Goal: Task Accomplishment & Management: Manage account settings

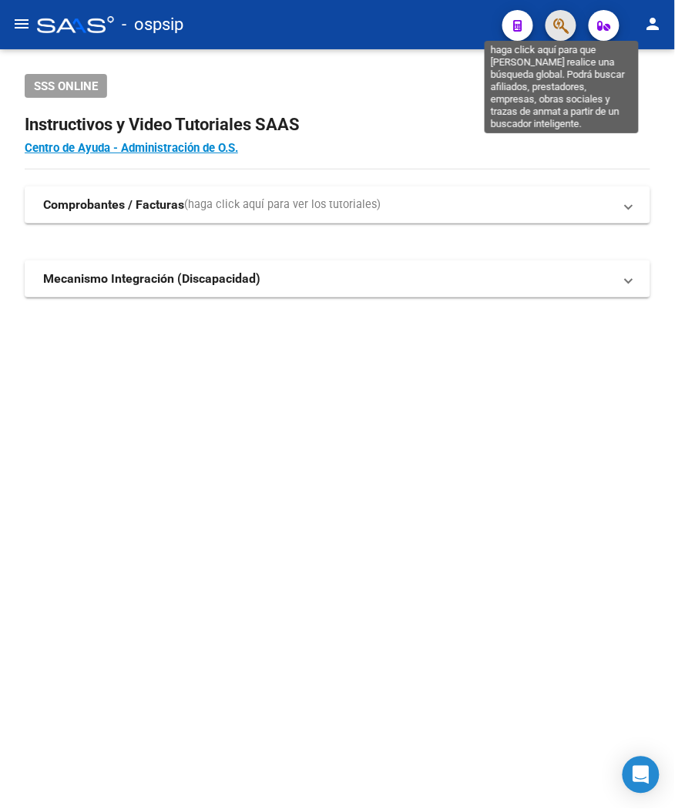
click at [567, 29] on icon "button" at bounding box center [560, 26] width 15 height 18
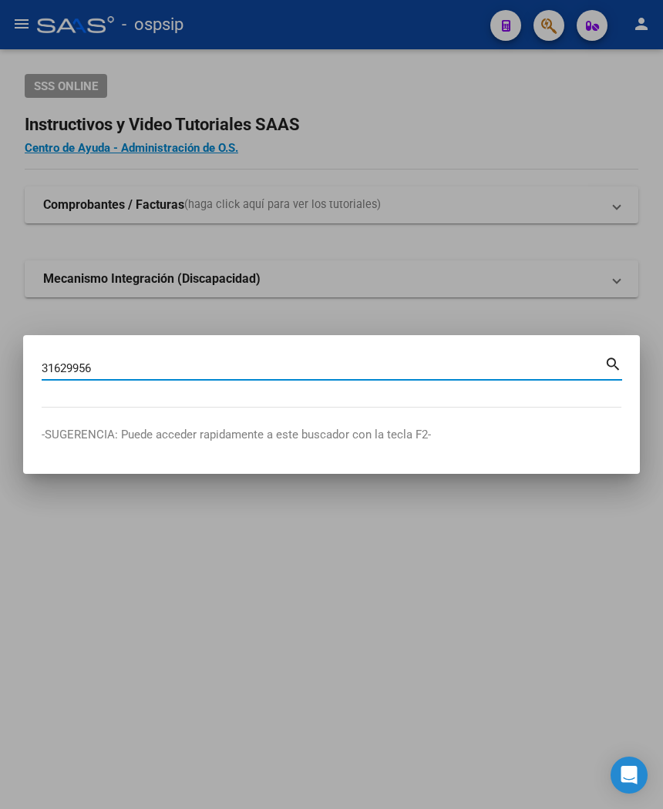
type input "31629956"
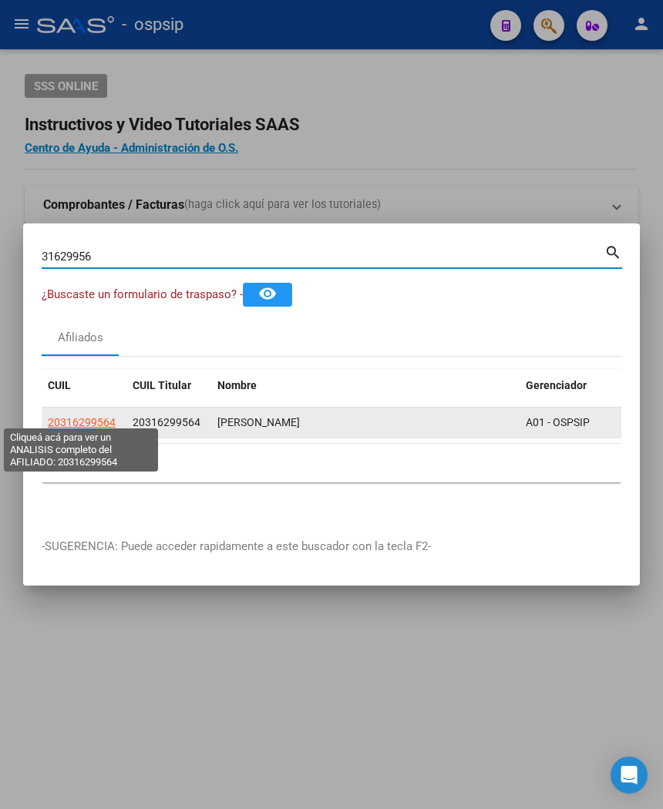
click at [109, 416] on span "20316299564" at bounding box center [82, 422] width 68 height 12
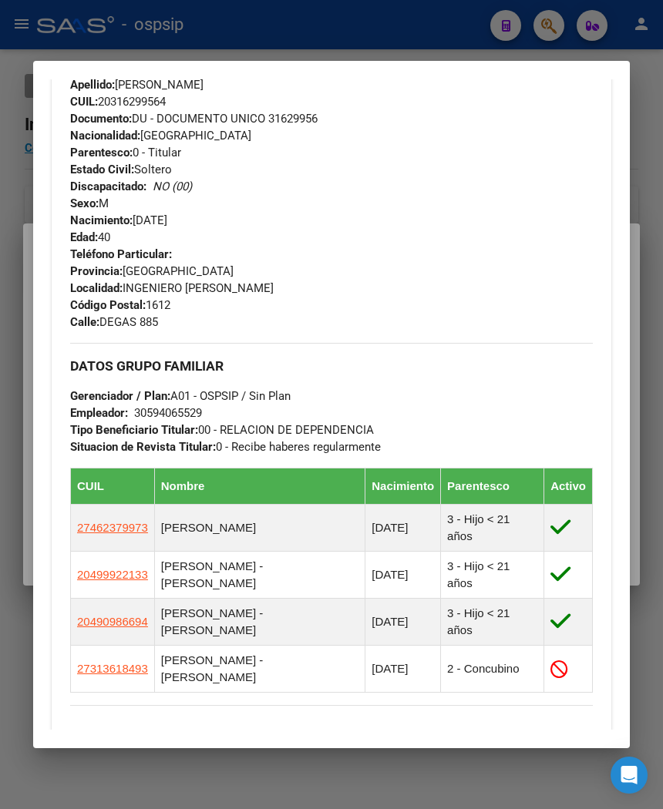
scroll to position [610, 0]
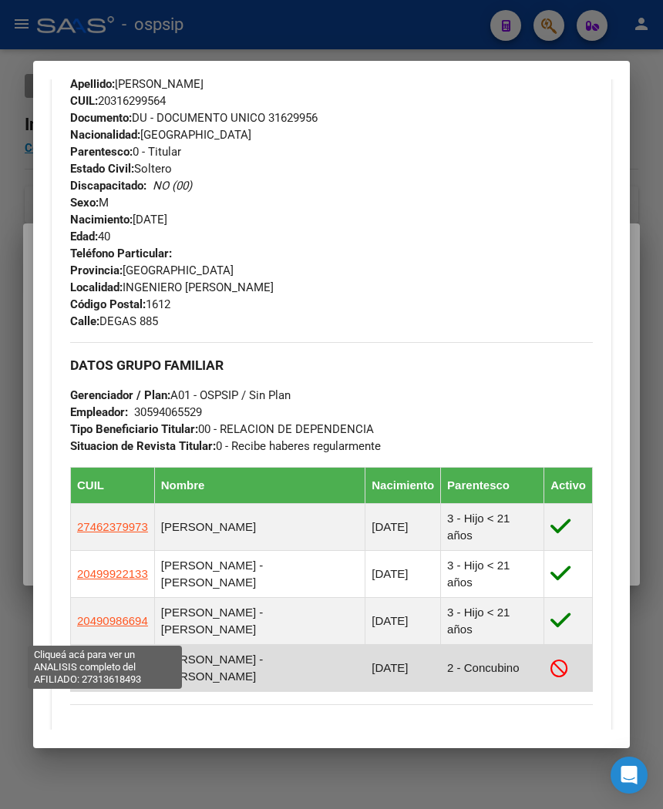
click at [89, 661] on span "27313618493" at bounding box center [112, 667] width 71 height 13
type textarea "27313618493"
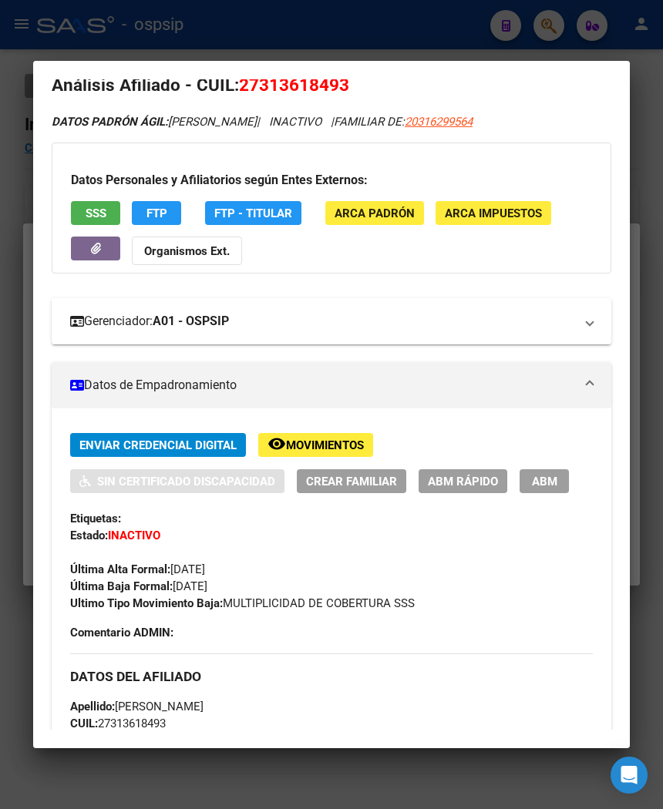
scroll to position [0, 0]
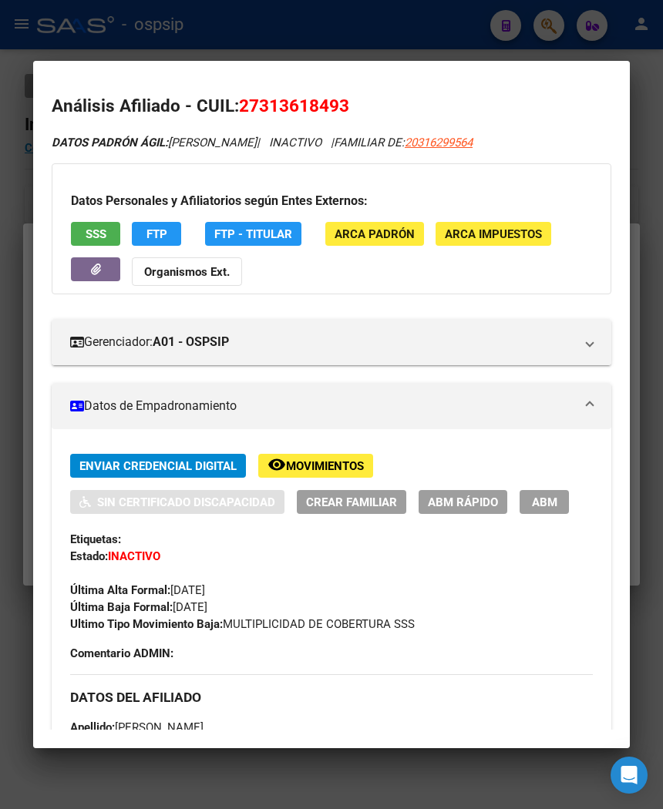
click at [92, 235] on span "SSS" at bounding box center [96, 234] width 21 height 14
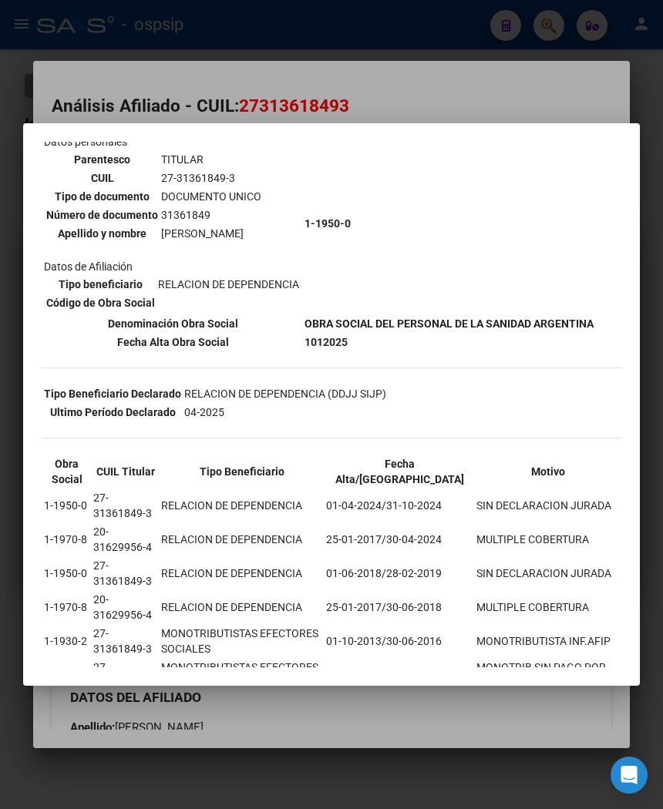
scroll to position [86, 0]
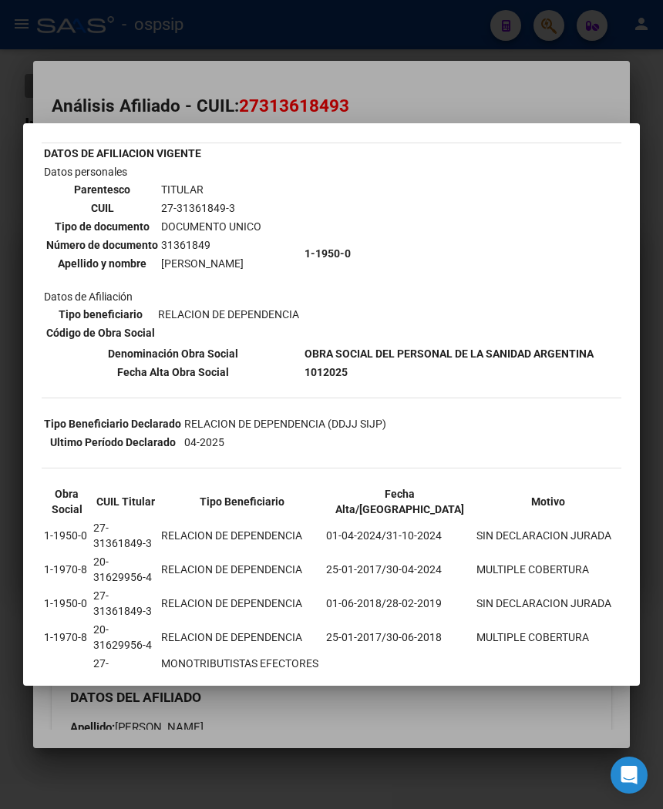
click at [409, 96] on div at bounding box center [331, 404] width 663 height 809
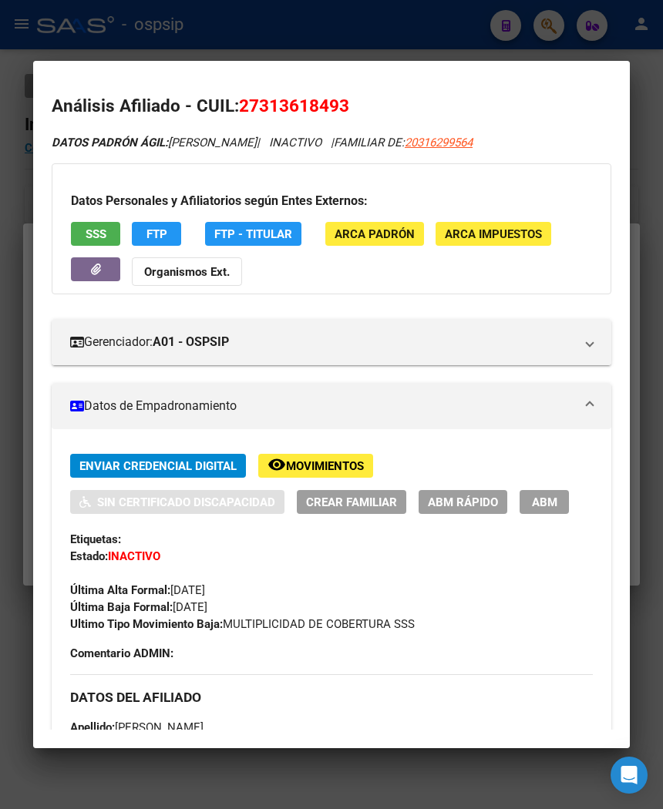
drag, startPoint x: 257, startPoint y: 106, endPoint x: 338, endPoint y: 96, distance: 80.7
click at [338, 96] on span "27313618493" at bounding box center [294, 106] width 110 height 20
copy span "31361849"
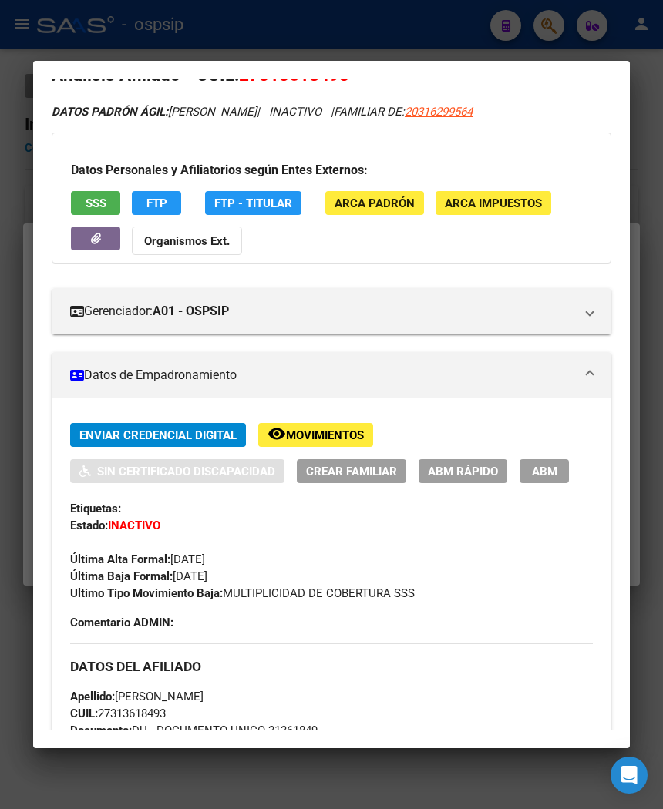
scroll to position [0, 0]
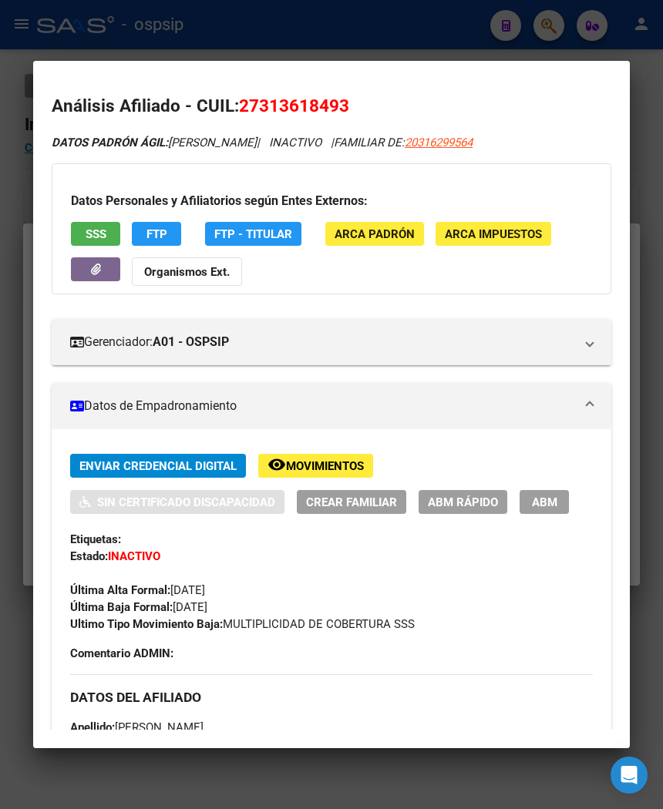
drag, startPoint x: 234, startPoint y: 104, endPoint x: 379, endPoint y: 114, distance: 146.0
click at [379, 114] on h2 "Análisis Afiliado - CUIL: 27313618493" at bounding box center [332, 106] width 560 height 26
copy span "27313618493"
click at [158, 21] on div at bounding box center [331, 404] width 663 height 809
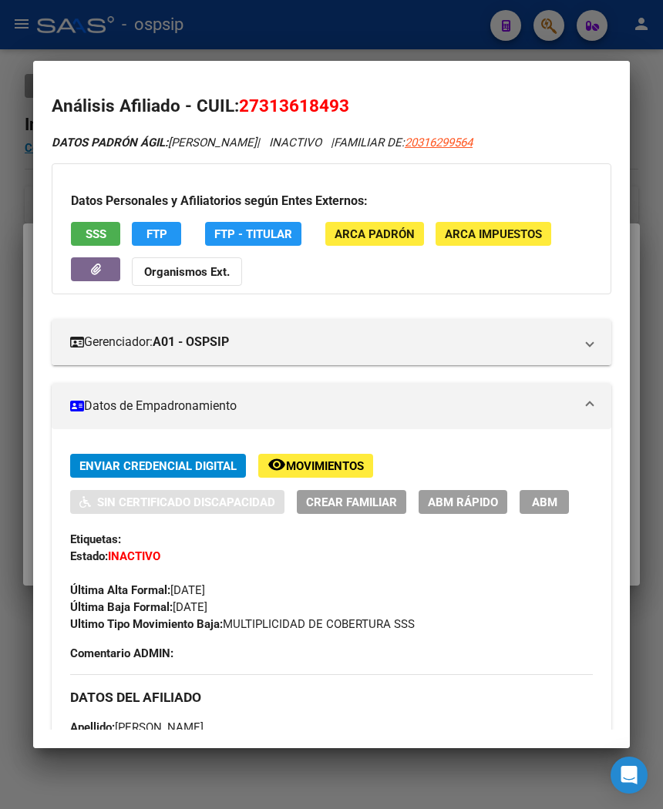
click at [165, 24] on div at bounding box center [331, 404] width 663 height 809
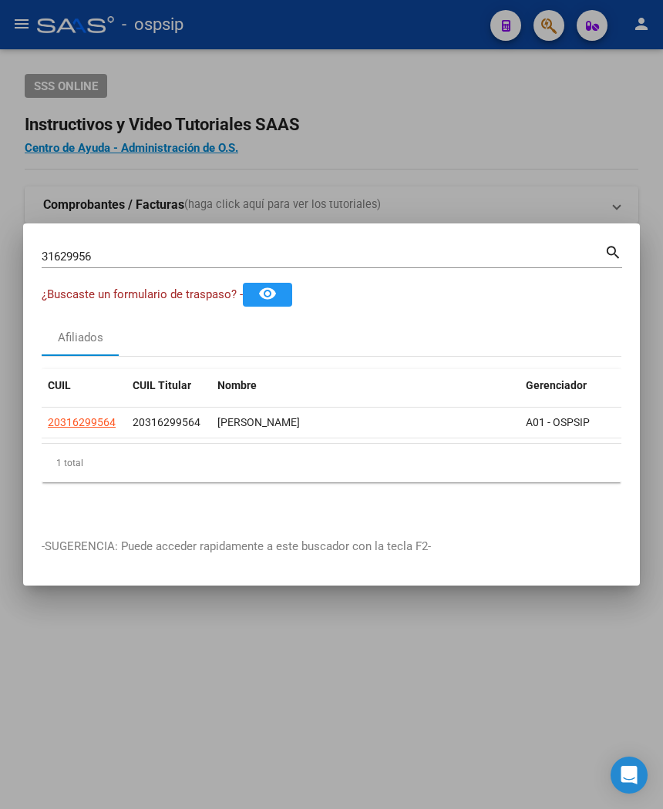
click at [190, 27] on div at bounding box center [331, 404] width 663 height 809
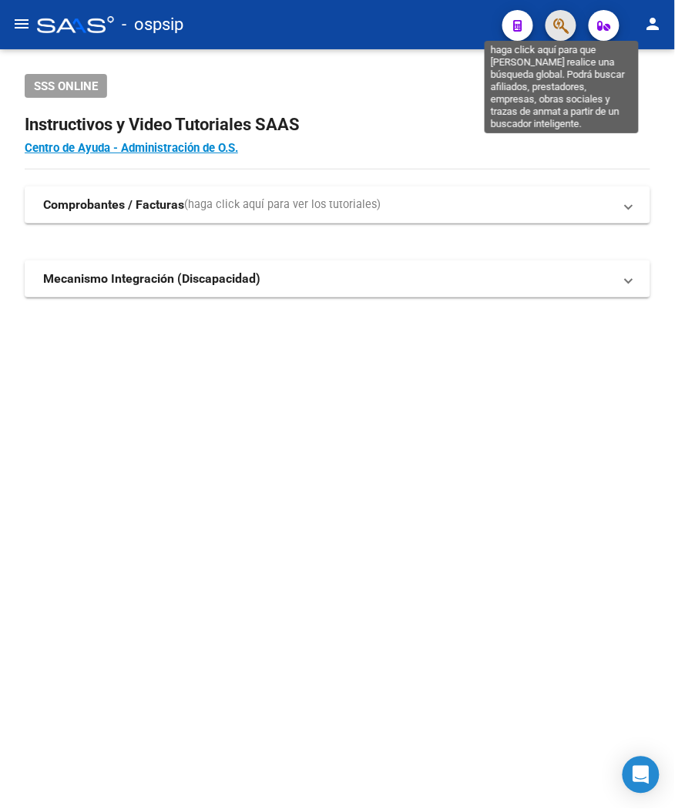
click at [560, 21] on icon "button" at bounding box center [560, 26] width 15 height 18
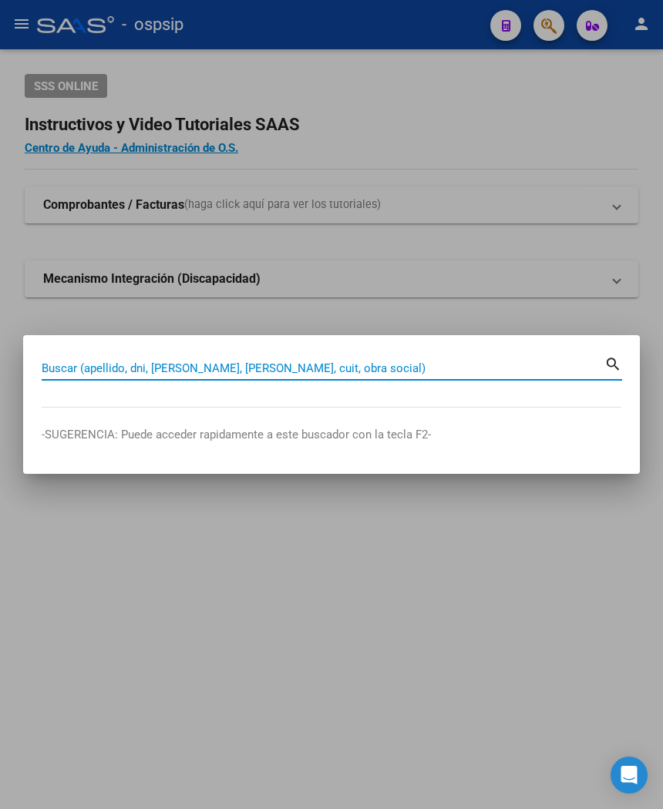
paste input "41913264"
type input "41913264"
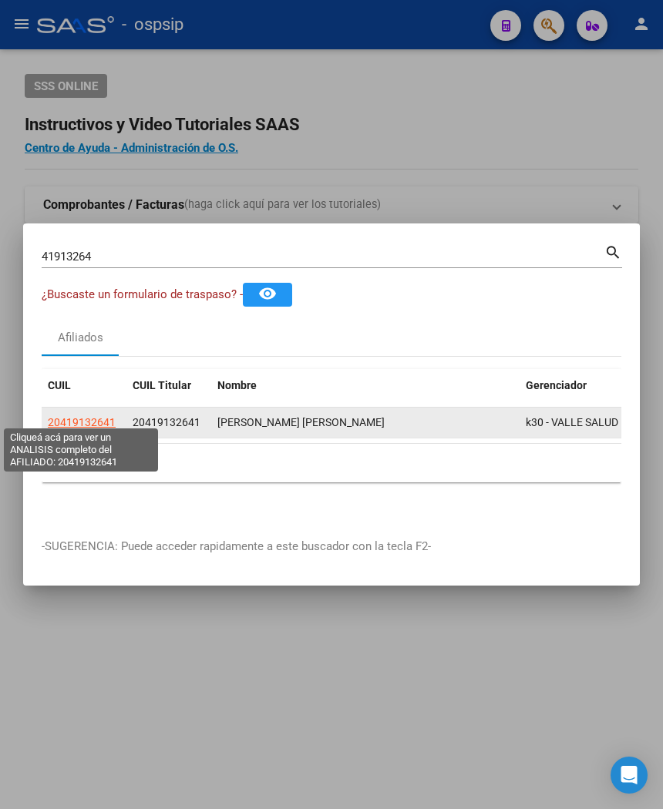
click at [69, 416] on span "20419132641" at bounding box center [82, 422] width 68 height 12
type textarea "20419132641"
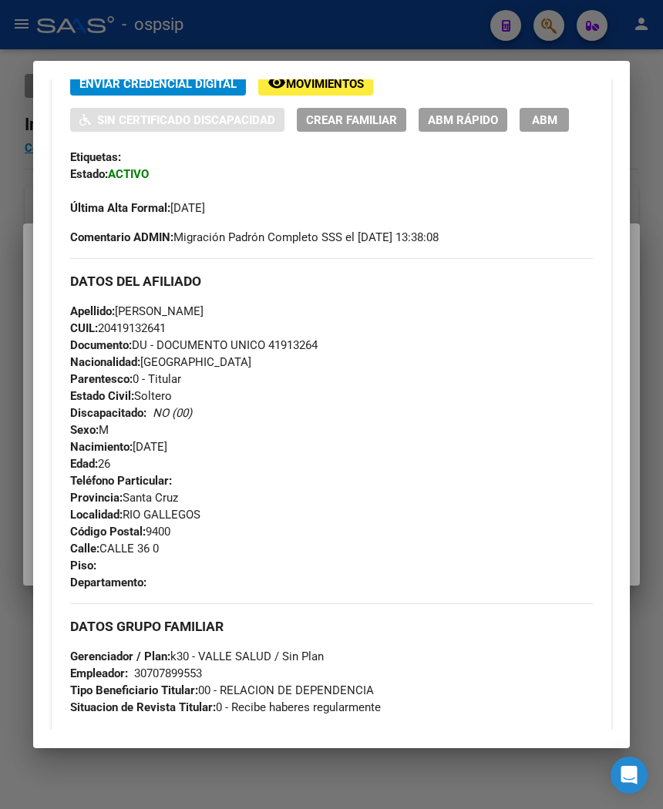
scroll to position [342, 0]
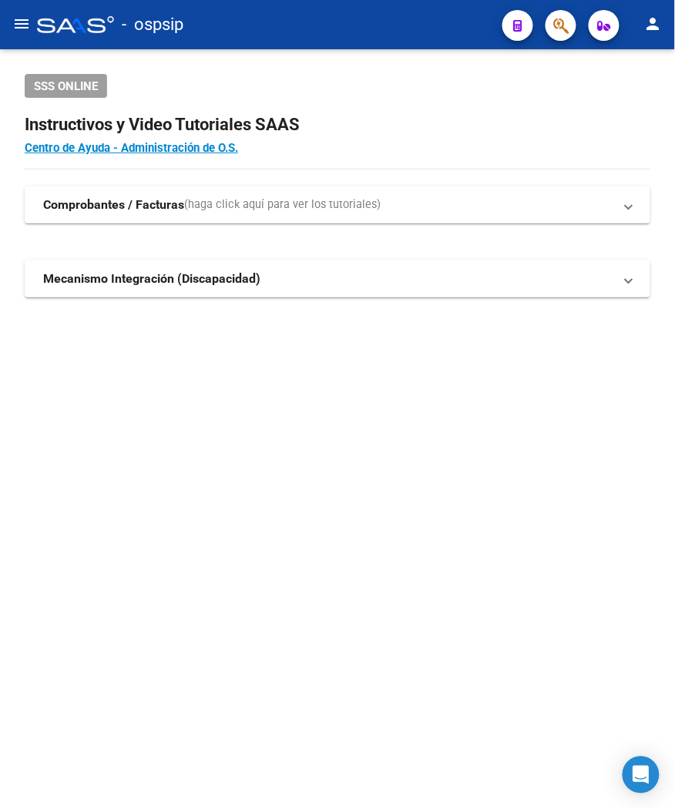
click at [390, 604] on mat-sidenav-content "SSS ONLINE Instructivos y Video Tutoriales SAAS Centro de Ayuda - Administració…" at bounding box center [337, 429] width 675 height 760
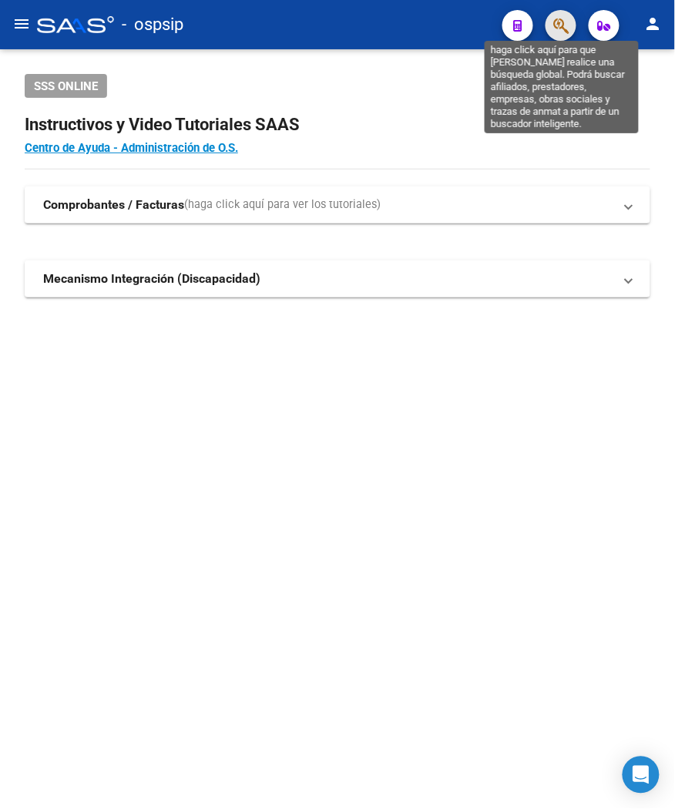
click at [567, 17] on icon "button" at bounding box center [560, 26] width 15 height 18
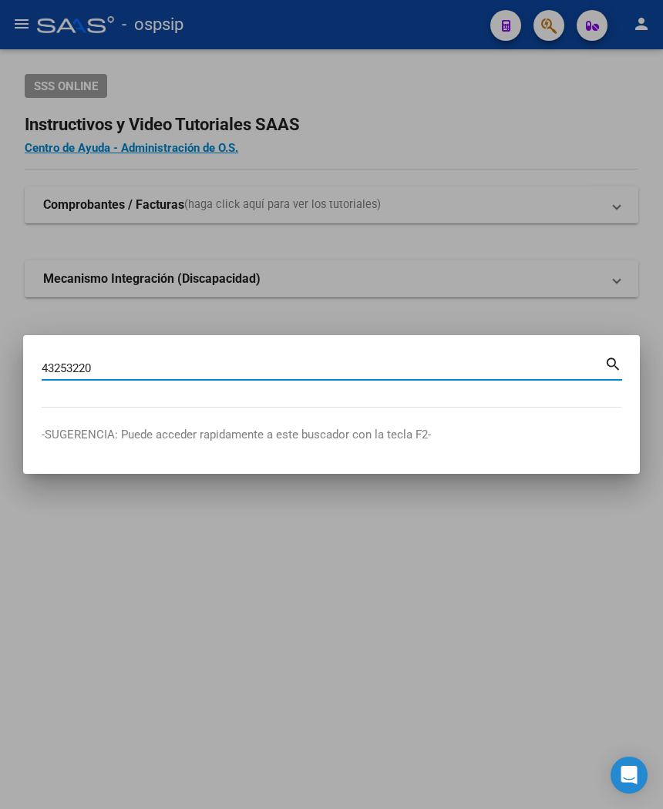
type input "43253220"
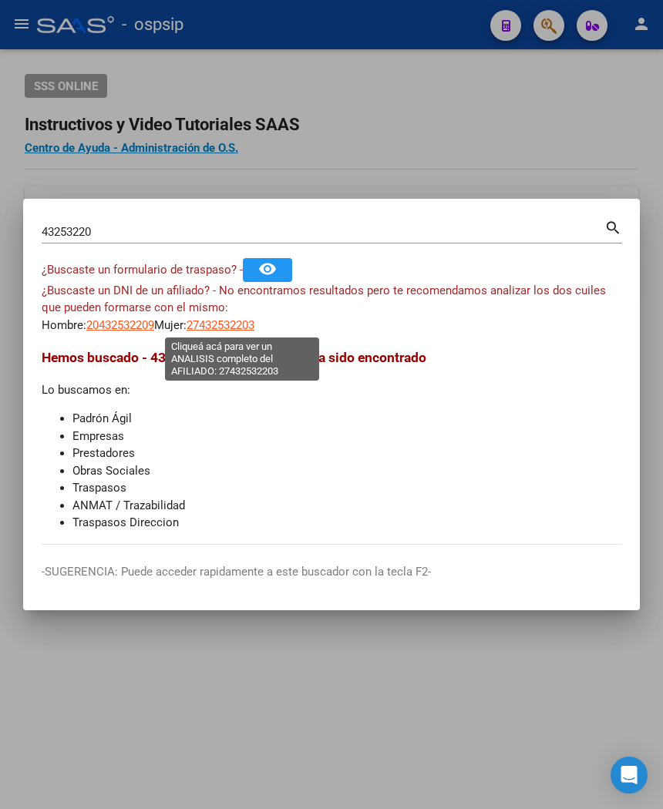
click at [252, 328] on span "27432532203" at bounding box center [221, 325] width 68 height 14
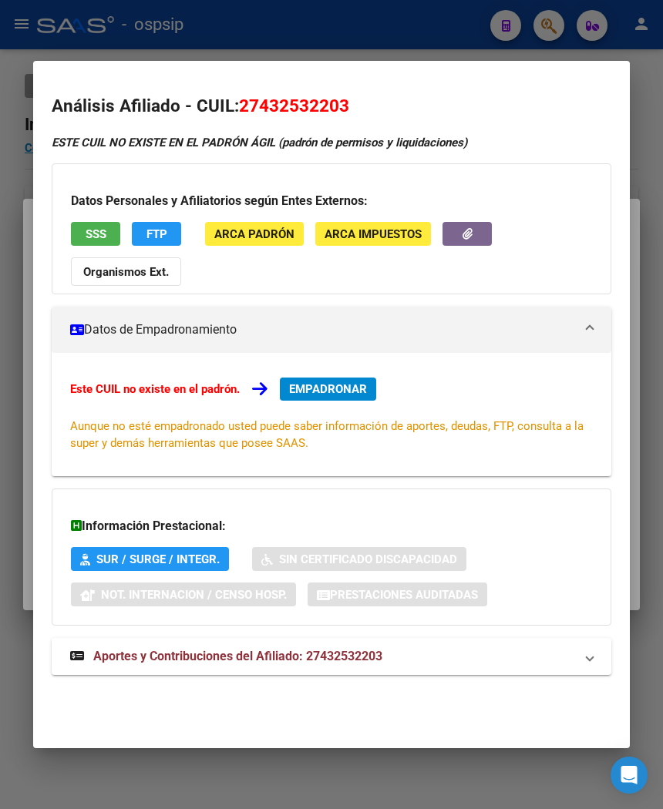
click at [382, 42] on div at bounding box center [331, 404] width 663 height 809
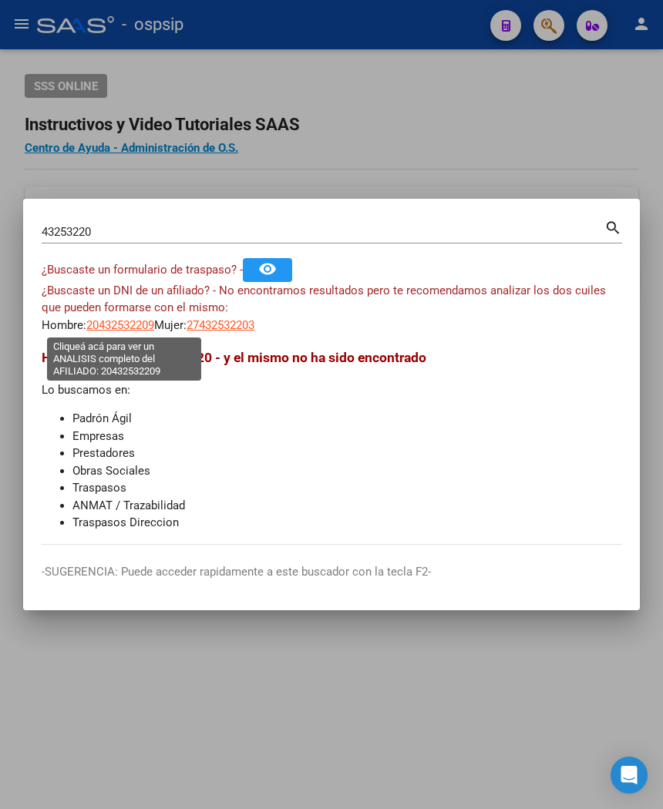
click at [129, 324] on span "20432532209" at bounding box center [120, 325] width 68 height 14
type textarea "20432532209"
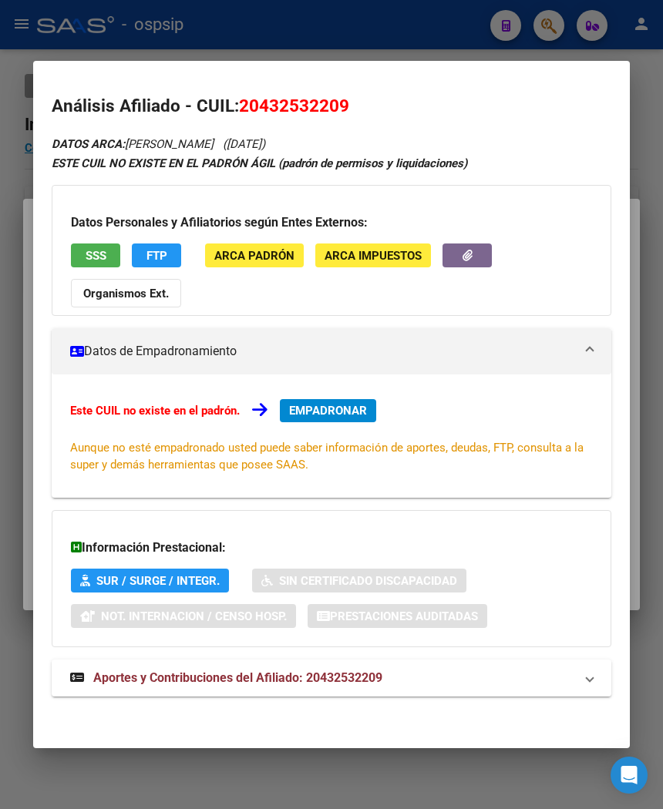
scroll to position [2, 0]
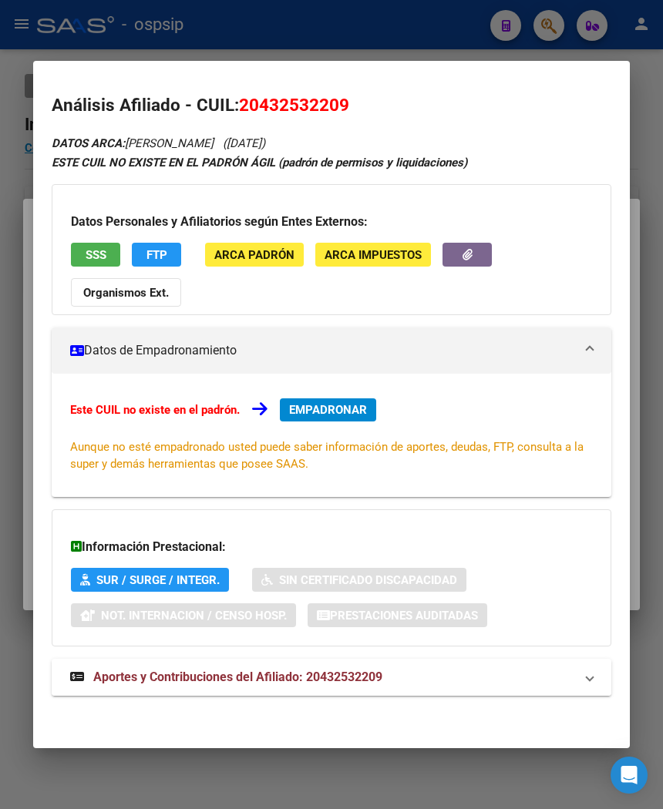
click at [258, 678] on span "Aportes y Contribuciones del Afiliado: 20432532209" at bounding box center [237, 677] width 289 height 15
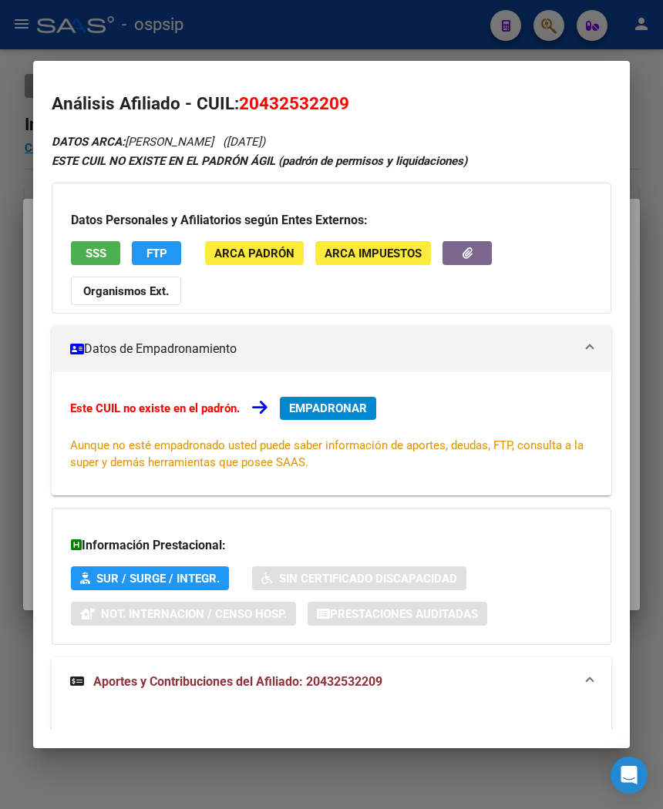
scroll to position [0, 0]
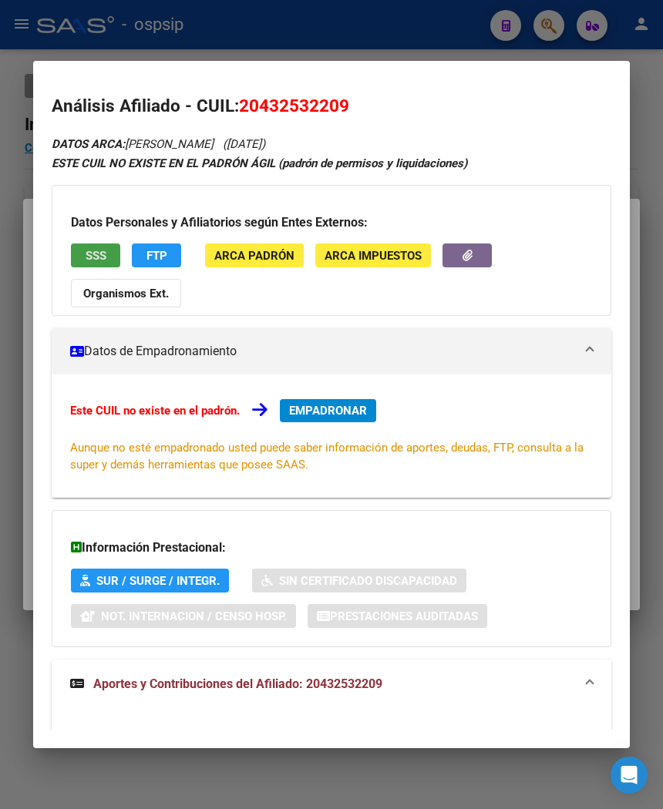
click at [103, 257] on button "SSS" at bounding box center [95, 256] width 49 height 24
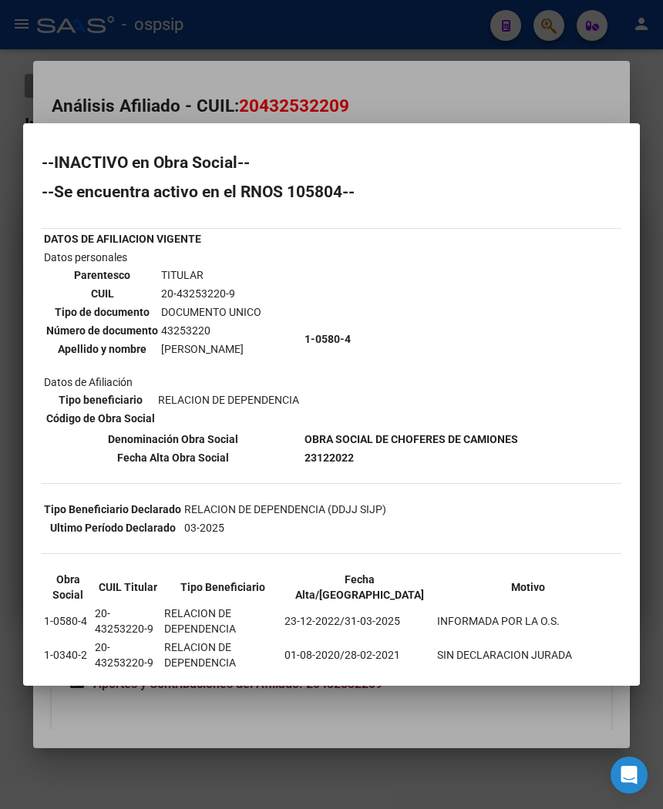
click at [362, 94] on div at bounding box center [331, 404] width 663 height 809
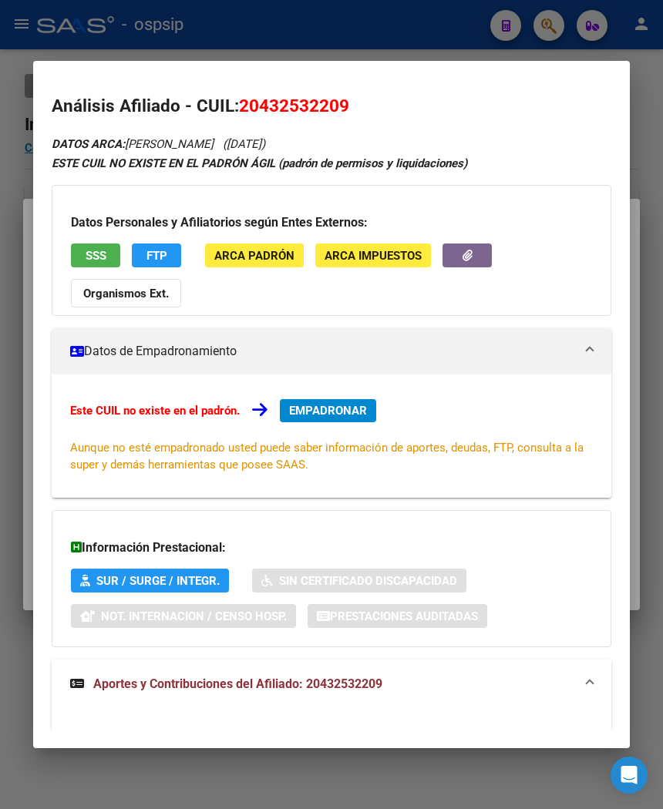
click at [280, 46] on div at bounding box center [331, 404] width 663 height 809
click at [281, 45] on div at bounding box center [331, 404] width 663 height 809
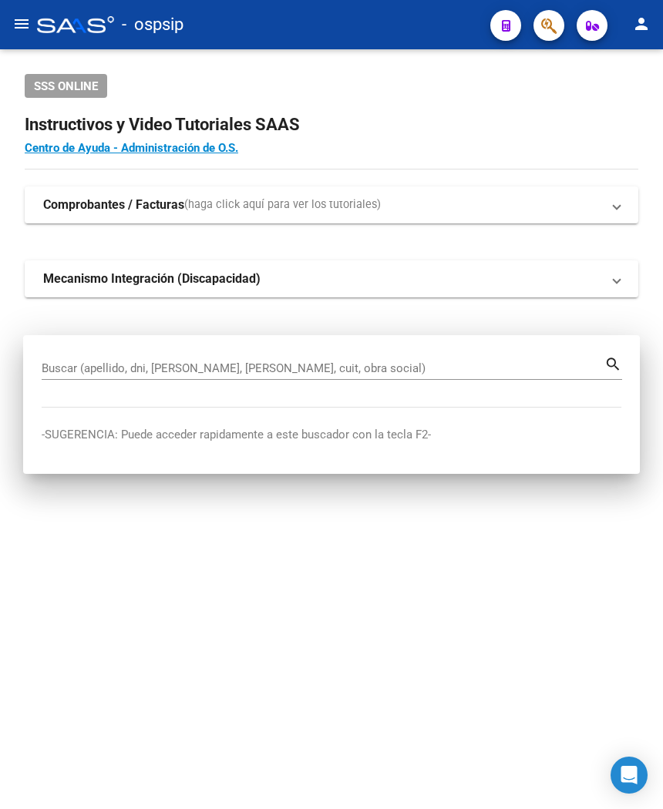
click at [281, 45] on mat-toolbar "menu - ospsip person" at bounding box center [331, 24] width 663 height 49
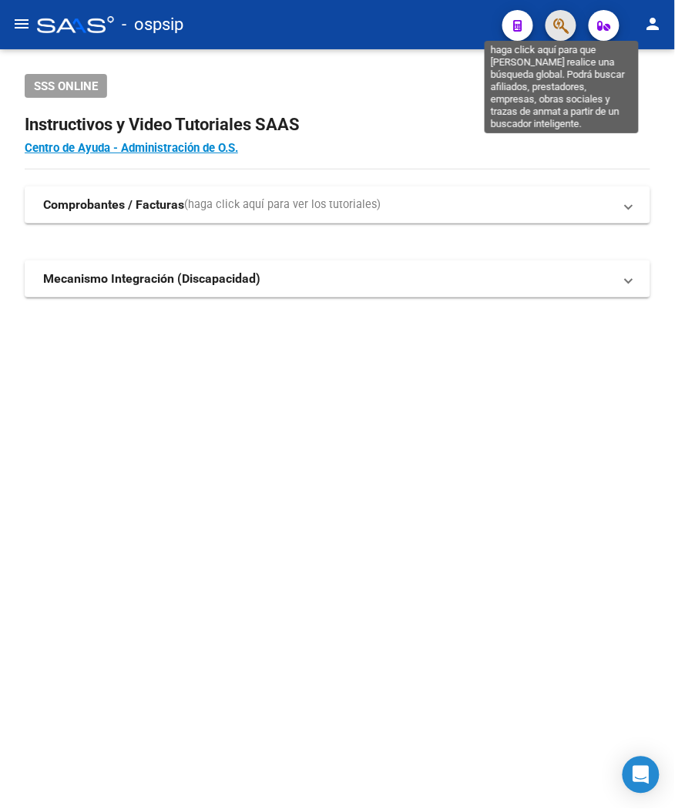
click at [553, 25] on icon "button" at bounding box center [560, 26] width 15 height 18
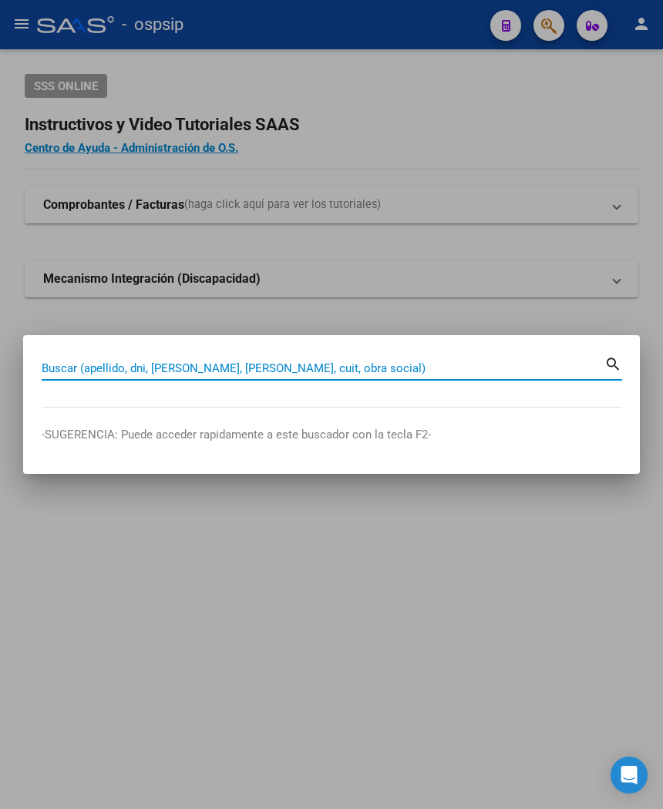
paste input "22559742"
type input "22559742"
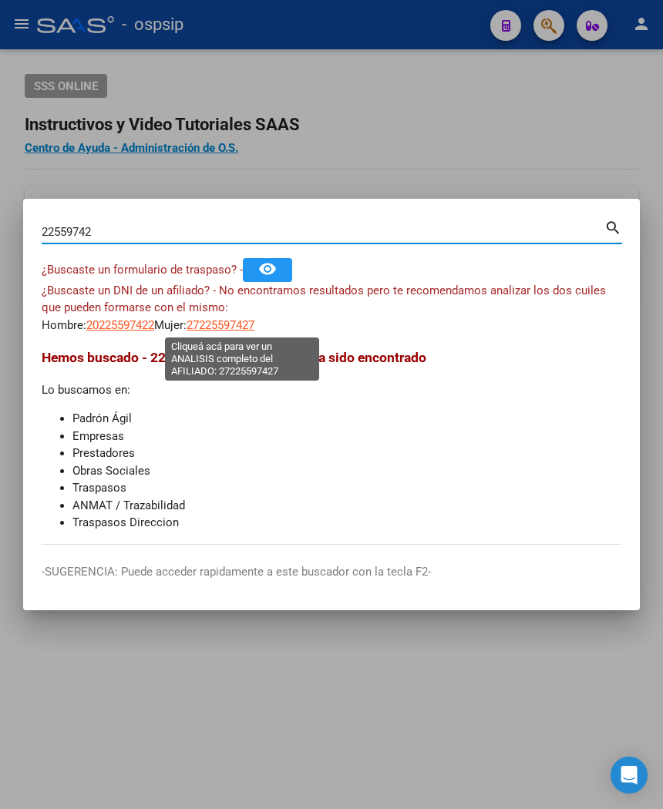
click at [254, 325] on span "27225597427" at bounding box center [221, 325] width 68 height 14
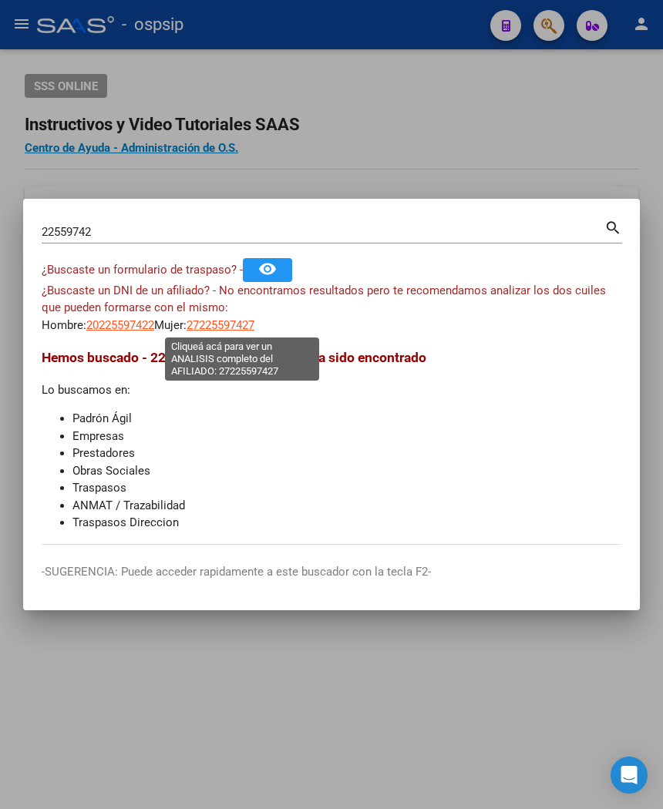
type textarea "27225597427"
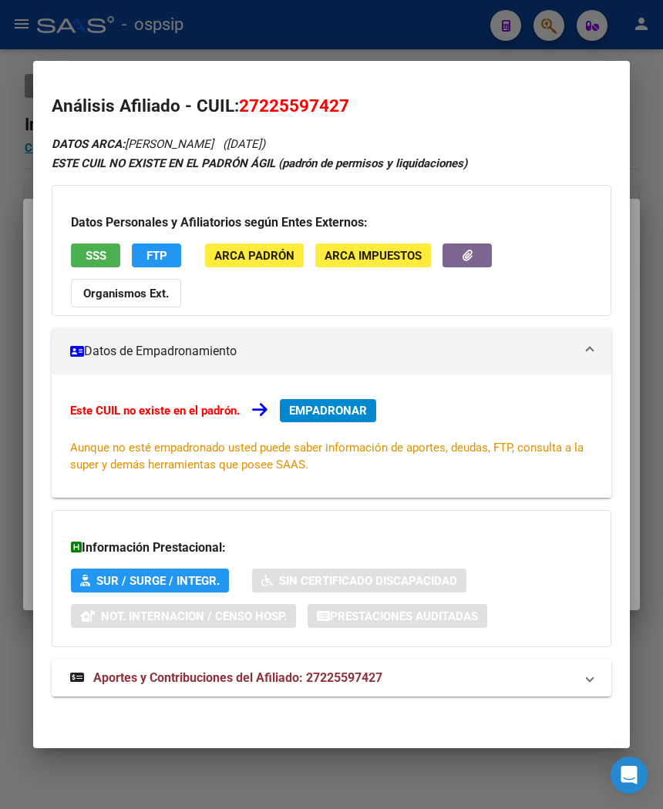
scroll to position [2, 0]
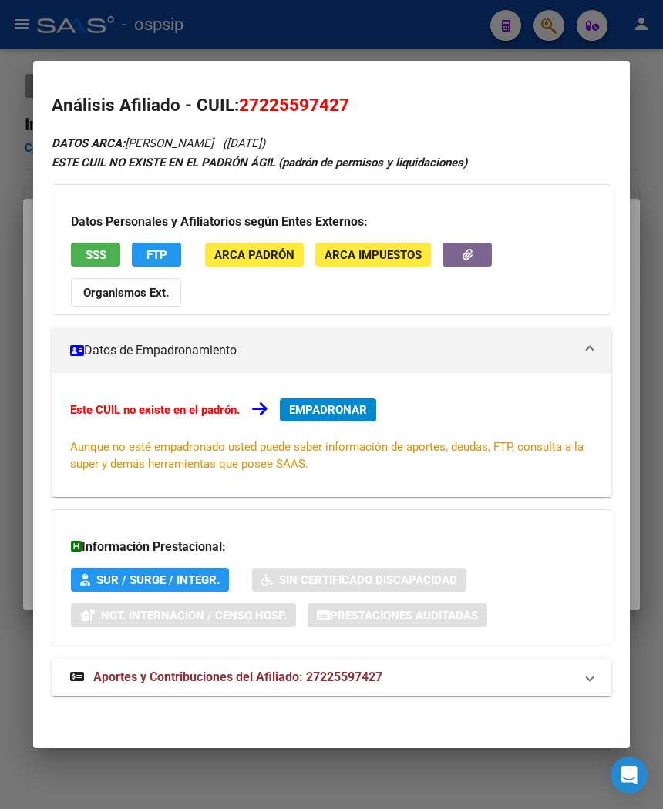
click at [193, 694] on mat-expansion-panel-header "Aportes y Contribuciones del Afiliado: 27225597427" at bounding box center [332, 677] width 560 height 37
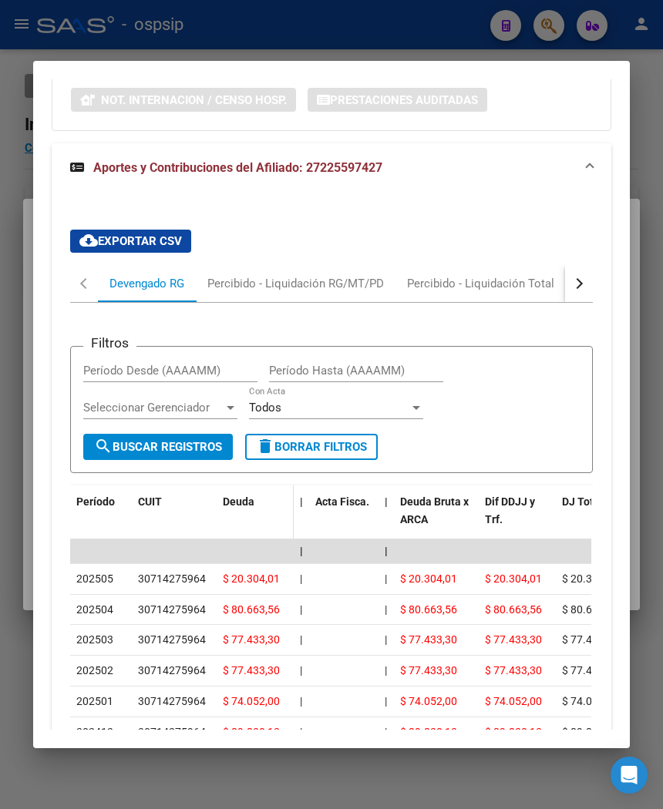
scroll to position [515, 0]
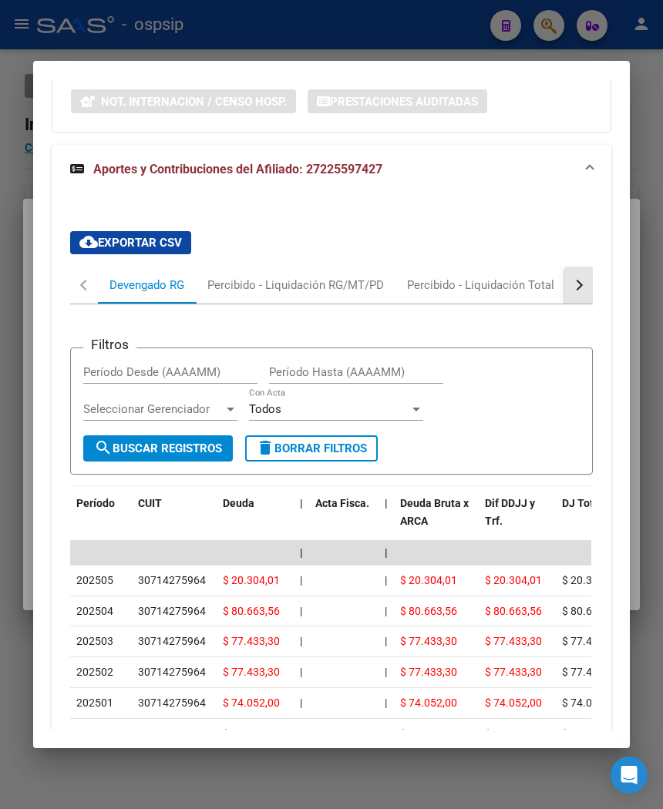
click at [582, 281] on button "button" at bounding box center [579, 285] width 28 height 37
click at [506, 283] on div "ARCA Relaciones Laborales" at bounding box center [484, 285] width 144 height 17
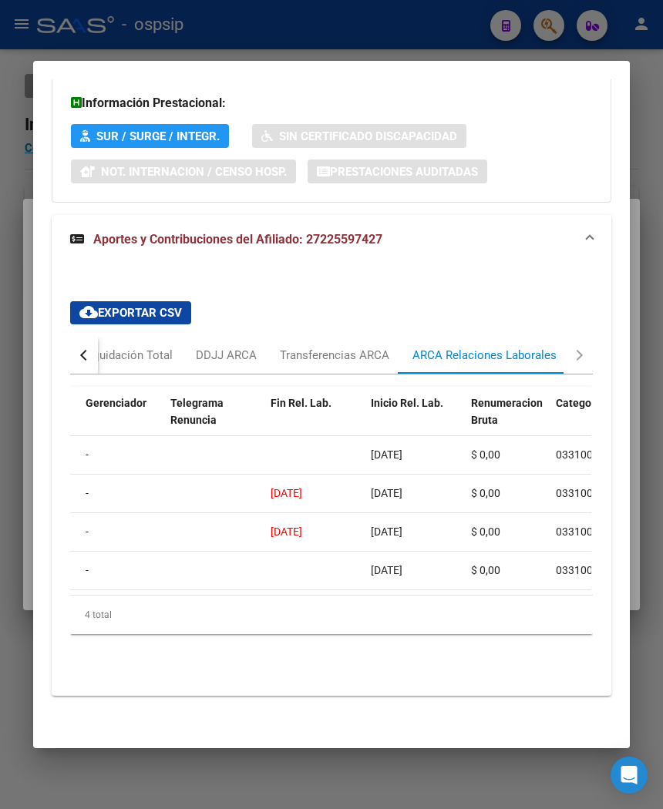
scroll to position [0, 0]
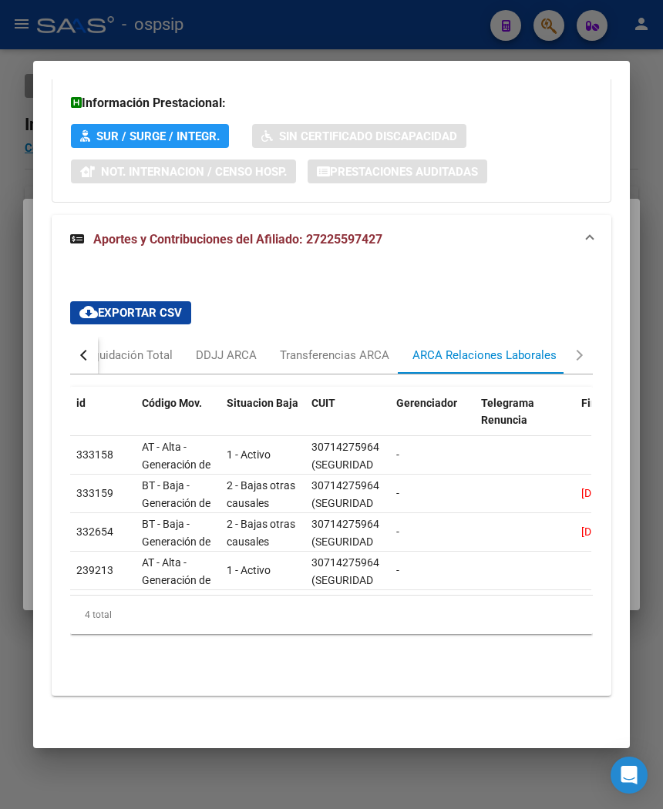
click at [74, 351] on button "button" at bounding box center [84, 355] width 28 height 37
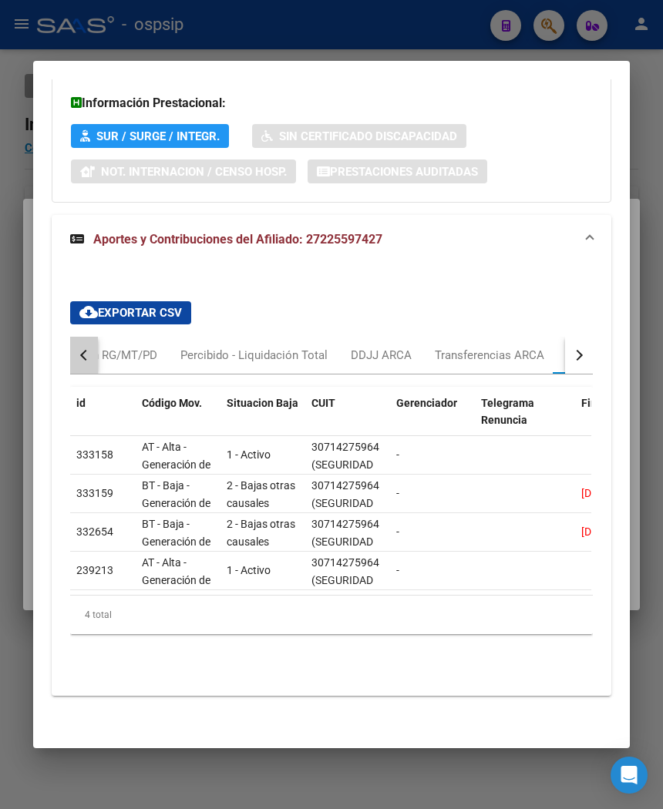
click at [74, 351] on button "button" at bounding box center [84, 355] width 28 height 37
click at [137, 347] on div "Devengado RG" at bounding box center [146, 355] width 75 height 17
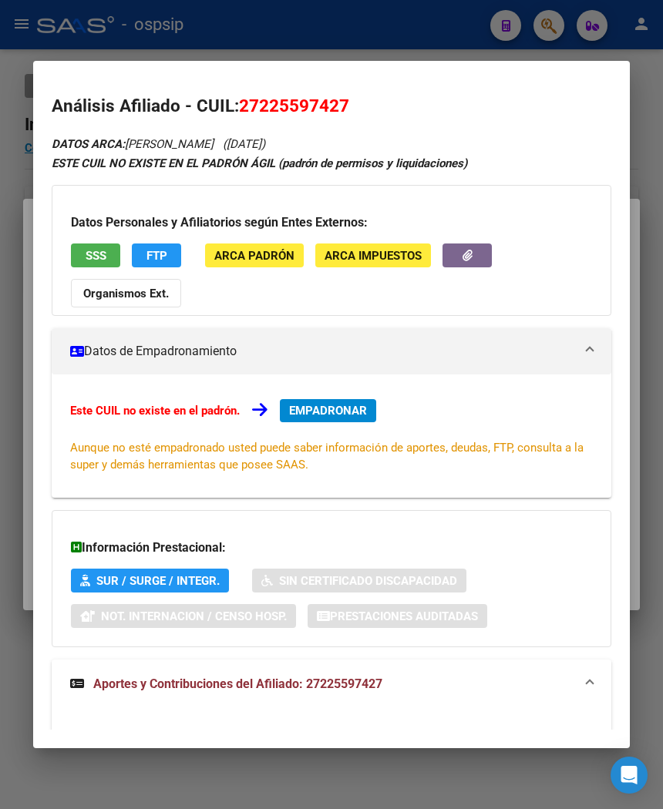
click at [321, 32] on div at bounding box center [331, 404] width 663 height 809
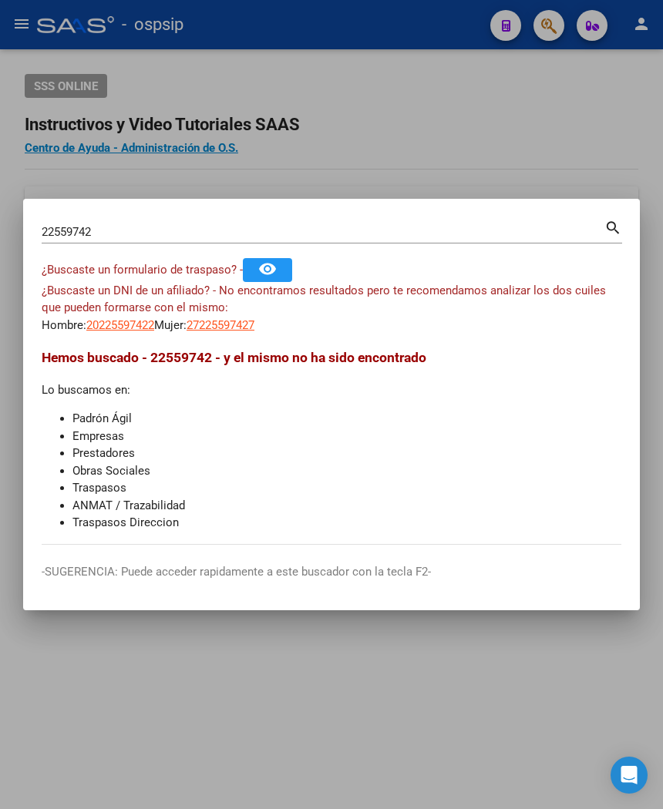
click at [430, 126] on div at bounding box center [331, 404] width 663 height 809
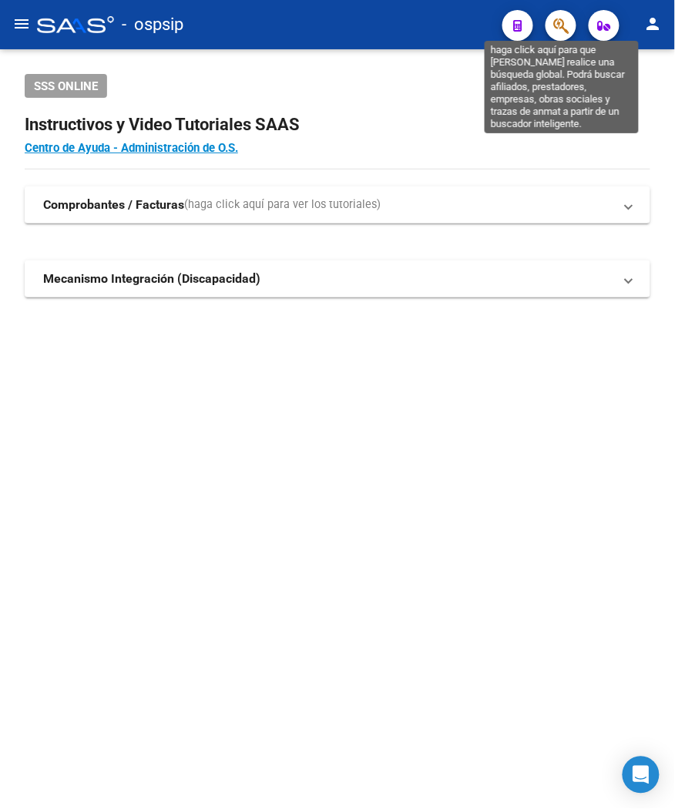
click at [567, 33] on icon "button" at bounding box center [560, 26] width 15 height 18
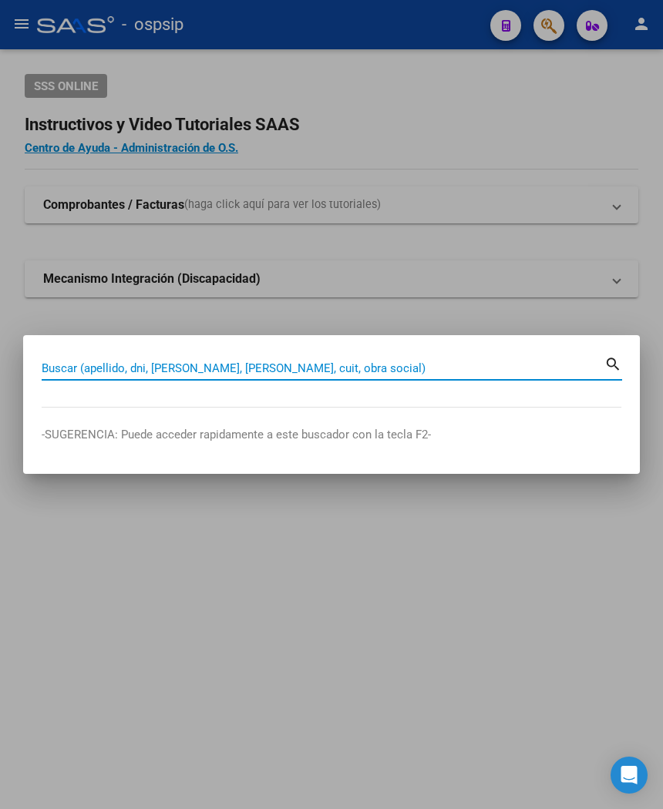
click at [190, 362] on input "Buscar (apellido, dni, [PERSON_NAME], [PERSON_NAME], cuit, obra social)" at bounding box center [323, 368] width 563 height 14
type input "45721288"
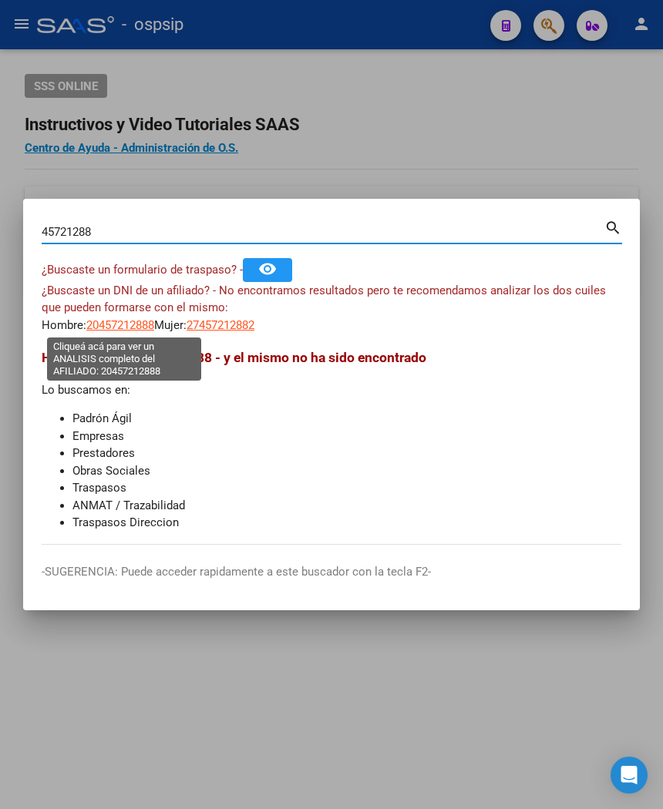
click at [145, 331] on span "20457212888" at bounding box center [120, 325] width 68 height 14
type textarea "20457212888"
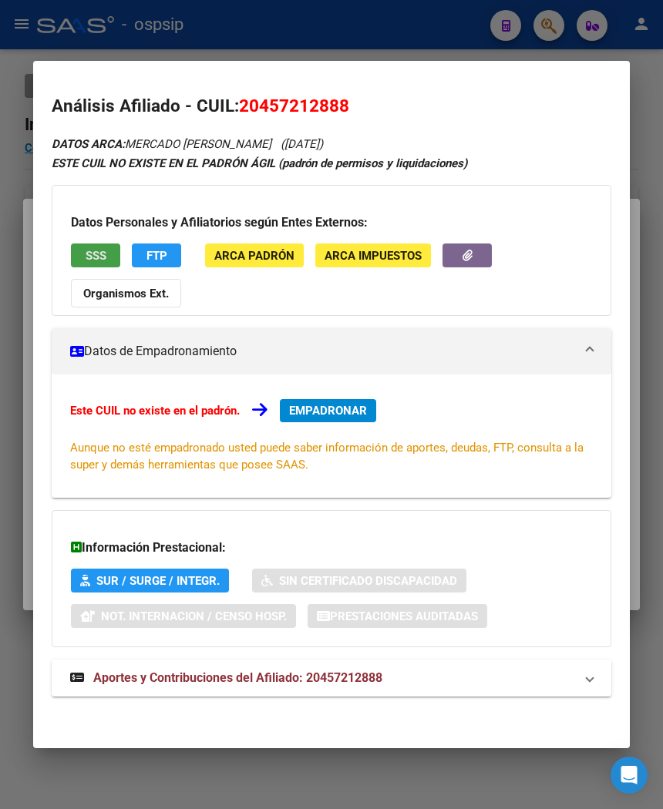
click at [104, 254] on button "SSS" at bounding box center [95, 256] width 49 height 24
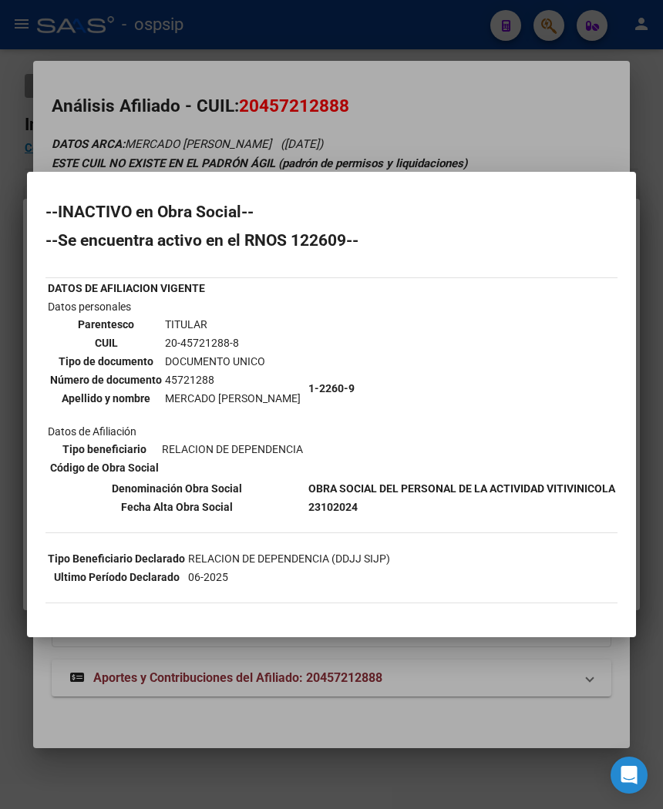
click at [442, 147] on div at bounding box center [331, 404] width 663 height 809
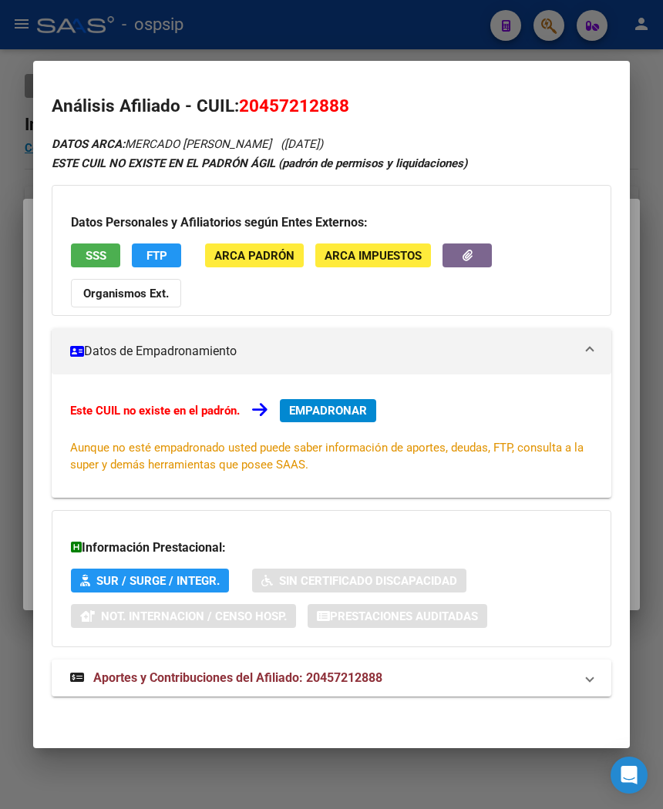
scroll to position [2, 0]
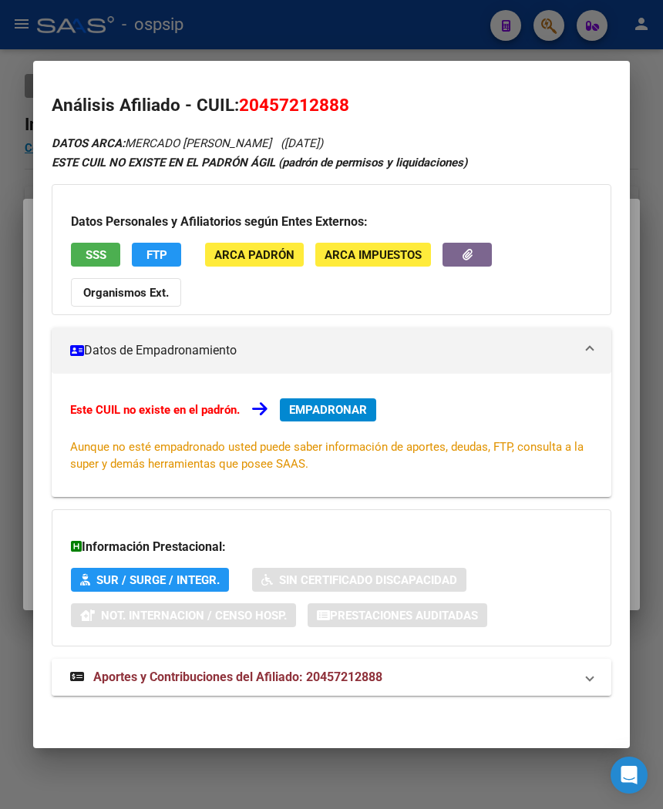
click at [160, 681] on span "Aportes y Contribuciones del Afiliado: 20457212888" at bounding box center [237, 677] width 289 height 15
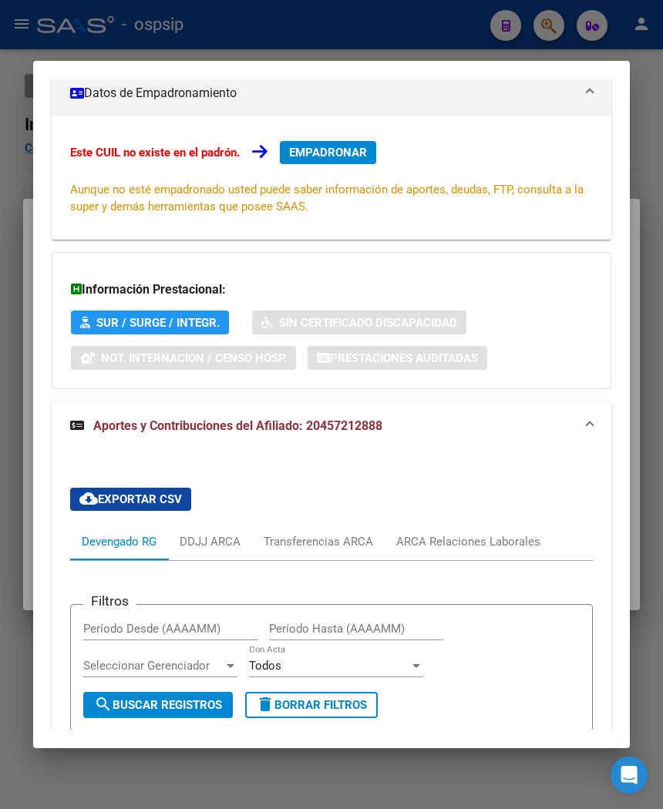
scroll to position [515, 0]
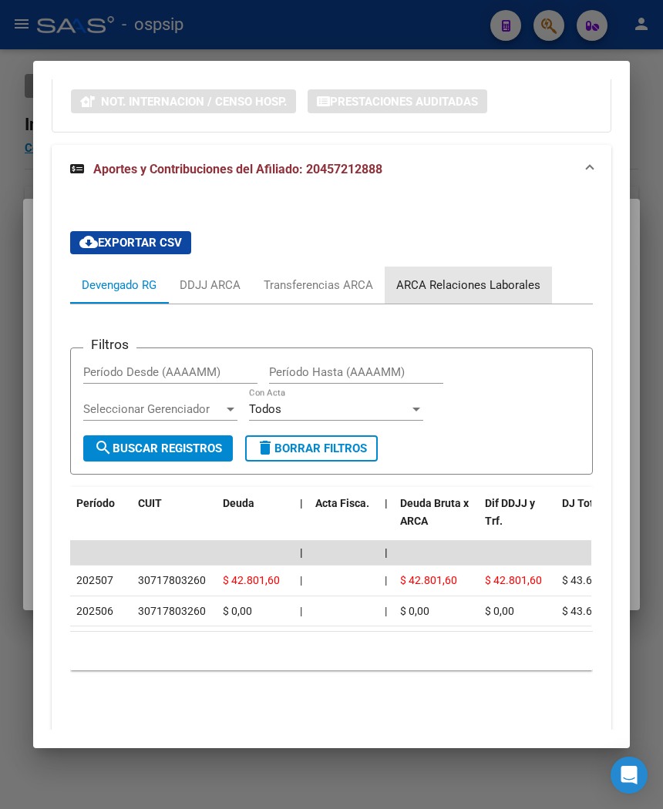
click at [506, 291] on div "ARCA Relaciones Laborales" at bounding box center [468, 285] width 144 height 17
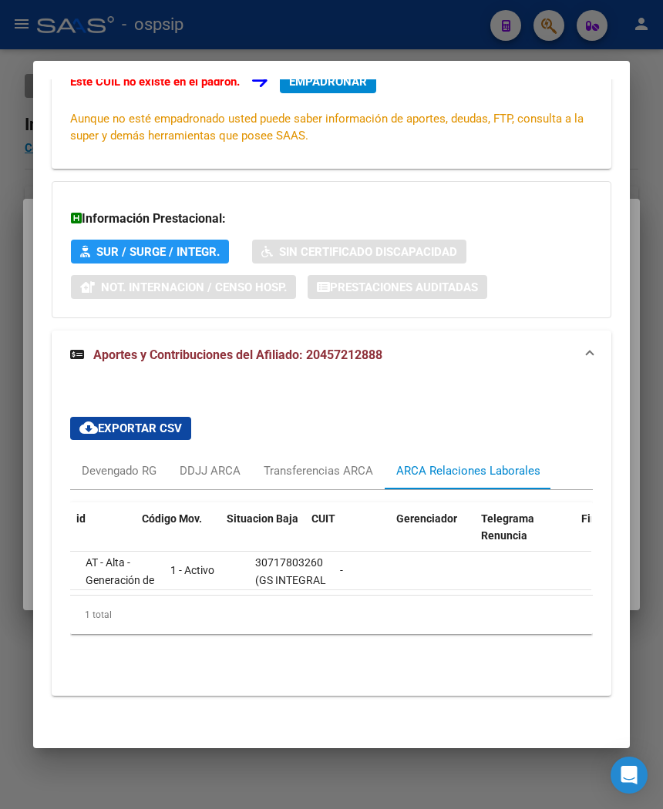
scroll to position [0, 0]
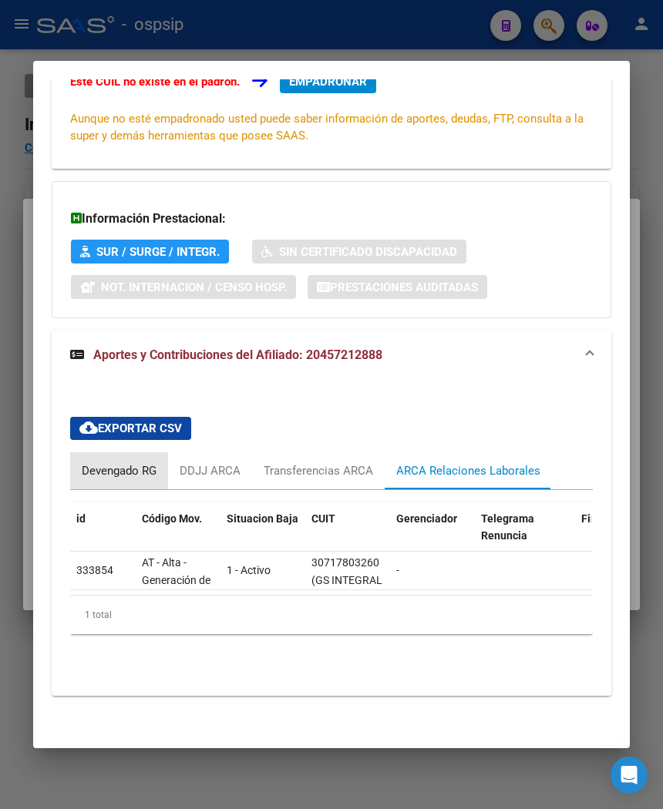
click at [131, 462] on div "Devengado RG" at bounding box center [119, 470] width 75 height 17
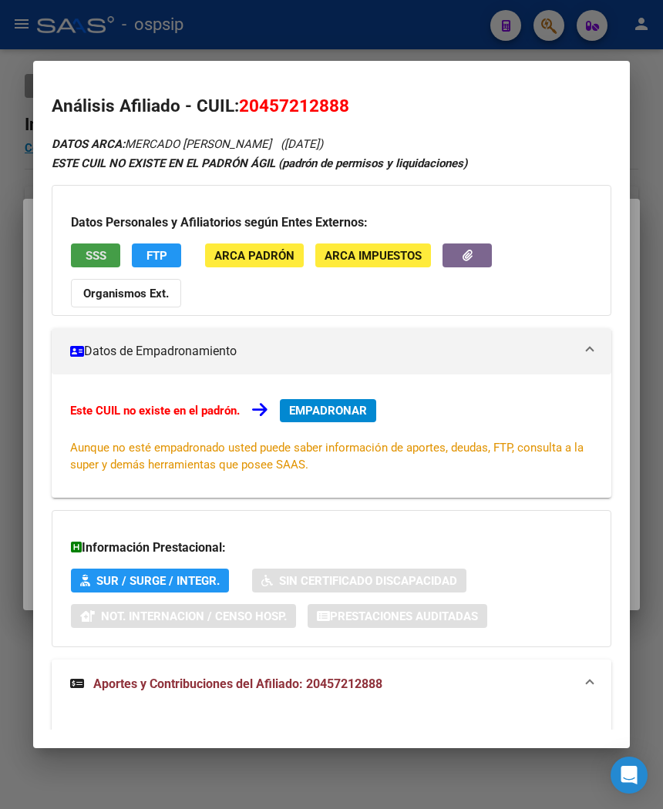
click at [96, 260] on span "SSS" at bounding box center [96, 256] width 21 height 14
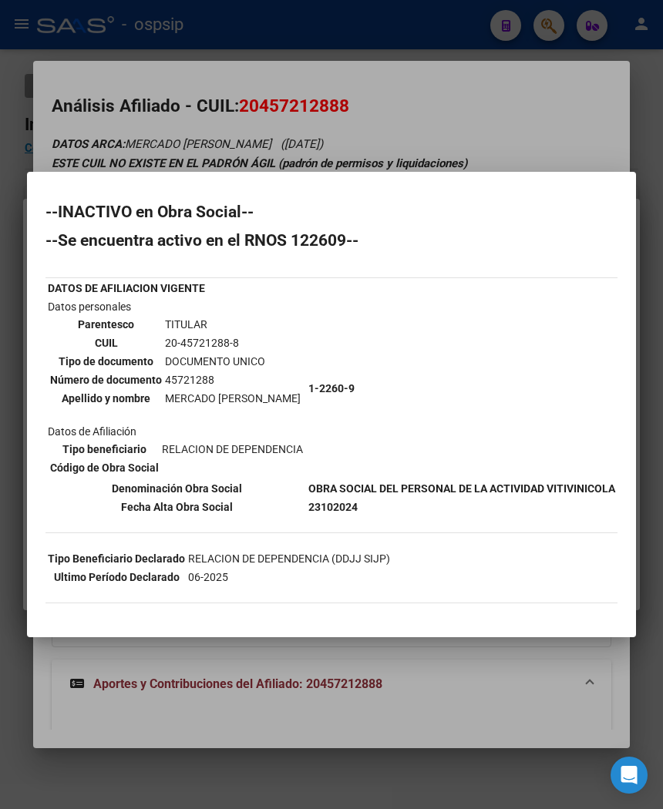
click at [455, 154] on div at bounding box center [331, 404] width 663 height 809
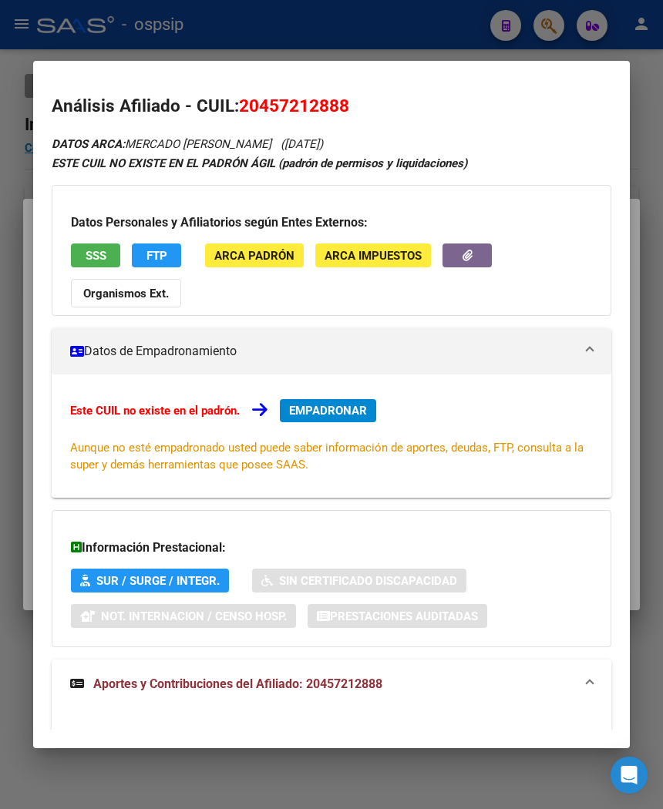
drag, startPoint x: 236, startPoint y: 104, endPoint x: 371, endPoint y: 118, distance: 135.6
click at [371, 118] on h2 "Análisis Afiliado - CUIL: 20457212888" at bounding box center [332, 106] width 560 height 26
copy span "20457212888"
click at [276, 29] on div at bounding box center [331, 404] width 663 height 809
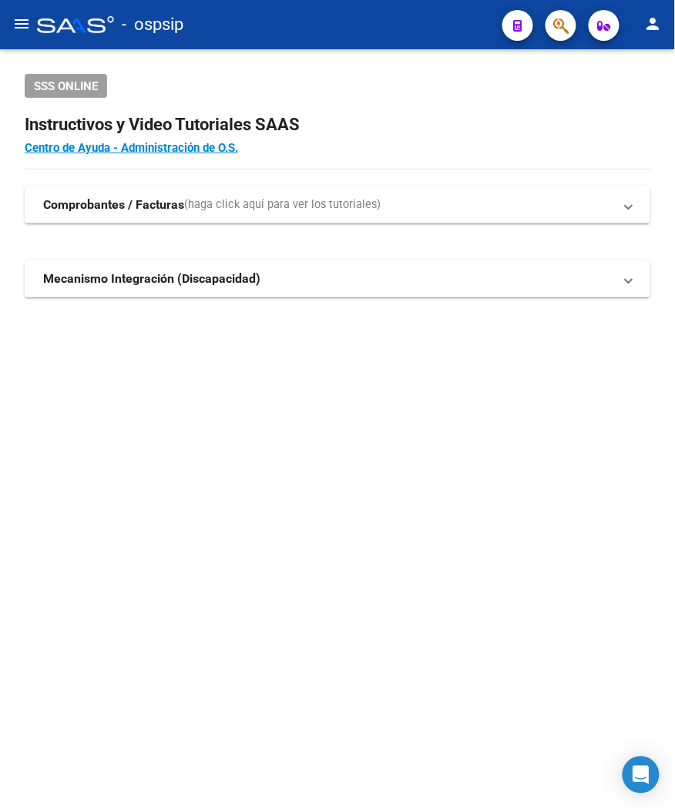
click at [276, 29] on div "- ospsip" at bounding box center [263, 25] width 453 height 34
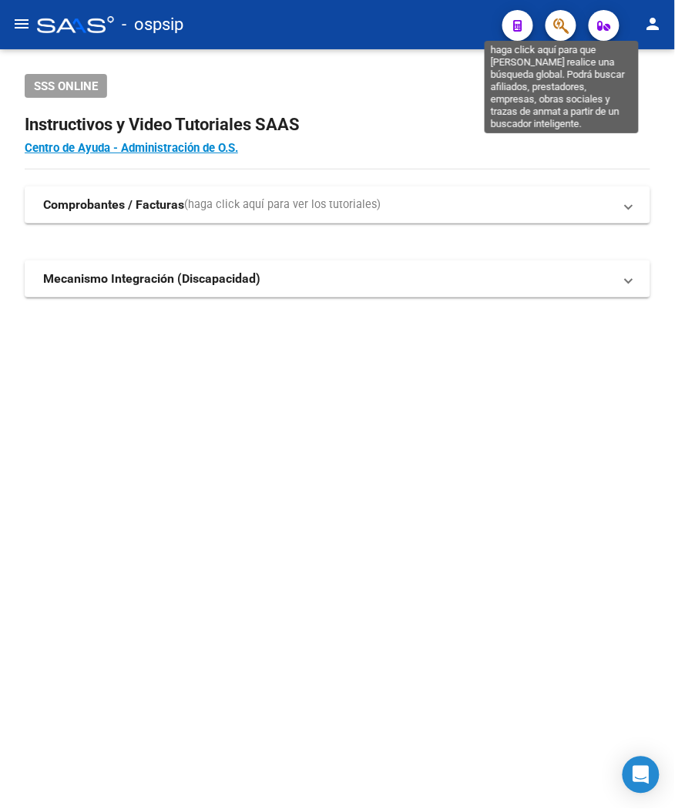
click at [564, 20] on icon "button" at bounding box center [560, 26] width 15 height 18
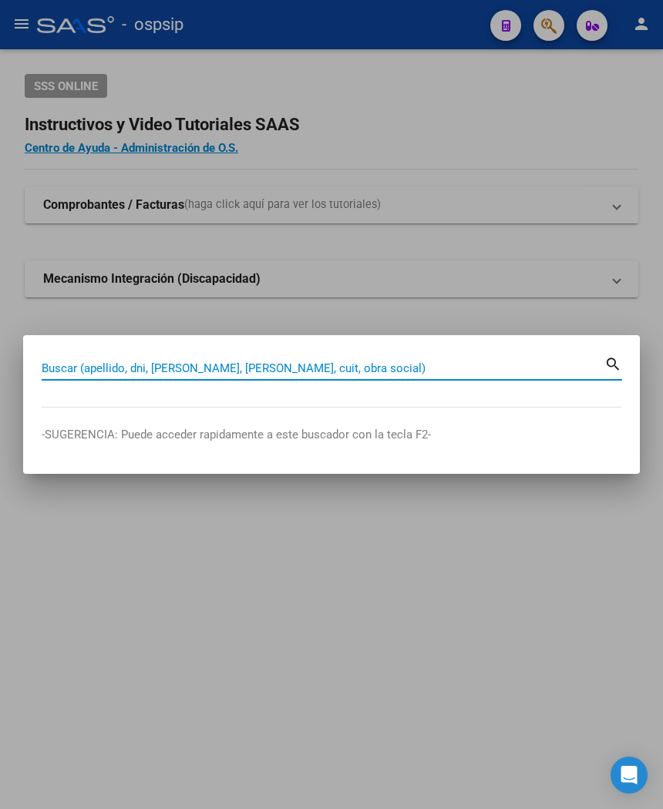
paste input "41978977"
type input "41978977"
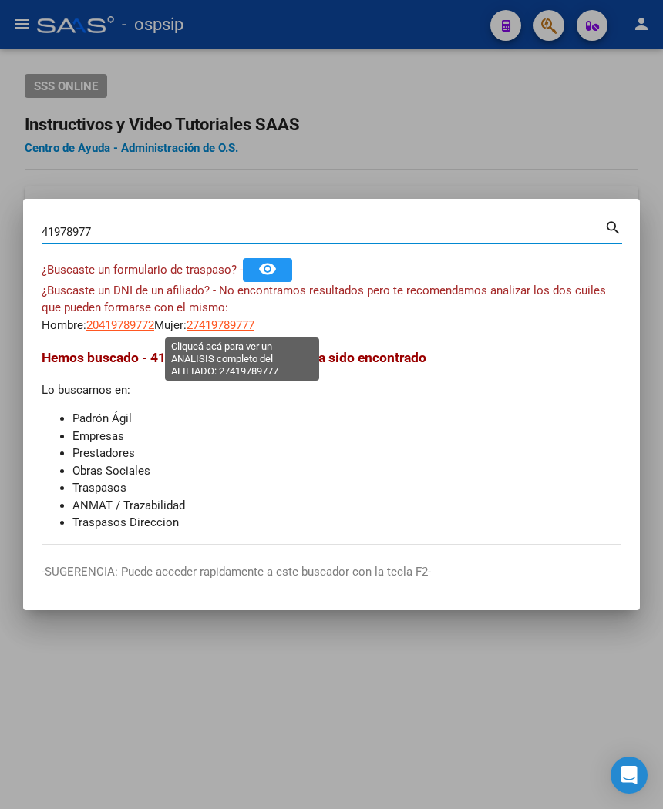
click at [254, 328] on span "27419789777" at bounding box center [221, 325] width 68 height 14
type textarea "27419789777"
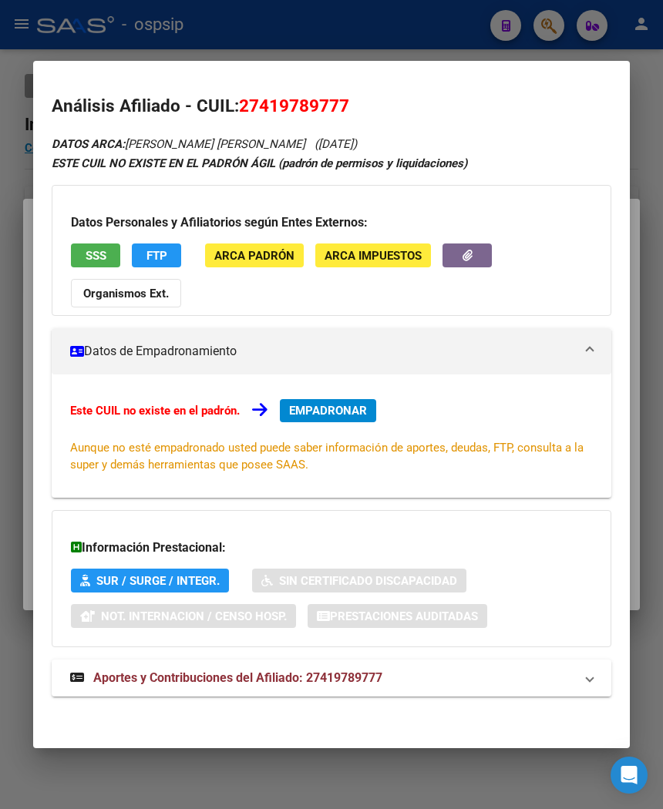
scroll to position [2, 0]
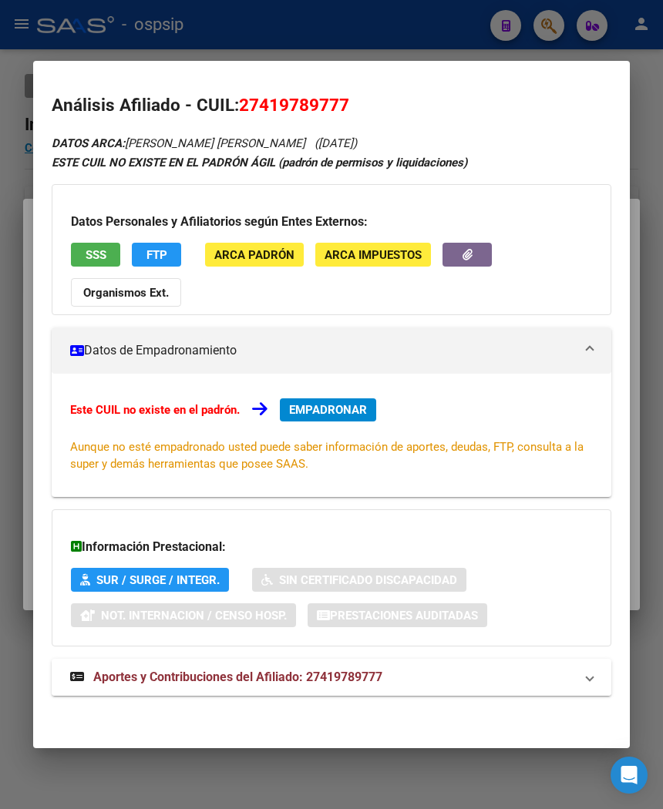
click at [230, 674] on span "Aportes y Contribuciones del Afiliado: 27419789777" at bounding box center [237, 677] width 289 height 15
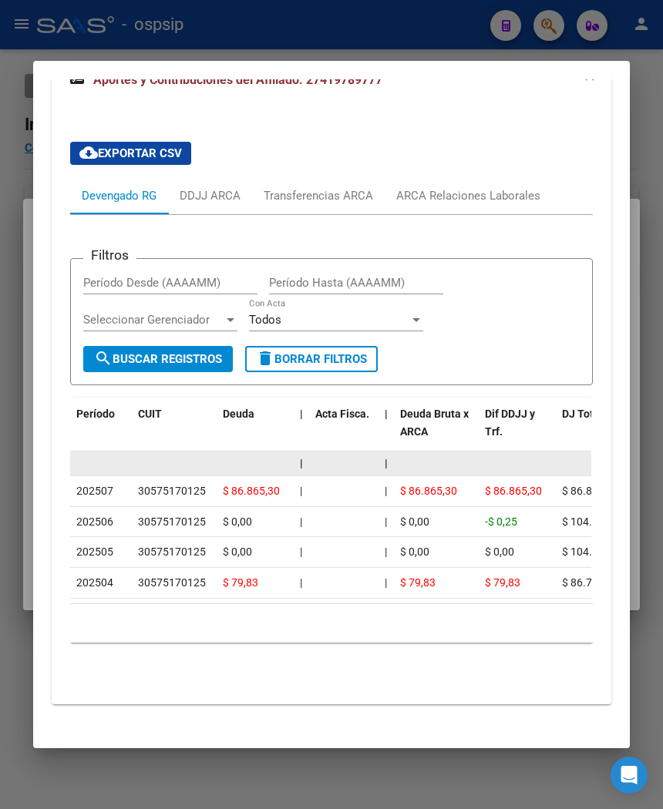
scroll to position [605, 0]
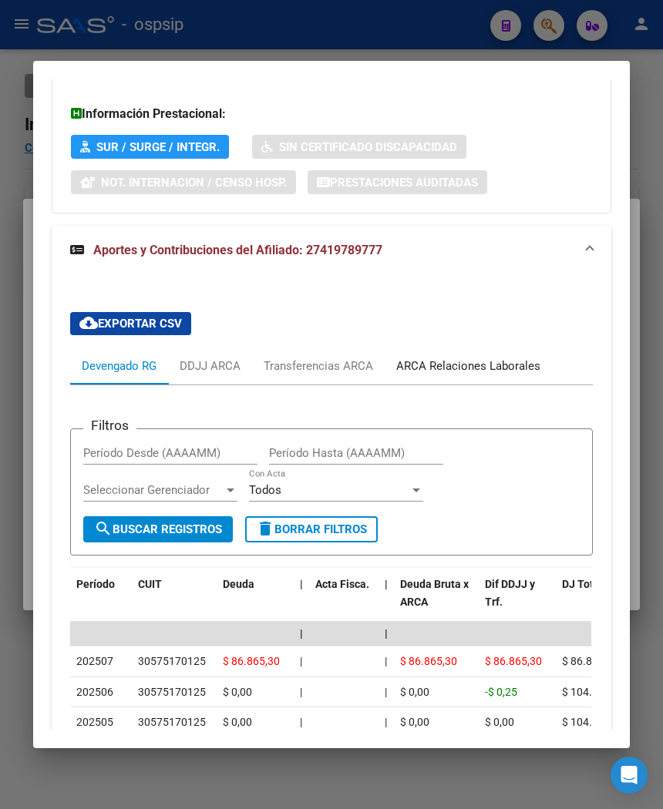
click at [447, 359] on div "ARCA Relaciones Laborales" at bounding box center [468, 366] width 144 height 17
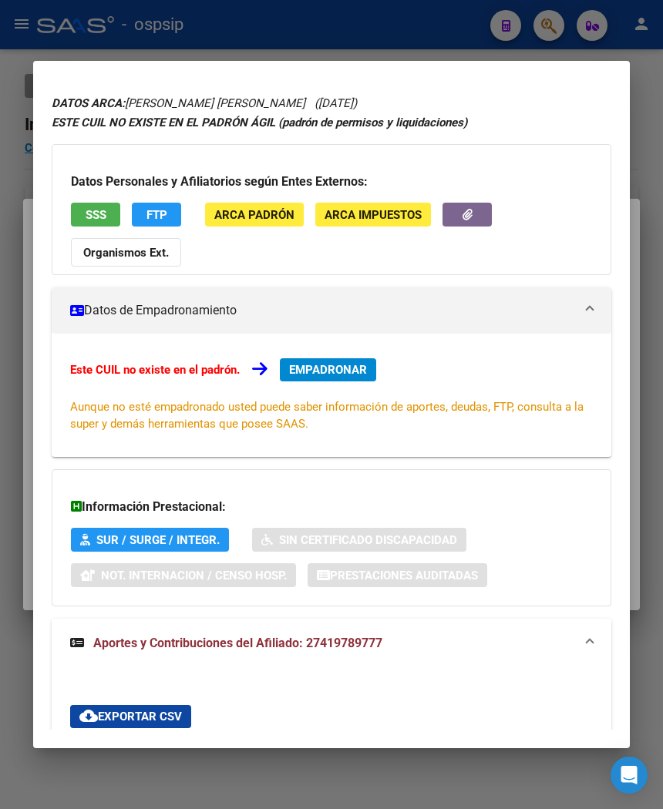
scroll to position [0, 0]
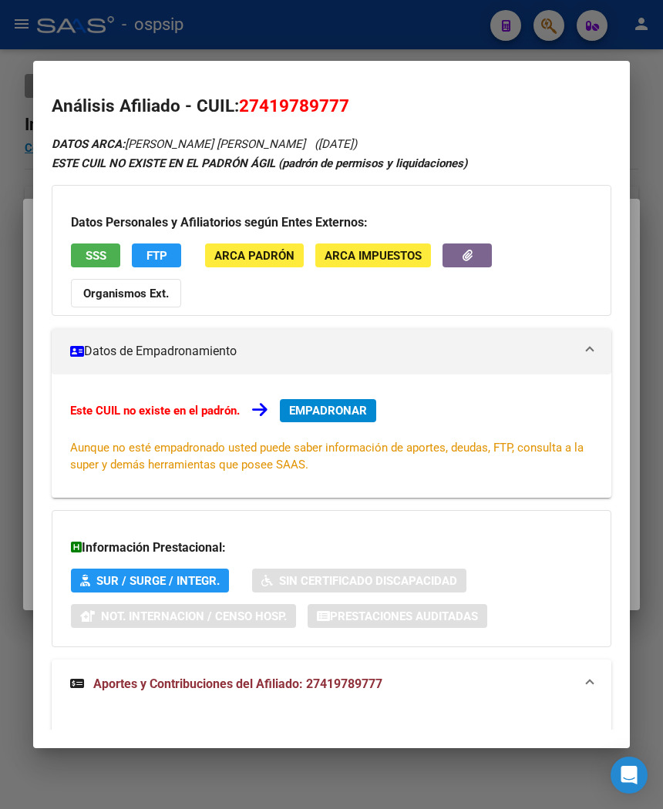
click at [98, 257] on span "SSS" at bounding box center [96, 256] width 21 height 14
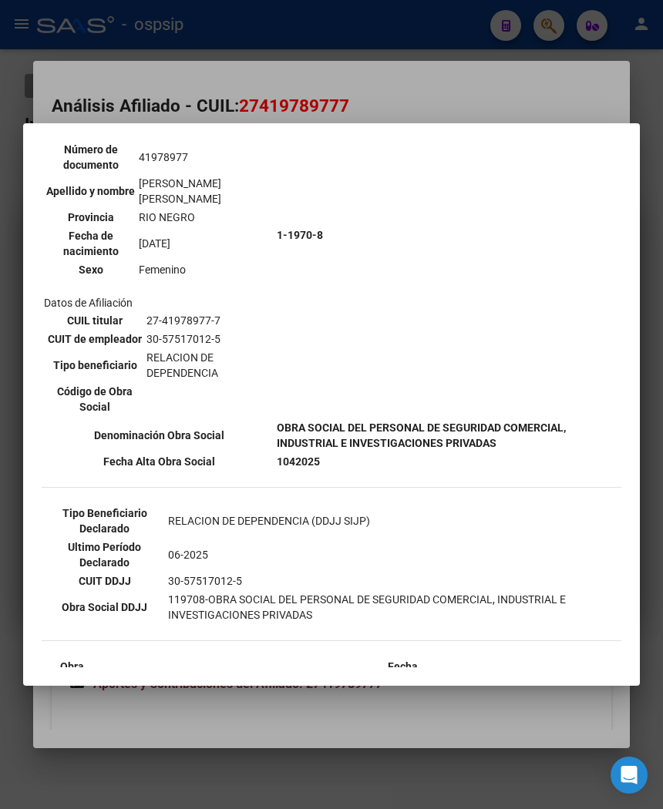
scroll to position [86, 0]
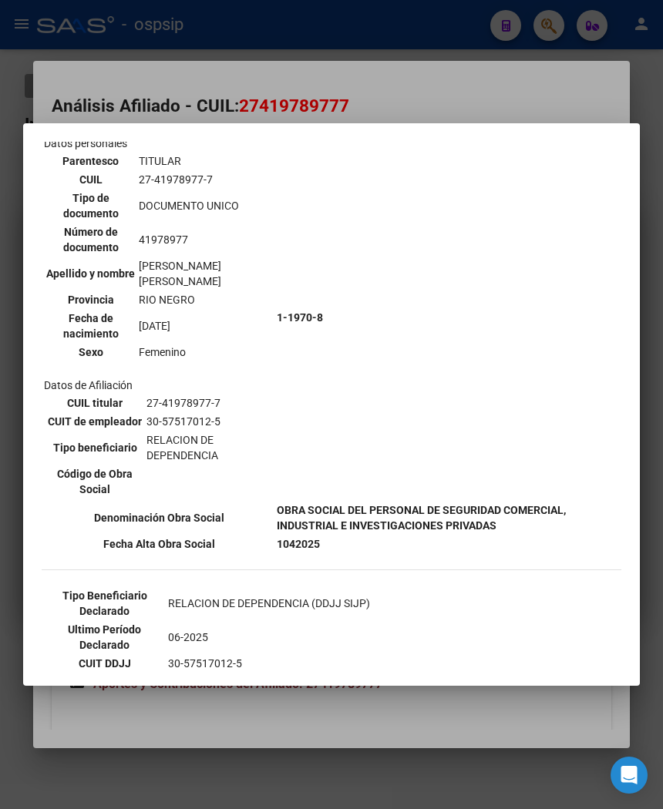
click at [432, 101] on div at bounding box center [331, 404] width 663 height 809
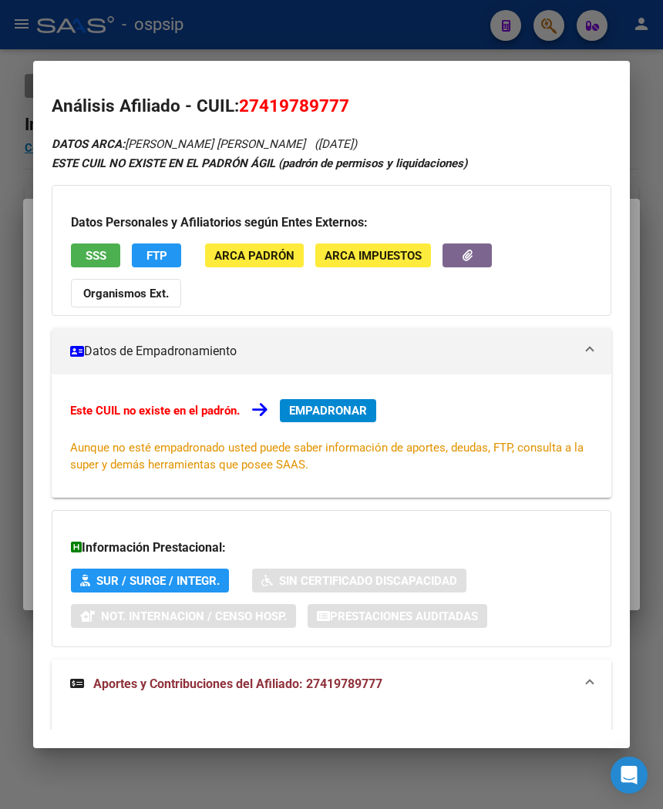
click at [432, 36] on div at bounding box center [331, 404] width 663 height 809
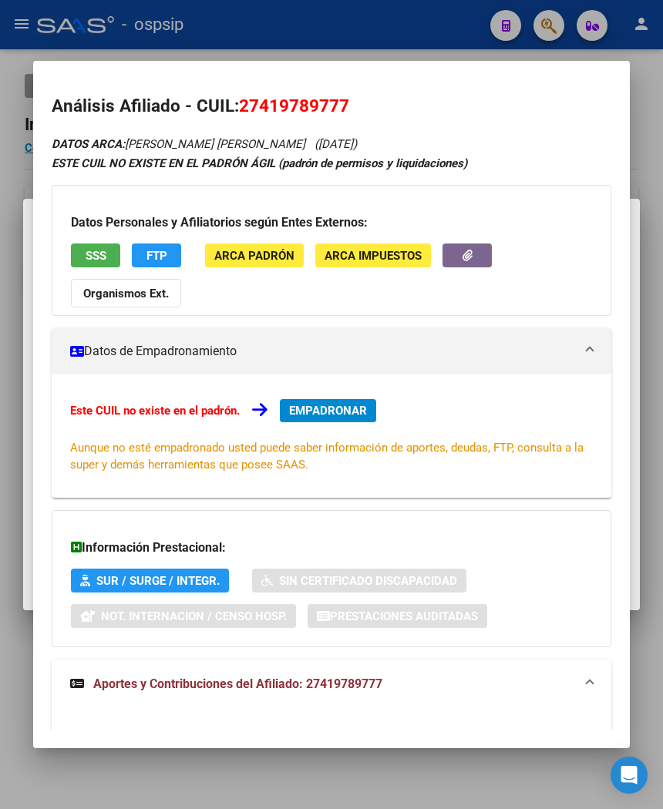
click at [432, 36] on div at bounding box center [331, 404] width 663 height 809
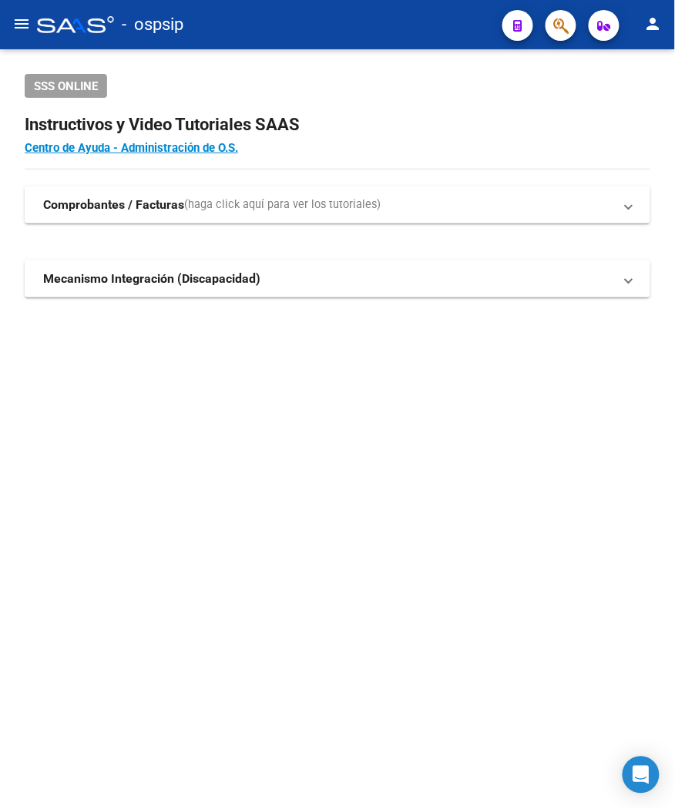
click at [432, 36] on div "- ospsip" at bounding box center [263, 25] width 453 height 34
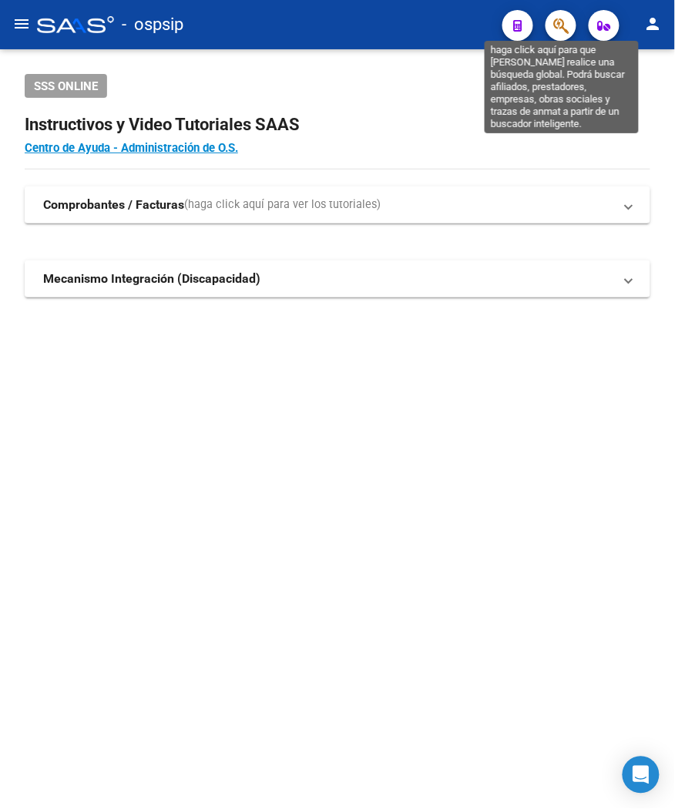
click at [559, 22] on icon "button" at bounding box center [560, 26] width 15 height 18
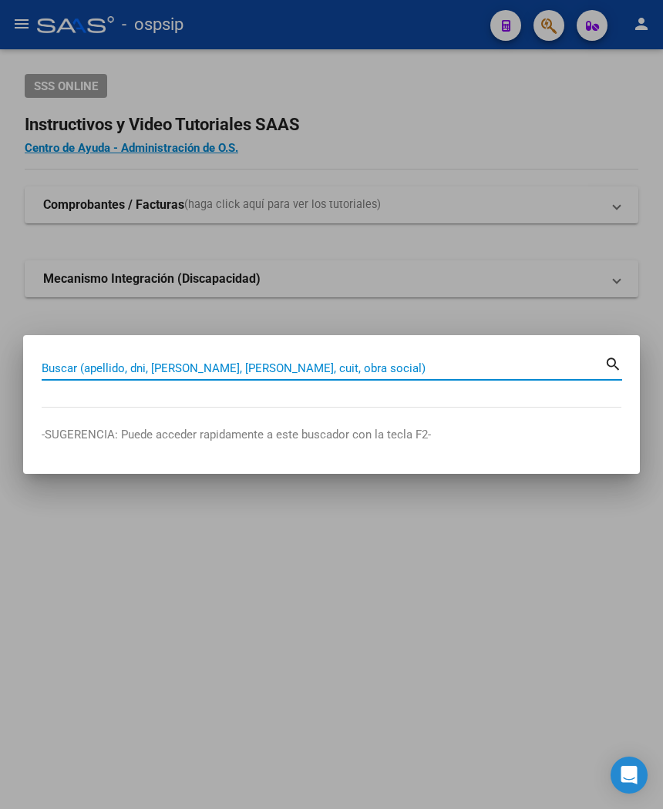
click at [150, 372] on input "Buscar (apellido, dni, [PERSON_NAME], [PERSON_NAME], cuit, obra social)" at bounding box center [323, 368] width 563 height 14
type input "17131771"
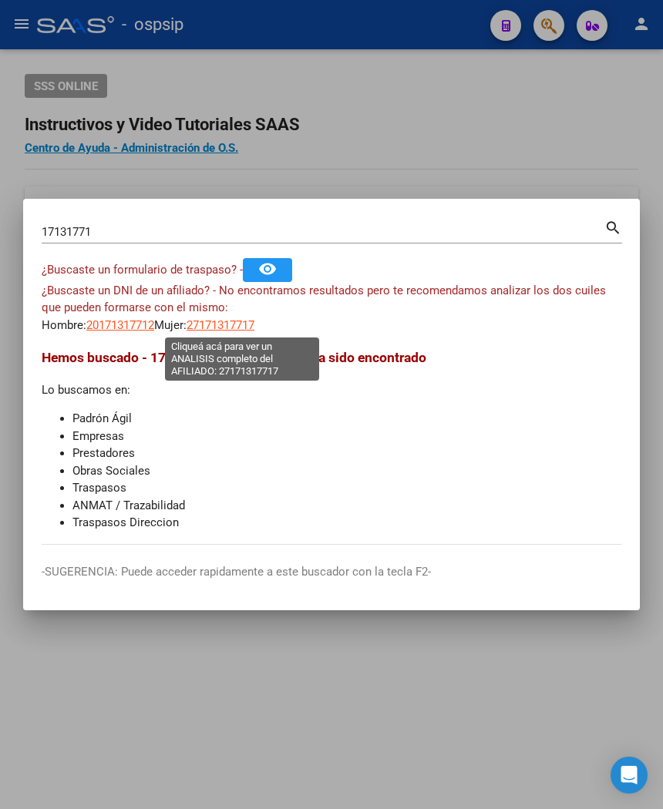
click at [242, 324] on span "27171317717" at bounding box center [221, 325] width 68 height 14
type textarea "27171317717"
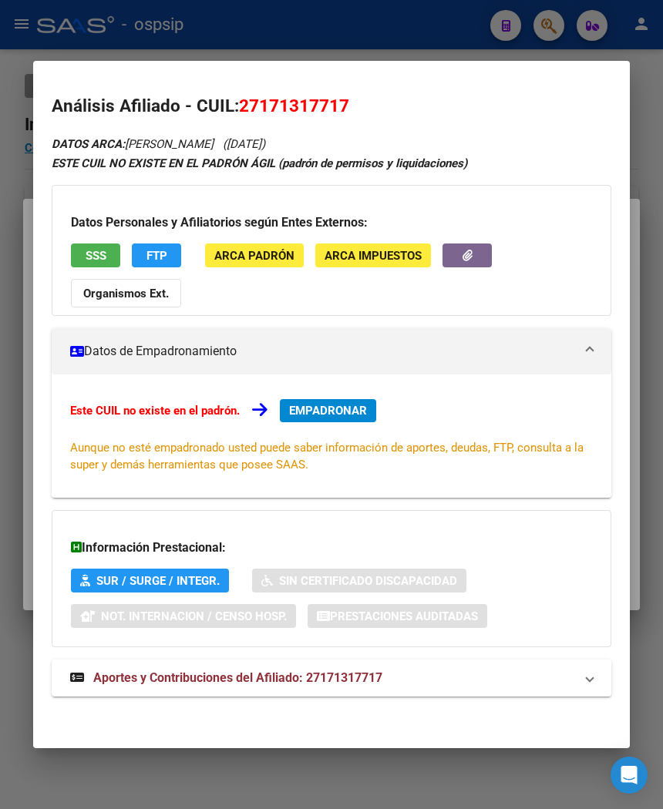
scroll to position [2, 0]
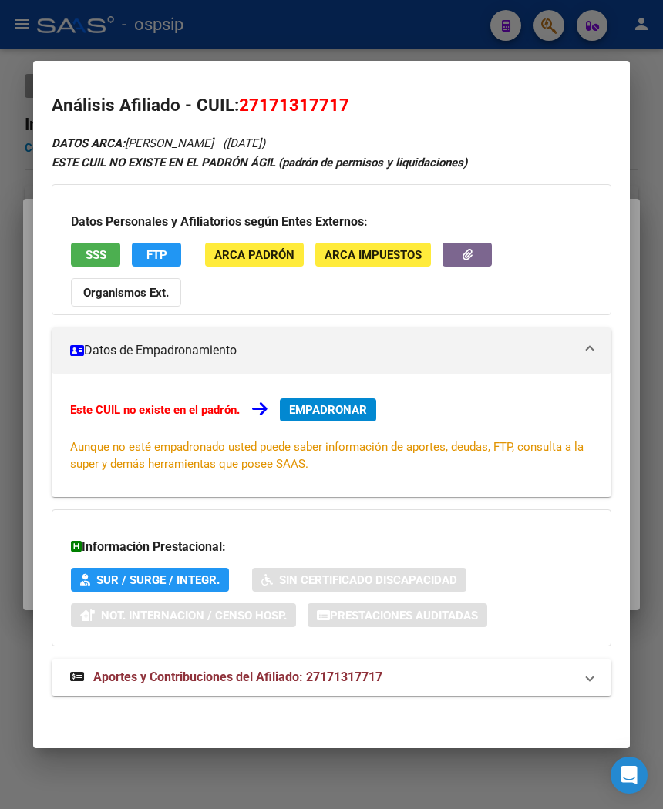
click at [200, 673] on span "Aportes y Contribuciones del Afiliado: 27171317717" at bounding box center [237, 677] width 289 height 15
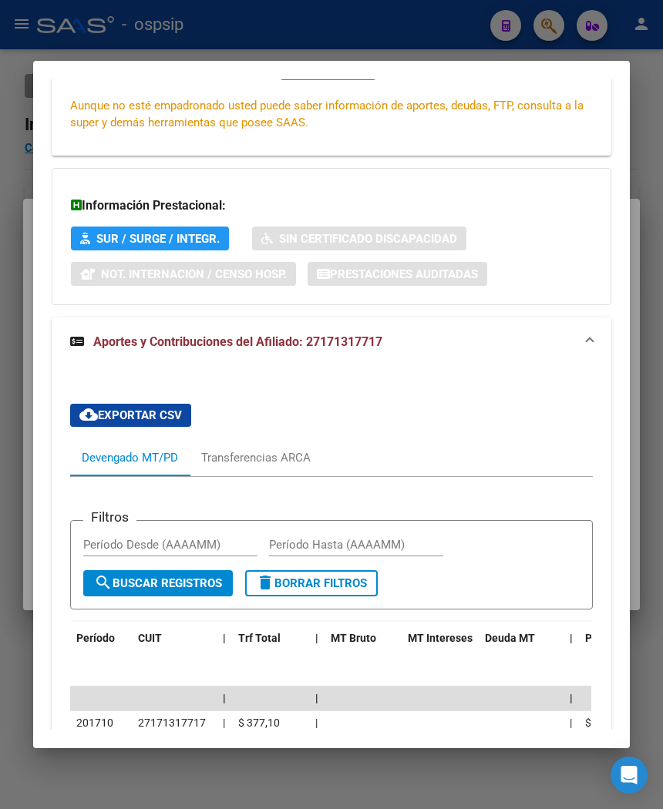
scroll to position [599, 0]
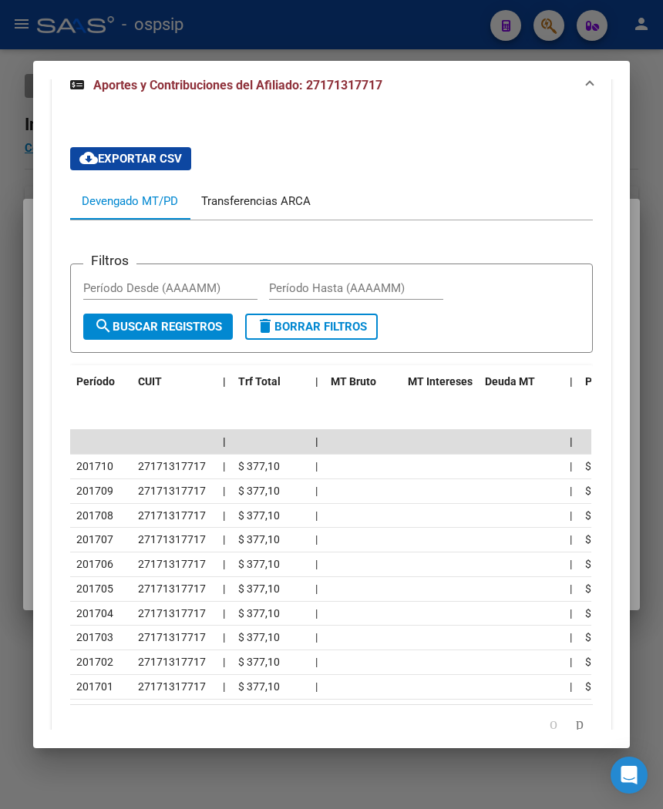
click at [239, 203] on div "Transferencias ARCA" at bounding box center [255, 201] width 109 height 17
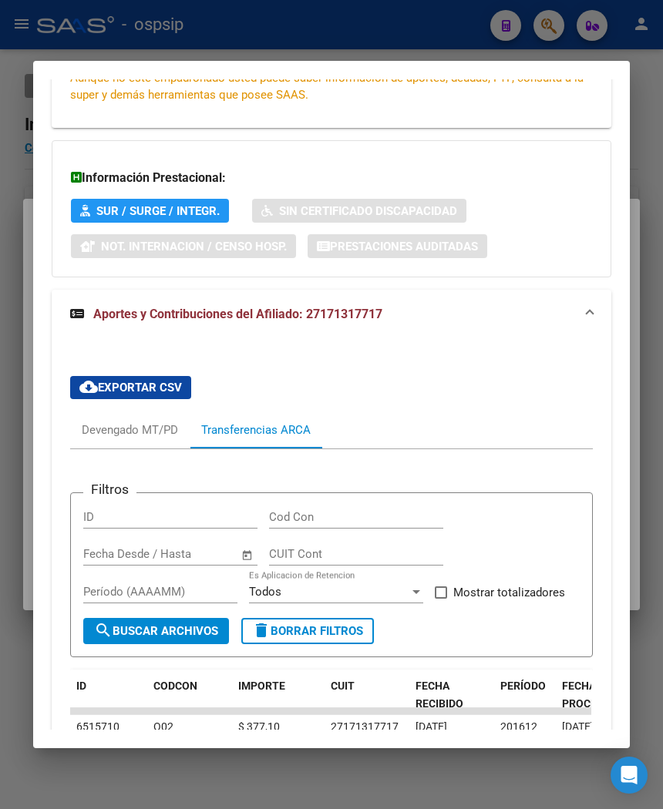
scroll to position [324, 0]
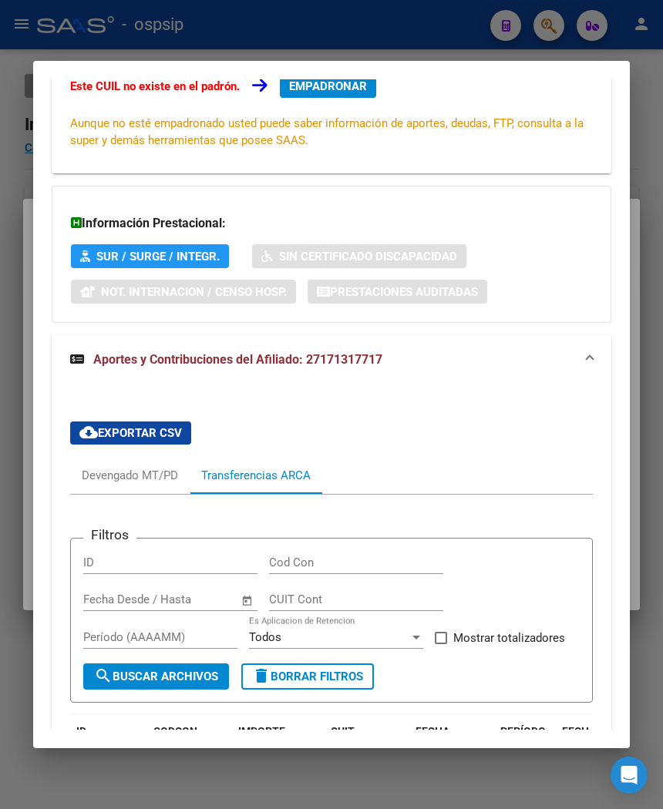
click at [404, 37] on div at bounding box center [331, 404] width 663 height 809
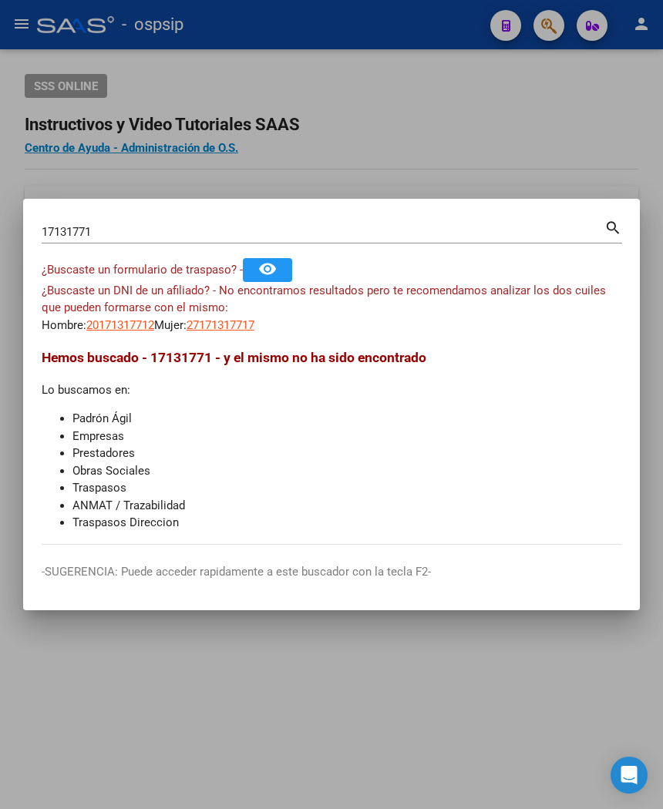
click at [351, 180] on div at bounding box center [331, 404] width 663 height 809
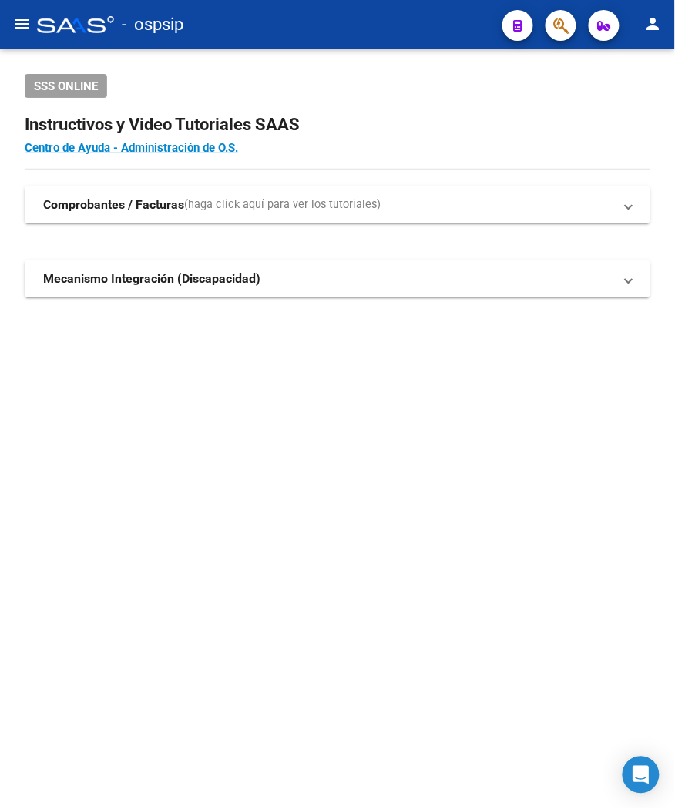
click at [183, 548] on mat-sidenav-content "SSS ONLINE Instructivos y Video Tutoriales SAAS Centro de Ayuda - Administració…" at bounding box center [337, 429] width 675 height 760
click at [163, 471] on mat-sidenav-content "SSS ONLINE Instructivos y Video Tutoriales SAAS Centro de Ayuda - Administració…" at bounding box center [337, 429] width 675 height 760
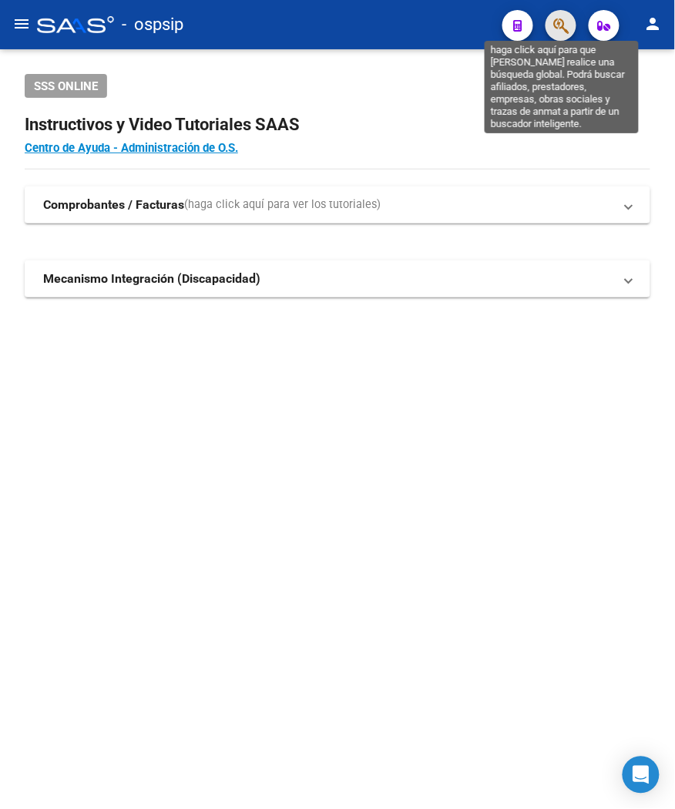
click at [563, 17] on icon "button" at bounding box center [560, 26] width 15 height 18
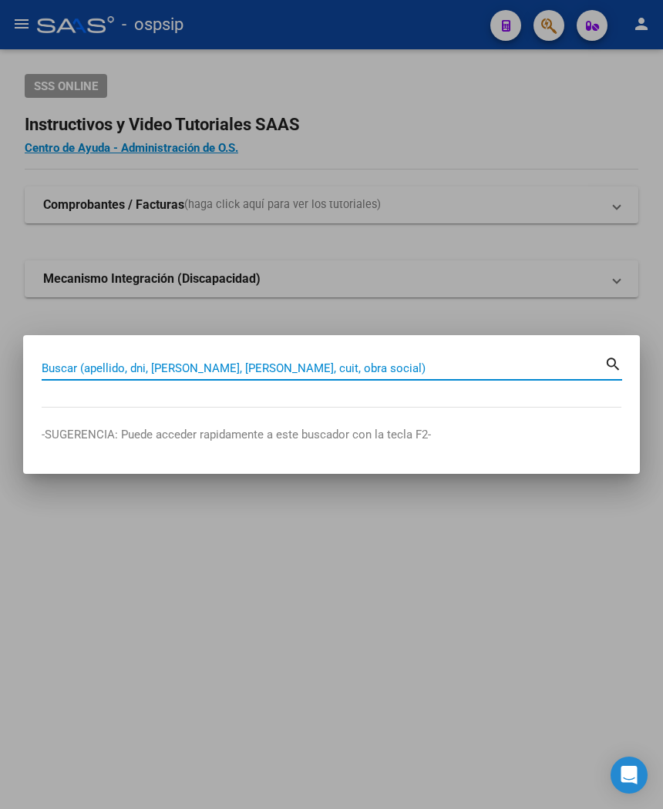
paste input "45920339"
type input "45920339"
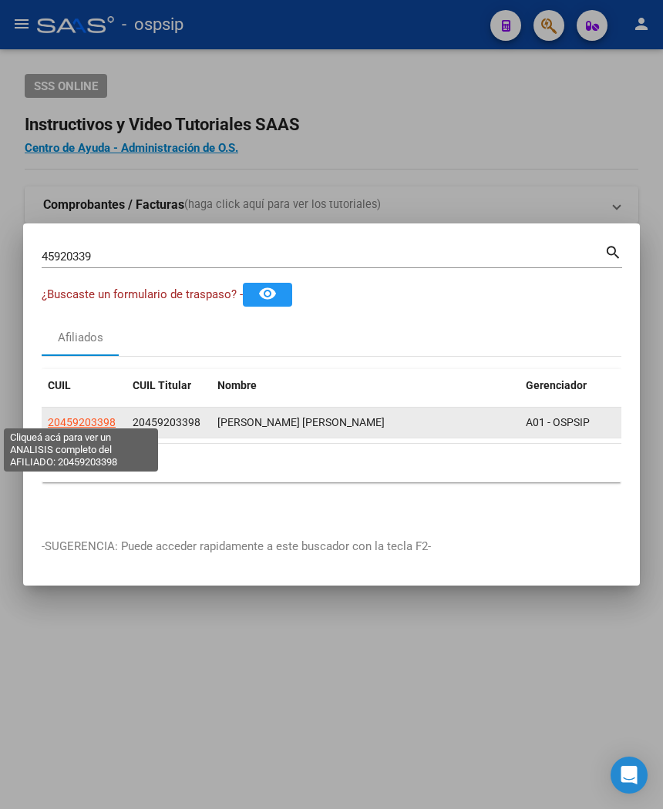
click at [86, 416] on span "20459203398" at bounding box center [82, 422] width 68 height 12
type textarea "20459203398"
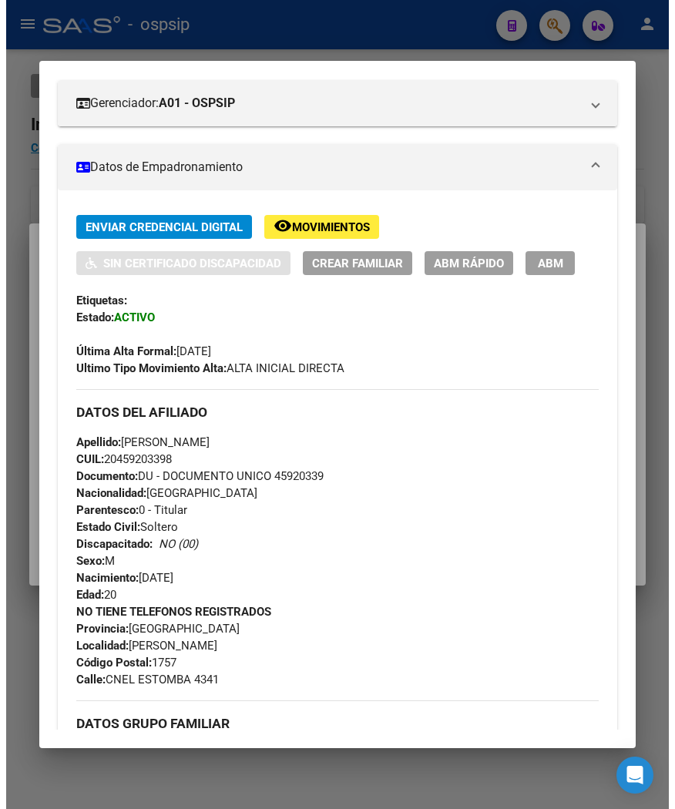
scroll to position [257, 0]
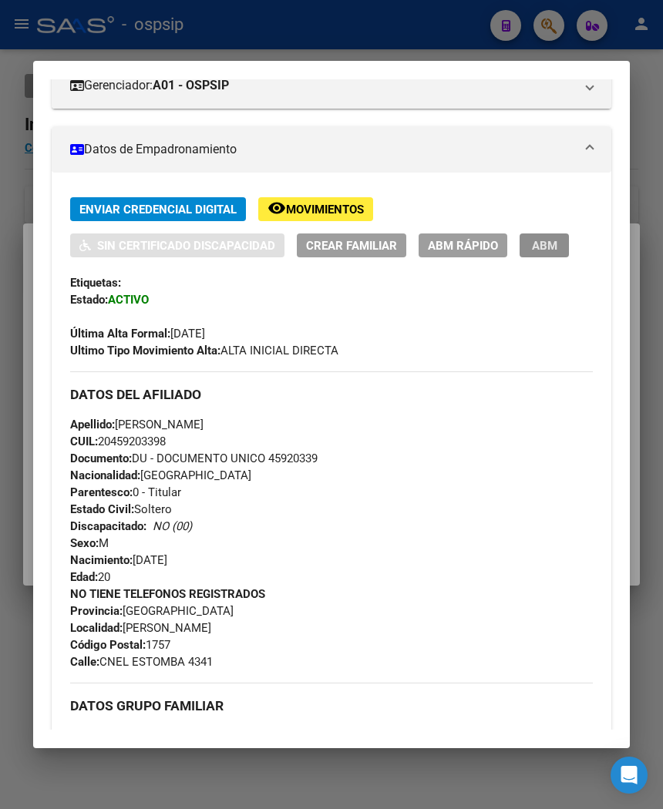
click at [541, 240] on span "ABM" at bounding box center [544, 246] width 25 height 14
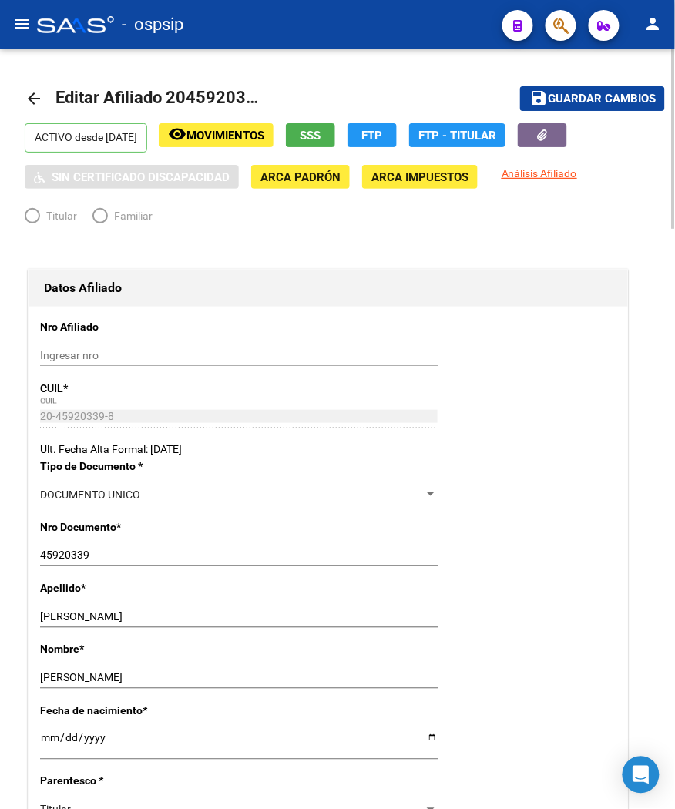
radio input "true"
type input "30-71329990-8"
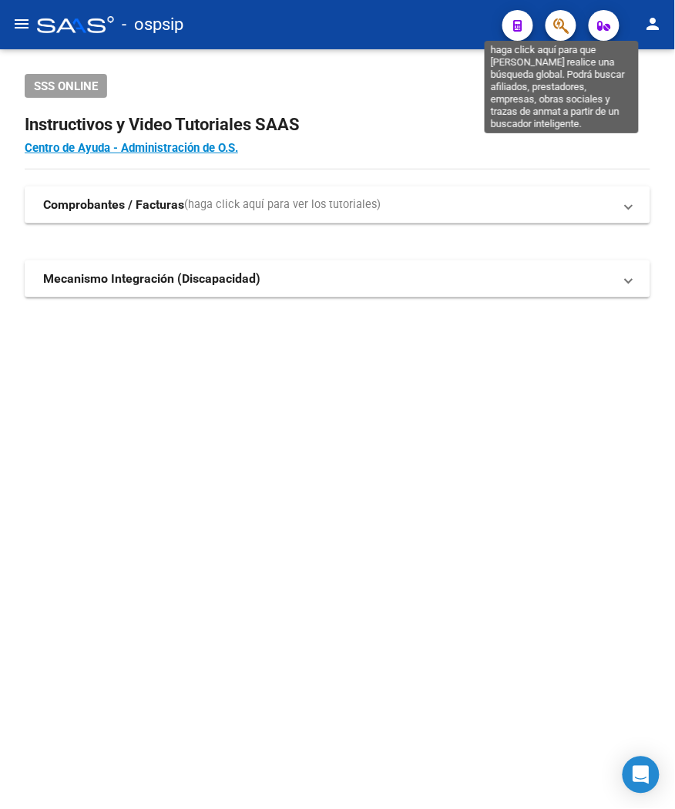
click at [557, 29] on icon "button" at bounding box center [560, 26] width 15 height 18
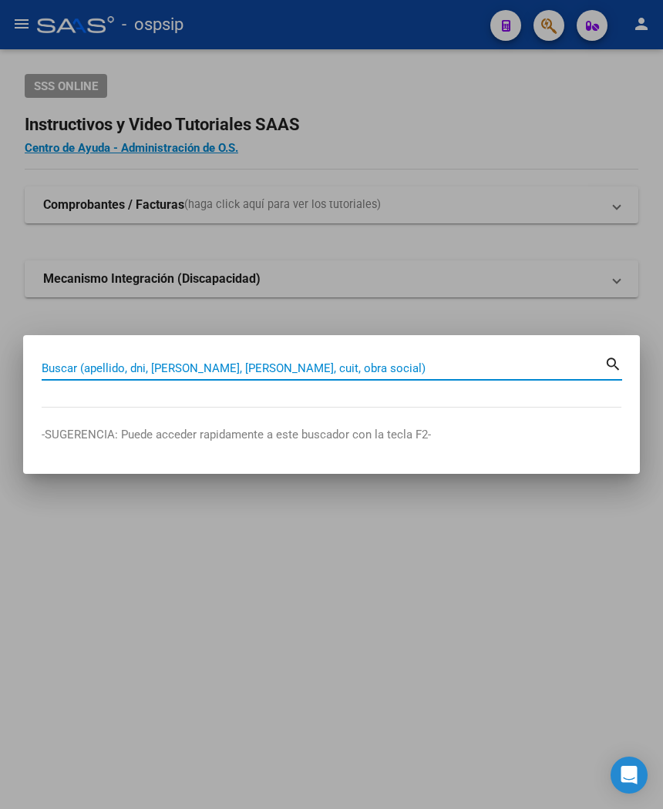
click at [218, 368] on input "Buscar (apellido, dni, [PERSON_NAME], [PERSON_NAME], cuit, obra social)" at bounding box center [323, 368] width 563 height 14
type input "21969431"
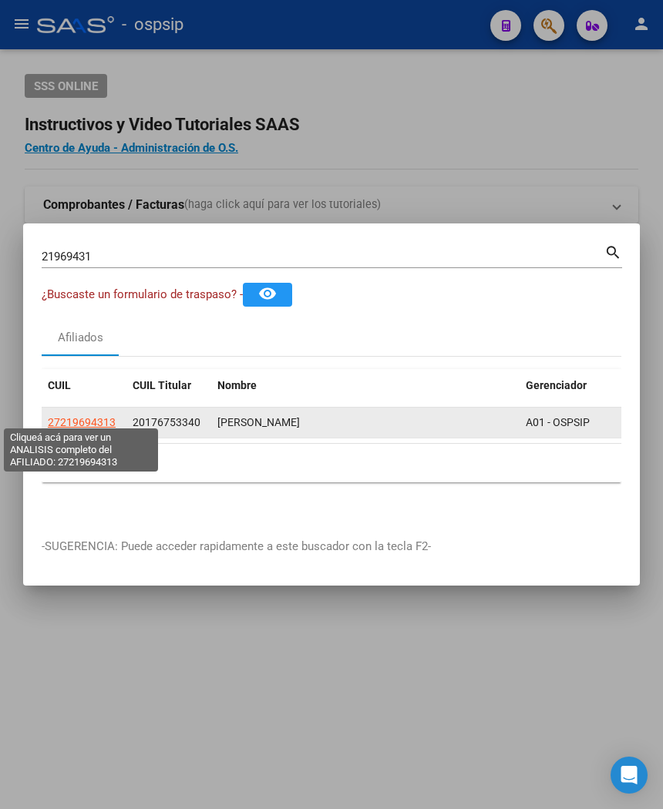
click at [92, 416] on span "27219694313" at bounding box center [82, 422] width 68 height 12
type textarea "27219694313"
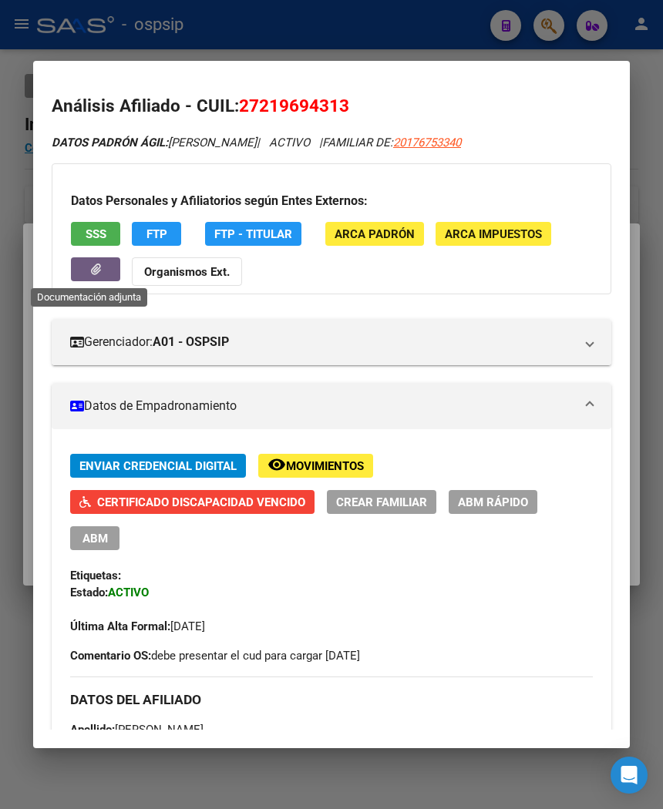
click at [94, 270] on icon "button" at bounding box center [96, 270] width 10 height 12
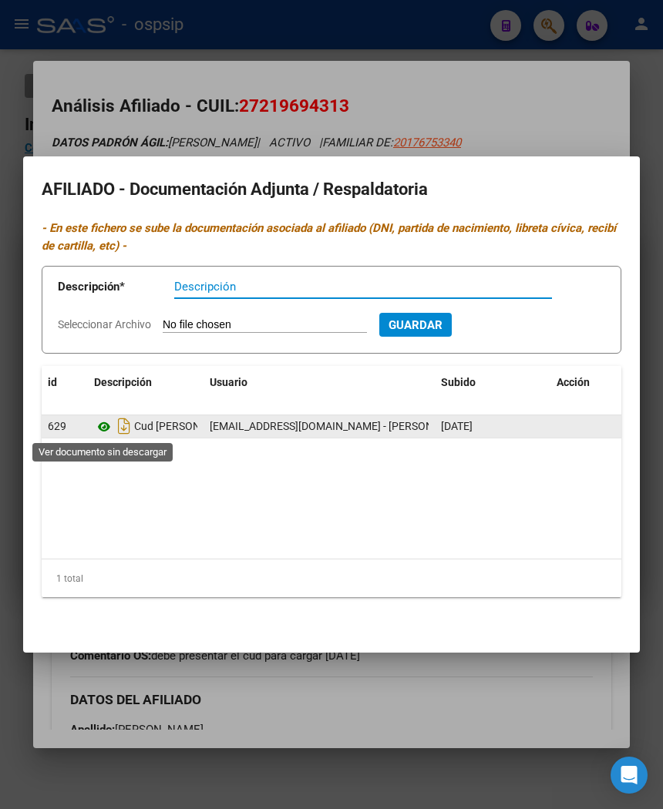
click at [106, 426] on icon at bounding box center [104, 427] width 20 height 18
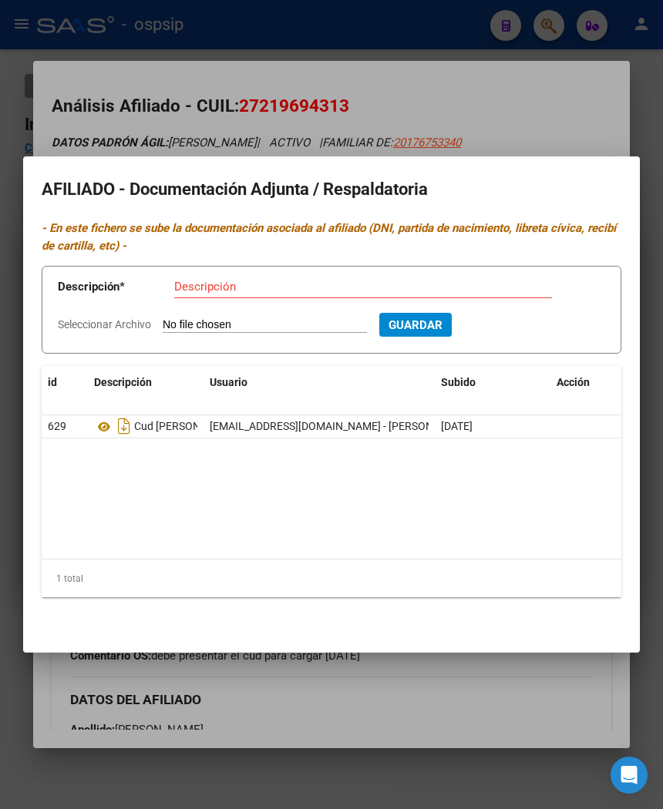
click at [518, 134] on div at bounding box center [331, 404] width 663 height 809
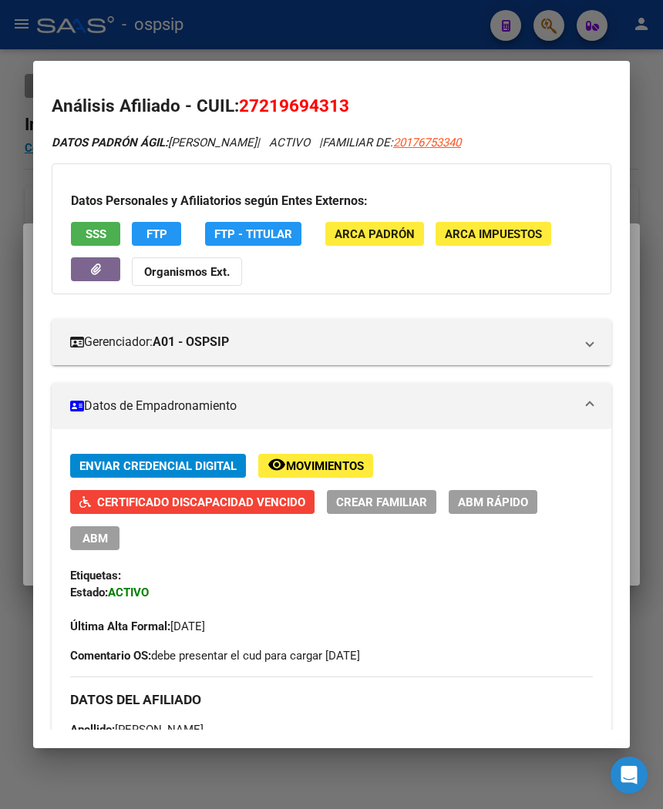
click at [474, 35] on div at bounding box center [331, 404] width 663 height 809
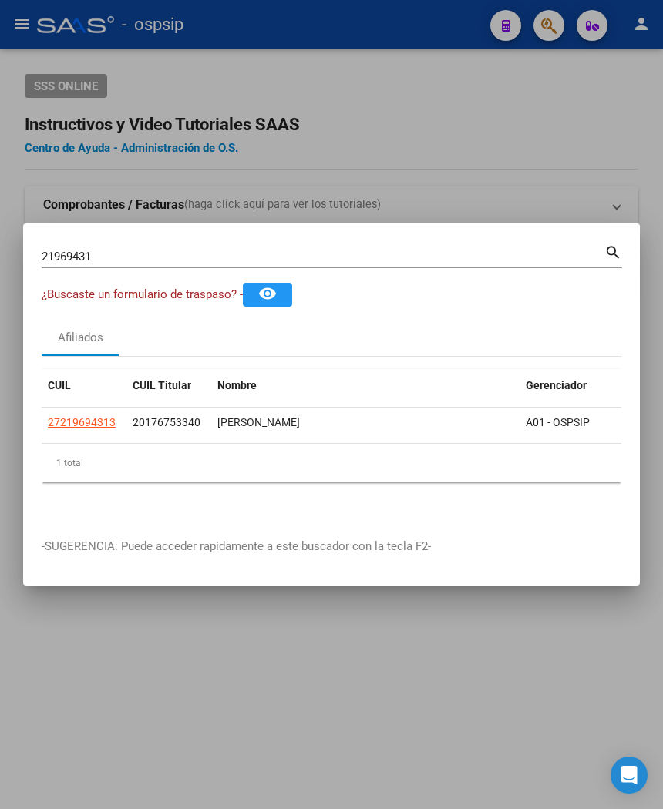
click at [474, 35] on div at bounding box center [331, 404] width 663 height 809
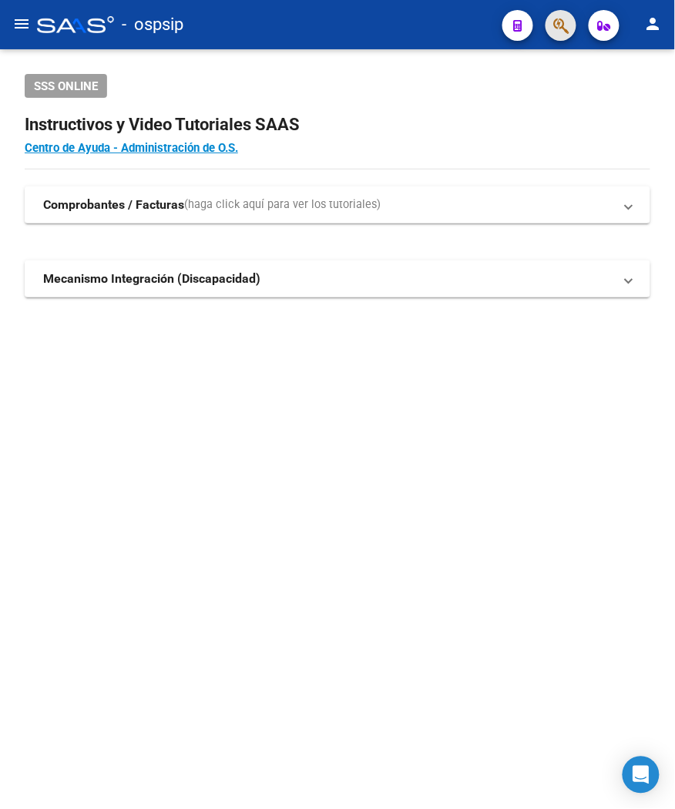
click at [549, 29] on button "button" at bounding box center [561, 25] width 31 height 31
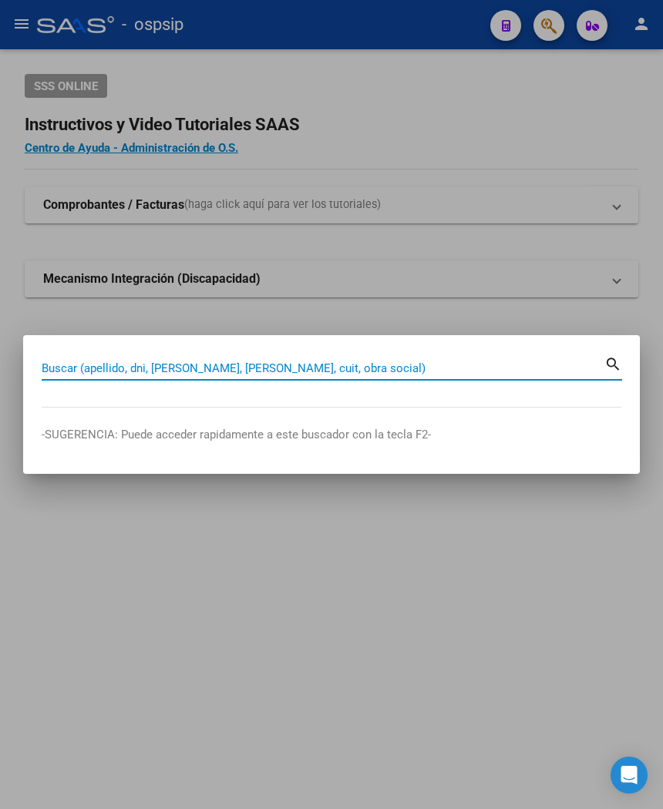
click at [89, 372] on input "Buscar (apellido, dni, [PERSON_NAME], [PERSON_NAME], cuit, obra social)" at bounding box center [323, 368] width 563 height 14
type input "70447653"
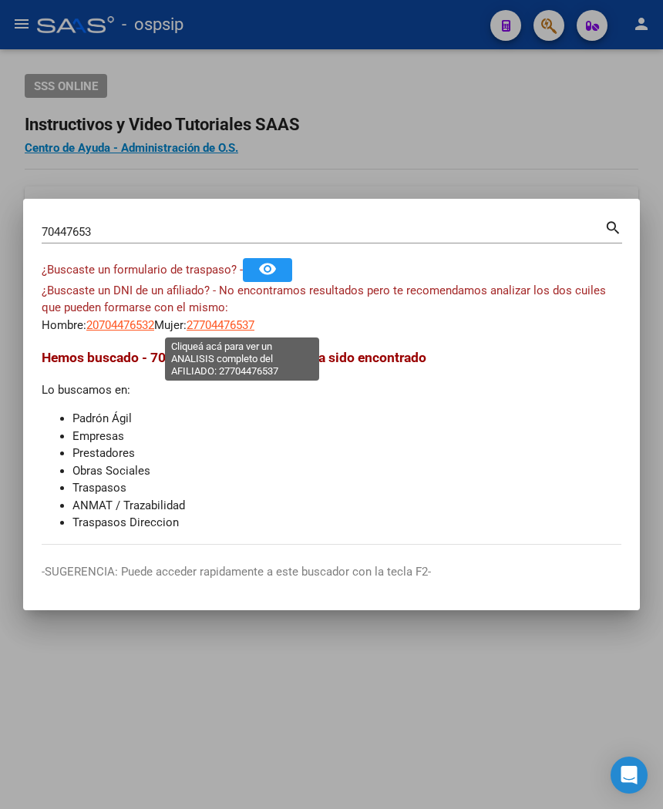
click at [249, 329] on span "27704476537" at bounding box center [221, 325] width 68 height 14
type textarea "27704476537"
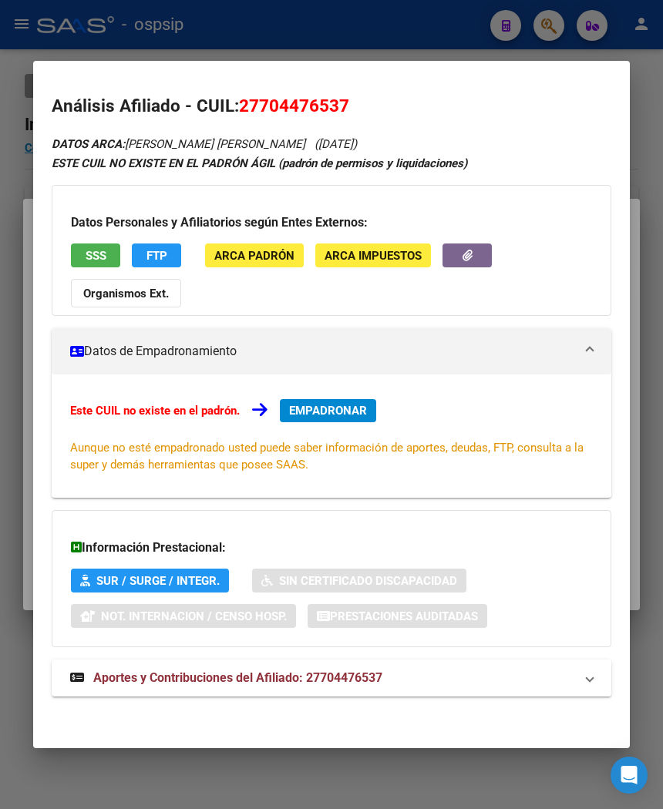
scroll to position [2, 0]
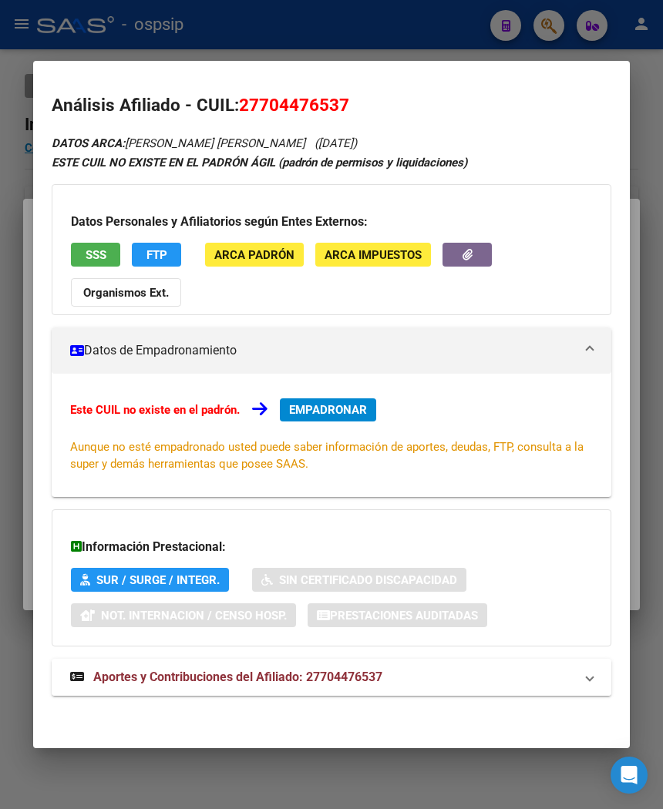
click at [227, 672] on span "Aportes y Contribuciones del Afiliado: 27704476537" at bounding box center [237, 677] width 289 height 15
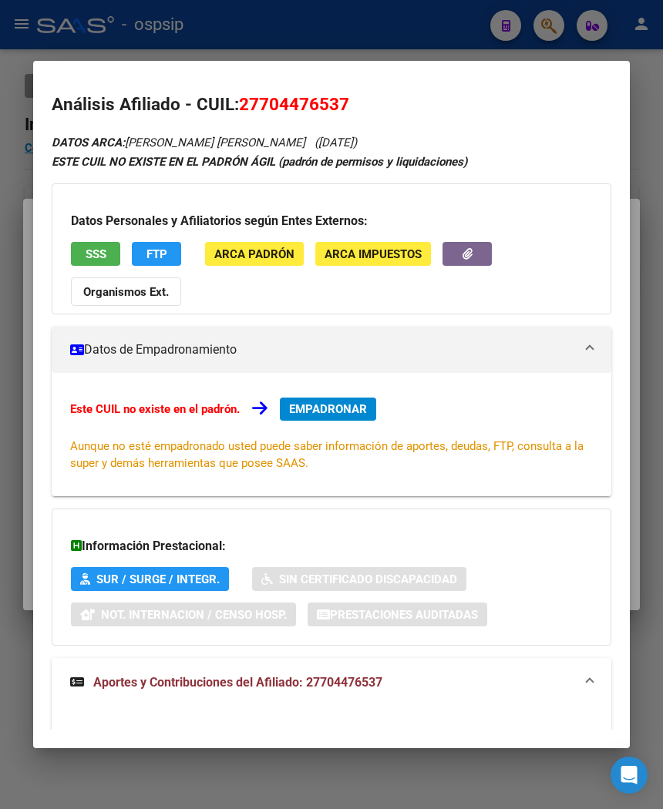
scroll to position [0, 0]
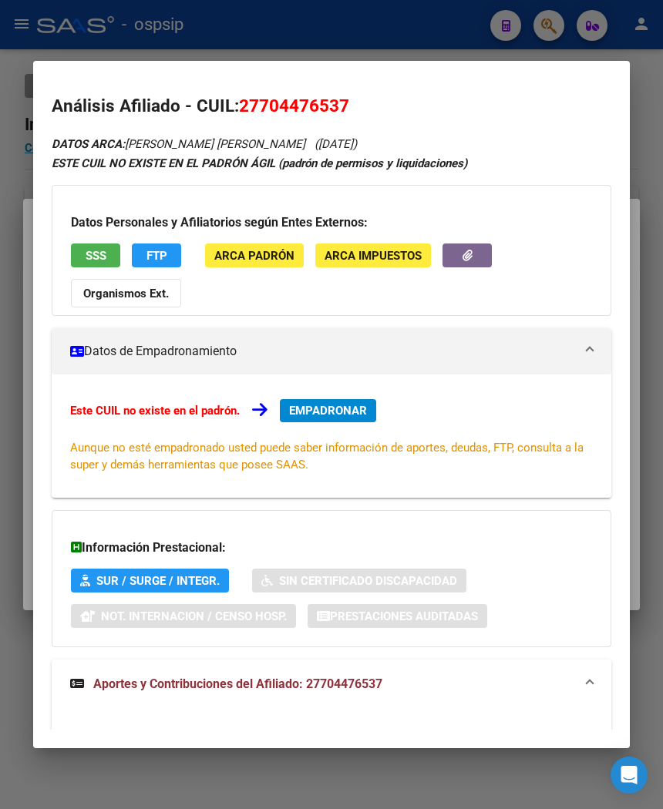
click at [85, 247] on button "SSS" at bounding box center [95, 256] width 49 height 24
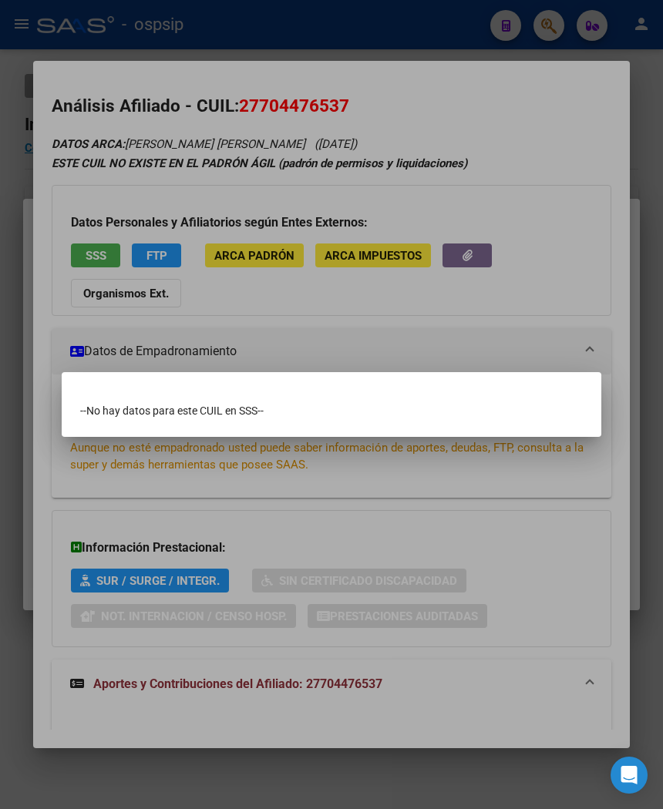
click at [278, 291] on div at bounding box center [331, 404] width 663 height 809
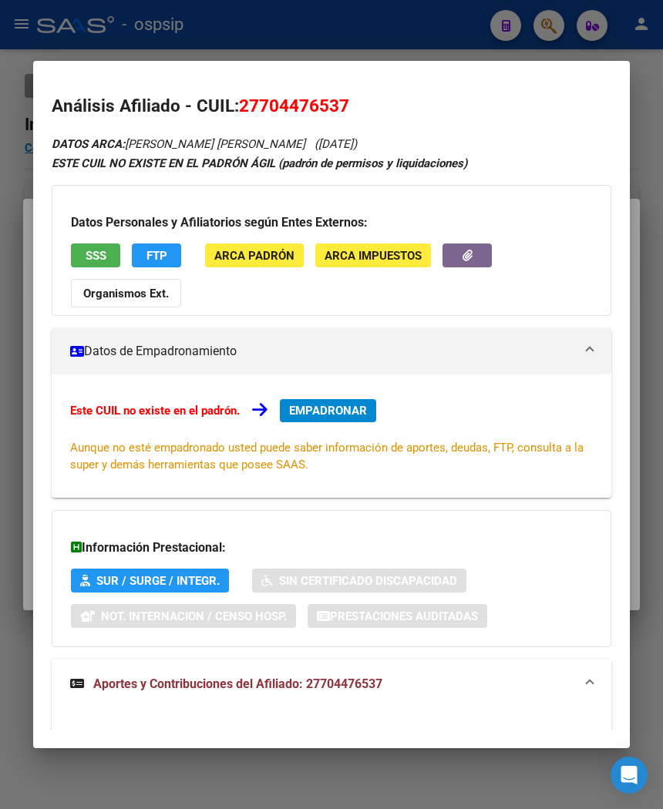
click at [372, 26] on div at bounding box center [331, 404] width 663 height 809
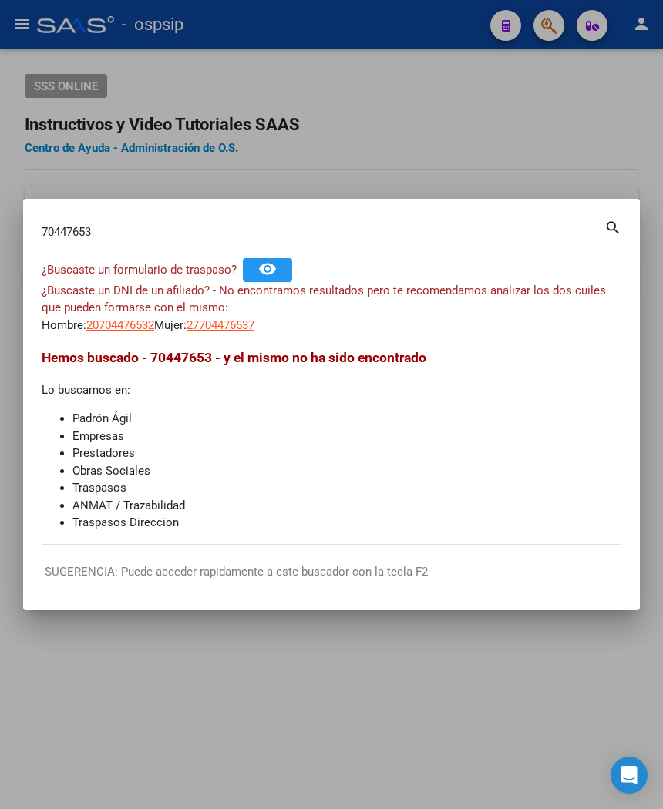
click at [229, 112] on div at bounding box center [331, 404] width 663 height 809
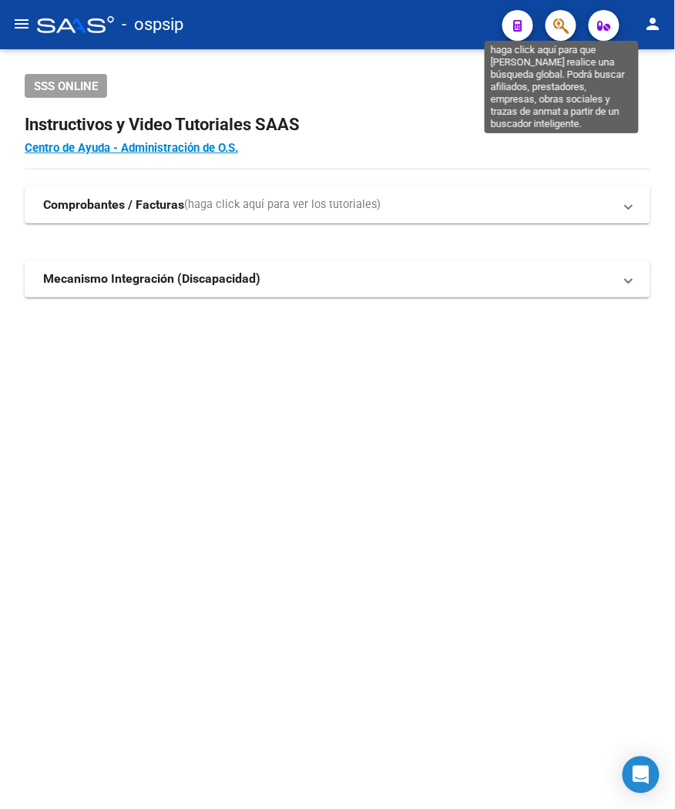
click at [560, 32] on icon "button" at bounding box center [560, 26] width 15 height 18
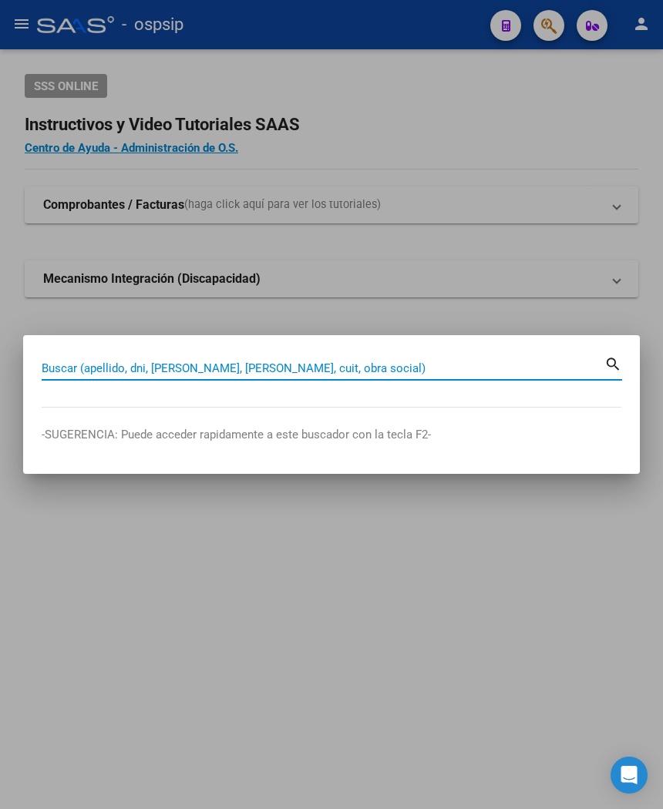
paste input "45920339"
type input "45920339"
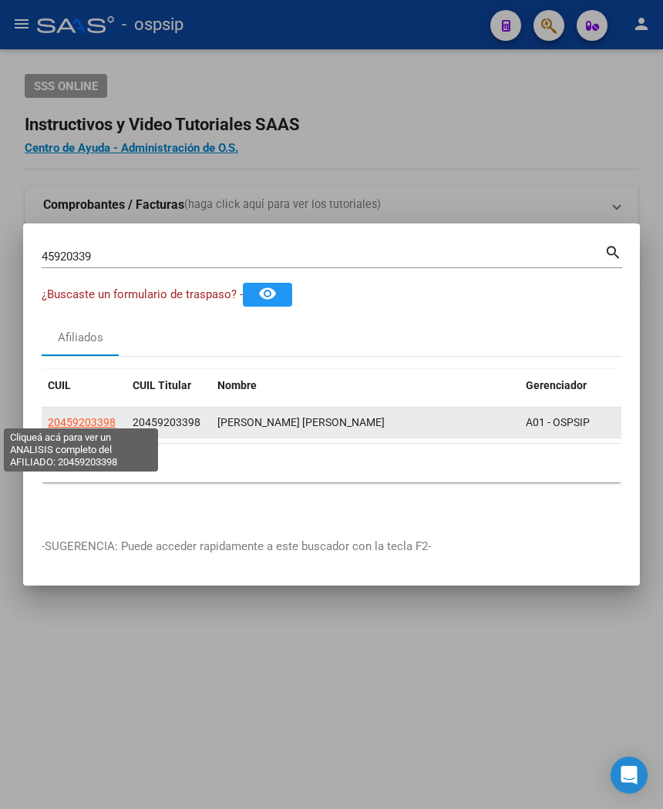
click at [89, 418] on span "20459203398" at bounding box center [82, 422] width 68 height 12
type textarea "20459203398"
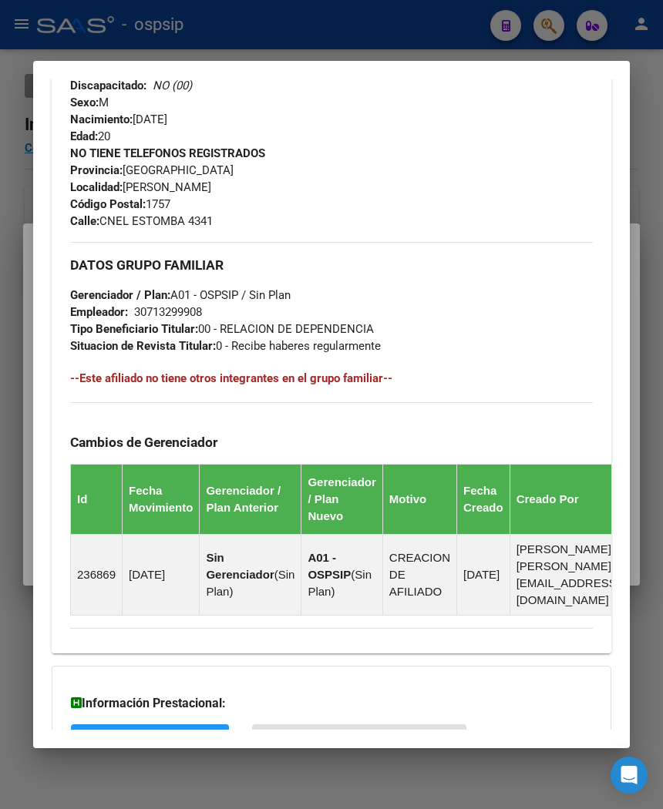
scroll to position [838, 0]
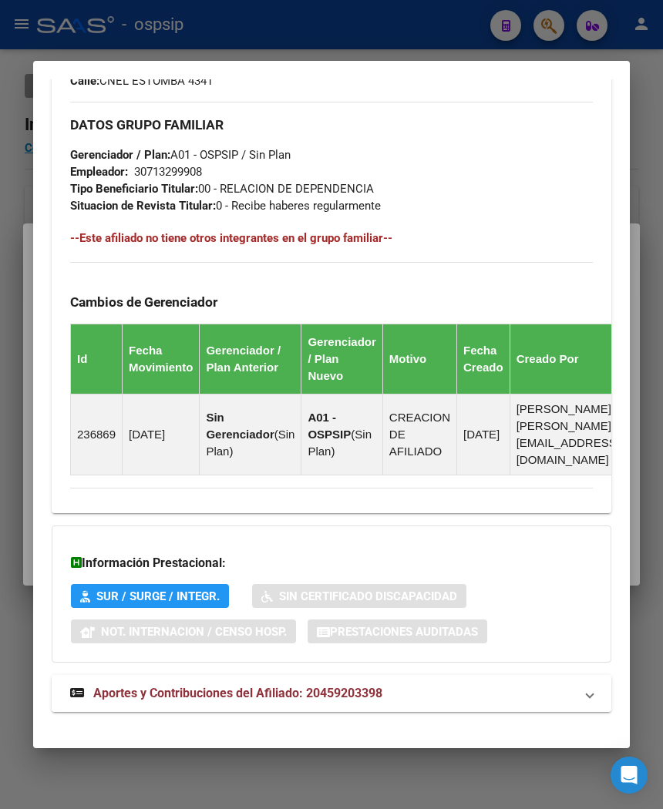
click at [177, 686] on span "Aportes y Contribuciones del Afiliado: 20459203398" at bounding box center [237, 693] width 289 height 15
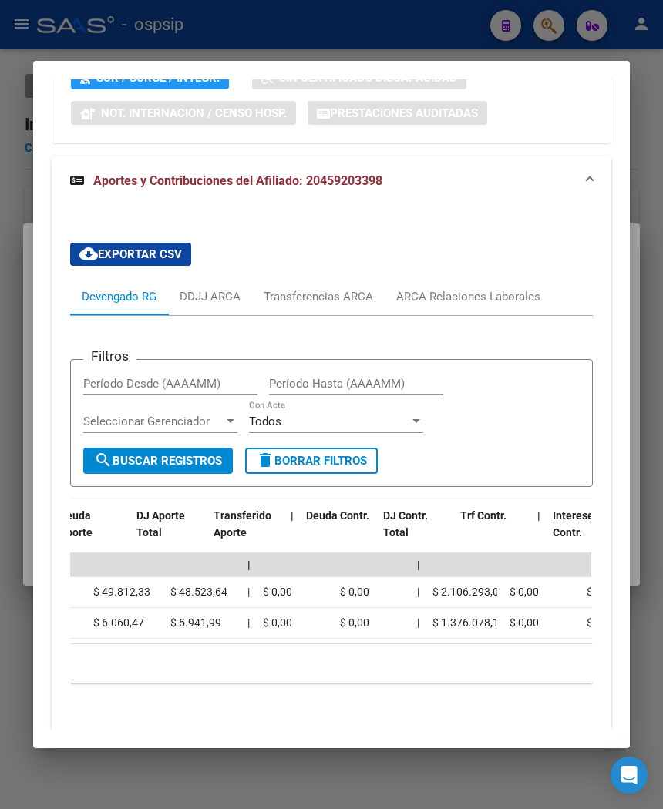
scroll to position [0, 0]
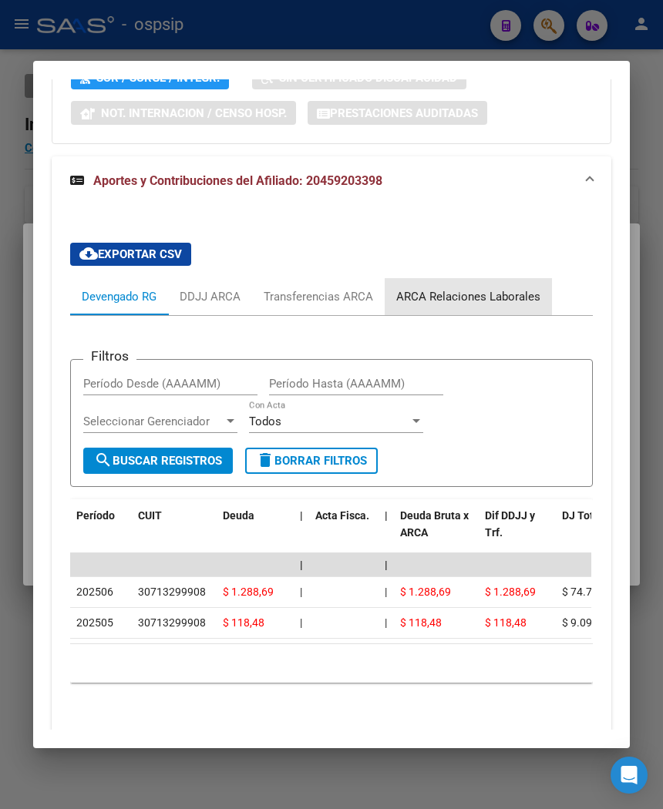
click at [506, 288] on div "ARCA Relaciones Laborales" at bounding box center [468, 296] width 144 height 17
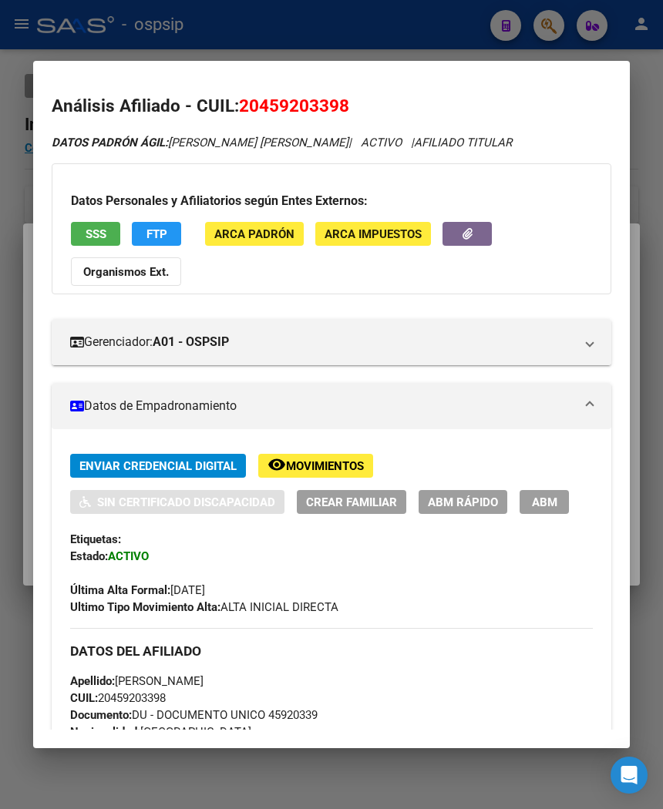
click at [96, 218] on div "Datos Personales y Afiliatorios según Entes Externos: SSS FTP ARCA Padrón ARCA …" at bounding box center [332, 228] width 560 height 131
click at [95, 228] on span "SSS" at bounding box center [96, 234] width 21 height 14
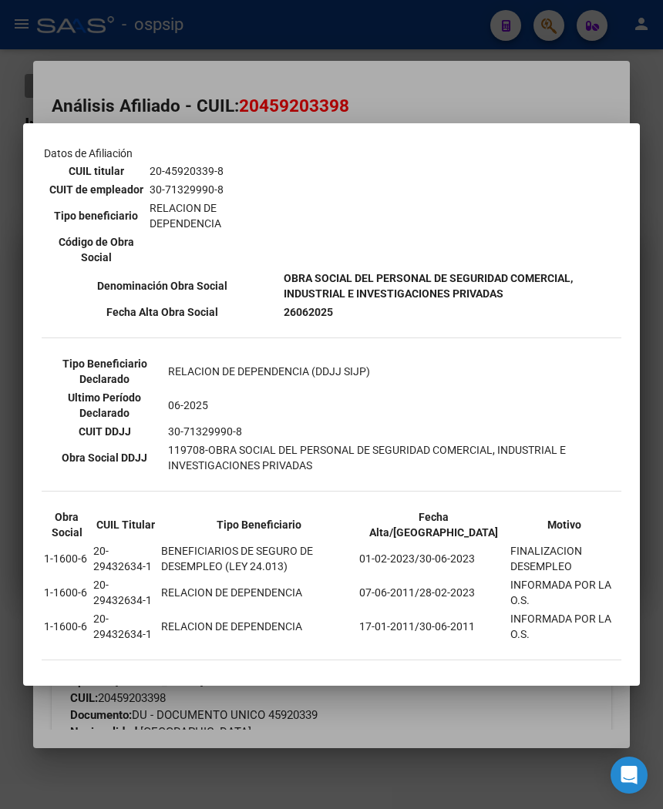
scroll to position [320, 0]
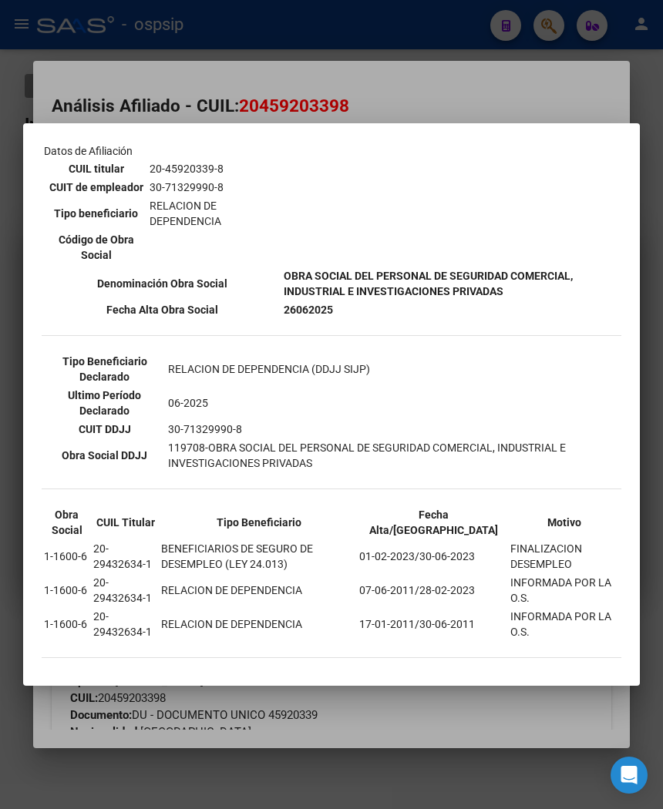
click at [382, 93] on div at bounding box center [331, 404] width 663 height 809
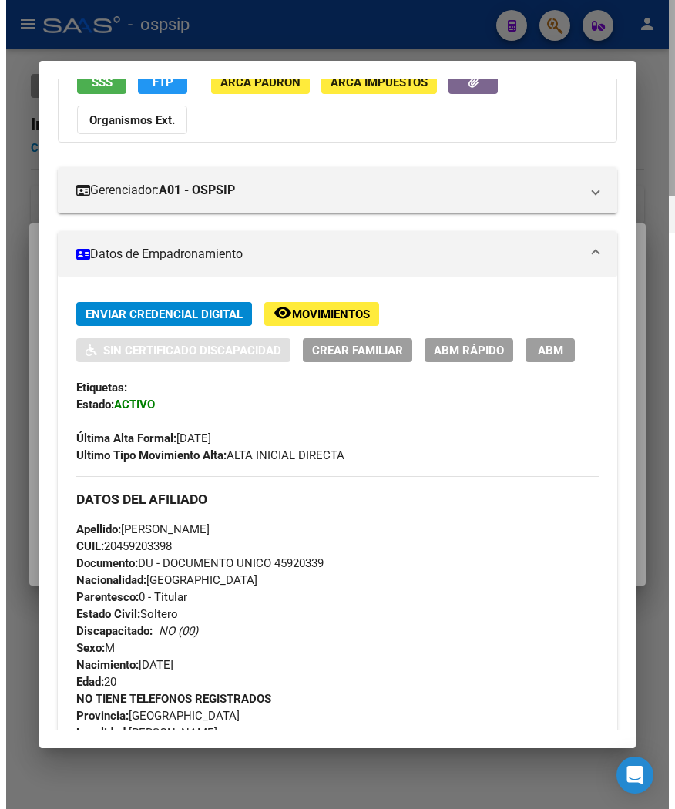
scroll to position [66, 0]
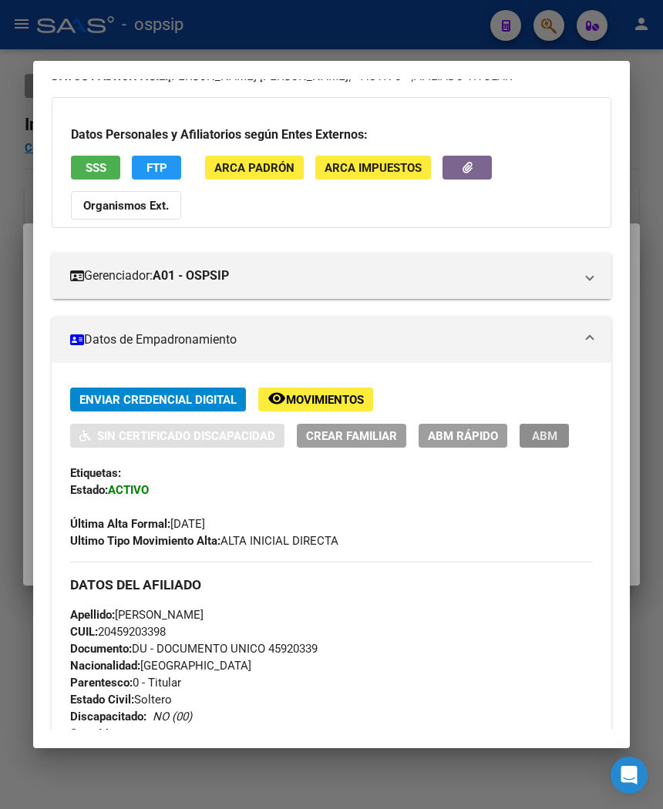
click at [540, 445] on button "ABM" at bounding box center [543, 436] width 49 height 24
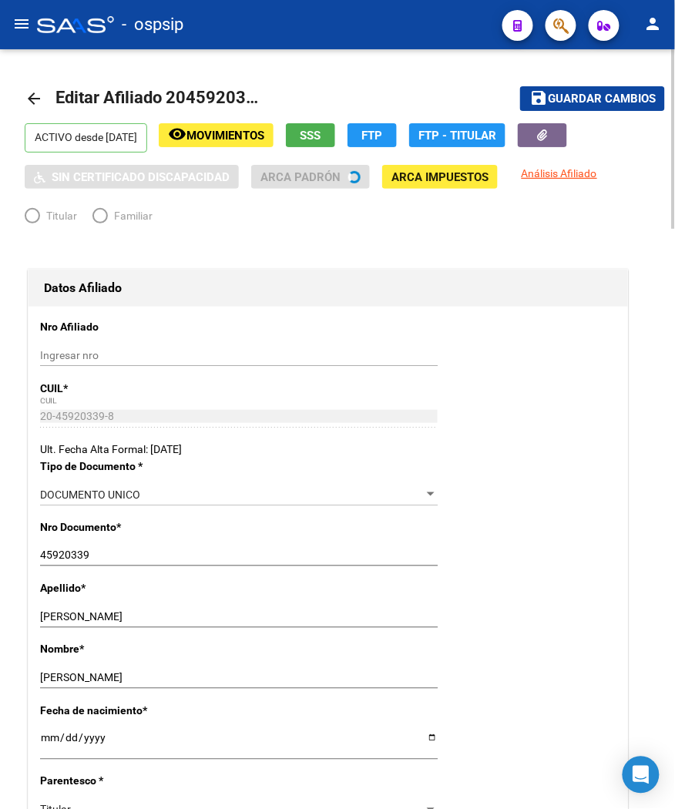
radio input "true"
type input "30-71329990-8"
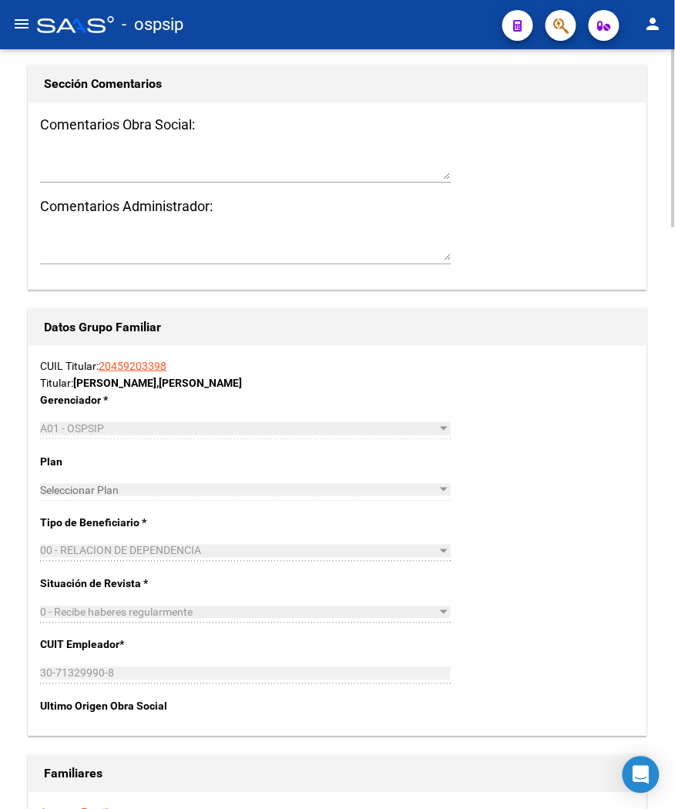
scroll to position [2398, 0]
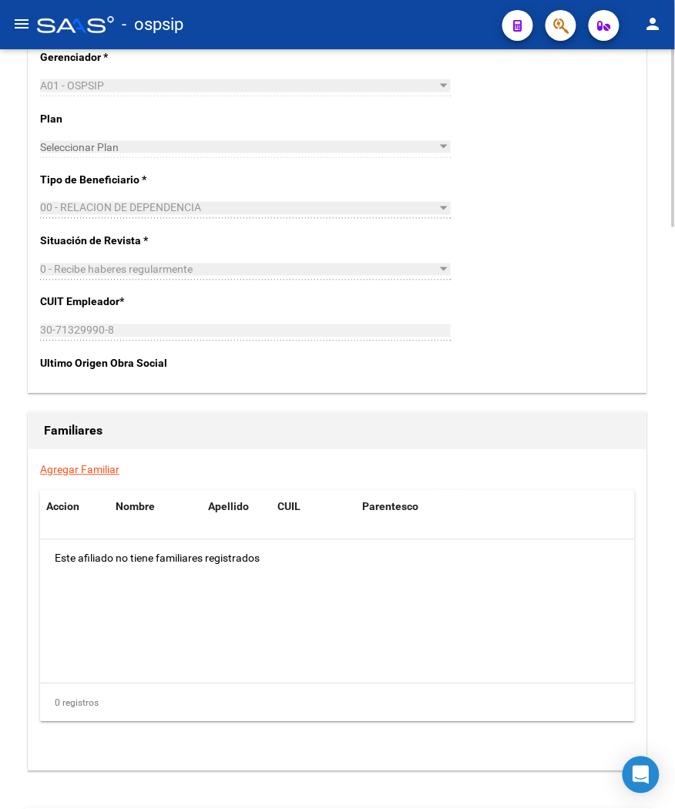
click at [67, 466] on link "Agregar Familiar" at bounding box center [79, 470] width 79 height 12
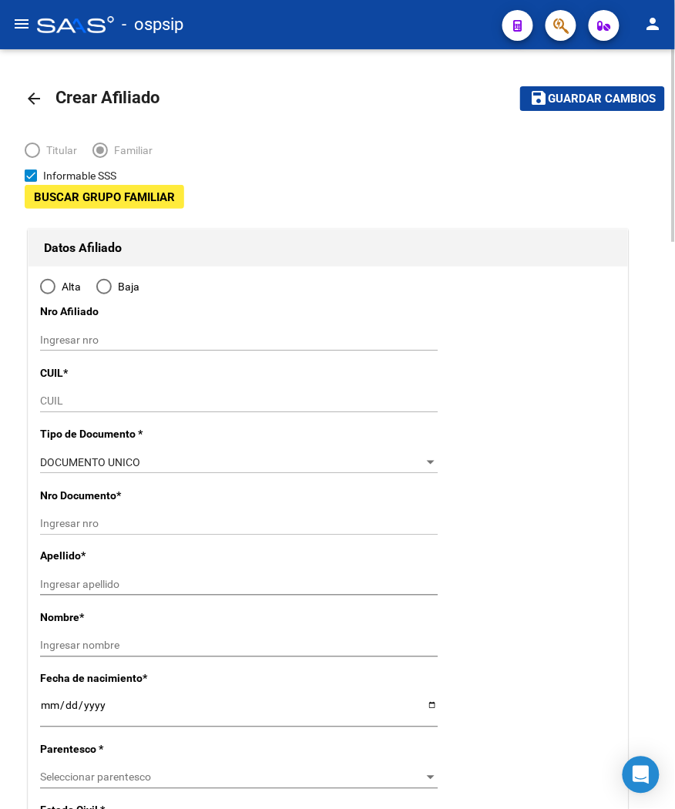
type input "30-71329990-8"
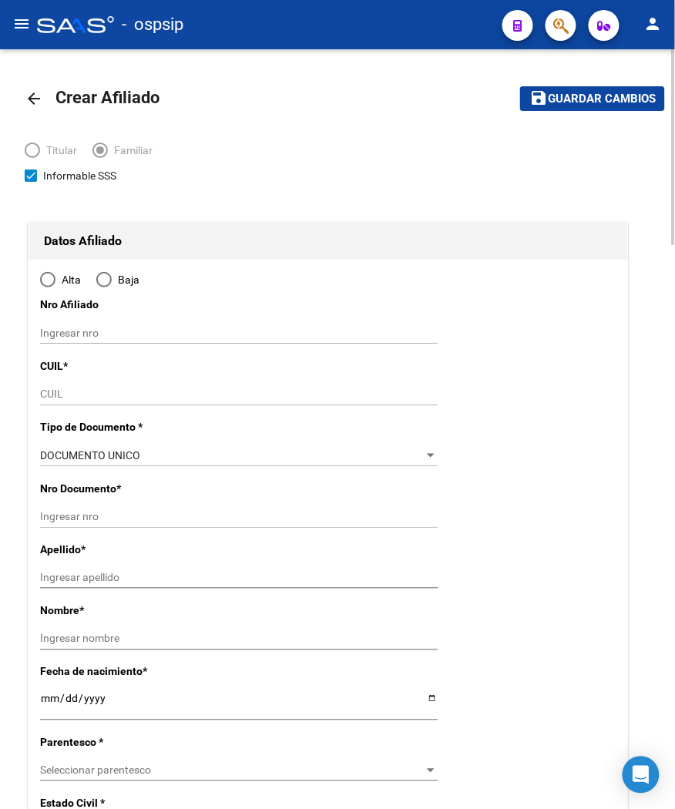
type input "[PERSON_NAME]"
type input "1757"
type input "CNEL ESTOMBA"
type input "4341"
radio input "true"
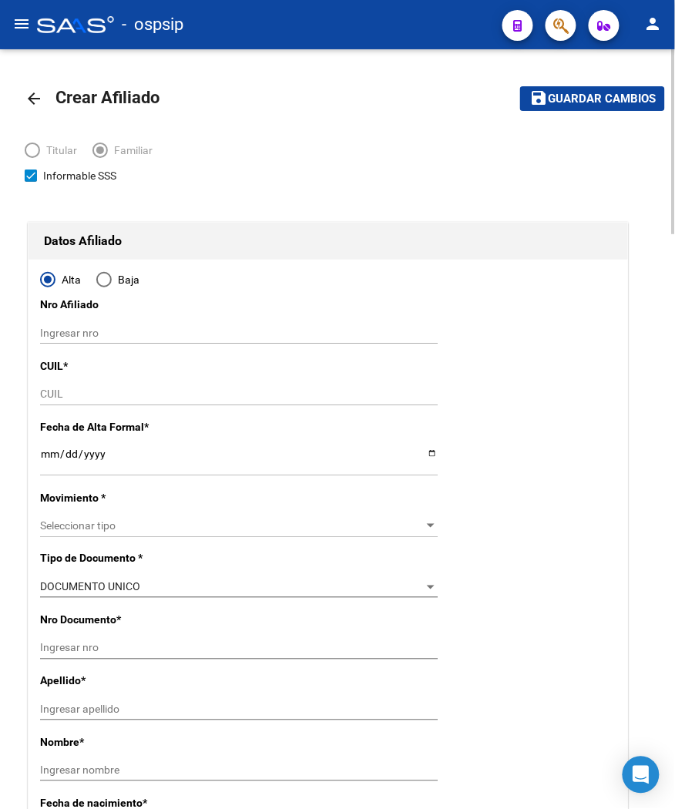
type input "30-71329990-8"
click at [51, 394] on input "CUIL" at bounding box center [239, 394] width 398 height 13
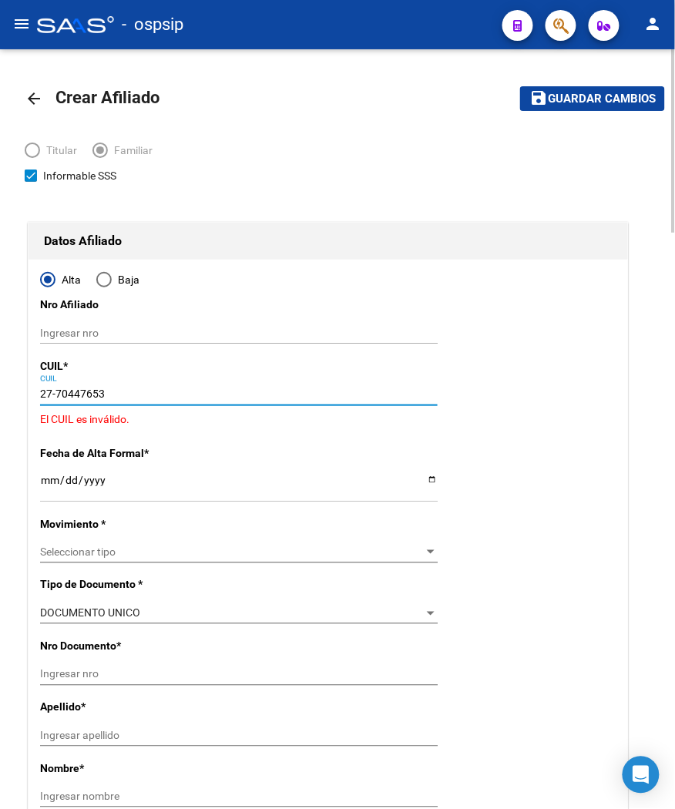
type input "27-70447653-7"
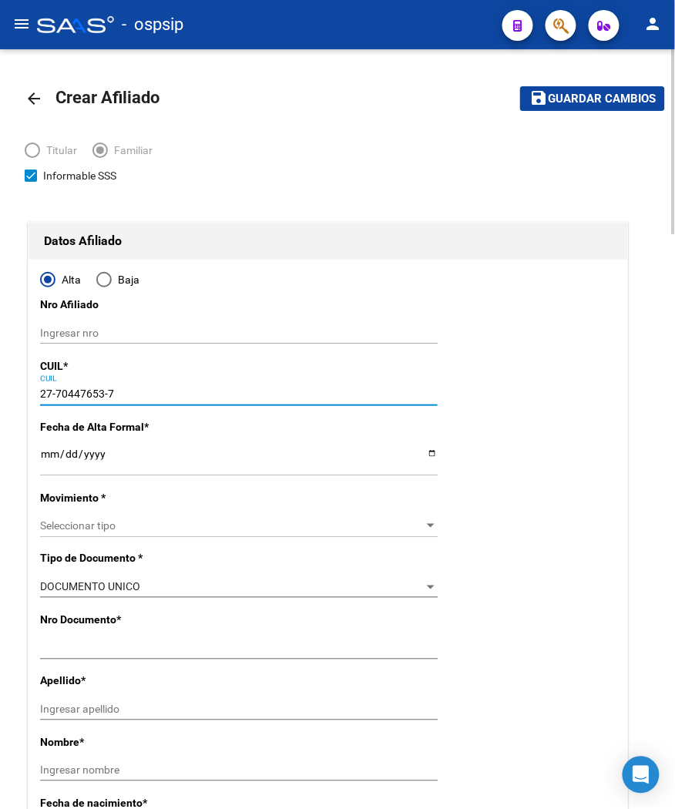
type input "70447653"
type input "[PERSON_NAME]"
type input "[DATE]"
type input "[PERSON_NAME]"
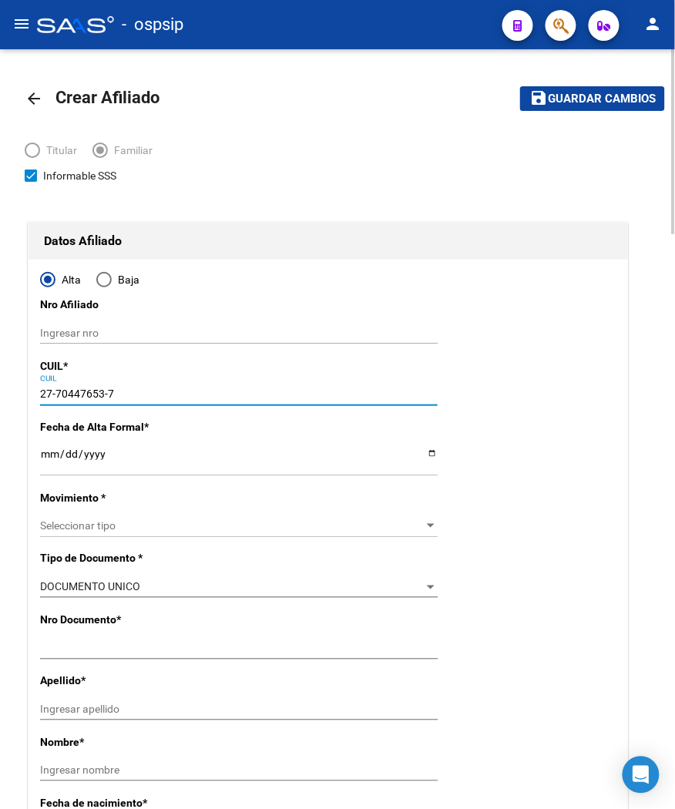
type input "0000"
type input "[DATE][PERSON_NAME]"
type input "27-70447653-7"
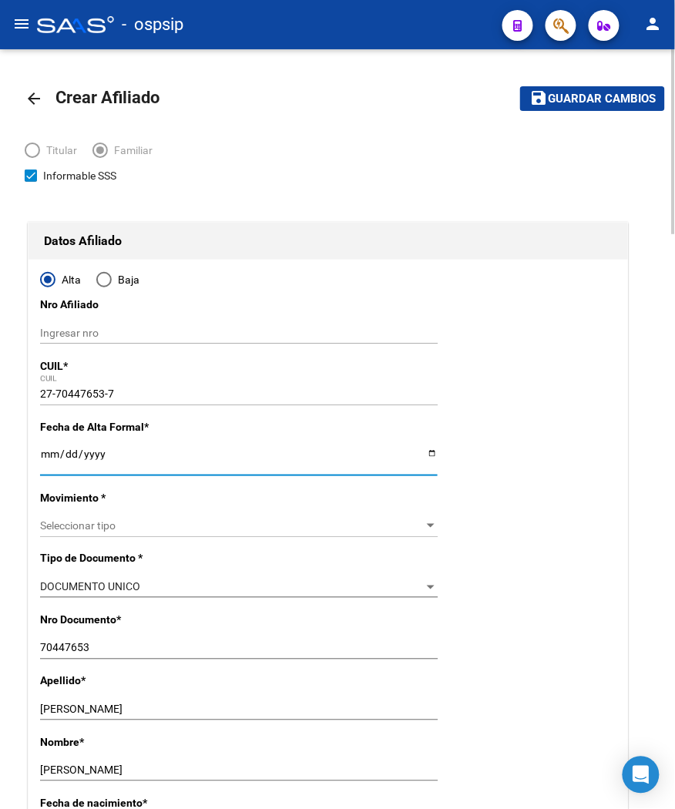
click at [42, 451] on input "Ingresar fecha" at bounding box center [239, 459] width 398 height 23
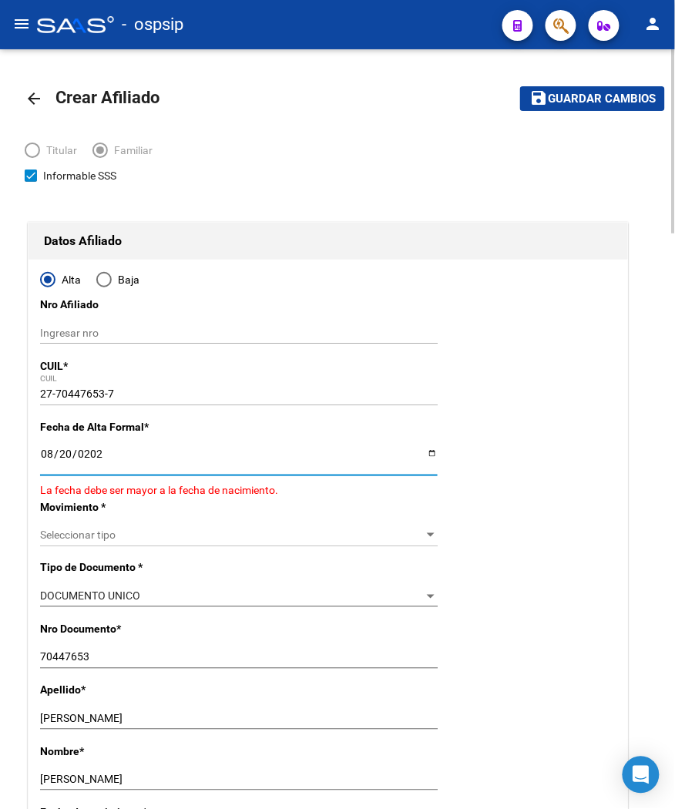
type input "[DATE]"
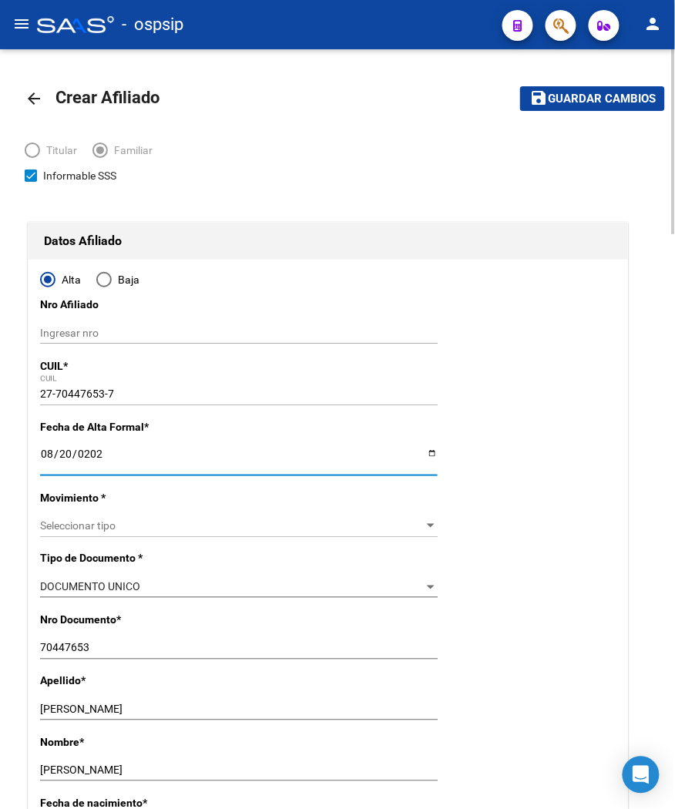
click at [103, 527] on span "Seleccionar tipo" at bounding box center [232, 525] width 384 height 13
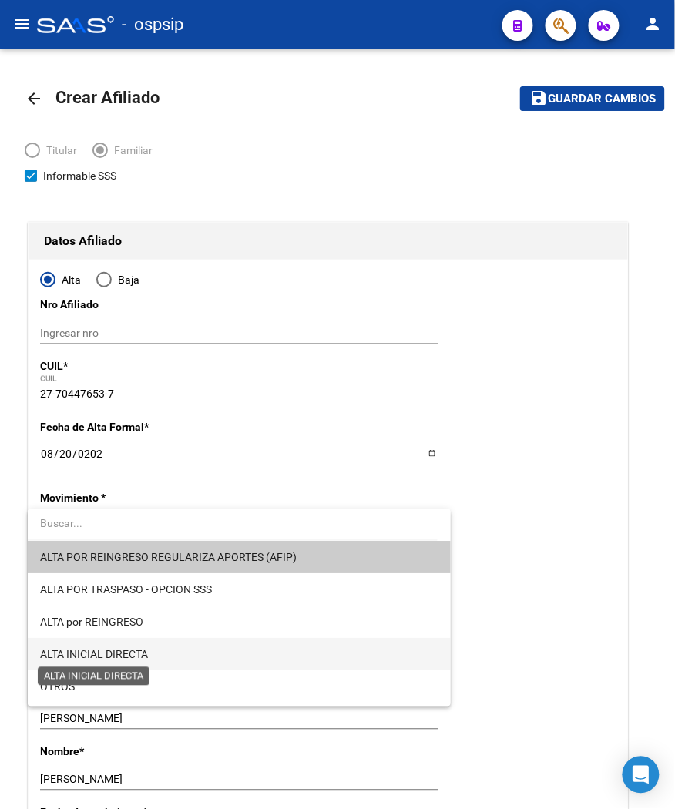
click at [82, 652] on span "ALTA INICIAL DIRECTA" at bounding box center [94, 655] width 108 height 12
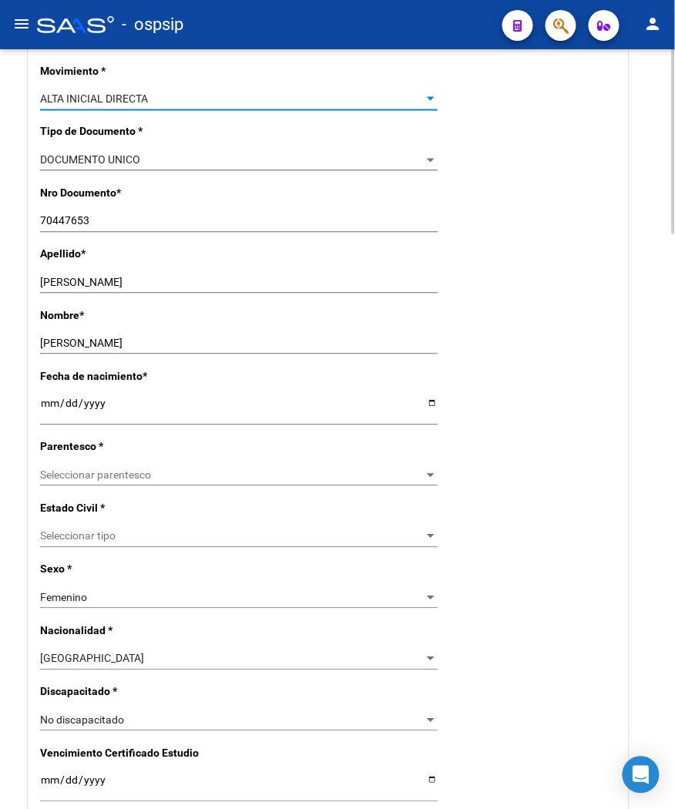
scroll to position [428, 0]
click at [93, 469] on span "Seleccionar parentesco" at bounding box center [232, 475] width 384 height 13
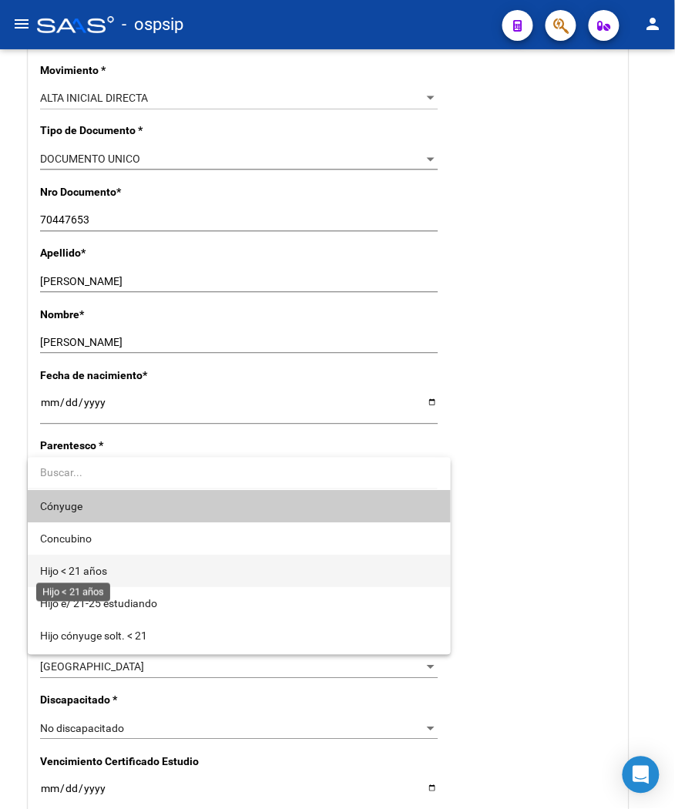
click at [79, 565] on span "Hijo < 21 años" at bounding box center [73, 571] width 67 height 12
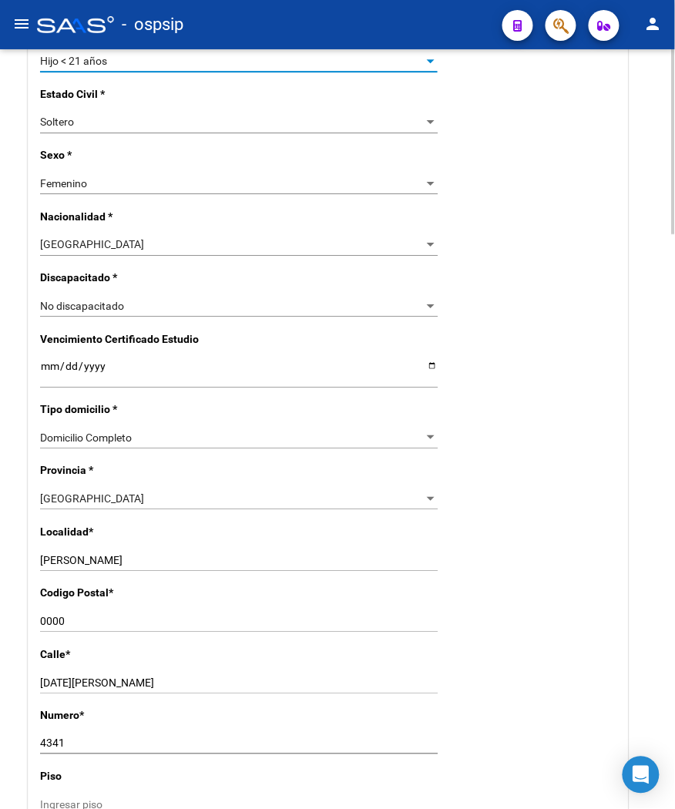
scroll to position [856, 0]
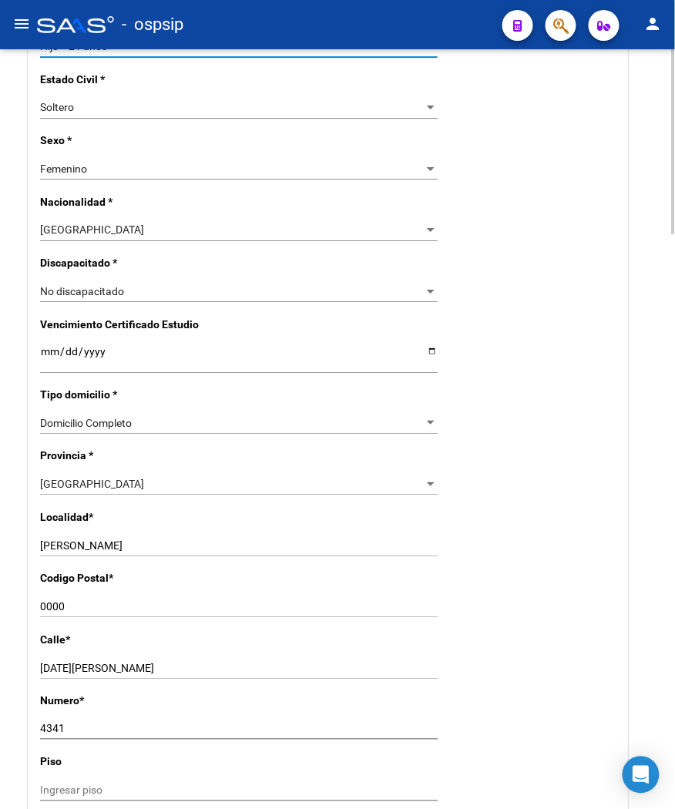
click at [137, 547] on input "[PERSON_NAME]" at bounding box center [239, 546] width 398 height 13
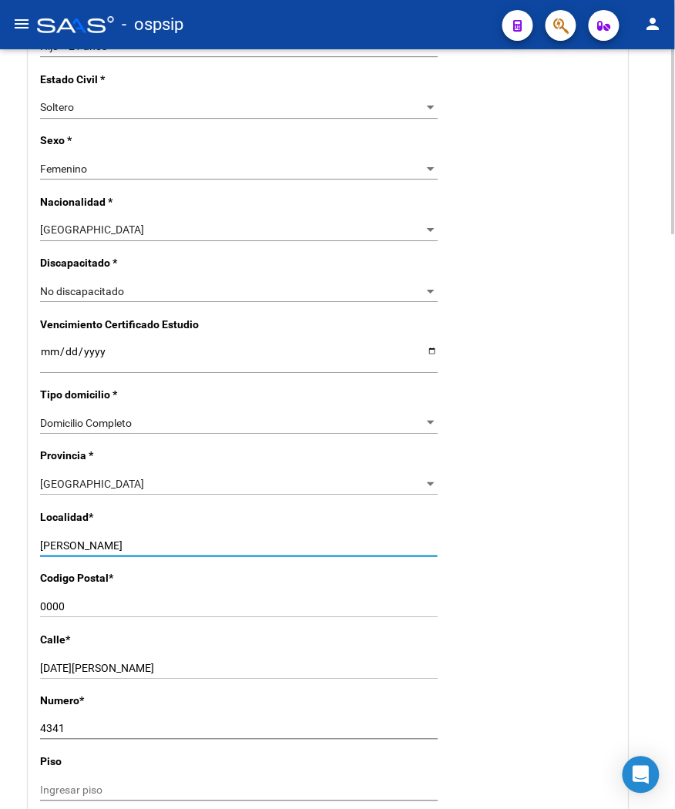
type input "[PERSON_NAME]"
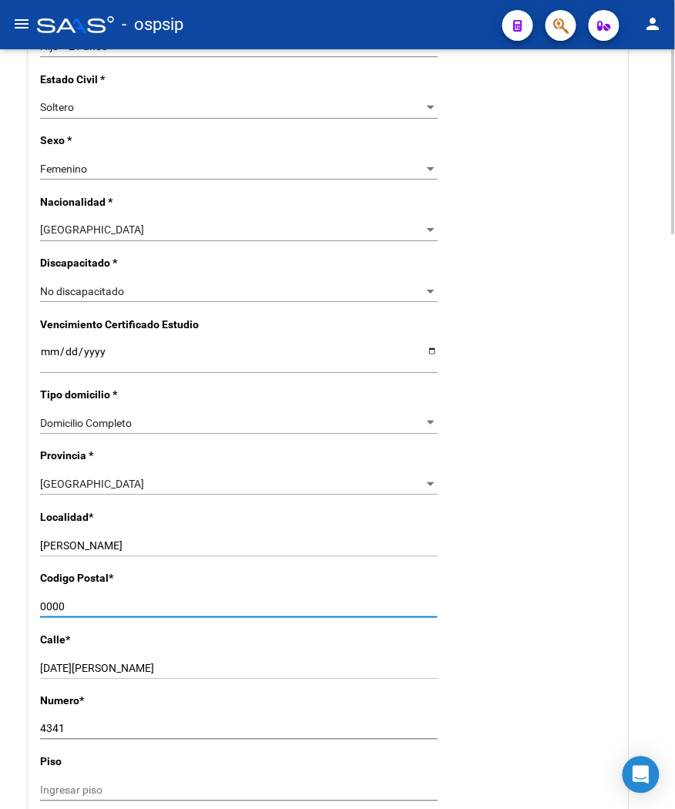
click at [66, 607] on input "0000" at bounding box center [239, 606] width 398 height 13
type input "0"
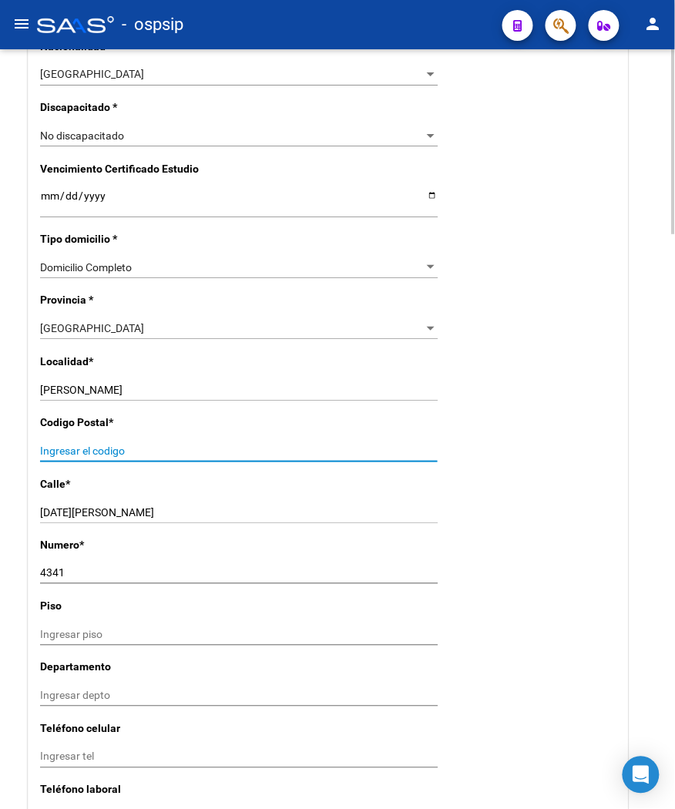
scroll to position [1027, 0]
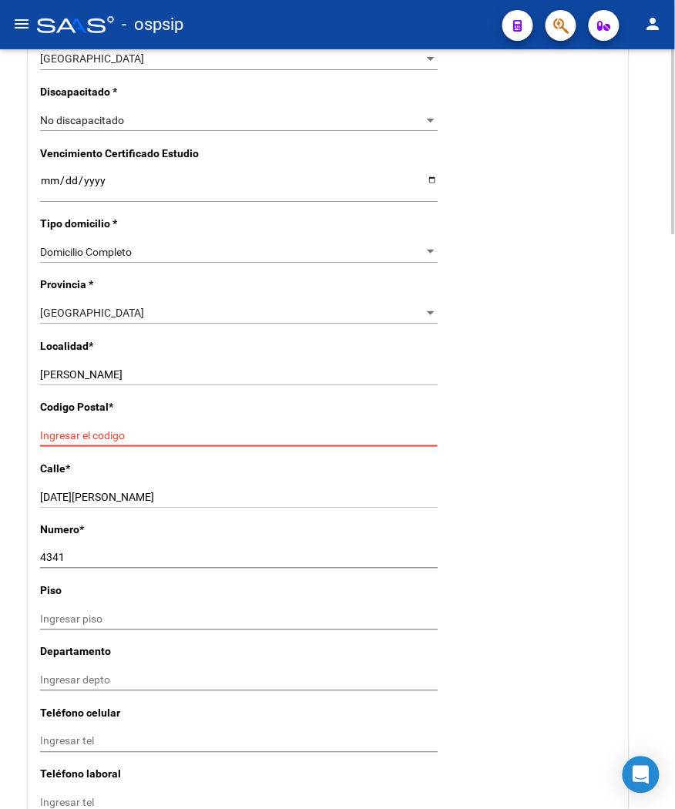
click at [72, 429] on input "Ingresar el codigo" at bounding box center [239, 435] width 398 height 13
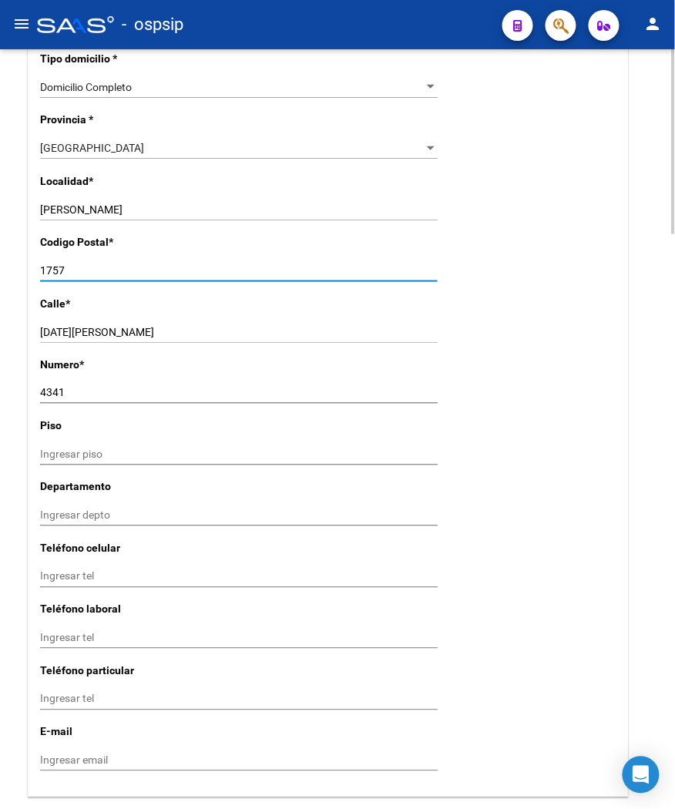
scroll to position [1284, 0]
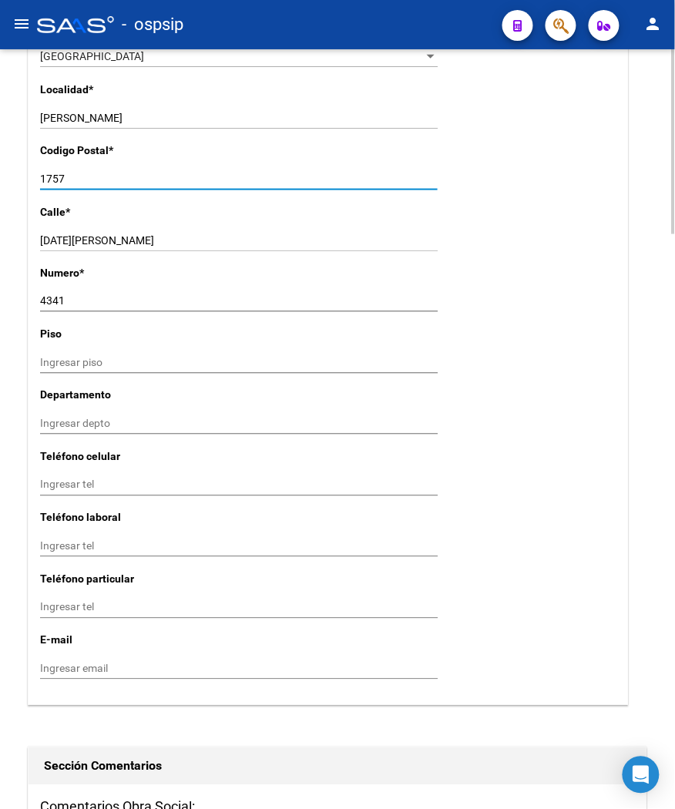
type input "1757"
paste input "[EMAIL_ADDRESS][DOMAIN_NAME]"
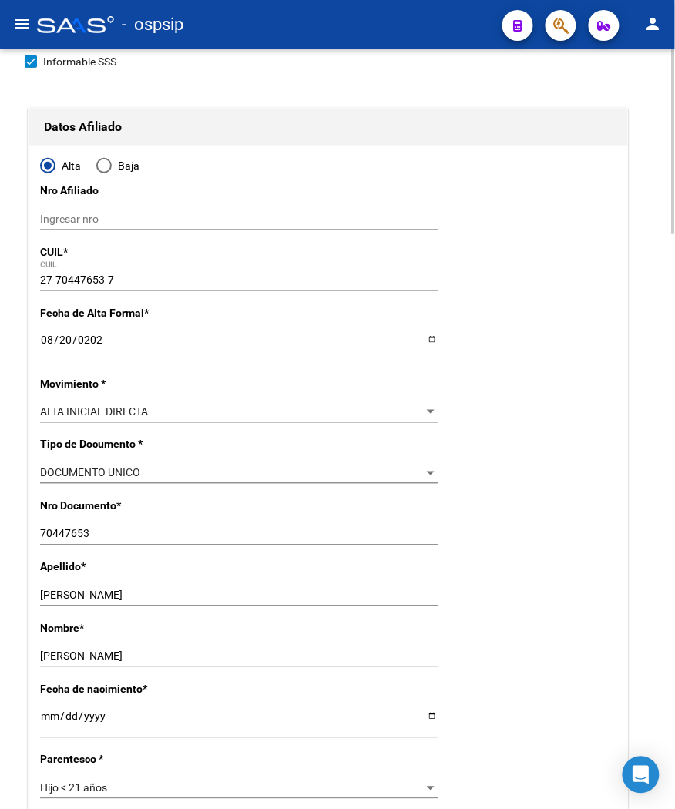
scroll to position [0, 0]
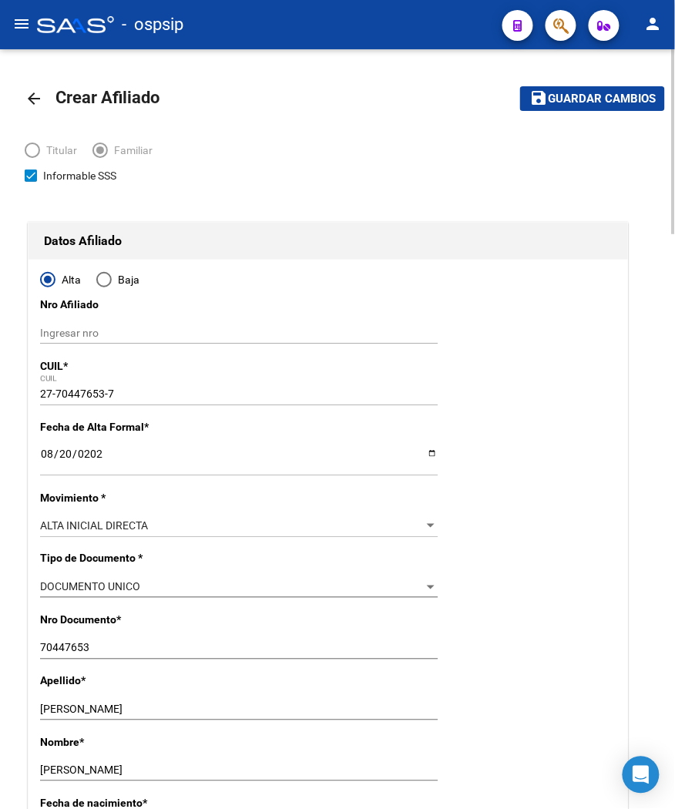
type input "[EMAIL_ADDRESS][DOMAIN_NAME]"
click at [573, 96] on span "Guardar cambios" at bounding box center [602, 99] width 108 height 14
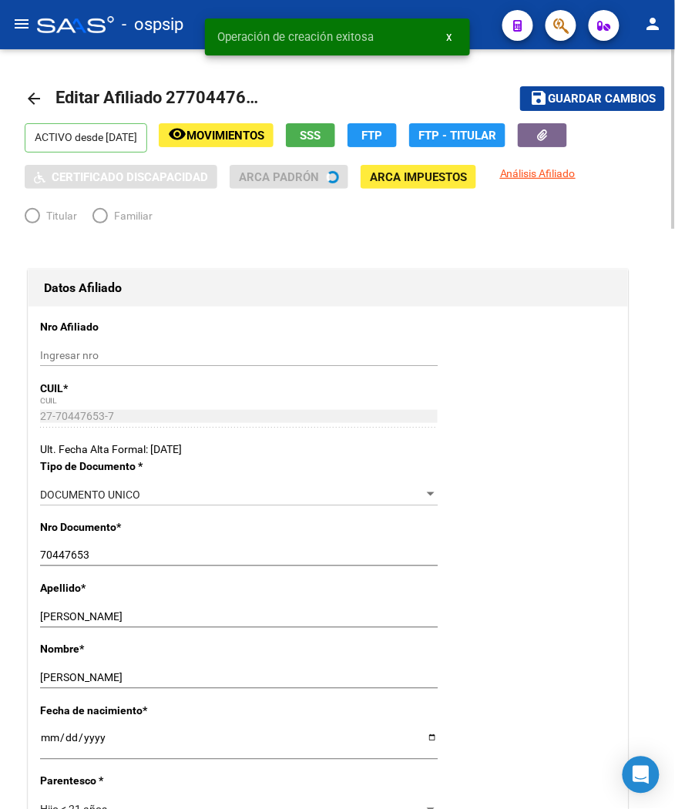
radio input "true"
type input "30-71329990-8"
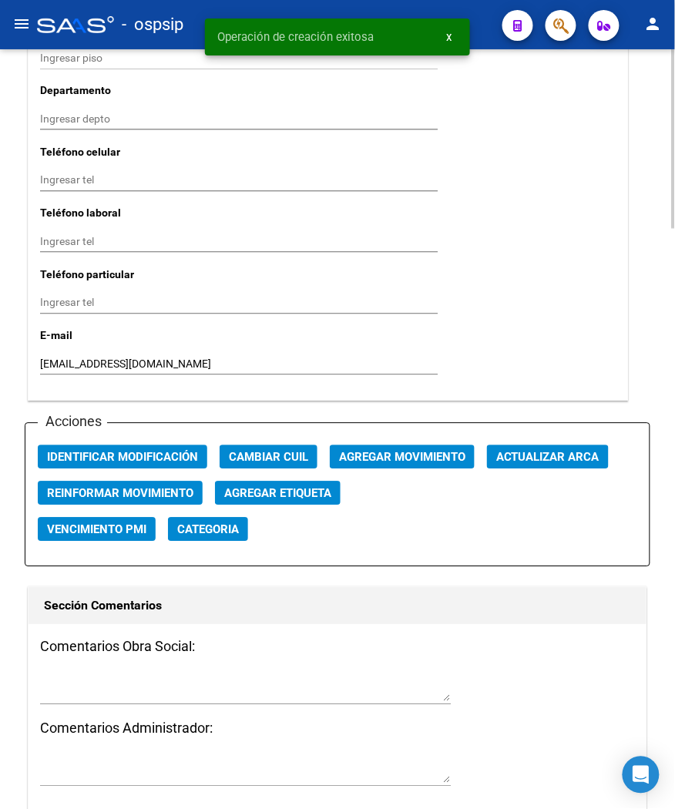
scroll to position [1542, 0]
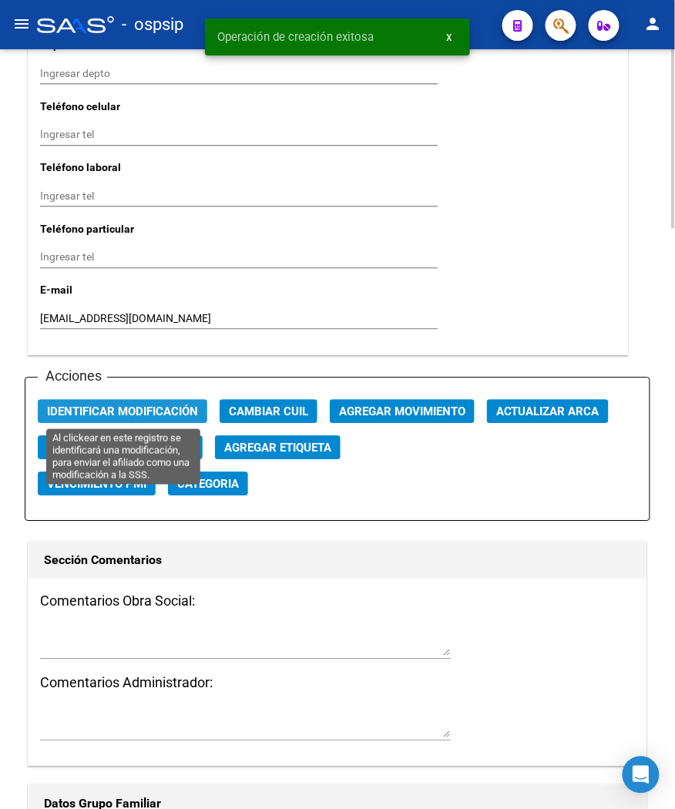
click at [136, 409] on span "Identificar Modificación" at bounding box center [122, 412] width 151 height 14
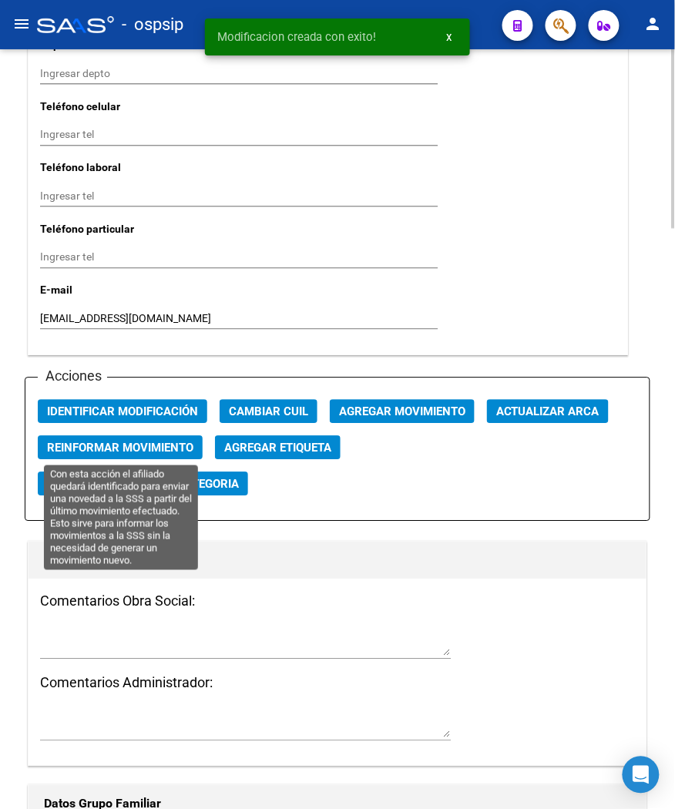
click at [186, 444] on span "Reinformar Movimiento" at bounding box center [120, 449] width 146 height 14
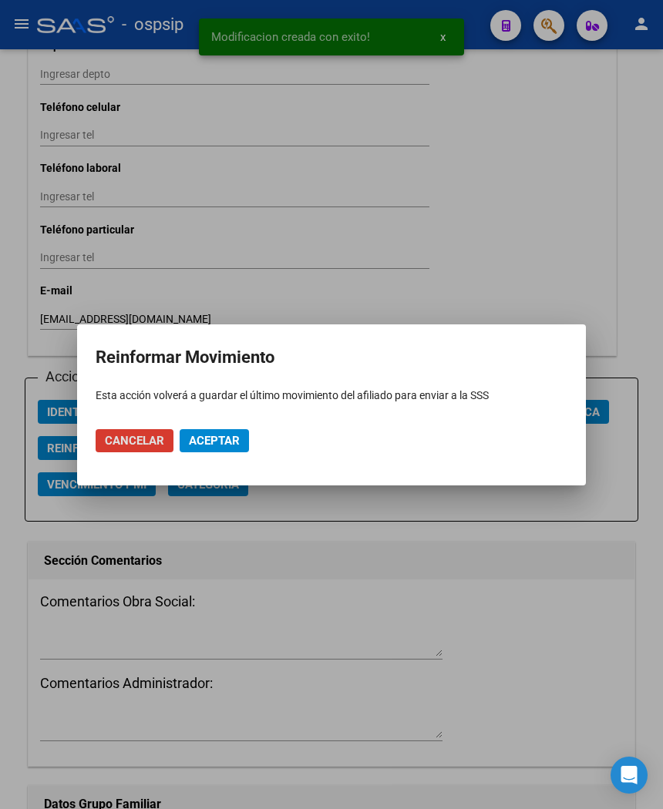
click at [210, 438] on span "Aceptar" at bounding box center [214, 441] width 51 height 14
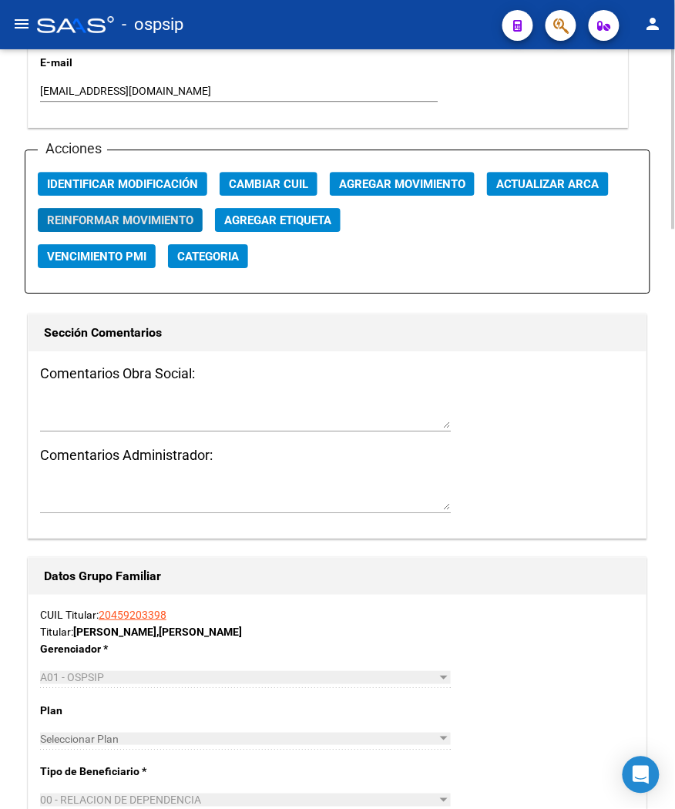
scroll to position [2055, 0]
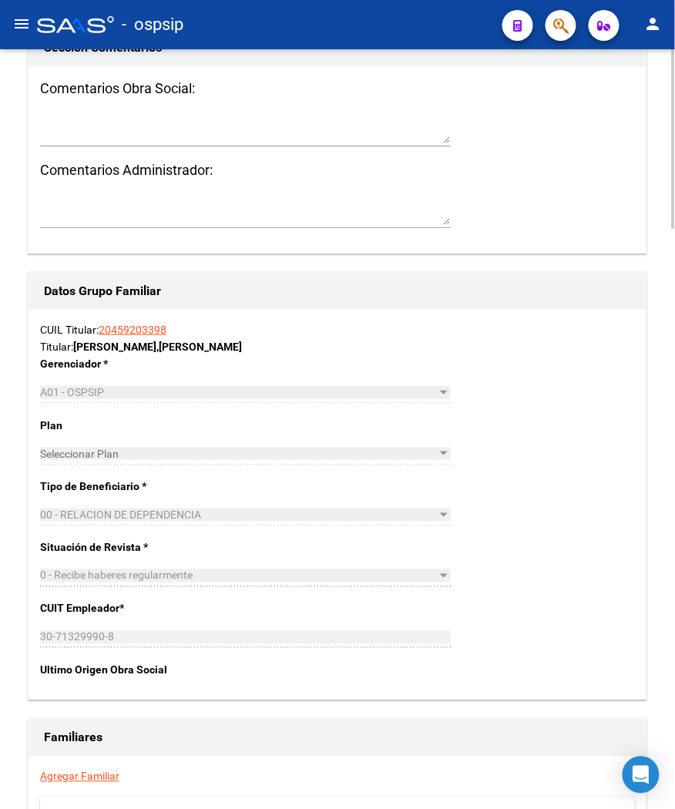
click at [129, 329] on link "20459203398" at bounding box center [133, 330] width 68 height 12
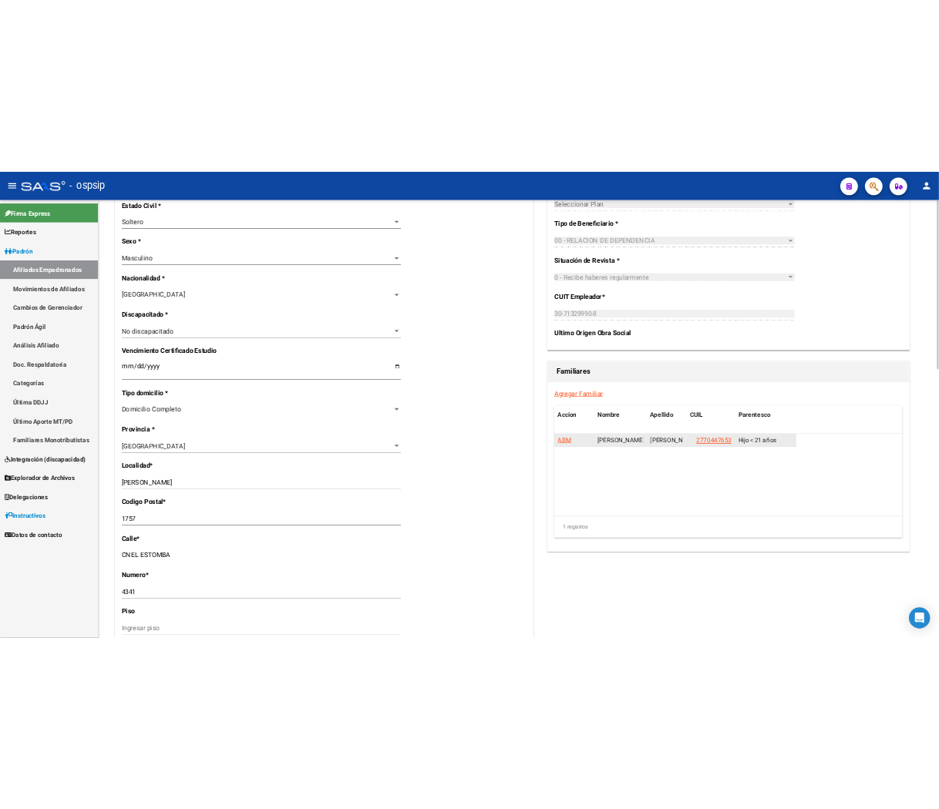
scroll to position [771, 0]
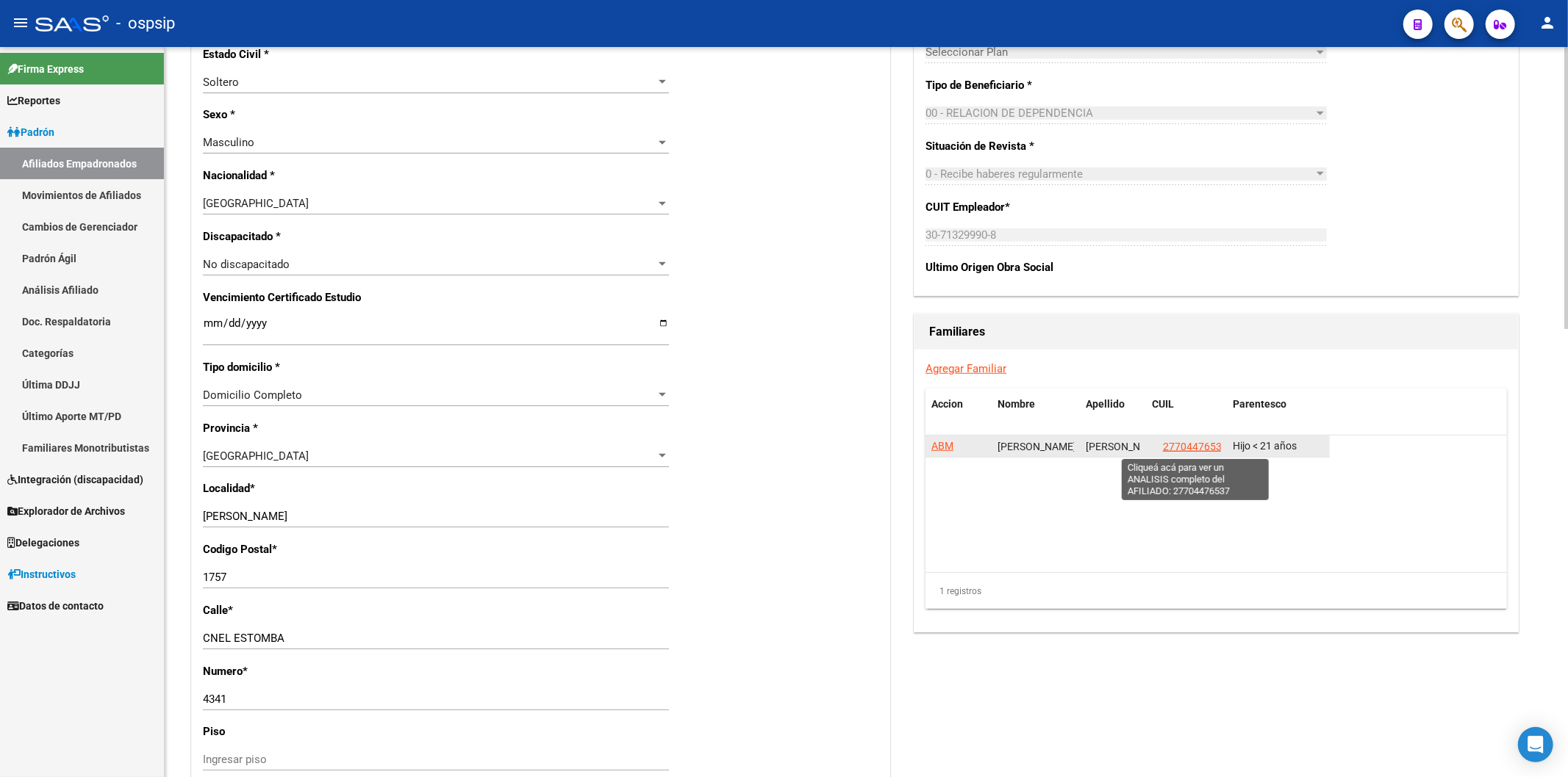
click at [643, 444] on span "27704476537" at bounding box center [1195, 446] width 65 height 11
type textarea "27704476537"
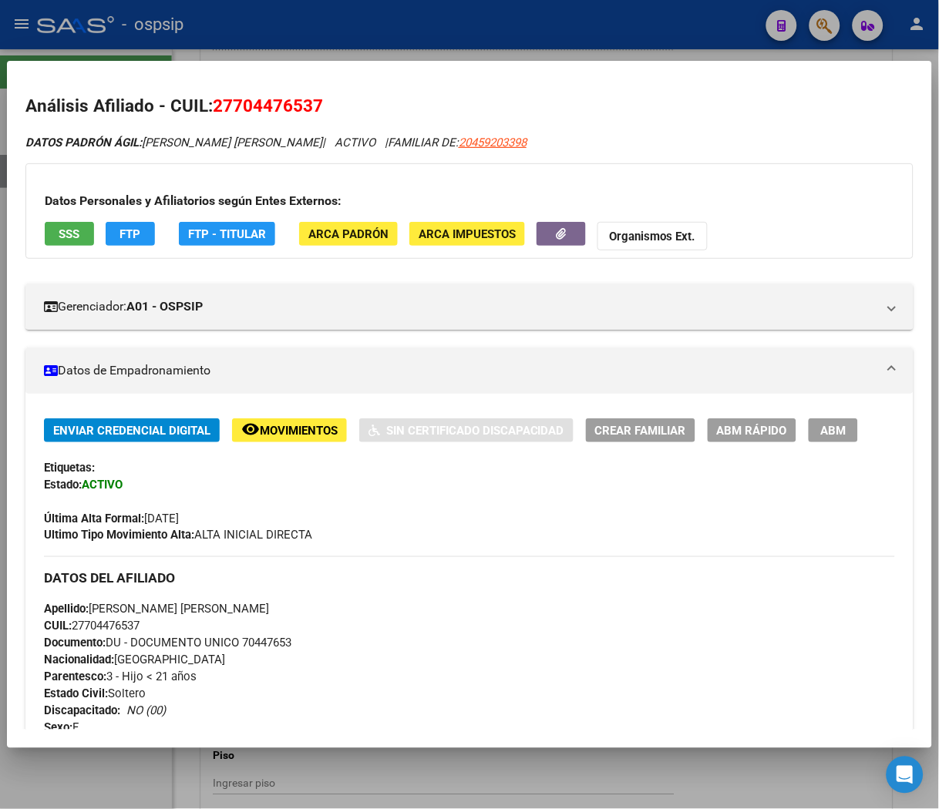
drag, startPoint x: 232, startPoint y: 104, endPoint x: 310, endPoint y: 101, distance: 77.9
click at [311, 101] on span "27704476537" at bounding box center [268, 106] width 110 height 20
copy span "70447653"
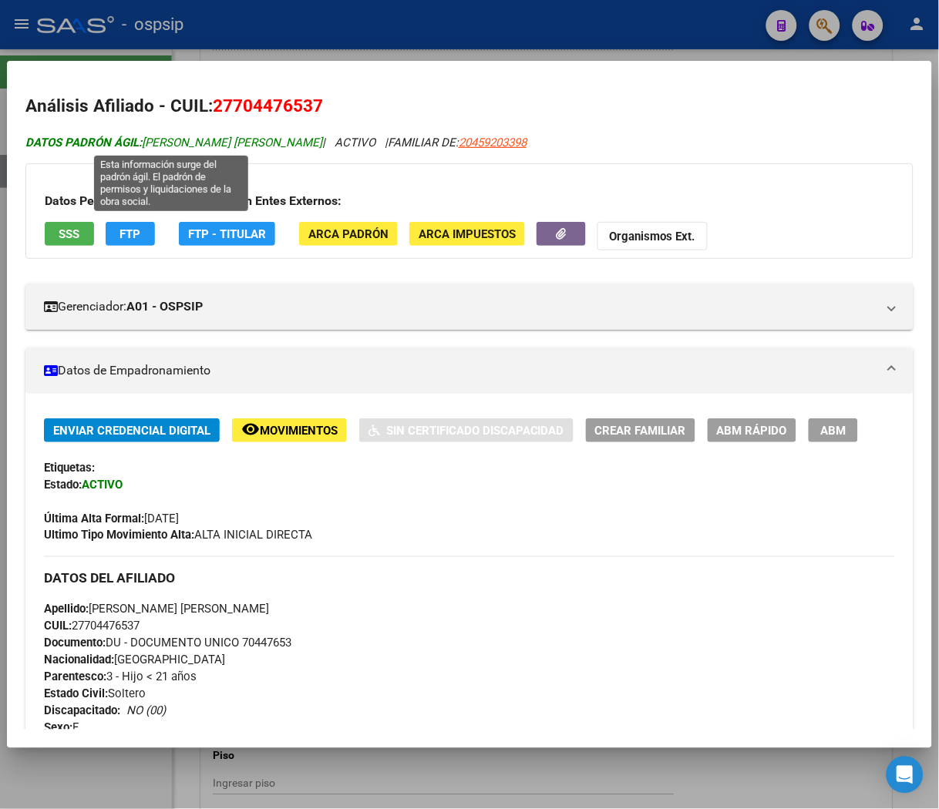
drag, startPoint x: 147, startPoint y: 140, endPoint x: 235, endPoint y: 137, distance: 87.9
click at [235, 137] on span "DATOS PADRÓN ÁGIL: [PERSON_NAME] [PERSON_NAME]" at bounding box center [173, 143] width 297 height 14
copy span "[PERSON_NAME]"
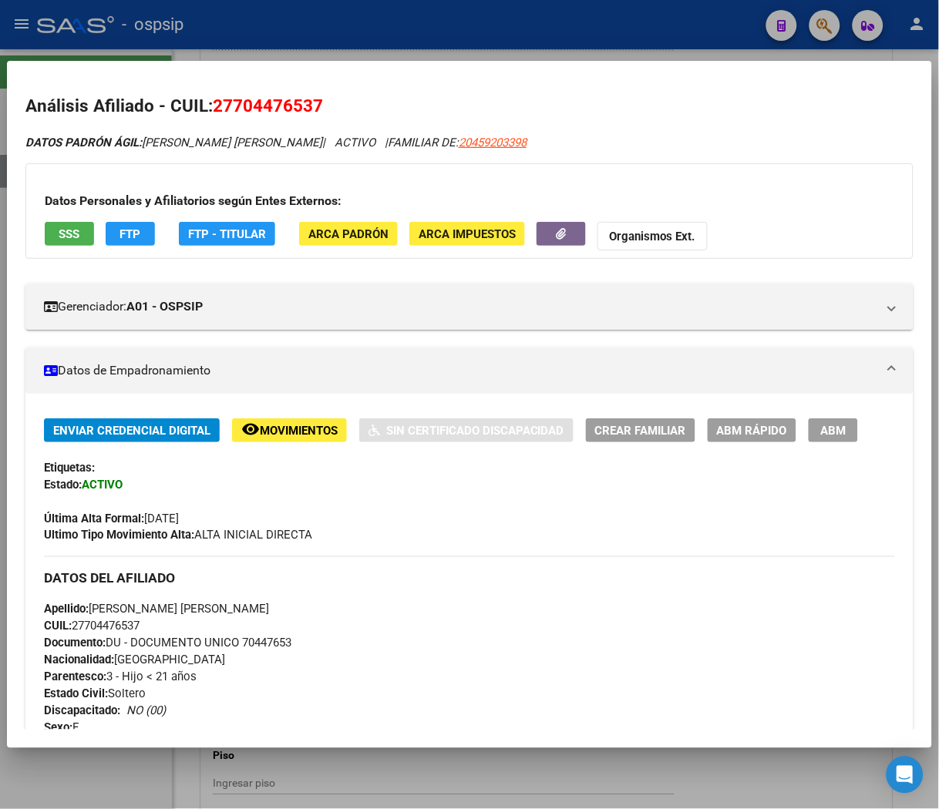
click at [279, 154] on div "DATOS PADRÓN ÁGIL: [PERSON_NAME] [PERSON_NAME] | ACTIVO | FAMILIAR DE: 20459203…" at bounding box center [469, 824] width 888 height 1381
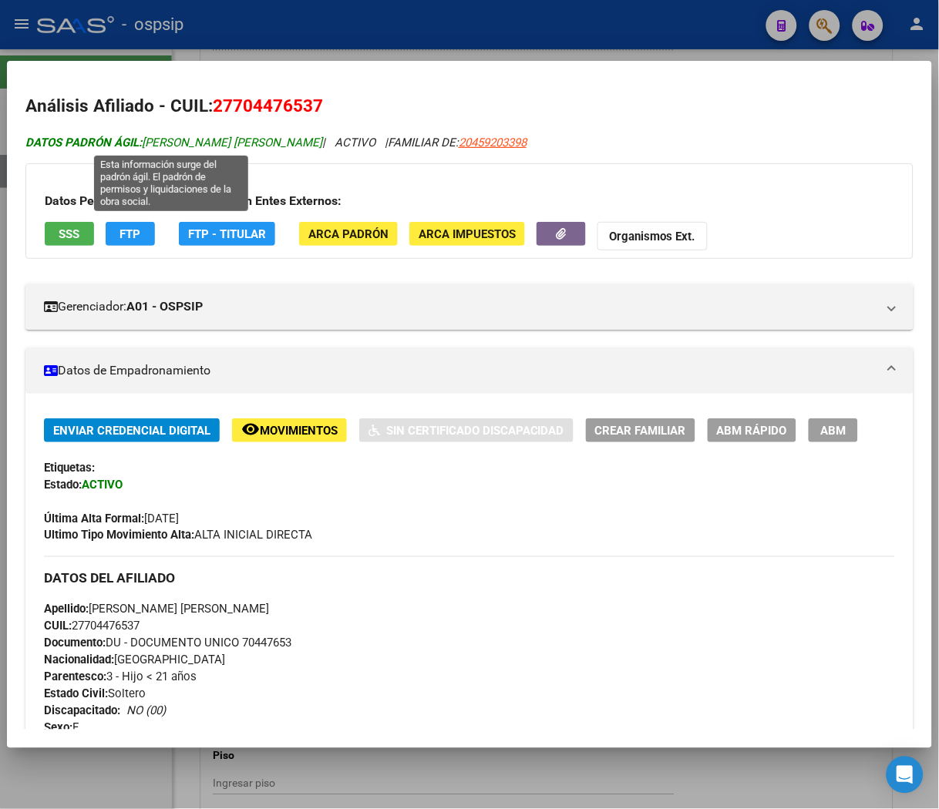
drag, startPoint x: 234, startPoint y: 140, endPoint x: 312, endPoint y: 140, distance: 78.6
click at [312, 140] on span "DATOS PADRÓN ÁGIL: [PERSON_NAME] [PERSON_NAME]" at bounding box center [173, 143] width 297 height 14
copy span "[PERSON_NAME]"
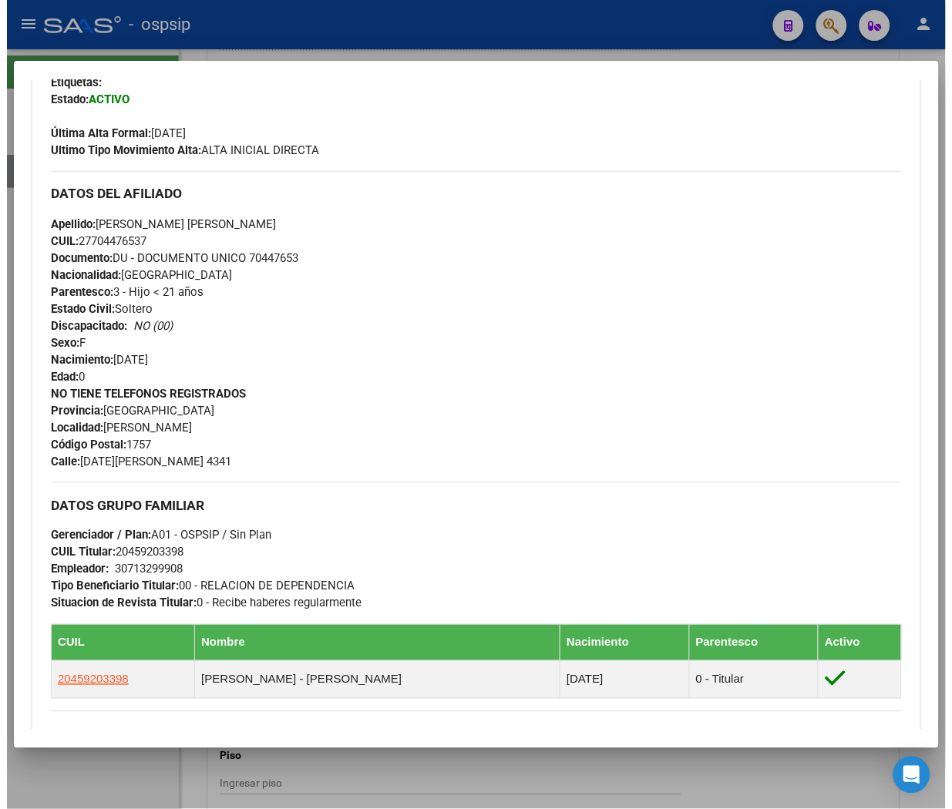
scroll to position [428, 0]
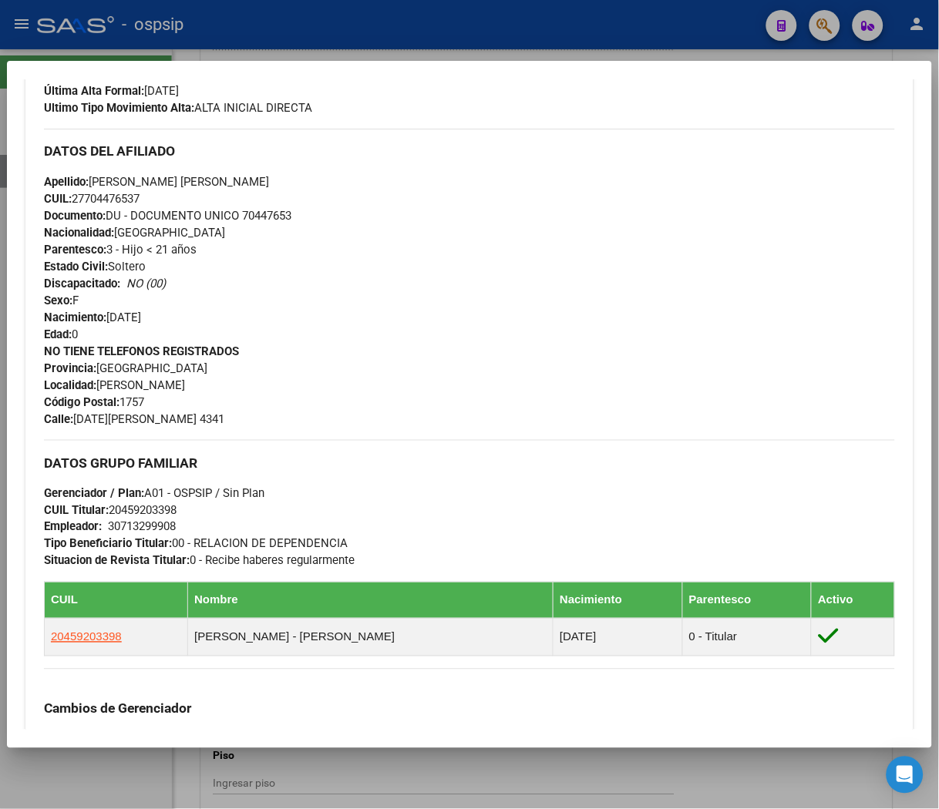
drag, startPoint x: 104, startPoint y: 316, endPoint x: 193, endPoint y: 316, distance: 88.6
click at [193, 316] on div "Apellido: [PERSON_NAME] [PERSON_NAME] CUIL: 27704476537 Documento: DU - DOCUMEN…" at bounding box center [469, 258] width 851 height 170
click at [197, 310] on div "Apellido: [PERSON_NAME] [PERSON_NAME] CUIL: 27704476537 Documento: DU - DOCUMEN…" at bounding box center [469, 258] width 851 height 170
click at [155, 304] on div "Apellido: [PERSON_NAME] [PERSON_NAME] CUIL: 27704476537 Documento: DU - DOCUMEN…" at bounding box center [469, 258] width 851 height 170
drag, startPoint x: 109, startPoint y: 312, endPoint x: 175, endPoint y: 313, distance: 65.5
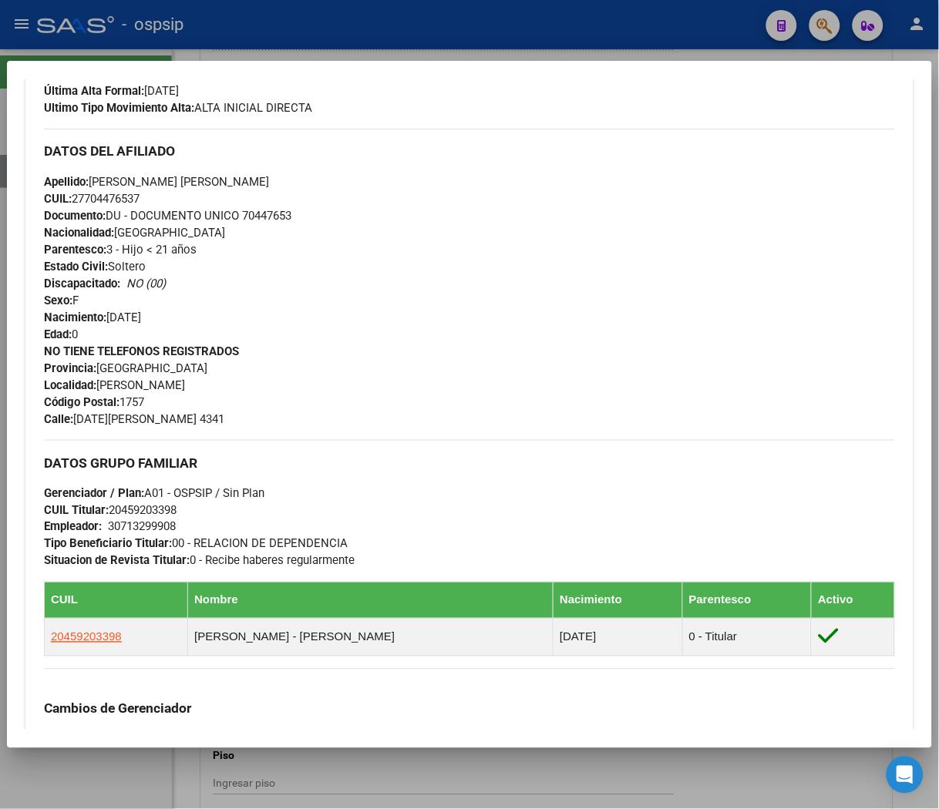
click at [175, 313] on div "Apellido: [PERSON_NAME] [PERSON_NAME] CUIL: 27704476537 Documento: DU - DOCUMEN…" at bounding box center [469, 258] width 851 height 170
copy span "[DATE]"
click at [487, 39] on div at bounding box center [469, 404] width 939 height 809
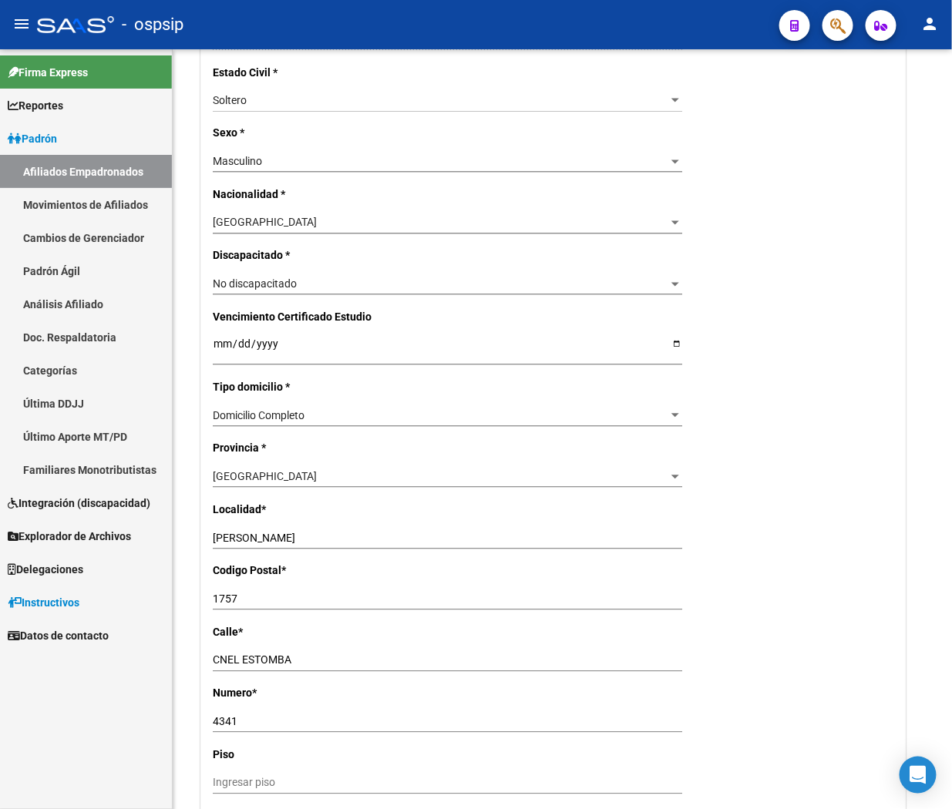
click at [491, 35] on div "- ospsip" at bounding box center [402, 25] width 730 height 34
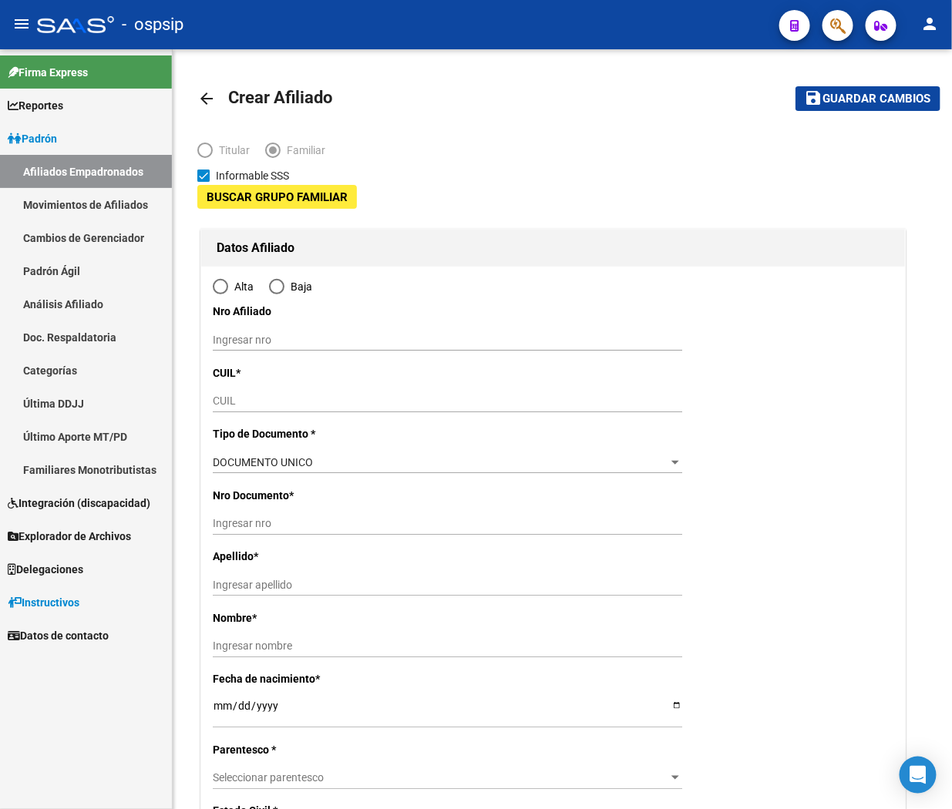
type input "30-71329990-8"
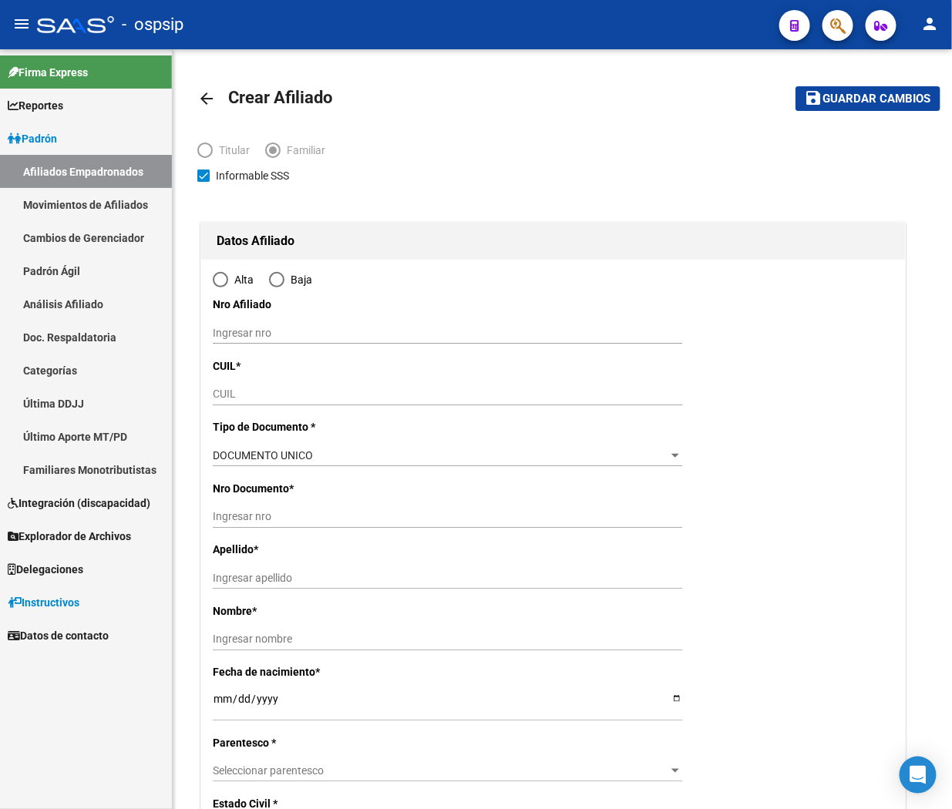
type input "[PERSON_NAME]"
type input "1757"
type input "CNEL ESTOMBA"
type input "4341"
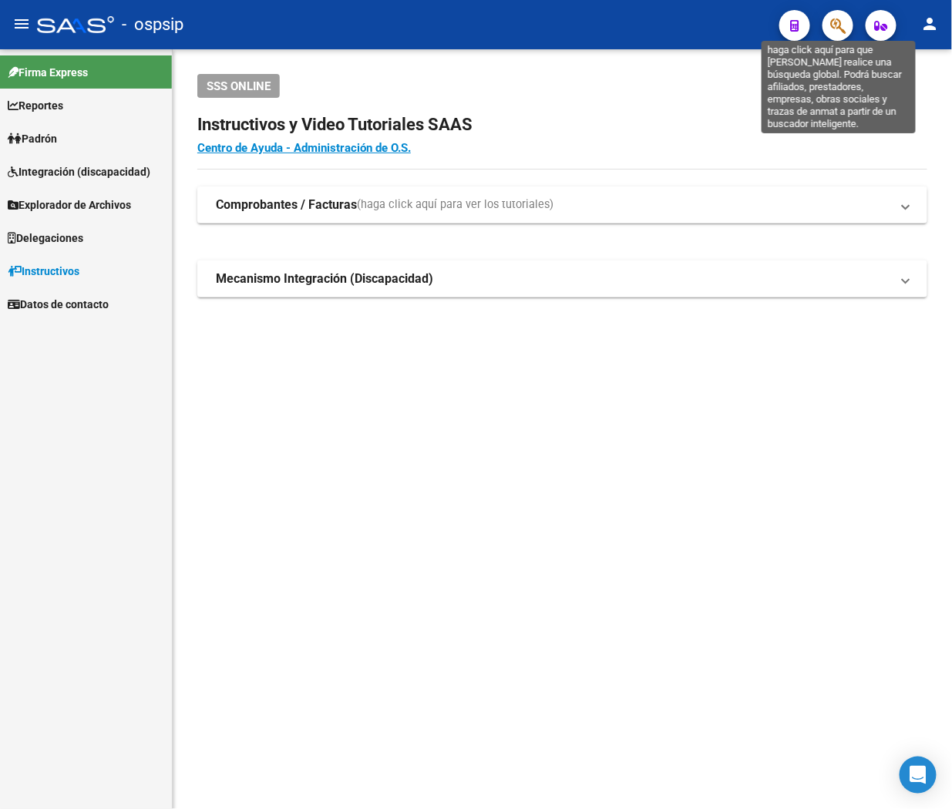
click at [674, 22] on icon "button" at bounding box center [837, 26] width 15 height 18
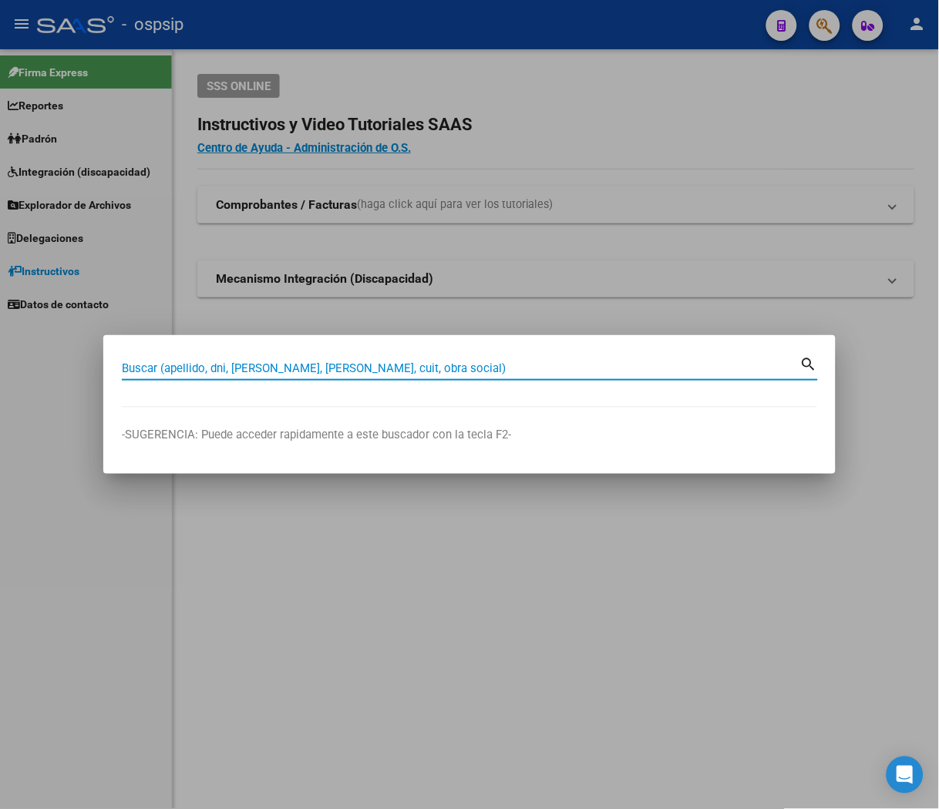
click at [382, 364] on input "Buscar (apellido, dni, [PERSON_NAME], [PERSON_NAME], cuit, obra social)" at bounding box center [461, 368] width 678 height 14
type input "4"
click at [640, 275] on div at bounding box center [469, 404] width 939 height 809
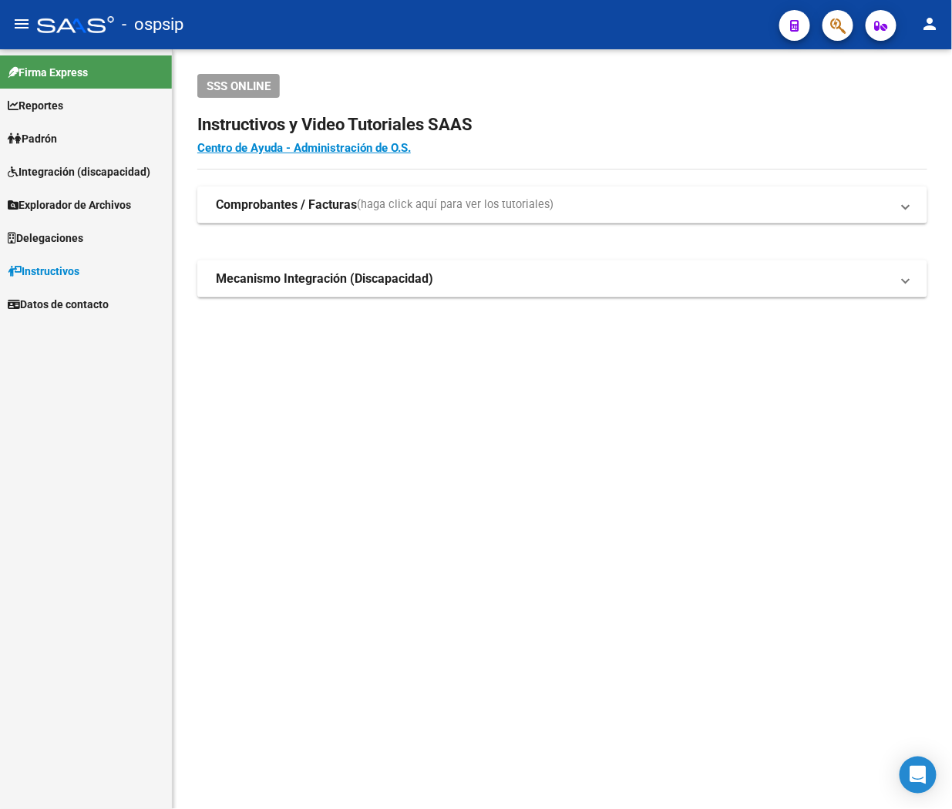
click at [674, 37] on span "button" at bounding box center [837, 26] width 15 height 32
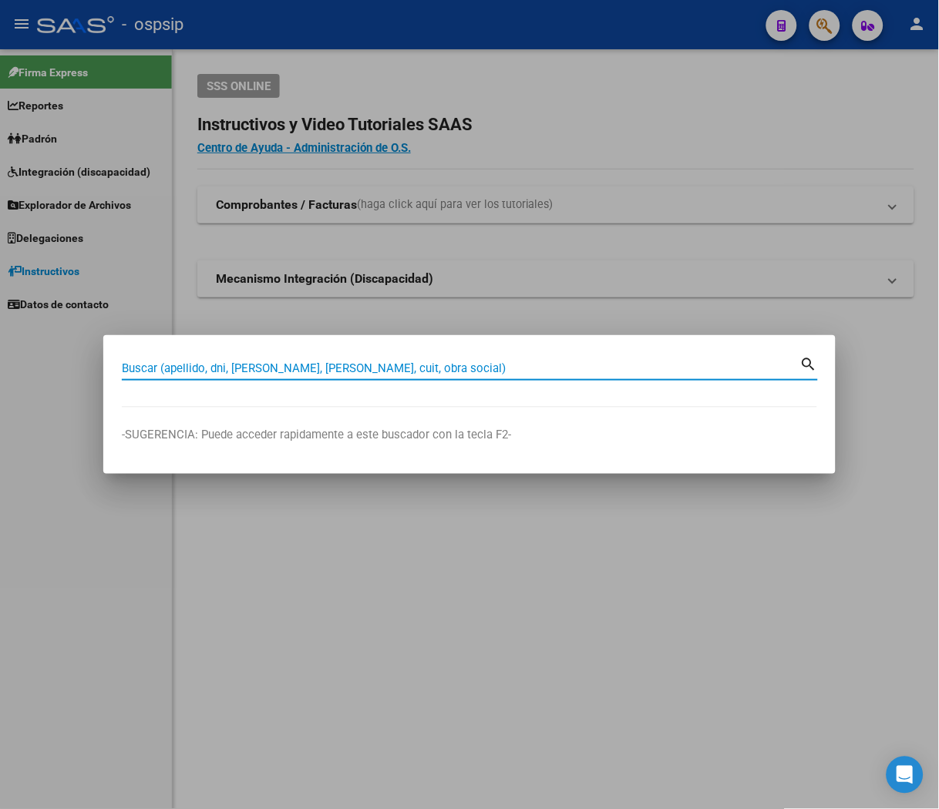
paste input "45920339"
type input "45920339"
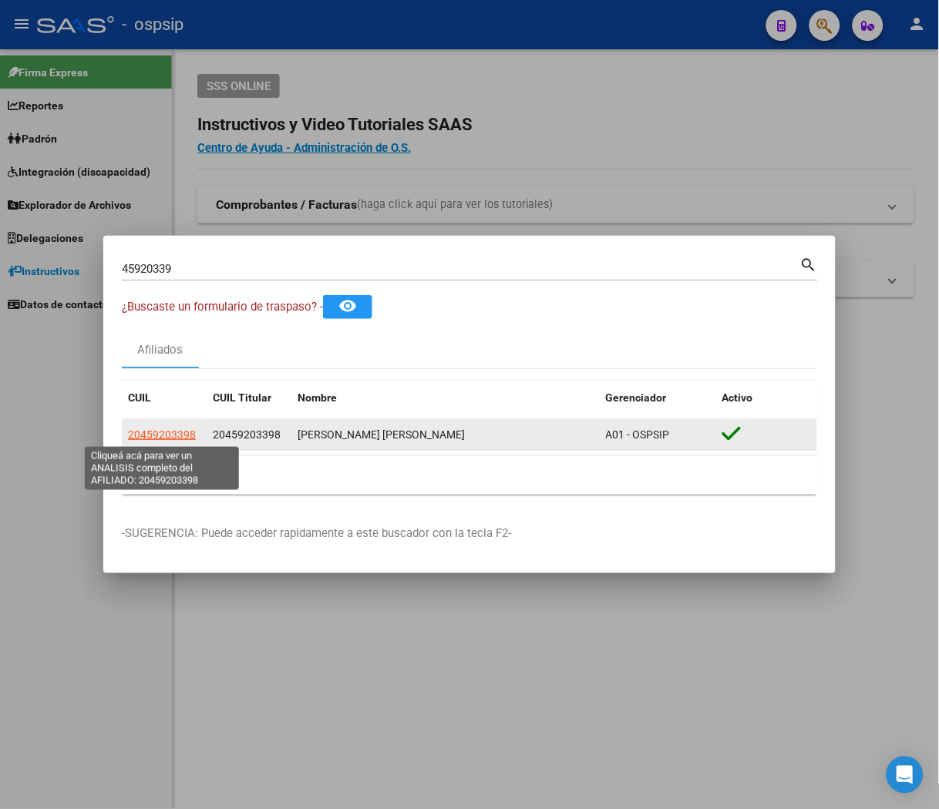
click at [173, 432] on span "20459203398" at bounding box center [162, 435] width 68 height 12
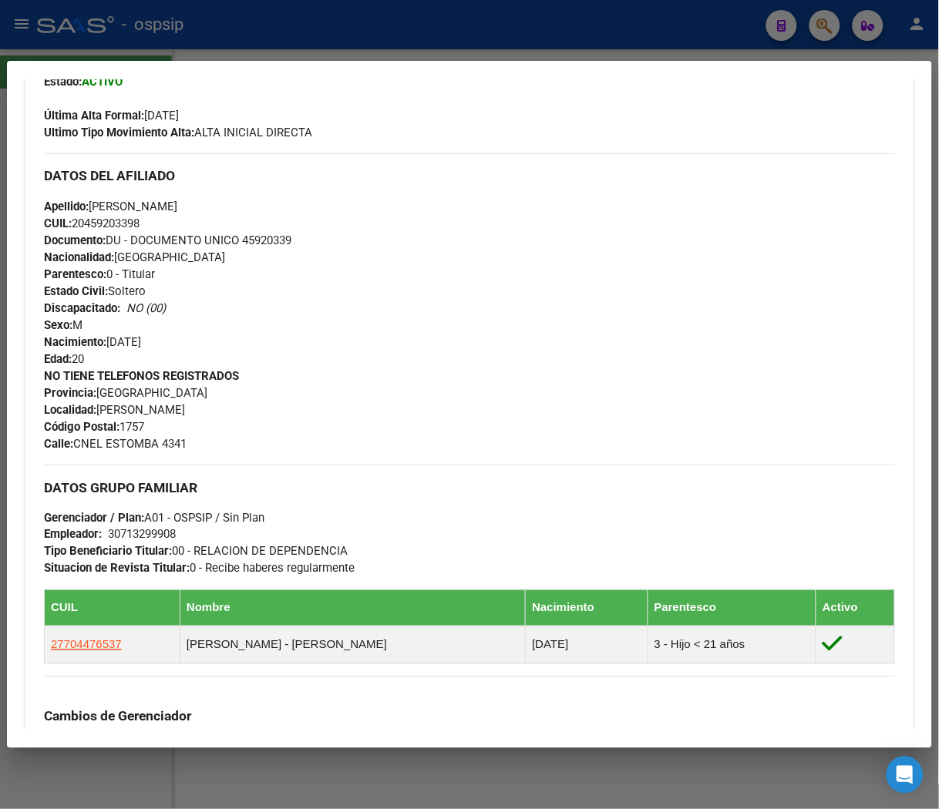
scroll to position [428, 0]
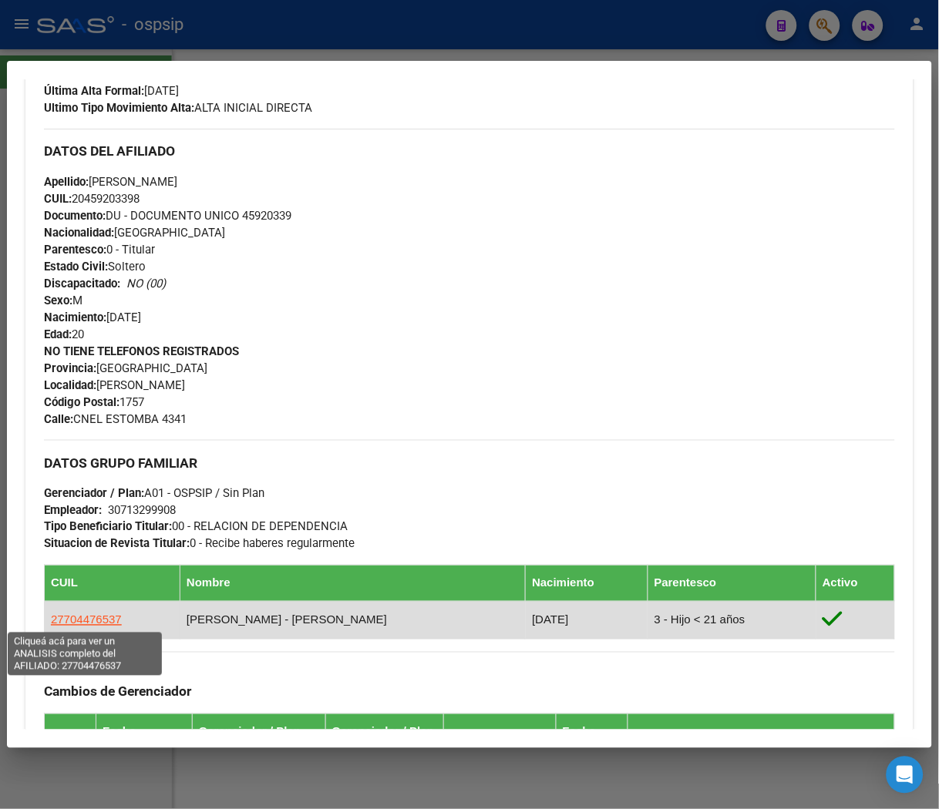
click at [95, 620] on span "27704476537" at bounding box center [86, 620] width 71 height 13
type textarea "27704476537"
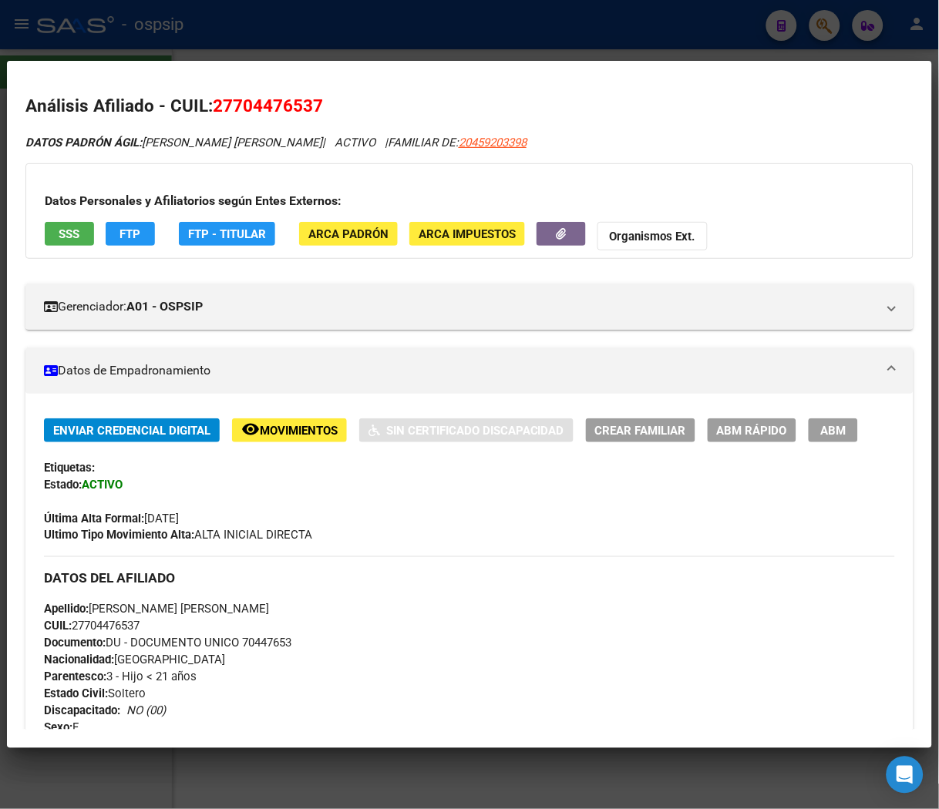
drag, startPoint x: 233, startPoint y: 106, endPoint x: 309, endPoint y: 106, distance: 76.3
click at [309, 106] on span "27704476537" at bounding box center [268, 106] width 110 height 20
copy span "70447653"
click at [387, 32] on div at bounding box center [469, 404] width 939 height 809
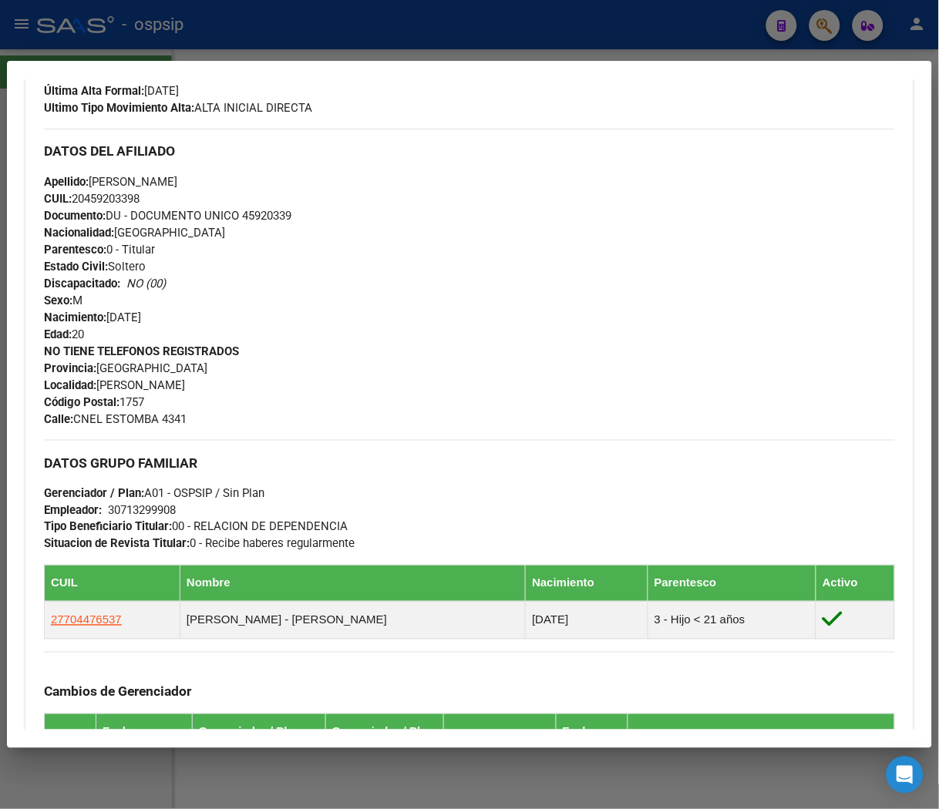
click at [387, 32] on div at bounding box center [469, 404] width 939 height 809
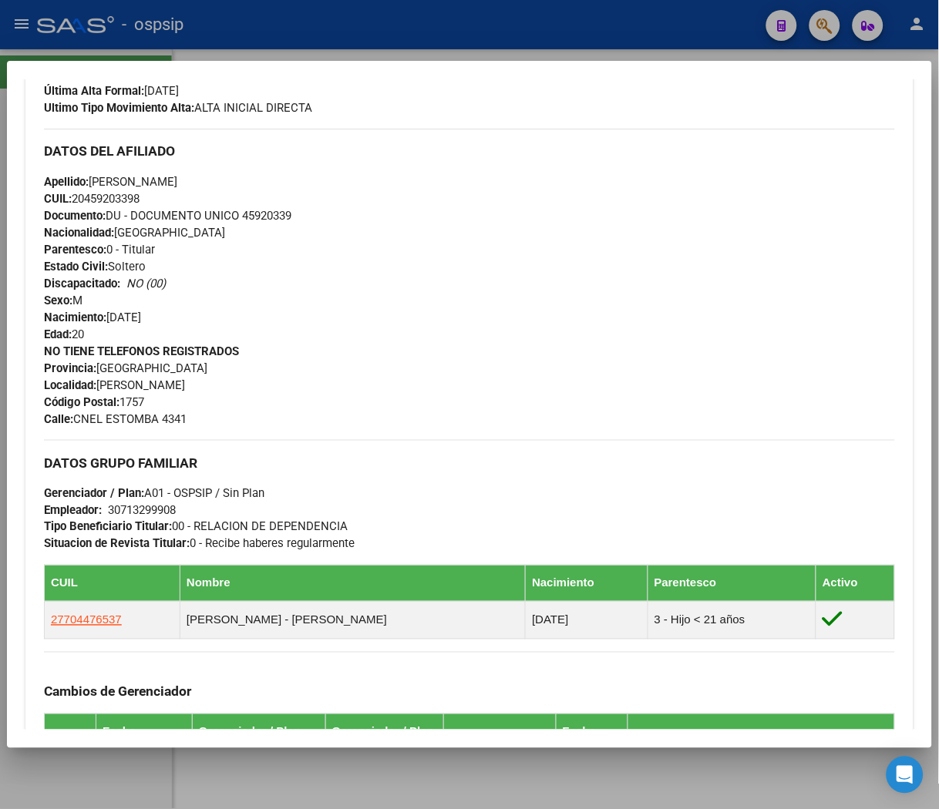
click at [387, 32] on div at bounding box center [469, 404] width 939 height 809
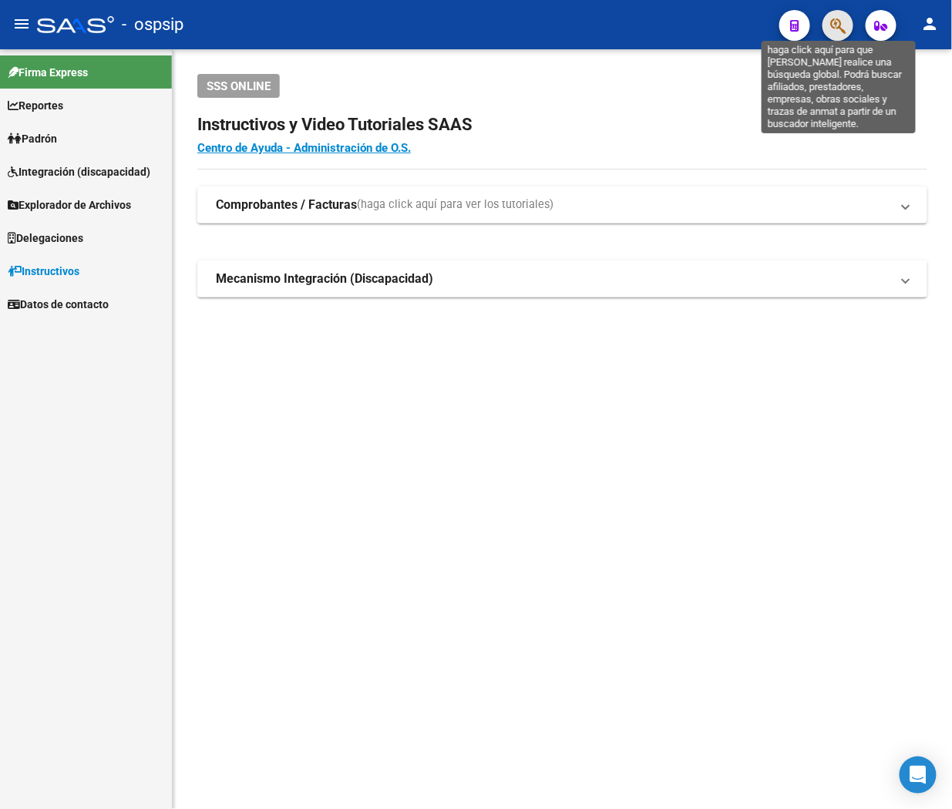
click at [674, 27] on icon "button" at bounding box center [837, 26] width 15 height 18
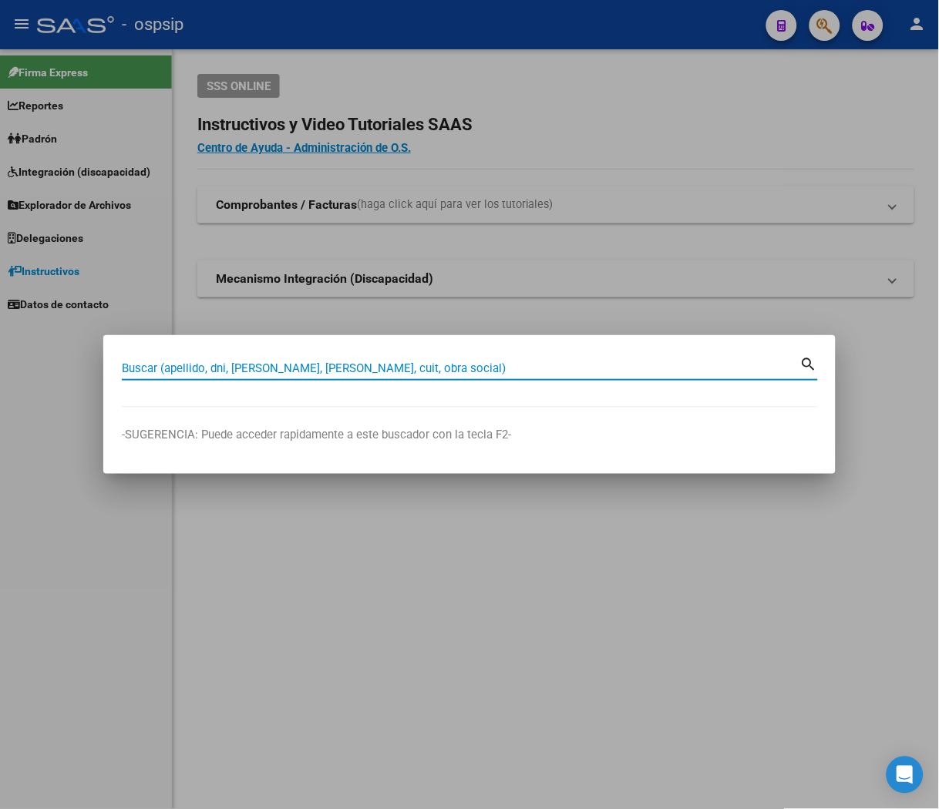
paste input "37302953"
type input "37302953"
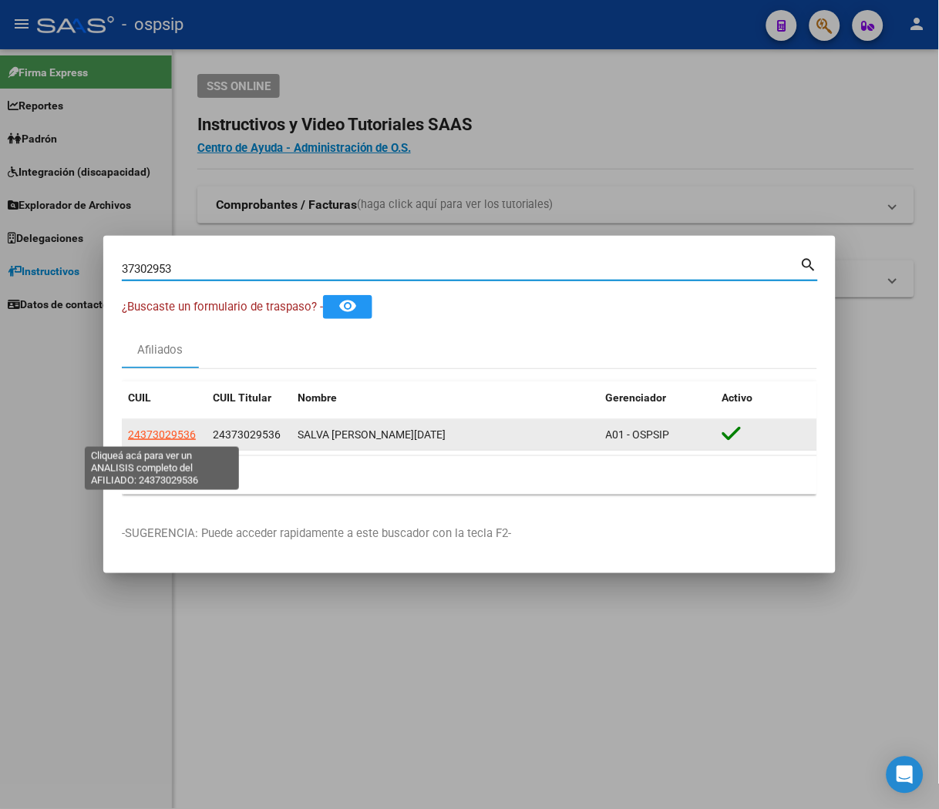
click at [171, 432] on span "24373029536" at bounding box center [162, 435] width 68 height 12
type textarea "24373029536"
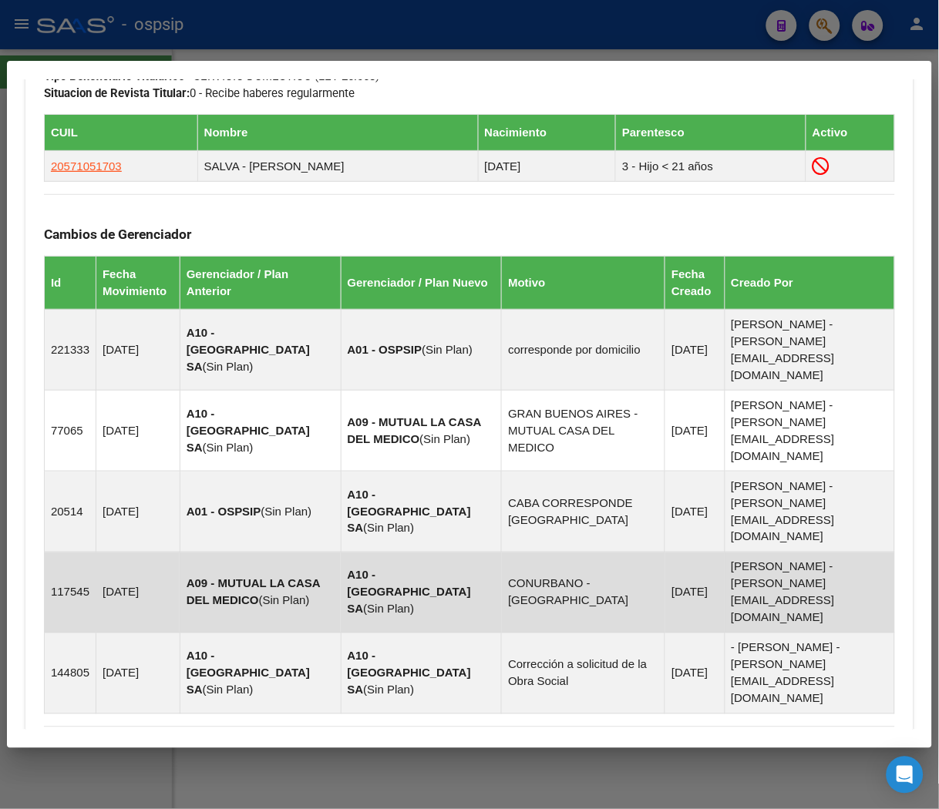
scroll to position [994, 0]
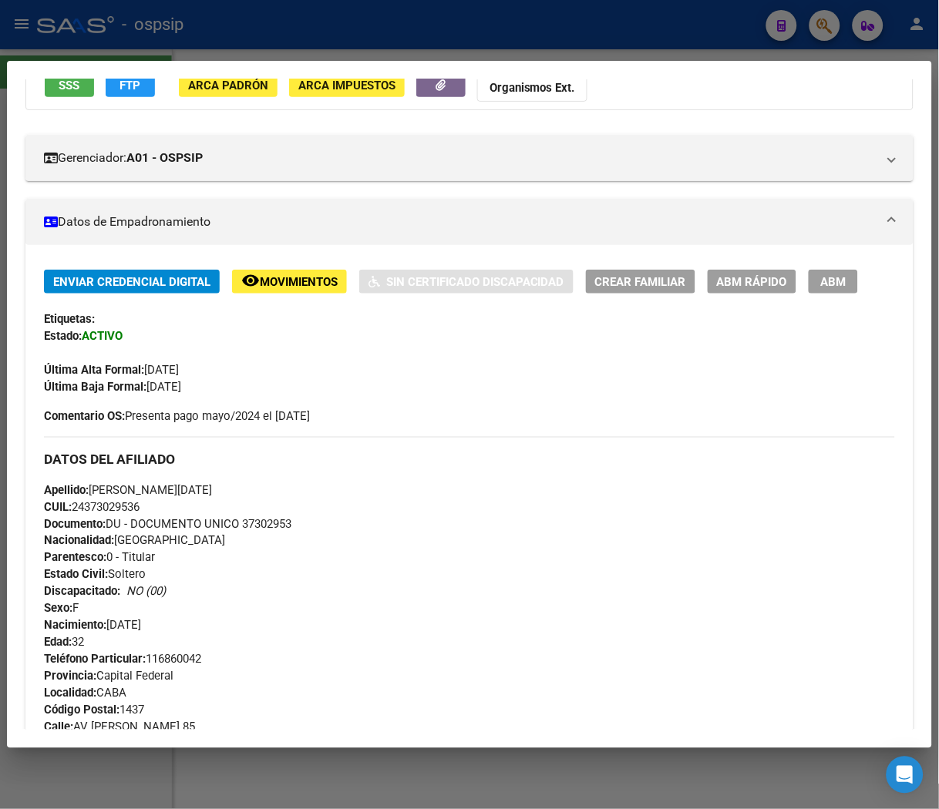
scroll to position [0, 0]
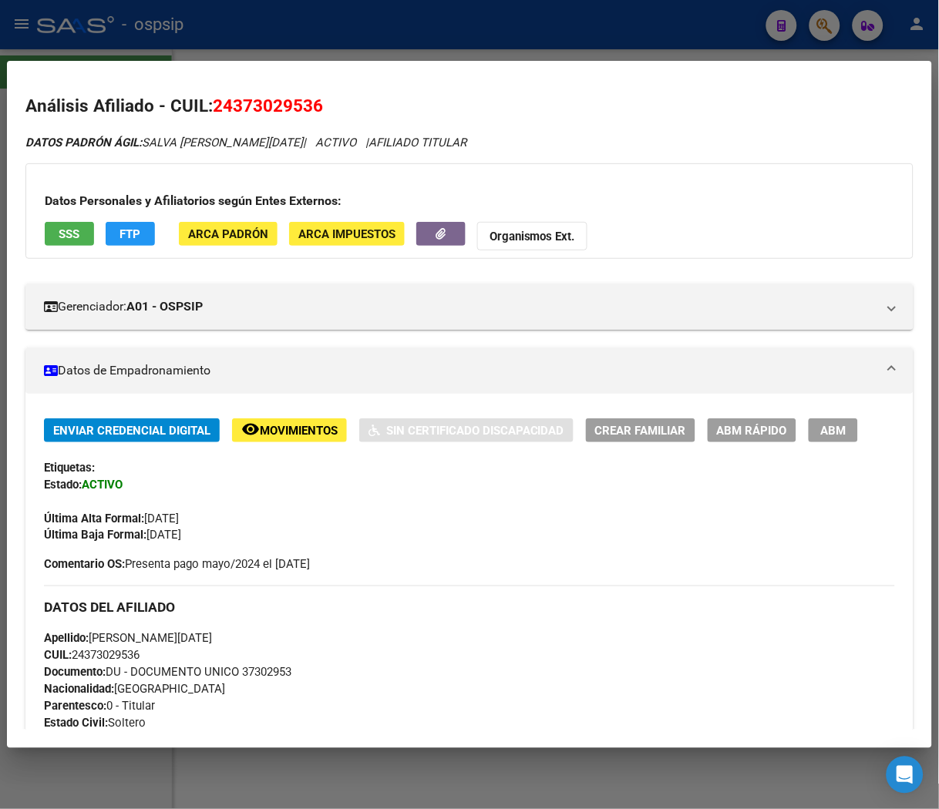
click at [398, 39] on div at bounding box center [469, 404] width 939 height 809
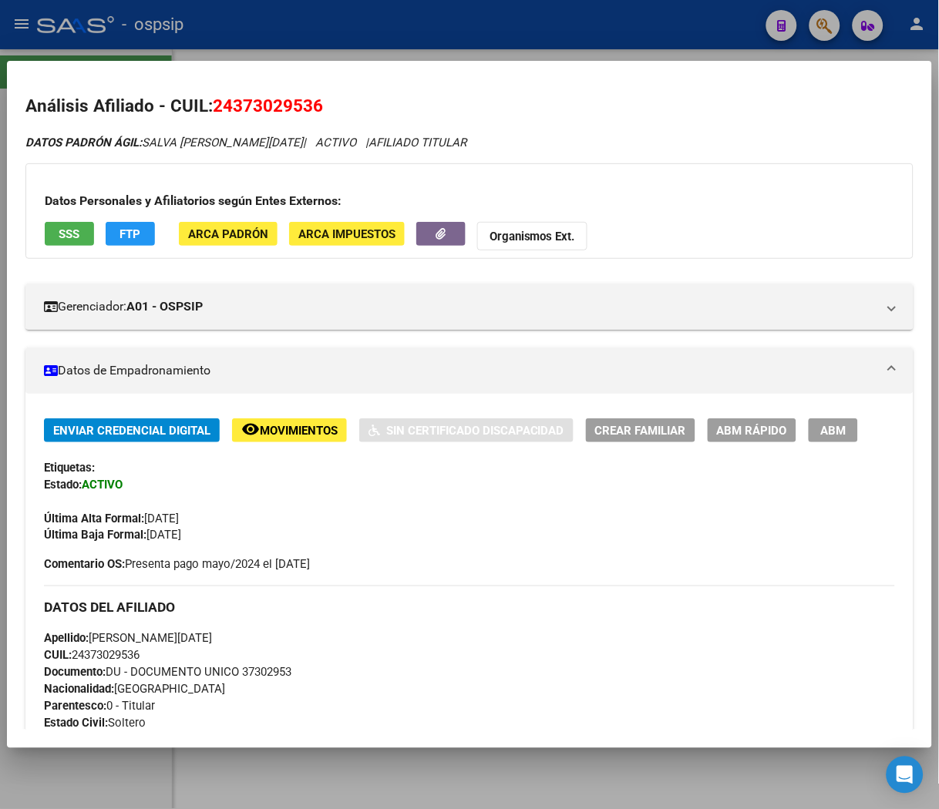
click at [405, 36] on div at bounding box center [469, 404] width 939 height 809
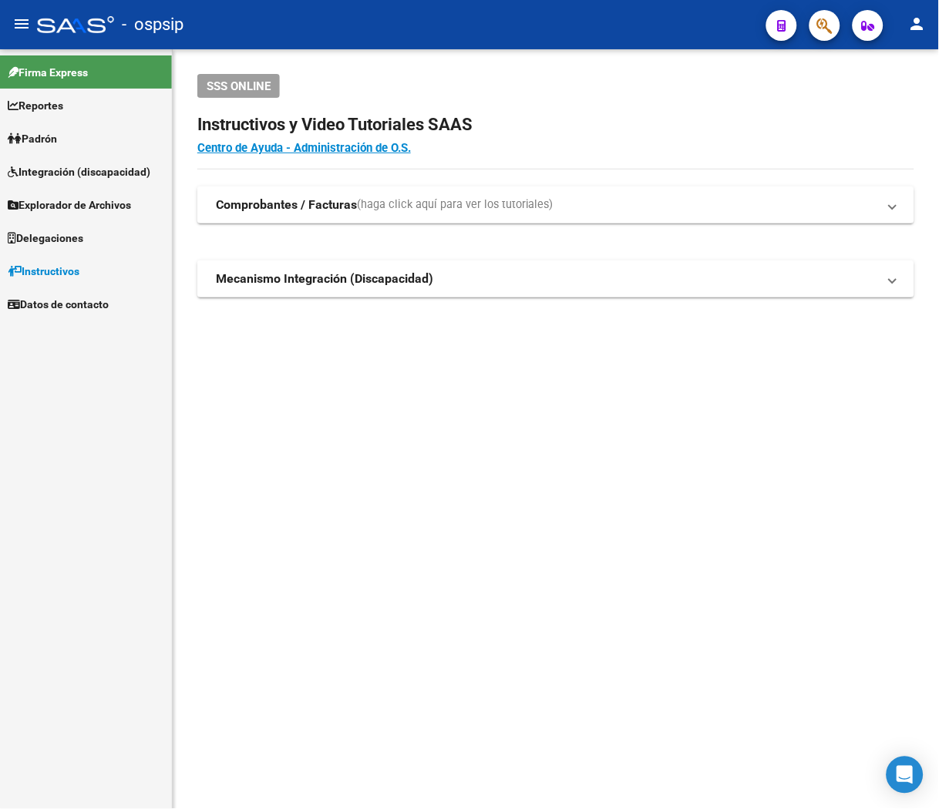
drag, startPoint x: 410, startPoint y: 36, endPoint x: 472, endPoint y: 44, distance: 62.1
click at [412, 37] on div "- ospsip" at bounding box center [395, 25] width 717 height 34
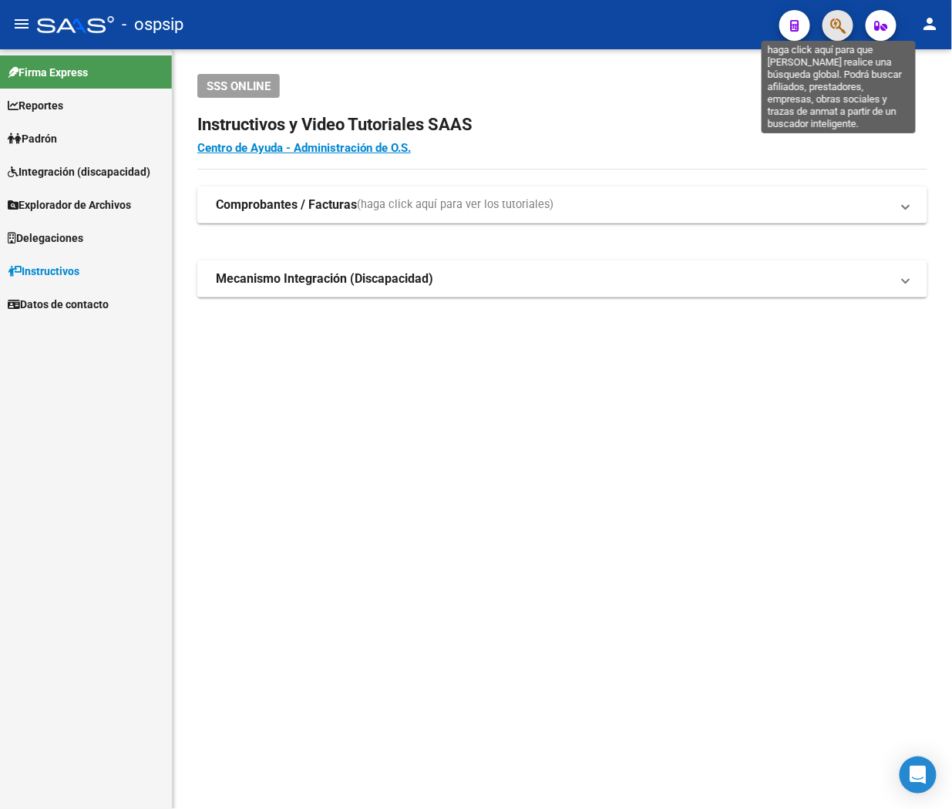
click at [674, 28] on icon "button" at bounding box center [837, 26] width 15 height 18
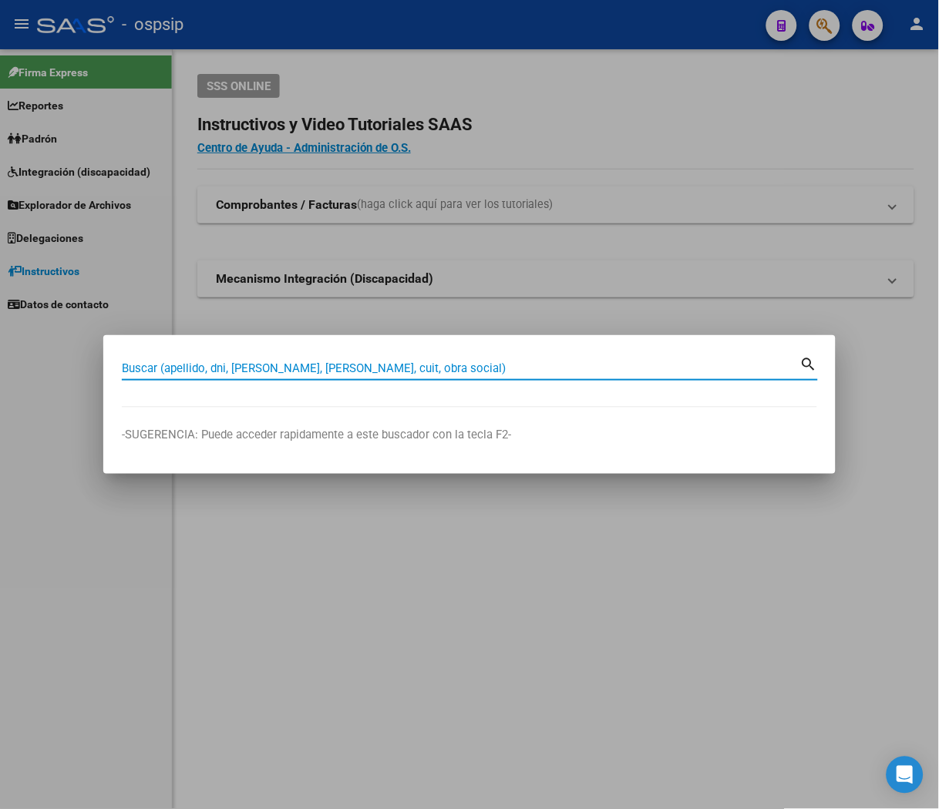
click at [361, 365] on input "Buscar (apellido, dni, [PERSON_NAME], [PERSON_NAME], cuit, obra social)" at bounding box center [461, 368] width 678 height 14
type input "29437428"
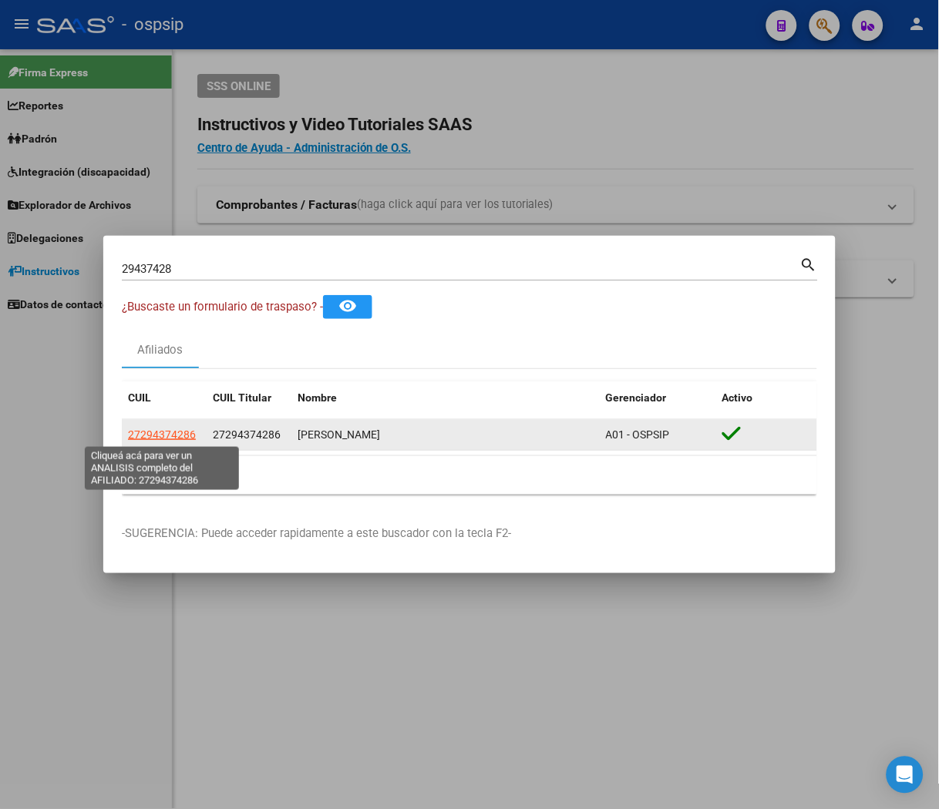
click at [175, 433] on span "27294374286" at bounding box center [162, 435] width 68 height 12
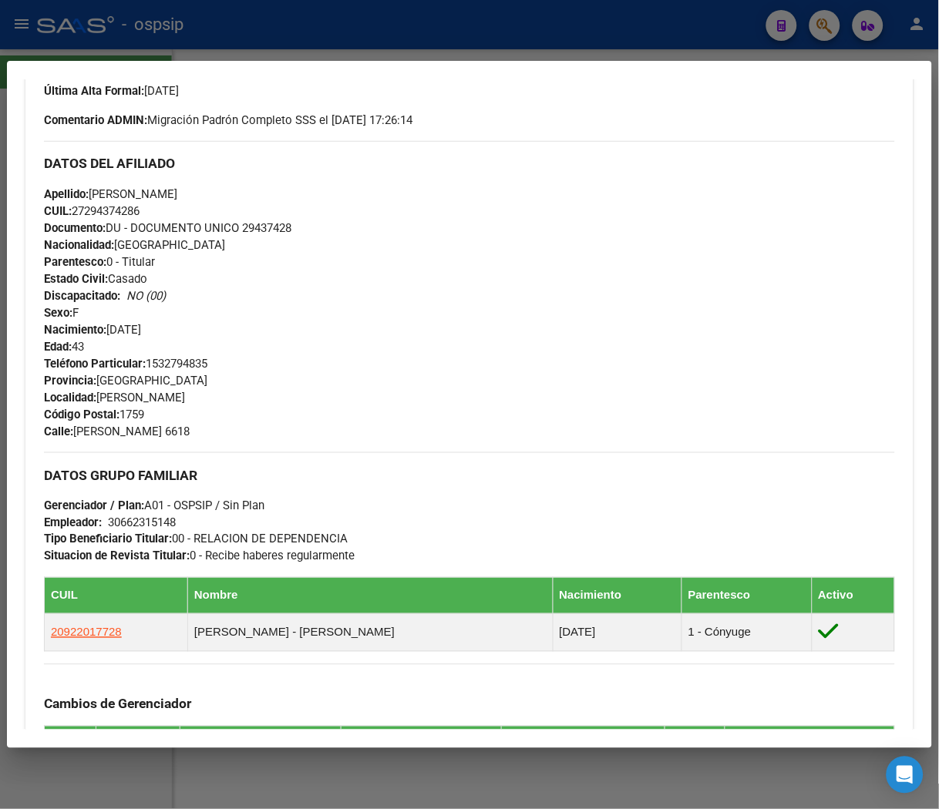
scroll to position [513, 0]
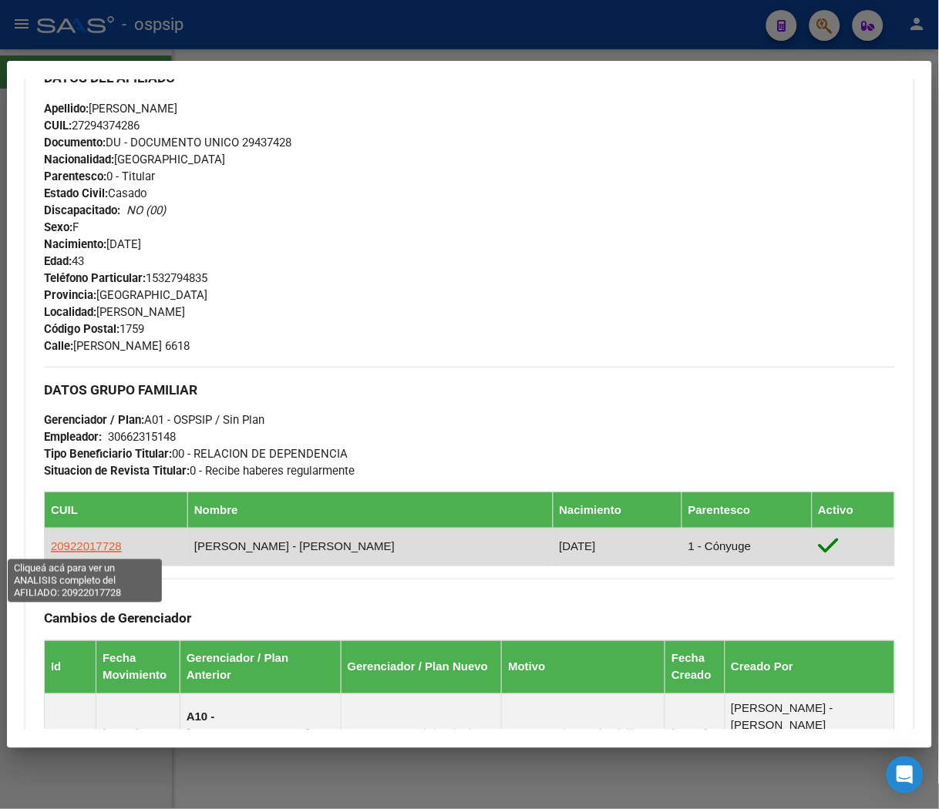
click at [86, 545] on span "20922017728" at bounding box center [86, 546] width 71 height 13
type textarea "20922017728"
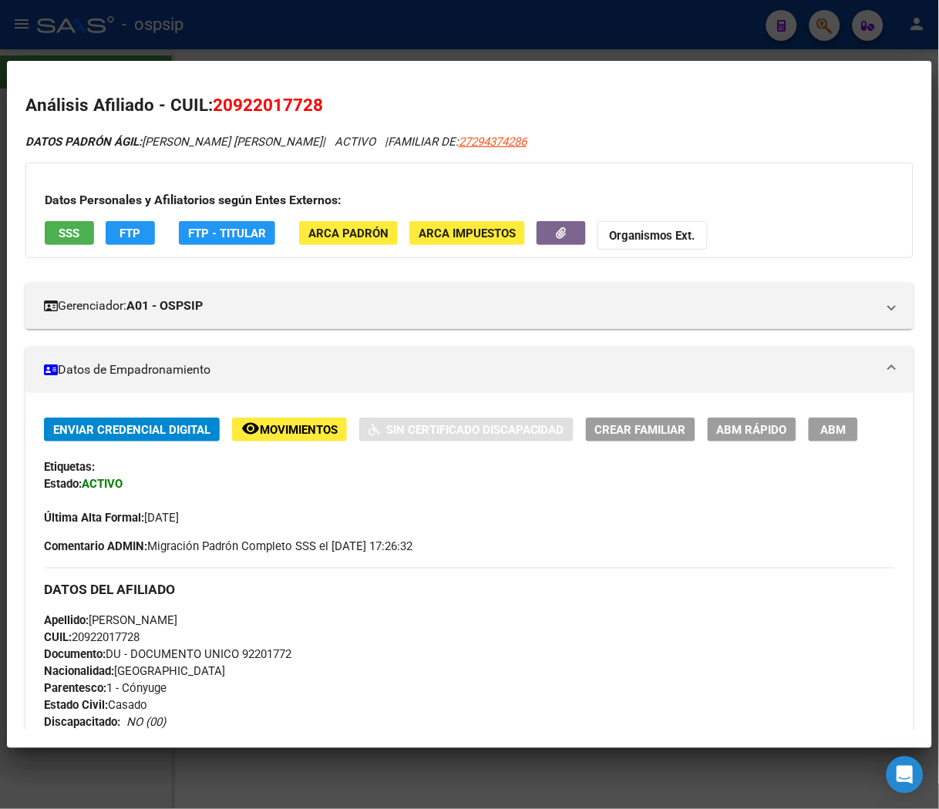
scroll to position [0, 0]
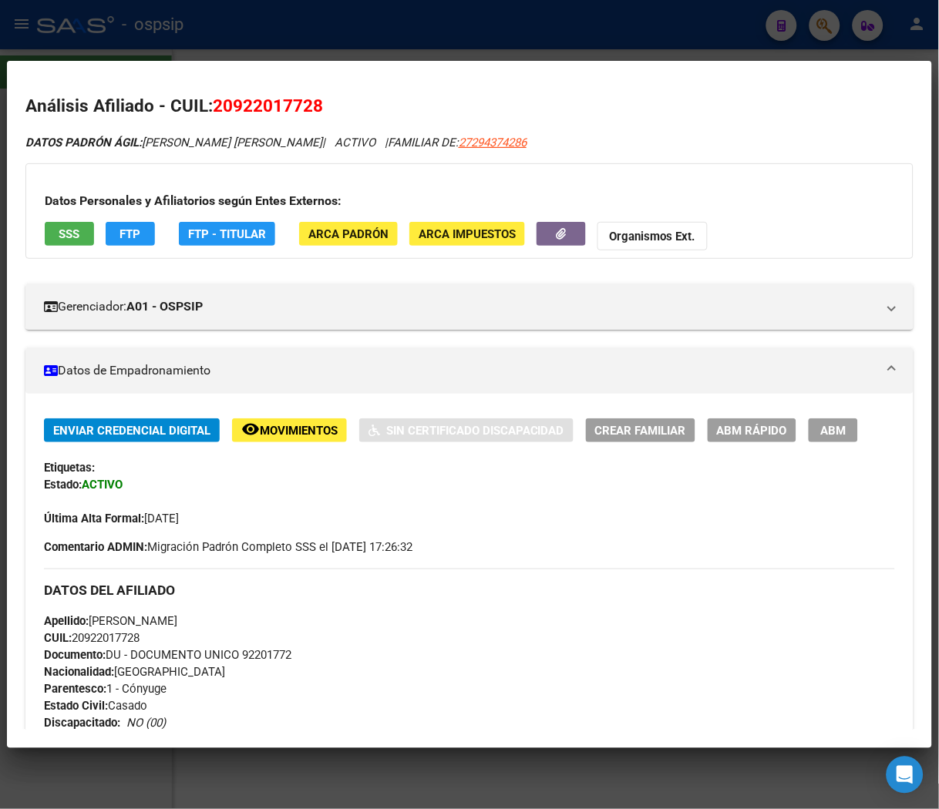
click at [514, 52] on div at bounding box center [469, 404] width 939 height 809
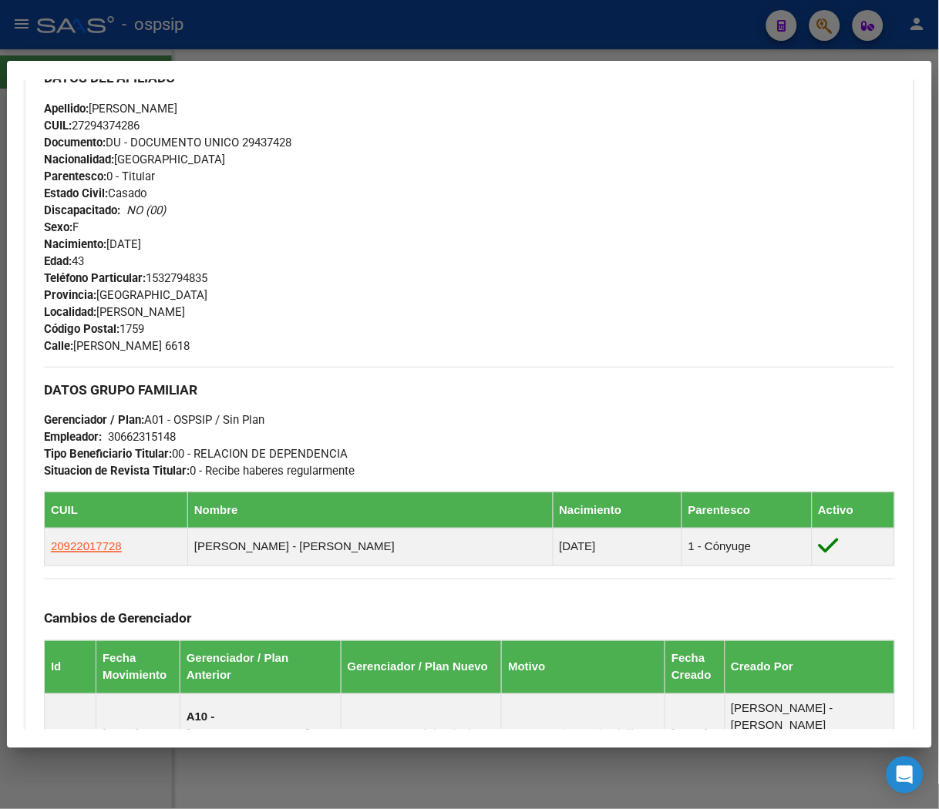
click at [514, 52] on div at bounding box center [469, 404] width 939 height 809
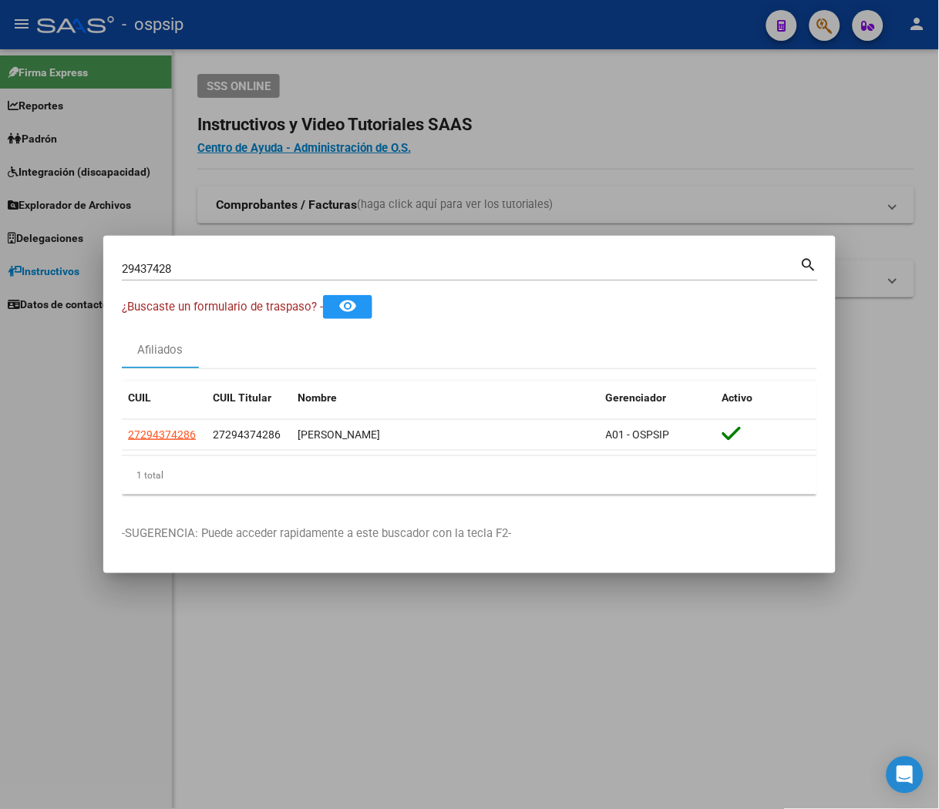
click at [558, 35] on div at bounding box center [469, 404] width 939 height 809
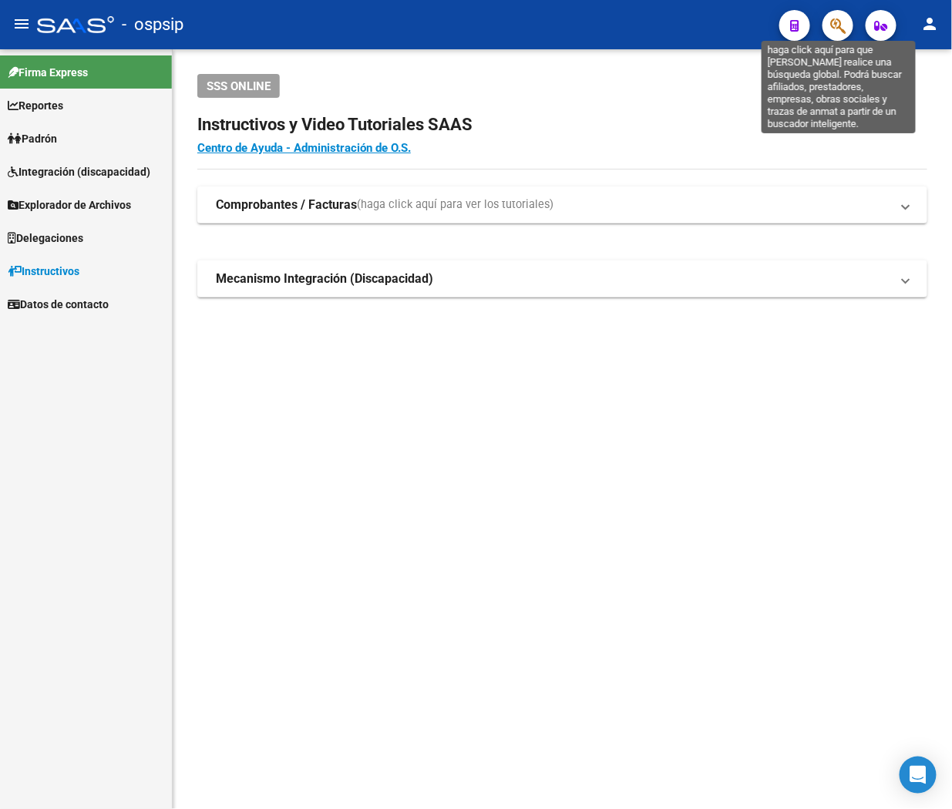
click at [674, 23] on icon "button" at bounding box center [837, 26] width 15 height 18
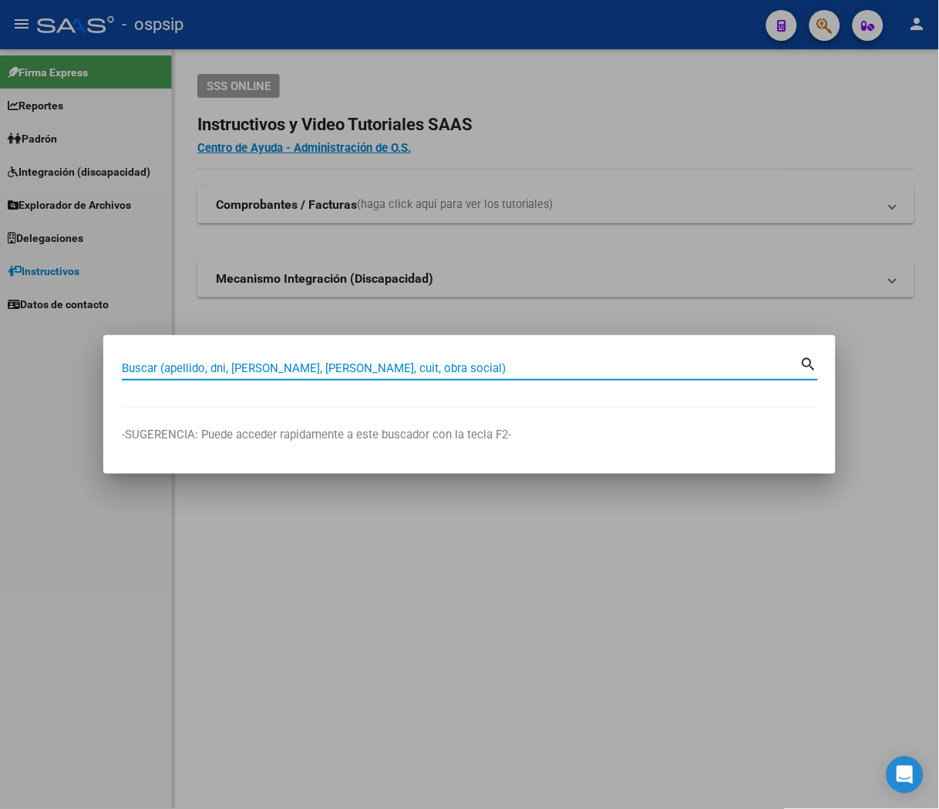
paste input "37302953"
type input "37302953"
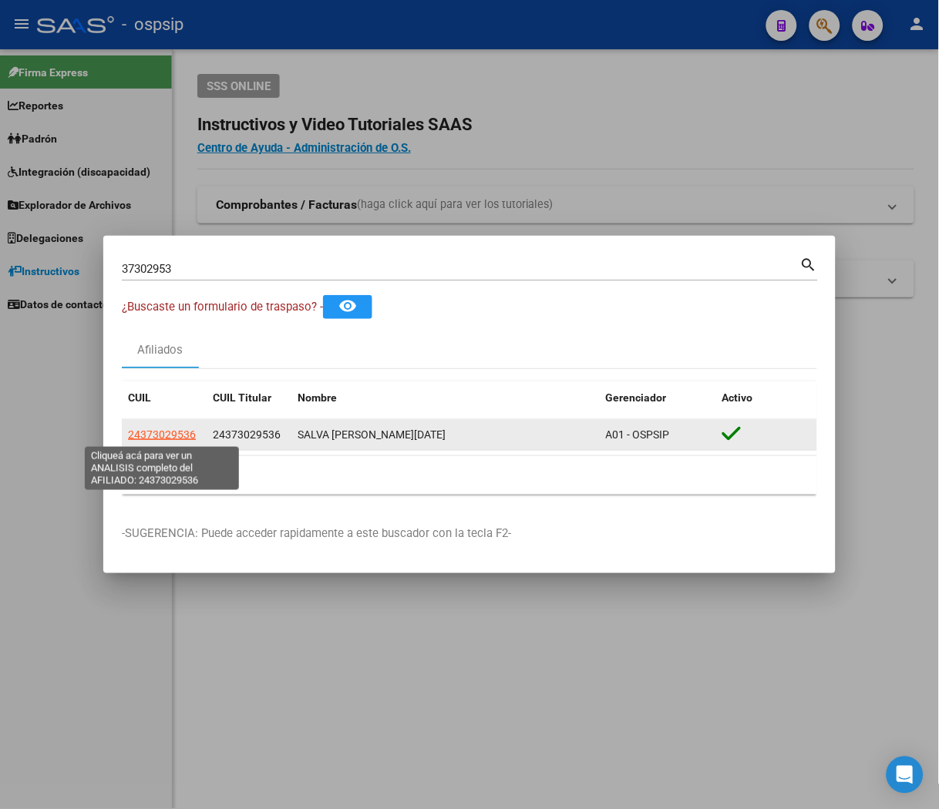
click at [179, 435] on span "24373029536" at bounding box center [162, 435] width 68 height 12
type textarea "24373029536"
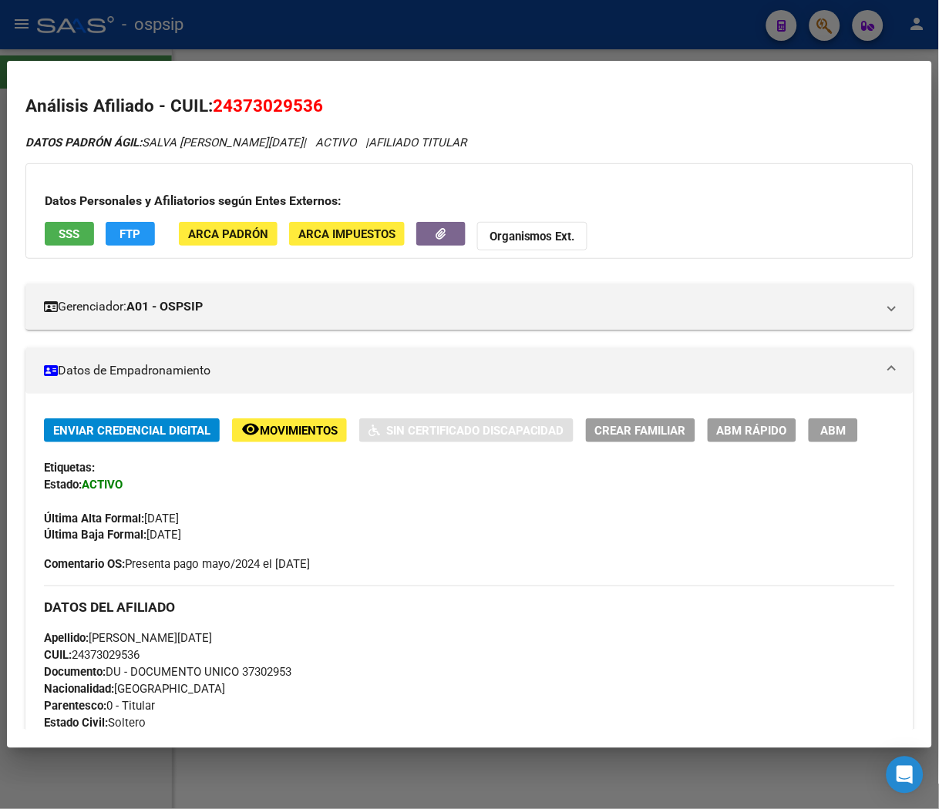
drag, startPoint x: 233, startPoint y: 103, endPoint x: 316, endPoint y: 100, distance: 83.3
click at [316, 100] on span "24373029536" at bounding box center [268, 106] width 110 height 20
copy span "37302953"
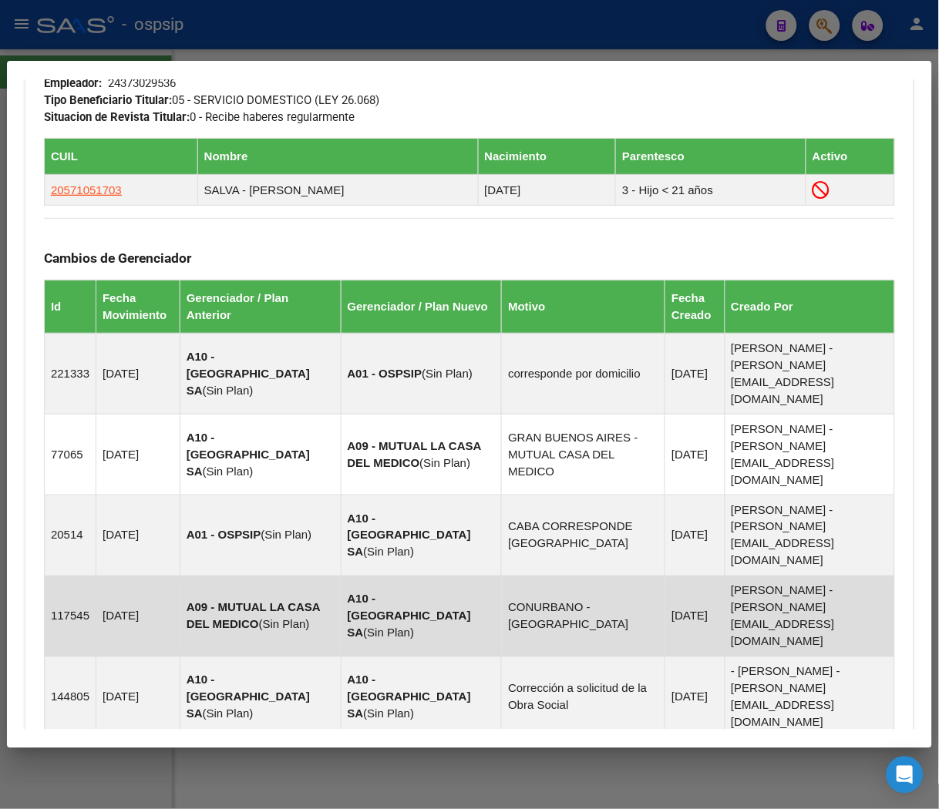
scroll to position [994, 0]
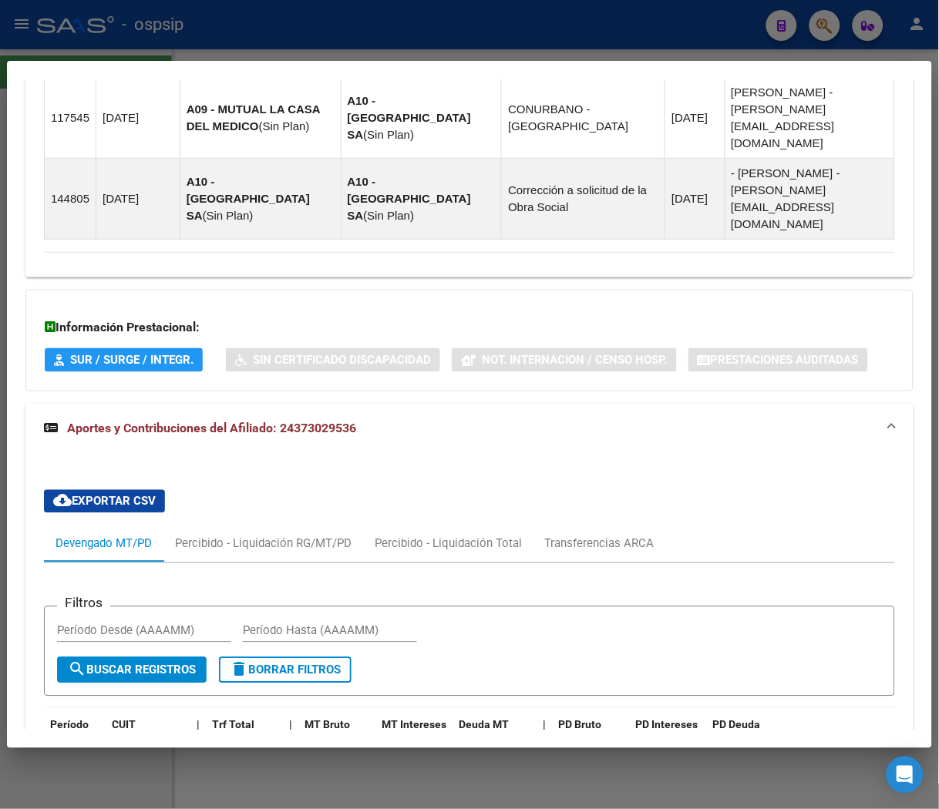
scroll to position [1512, 0]
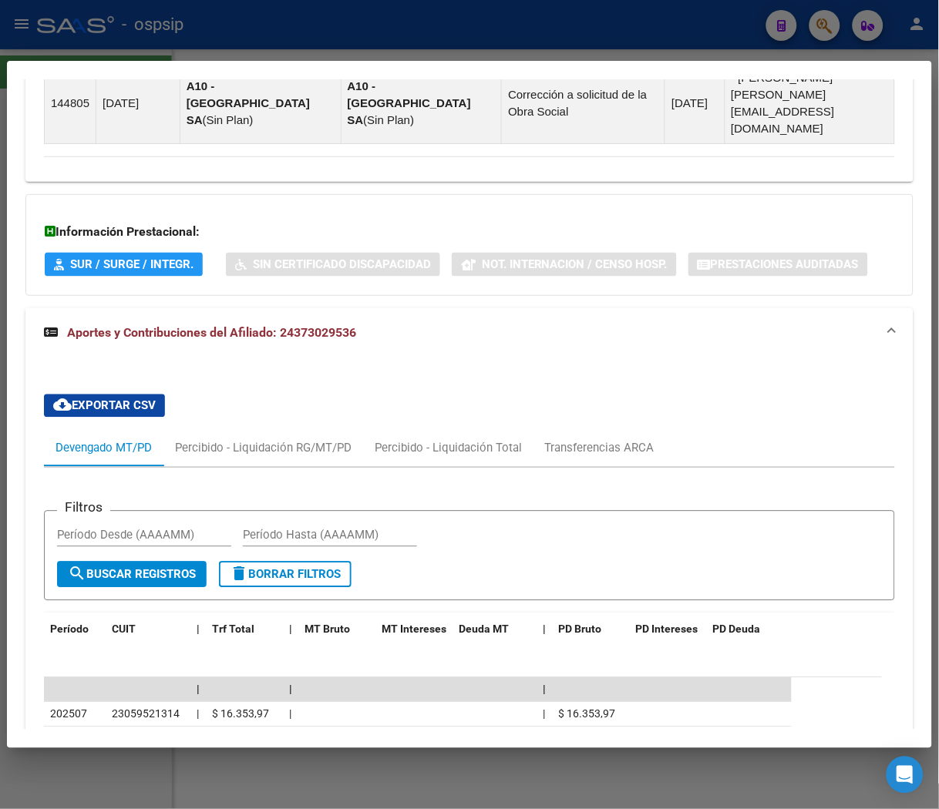
click at [499, 32] on div at bounding box center [469, 404] width 939 height 809
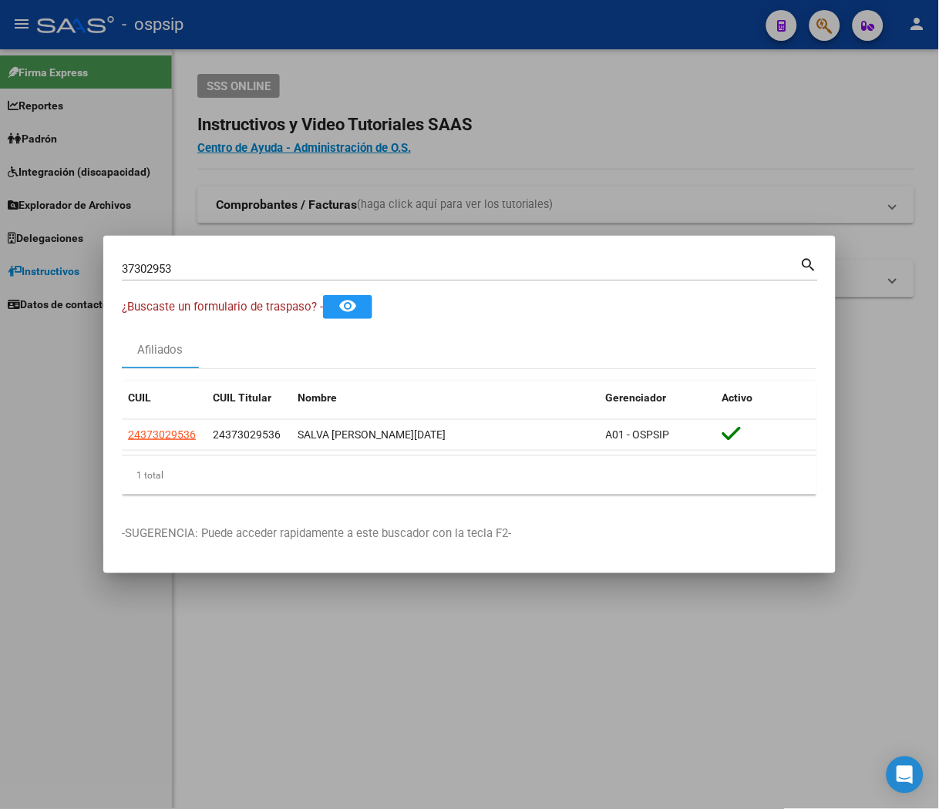
click at [534, 32] on div at bounding box center [469, 404] width 939 height 809
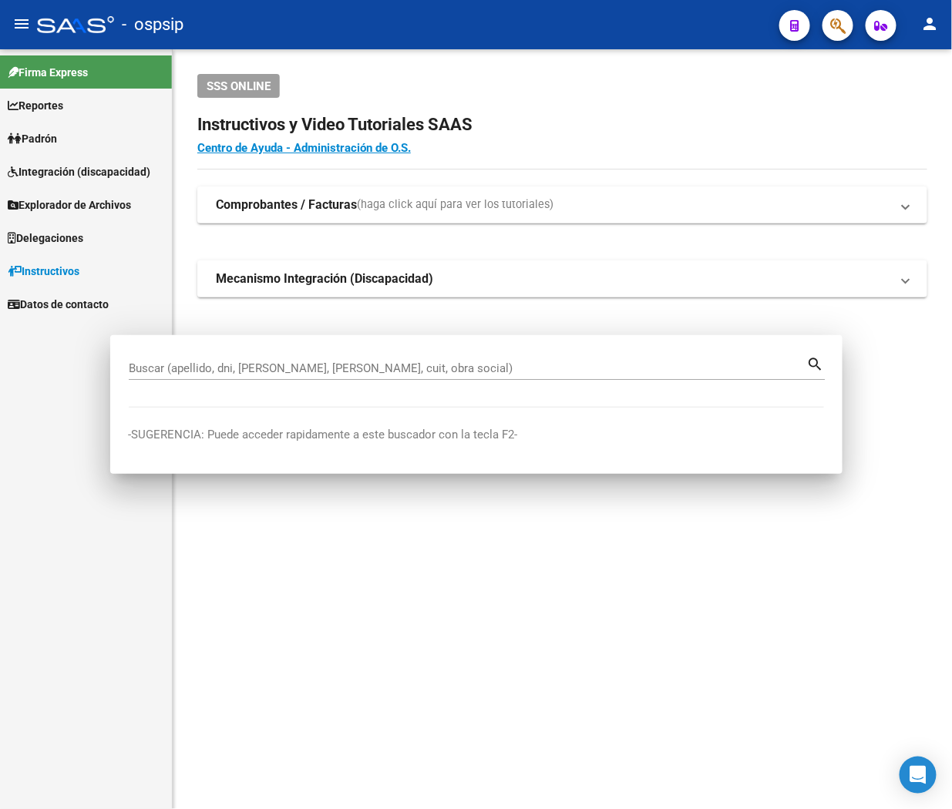
click at [546, 32] on div "- ospsip" at bounding box center [402, 25] width 730 height 34
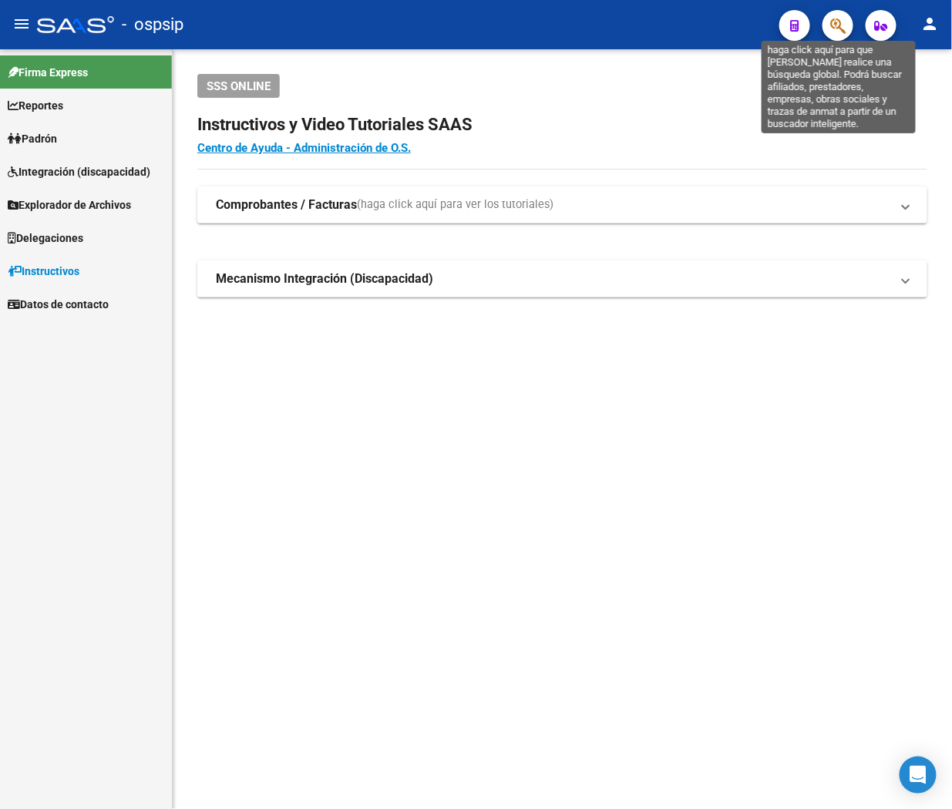
click at [674, 22] on icon "button" at bounding box center [837, 26] width 15 height 18
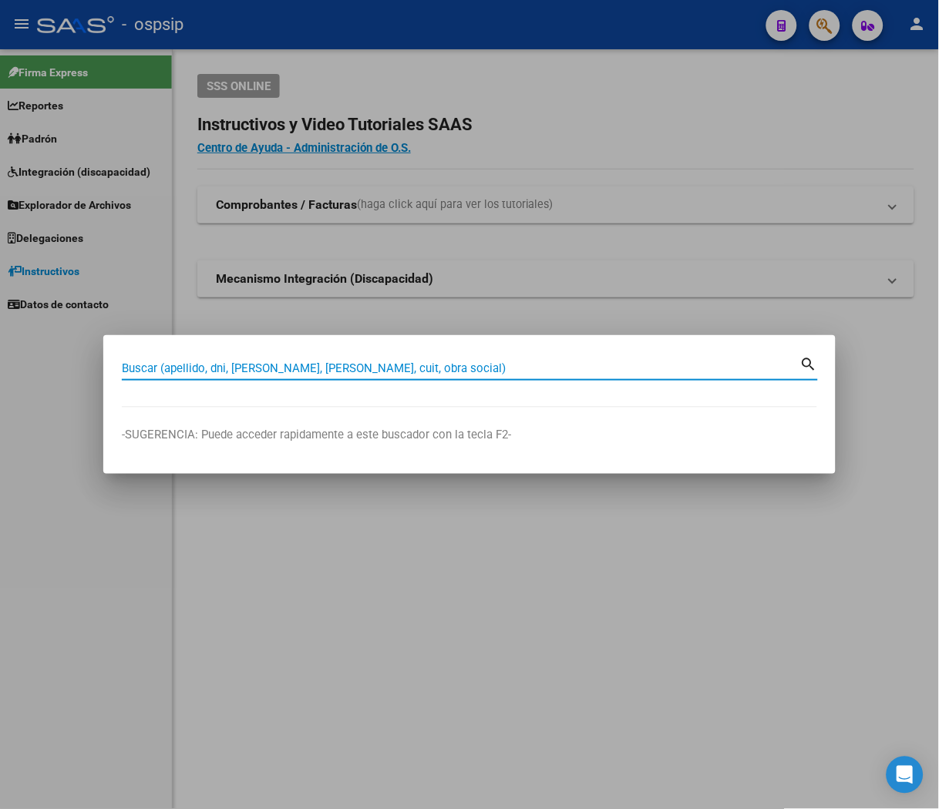
paste input "35258873"
type input "35258873"
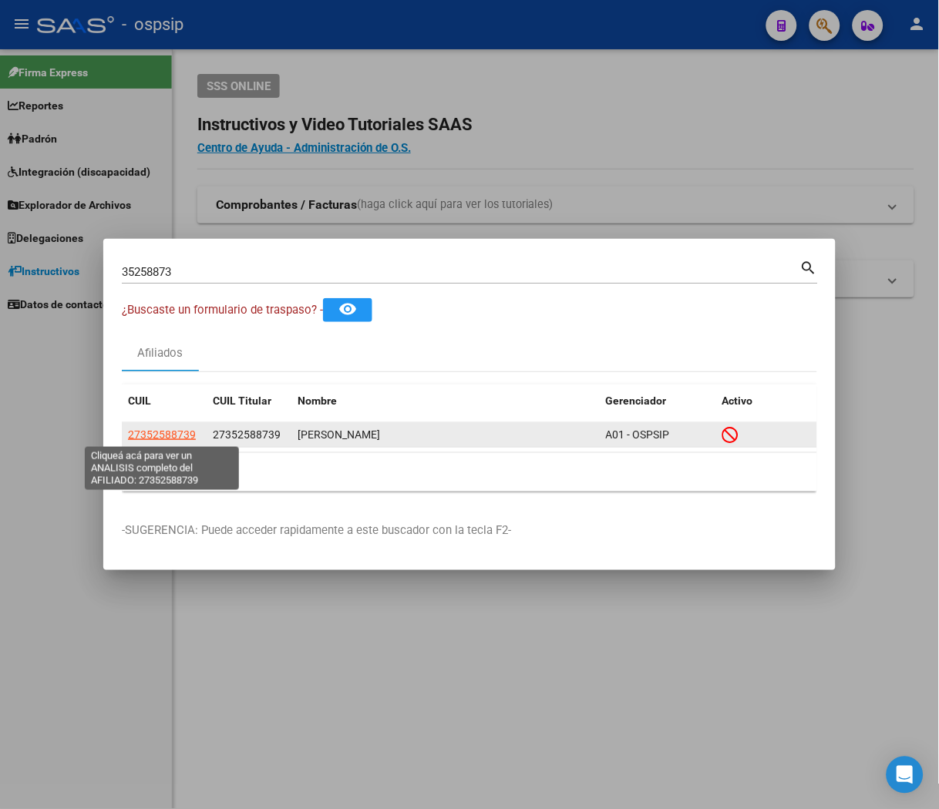
click at [176, 435] on span "27352588739" at bounding box center [162, 435] width 68 height 12
type textarea "27352588739"
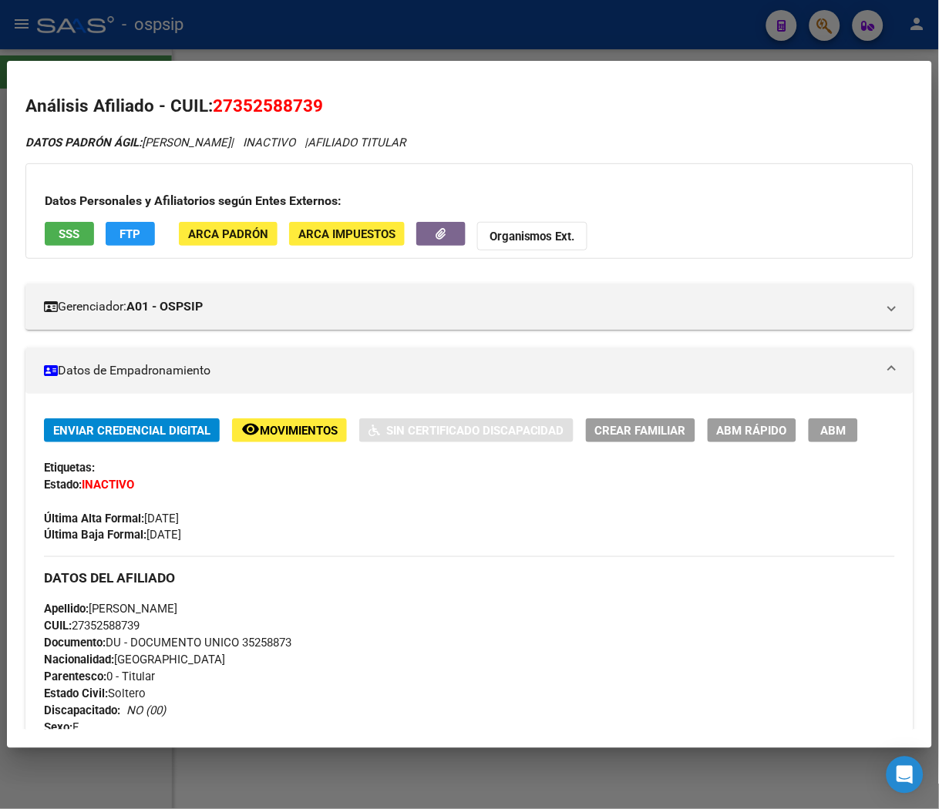
click at [305, 442] on button "remove_red_eye Movimientos" at bounding box center [289, 431] width 115 height 24
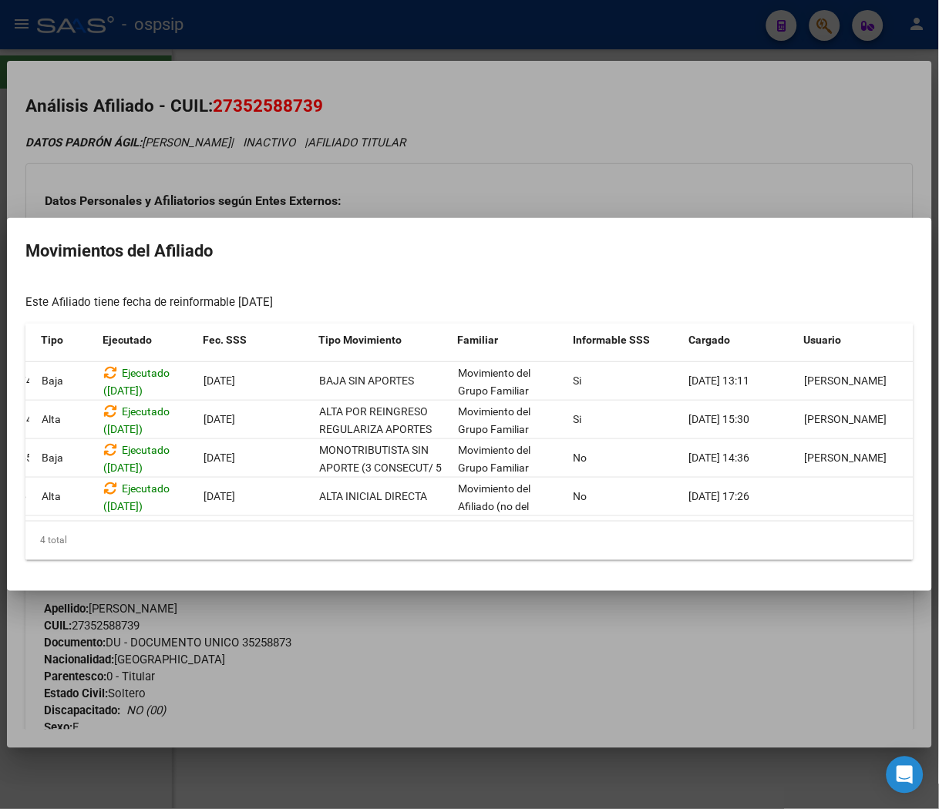
scroll to position [0, 0]
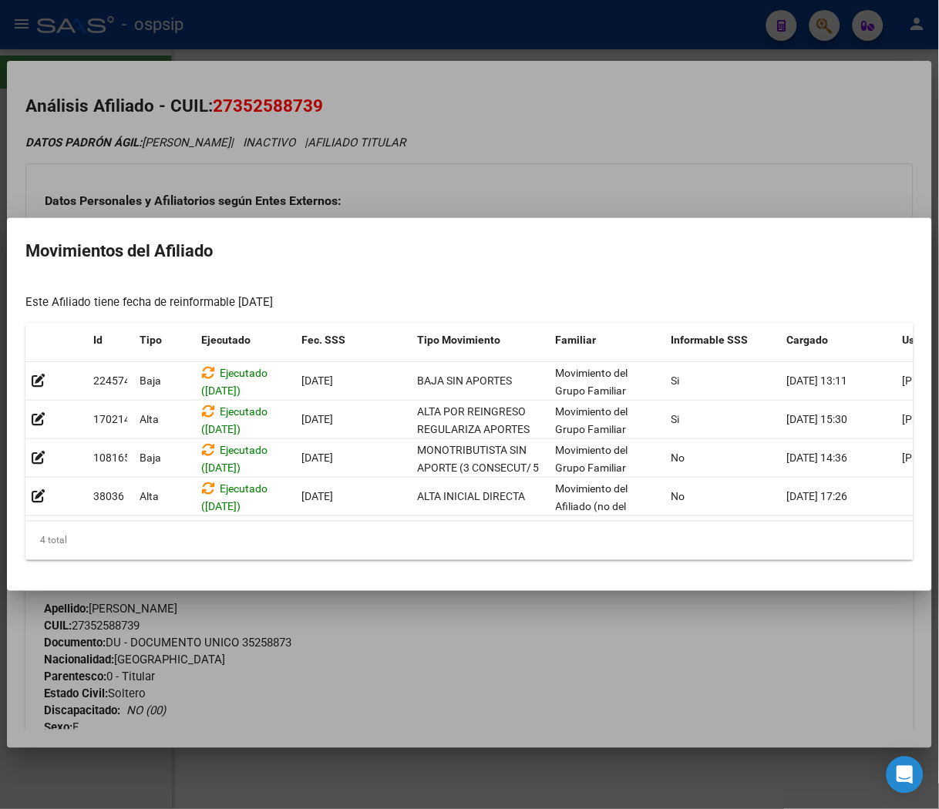
click at [563, 180] on div at bounding box center [469, 404] width 939 height 809
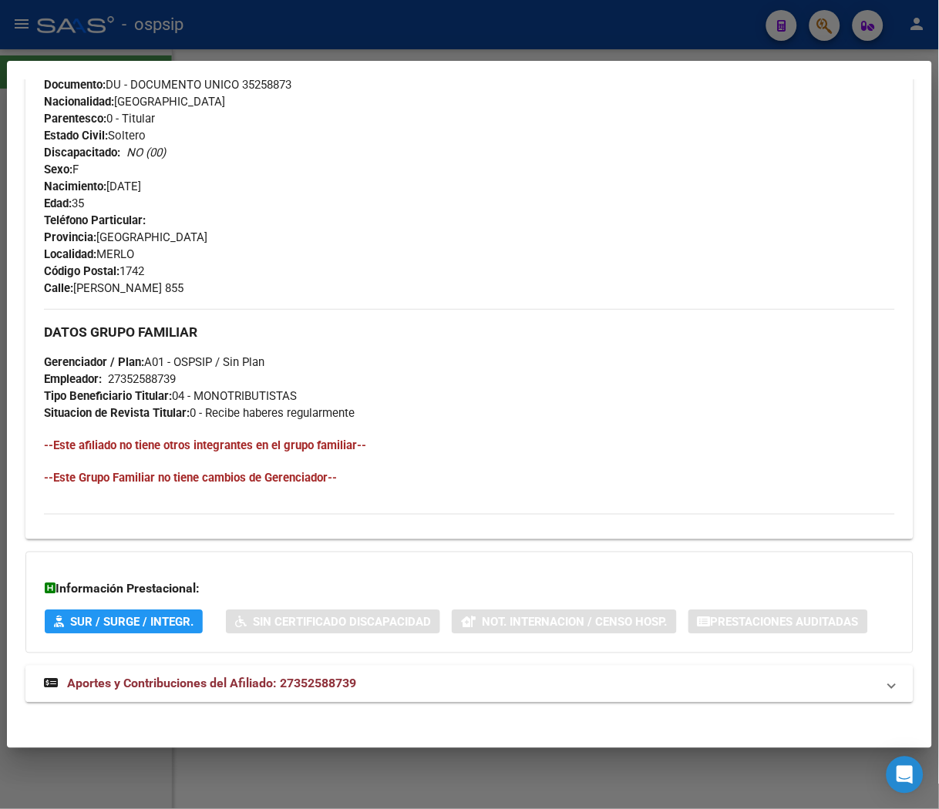
scroll to position [567, 0]
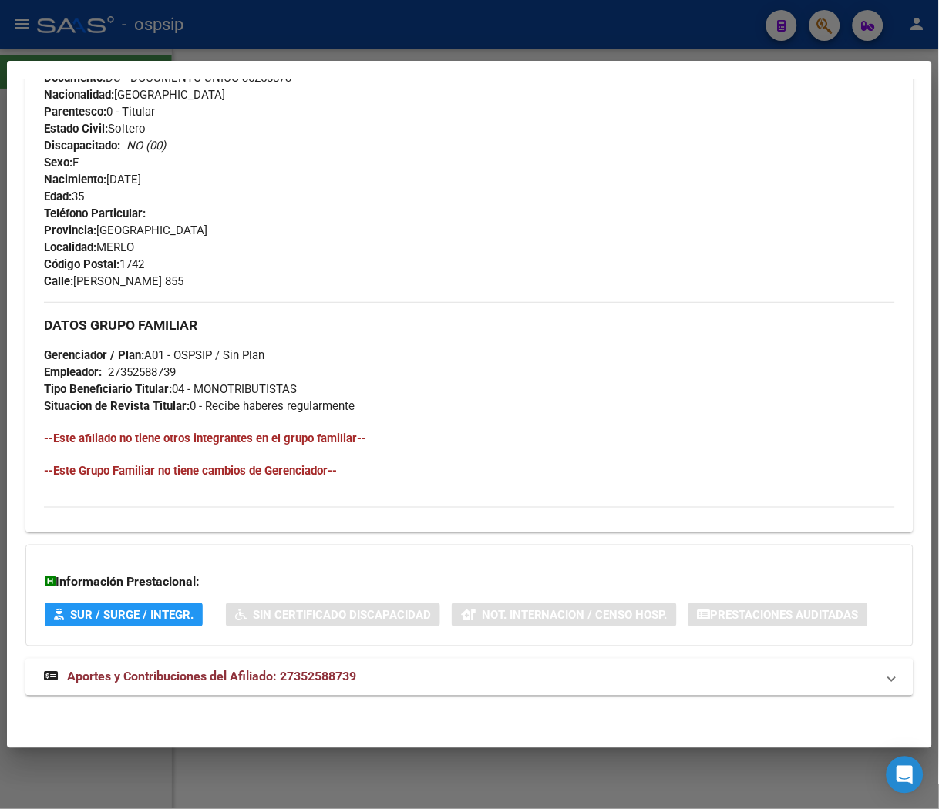
click at [236, 681] on span "Aportes y Contribuciones del Afiliado: 27352588739" at bounding box center [211, 677] width 289 height 15
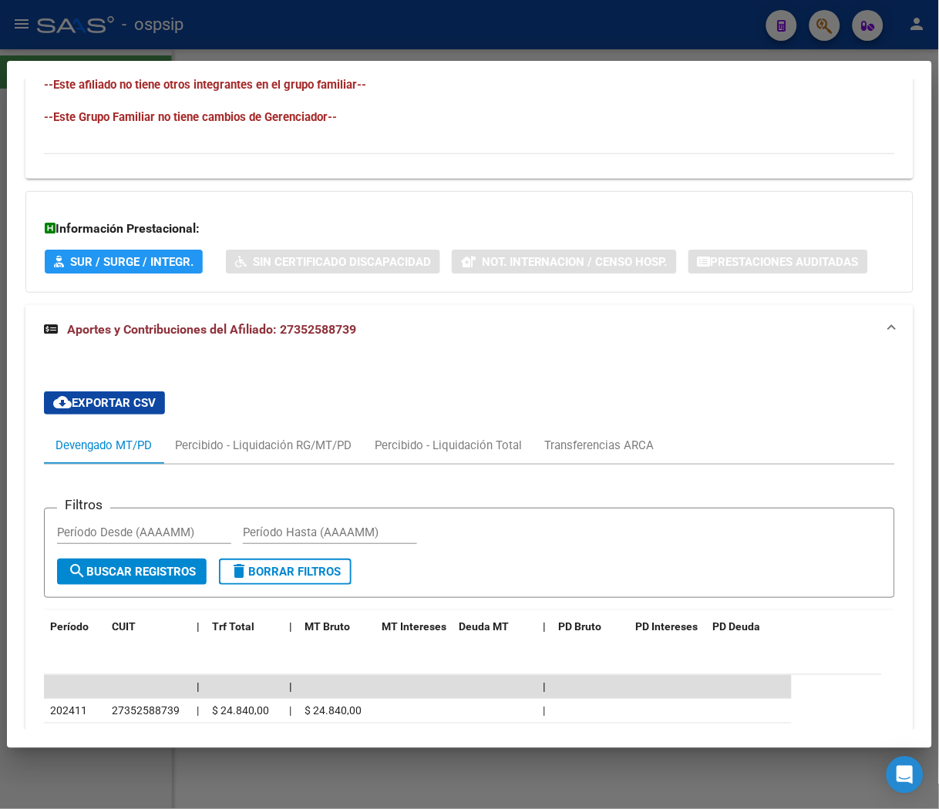
scroll to position [906, 0]
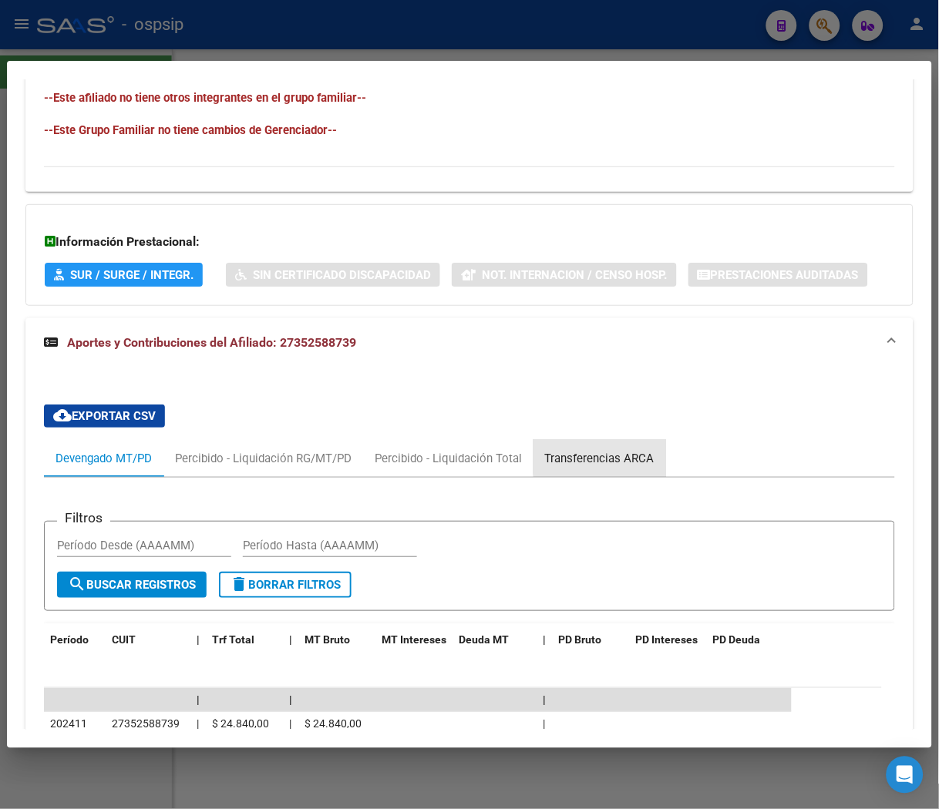
click at [619, 451] on div "Transferencias ARCA" at bounding box center [599, 458] width 109 height 17
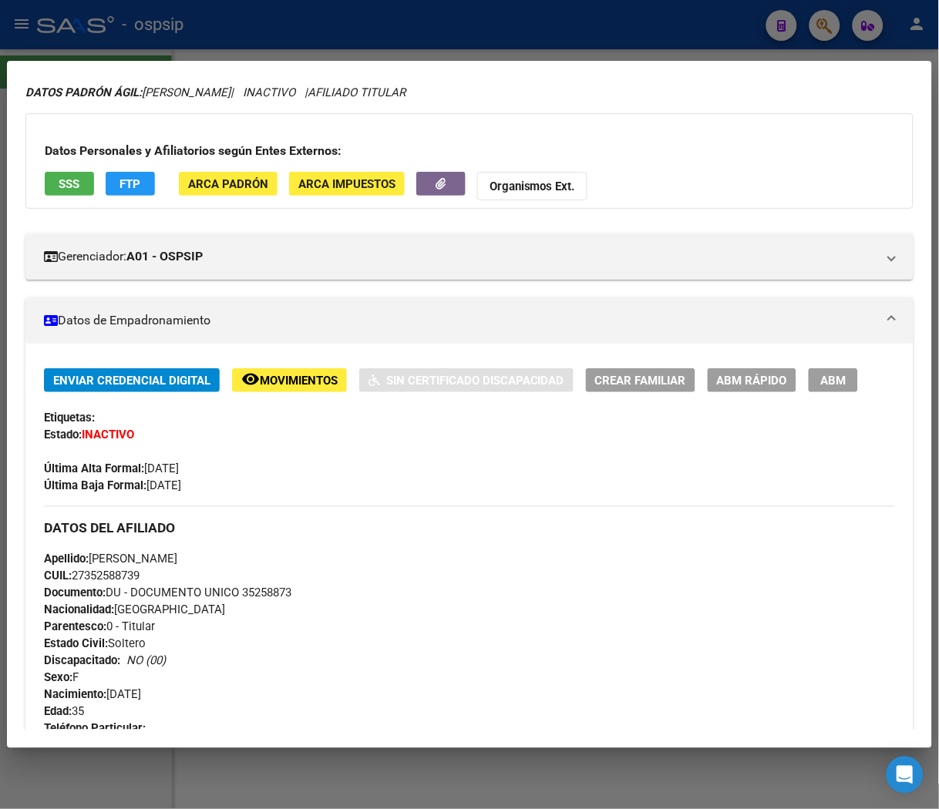
scroll to position [0, 0]
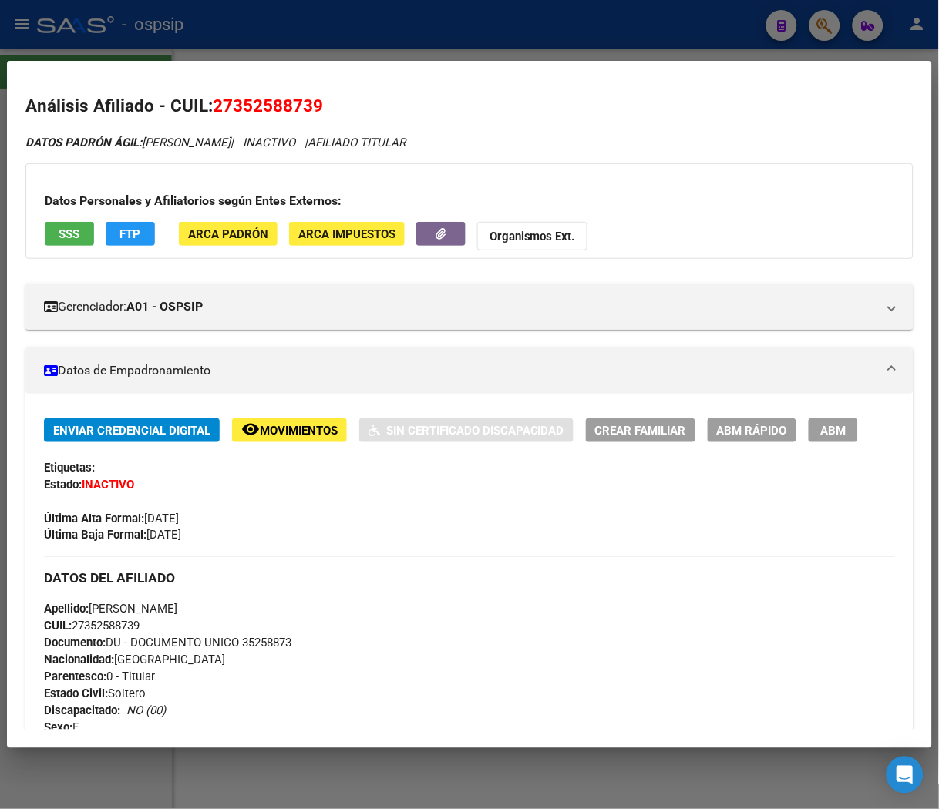
click at [344, 31] on div at bounding box center [469, 404] width 939 height 809
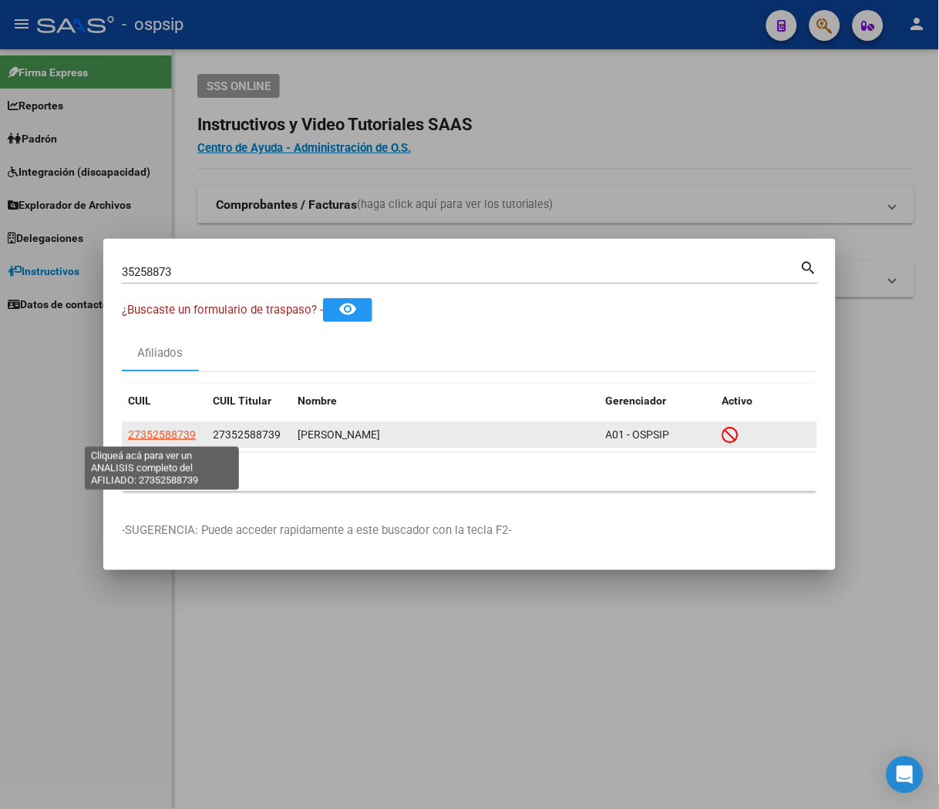
click at [152, 430] on span "27352588739" at bounding box center [162, 435] width 68 height 12
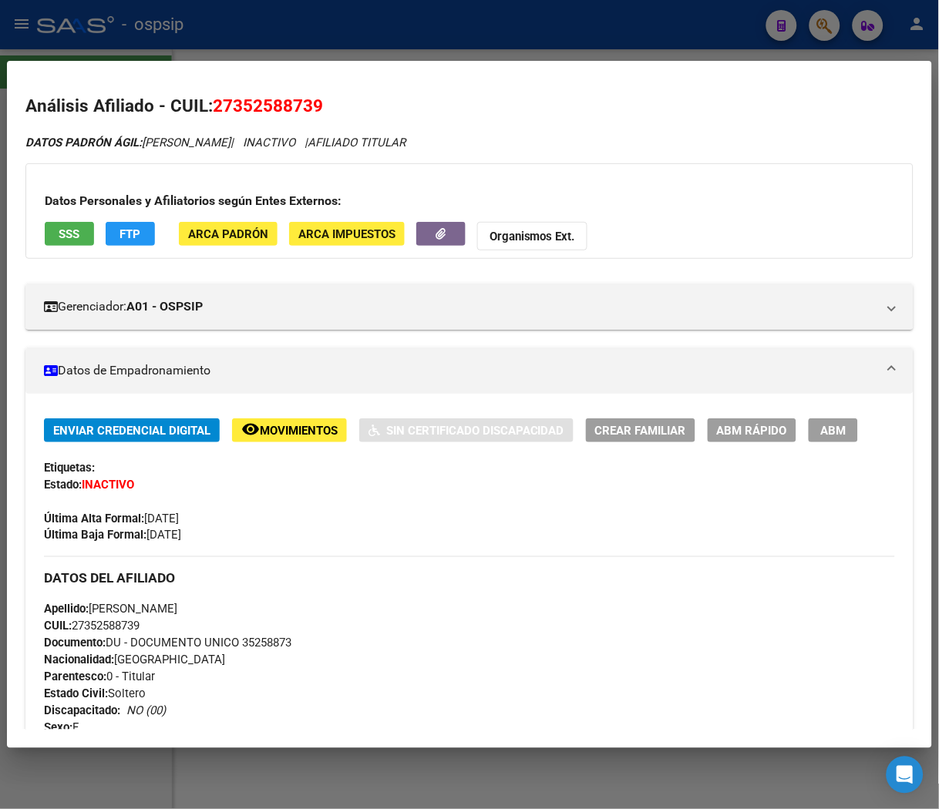
click at [83, 240] on button "SSS" at bounding box center [69, 234] width 49 height 24
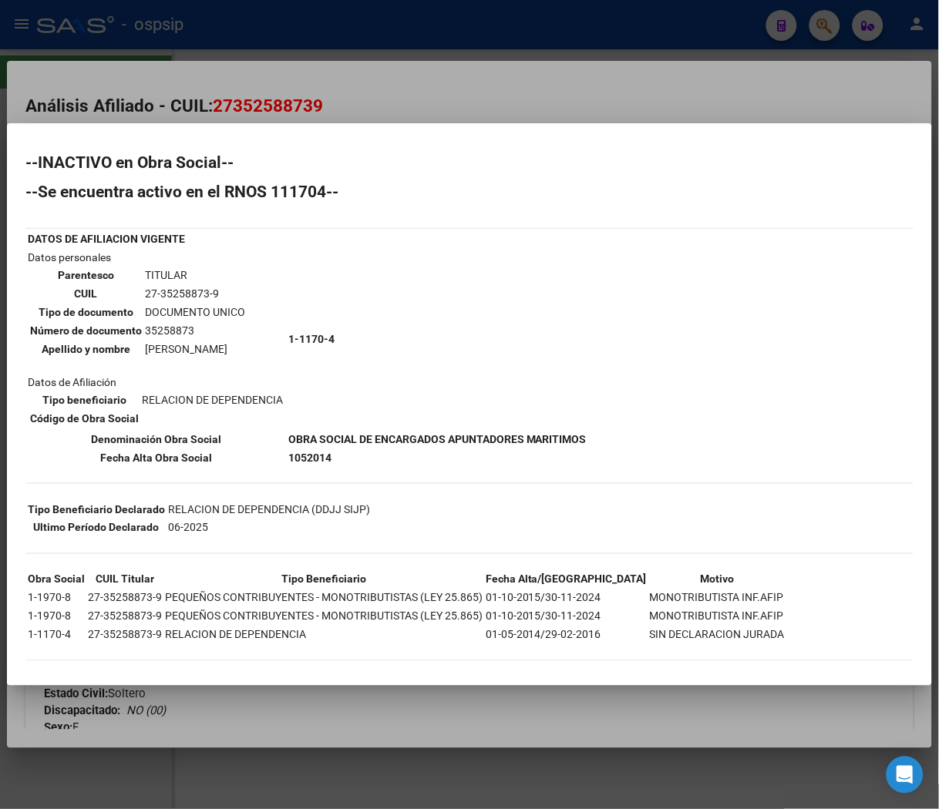
drag, startPoint x: 140, startPoint y: 290, endPoint x: 228, endPoint y: 288, distance: 87.9
click at [228, 288] on td "27-35258873-9" at bounding box center [195, 293] width 102 height 17
copy td "27-35258873-9"
click at [674, 105] on div at bounding box center [469, 404] width 939 height 809
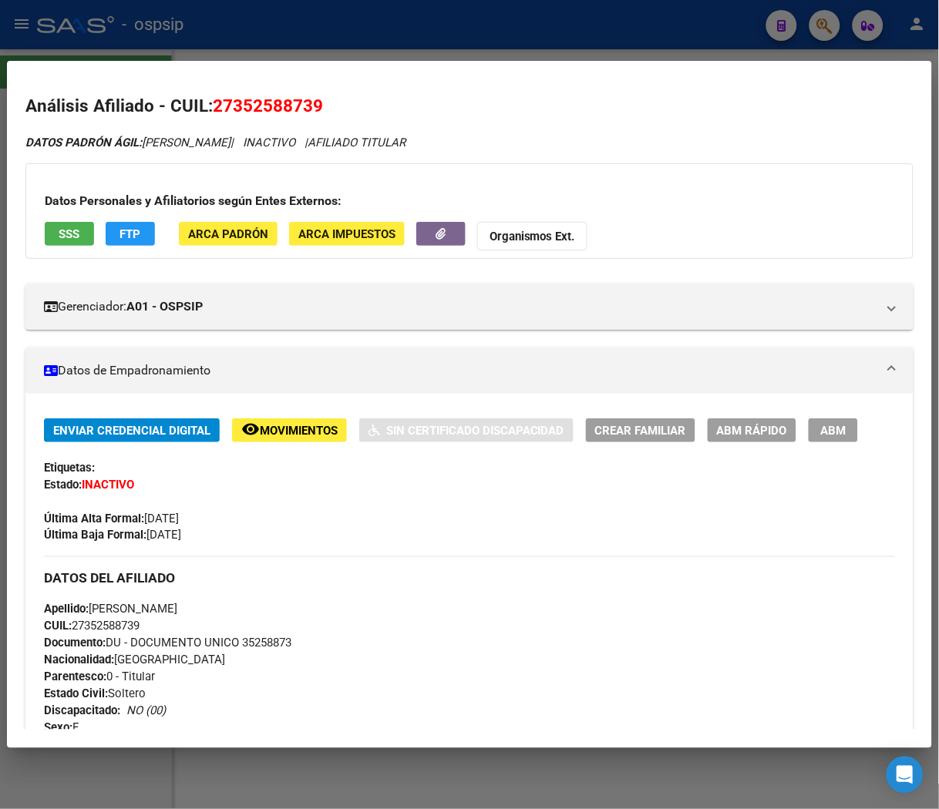
click at [421, 27] on div at bounding box center [469, 404] width 939 height 809
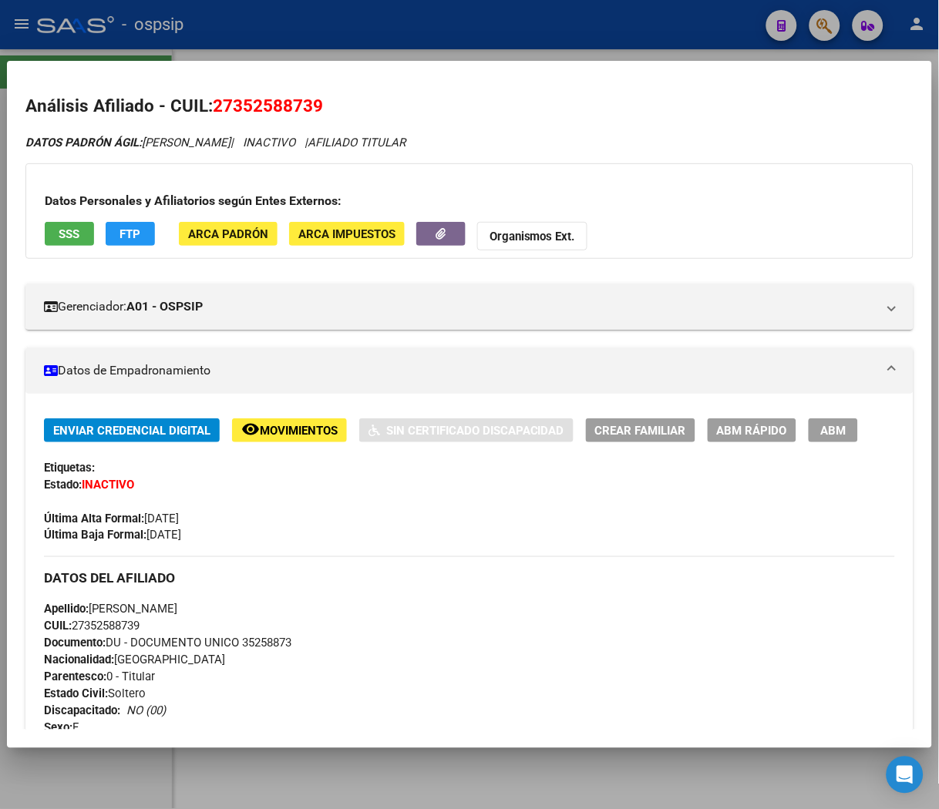
click at [421, 27] on div at bounding box center [469, 404] width 939 height 809
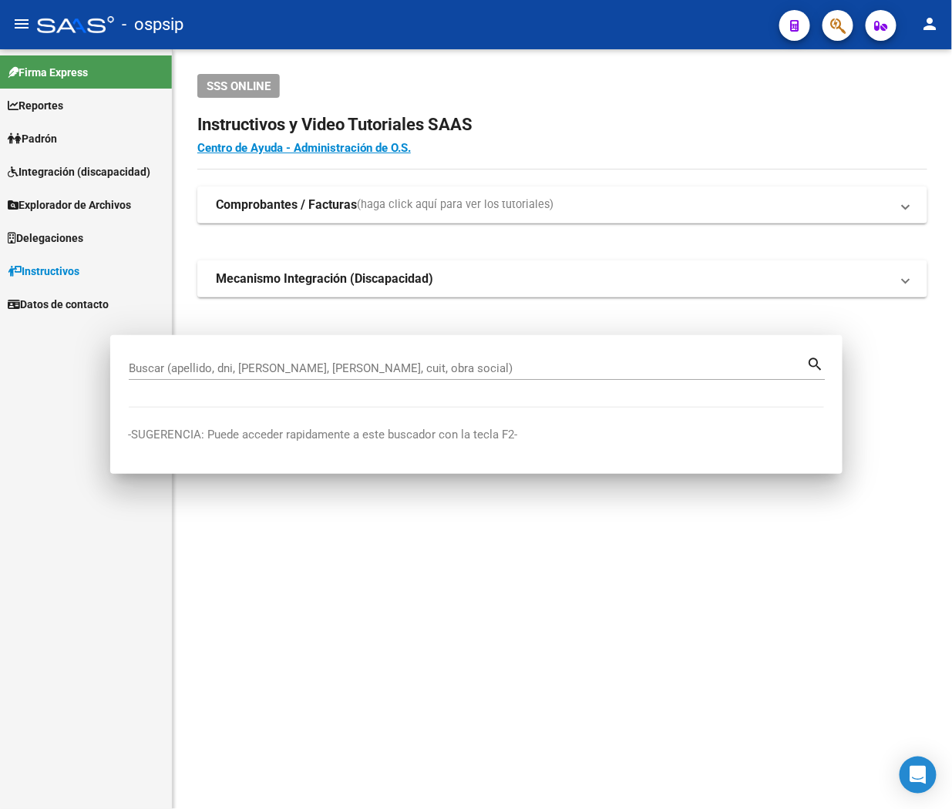
click at [421, 27] on div "- ospsip" at bounding box center [402, 25] width 730 height 34
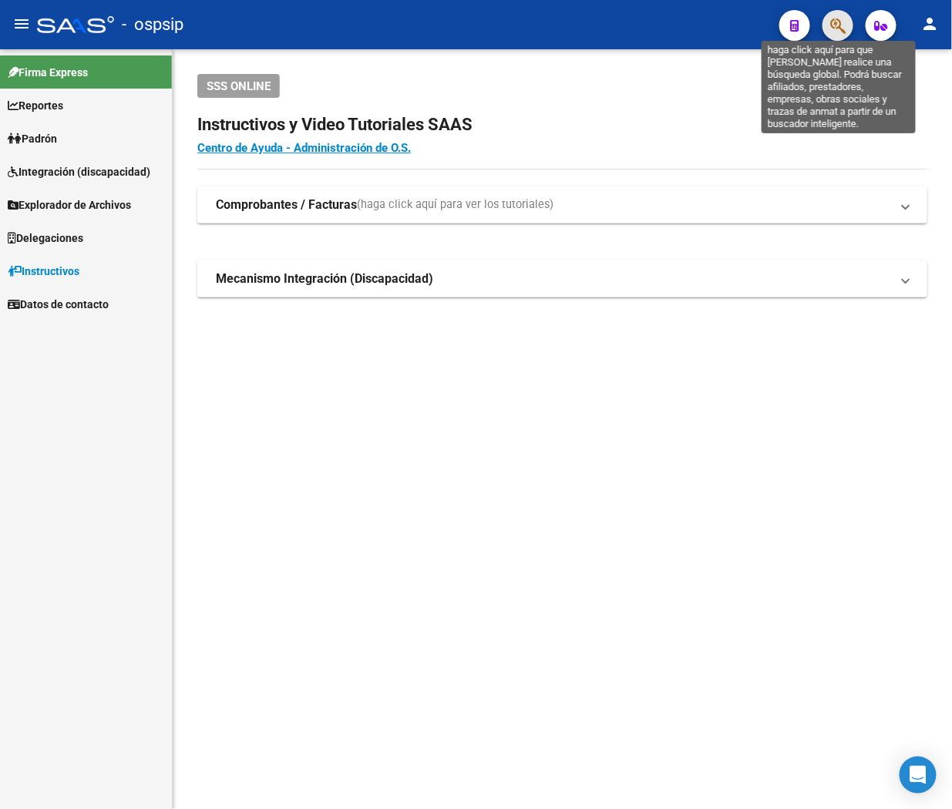
click at [674, 19] on icon "button" at bounding box center [837, 26] width 15 height 18
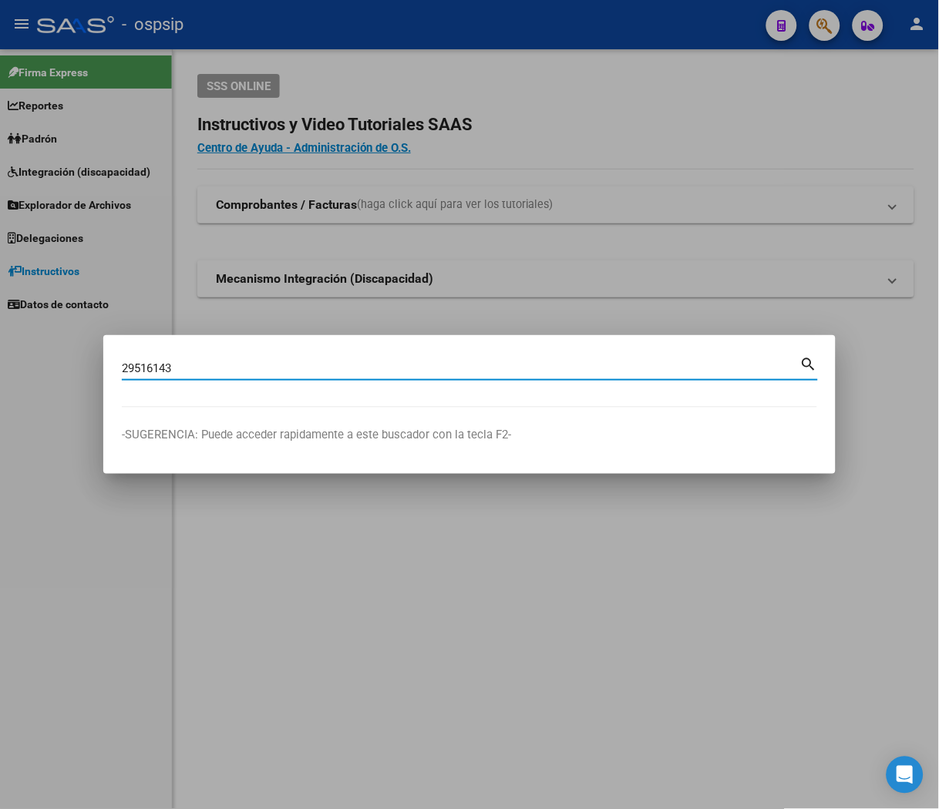
type input "29516143"
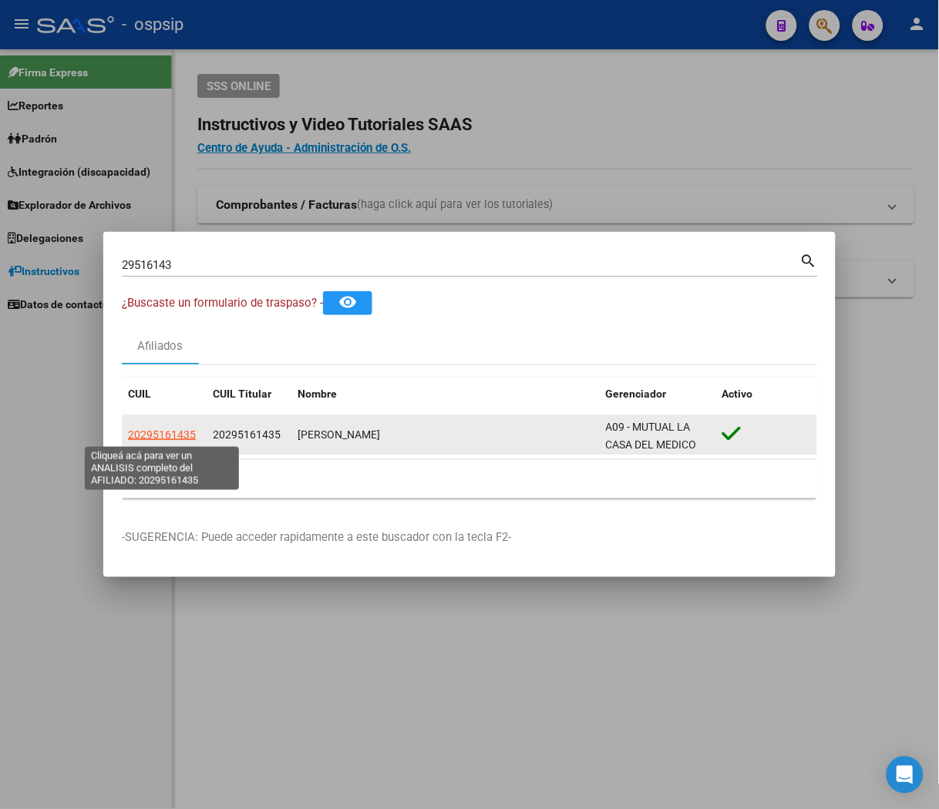
click at [163, 436] on span "20295161435" at bounding box center [162, 435] width 68 height 12
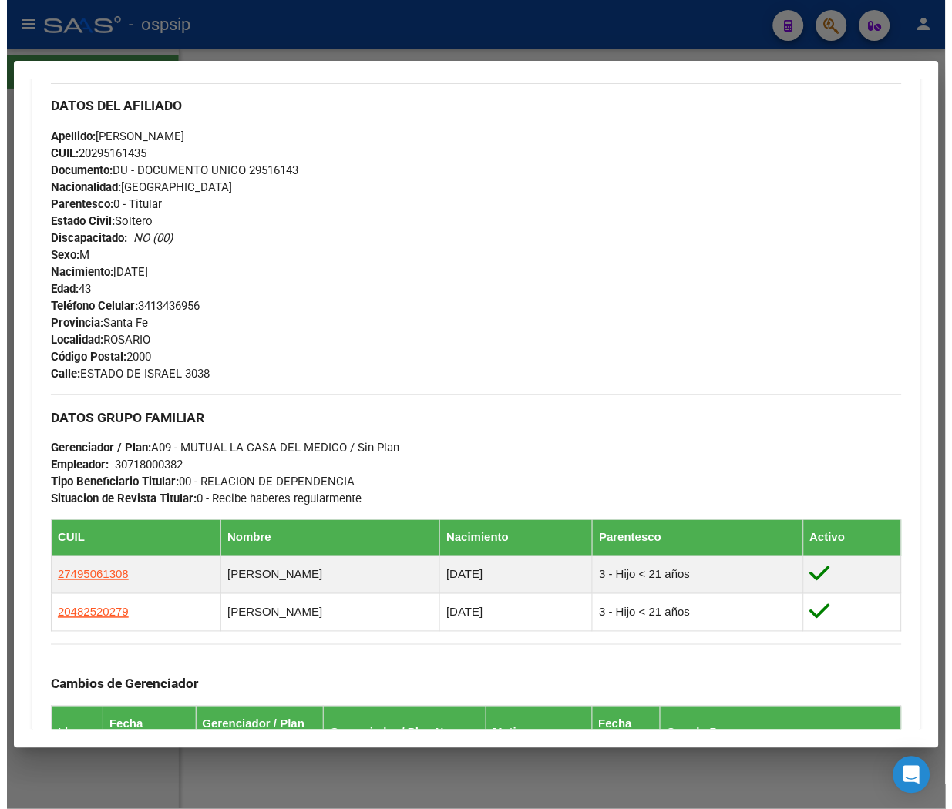
scroll to position [599, 0]
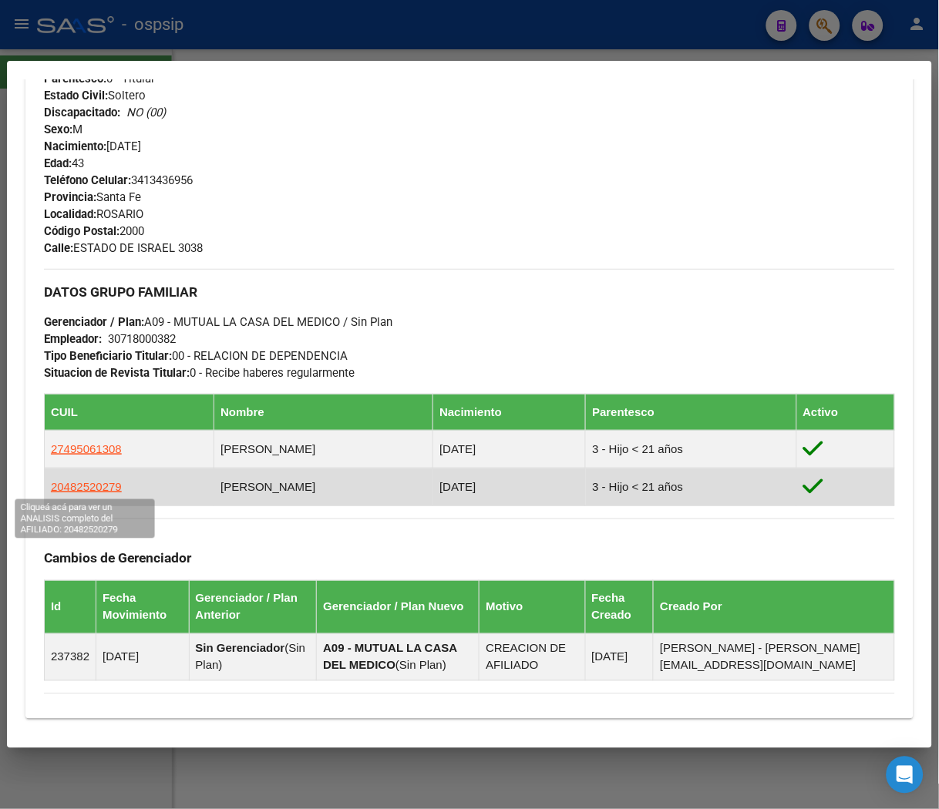
click at [89, 489] on span "20482520279" at bounding box center [86, 486] width 71 height 13
type textarea "20482520279"
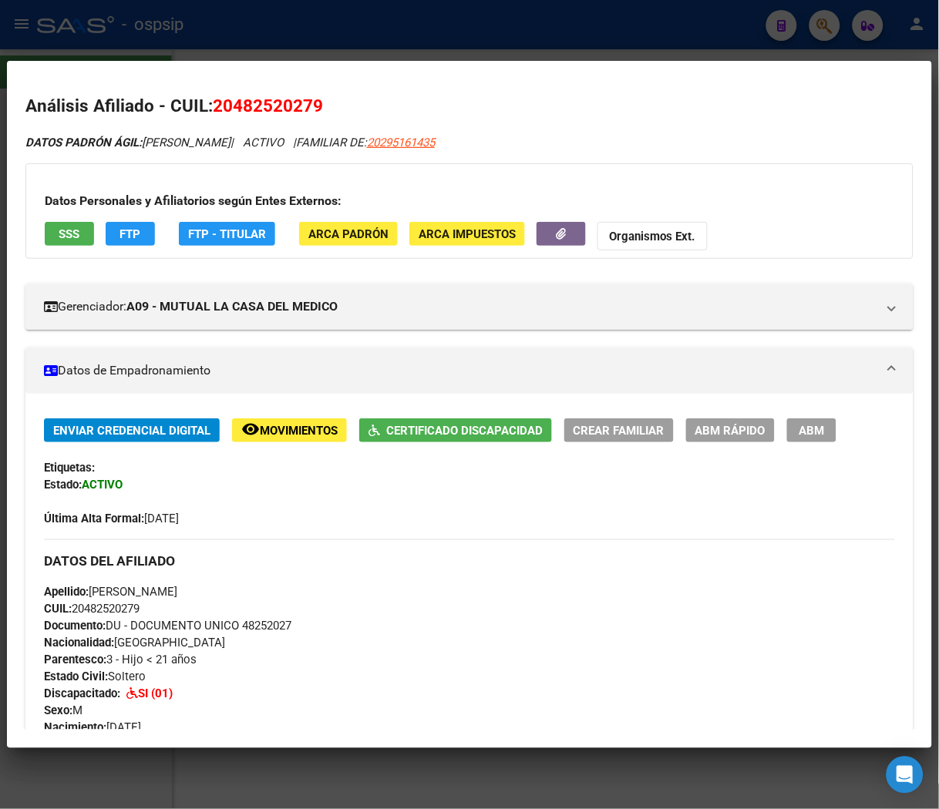
drag, startPoint x: 234, startPoint y: 106, endPoint x: 302, endPoint y: 106, distance: 67.8
click at [302, 106] on span "20482520279" at bounding box center [268, 106] width 110 height 20
drag, startPoint x: 235, startPoint y: 104, endPoint x: 310, endPoint y: 106, distance: 74.8
click at [310, 106] on span "20482520279" at bounding box center [268, 106] width 110 height 20
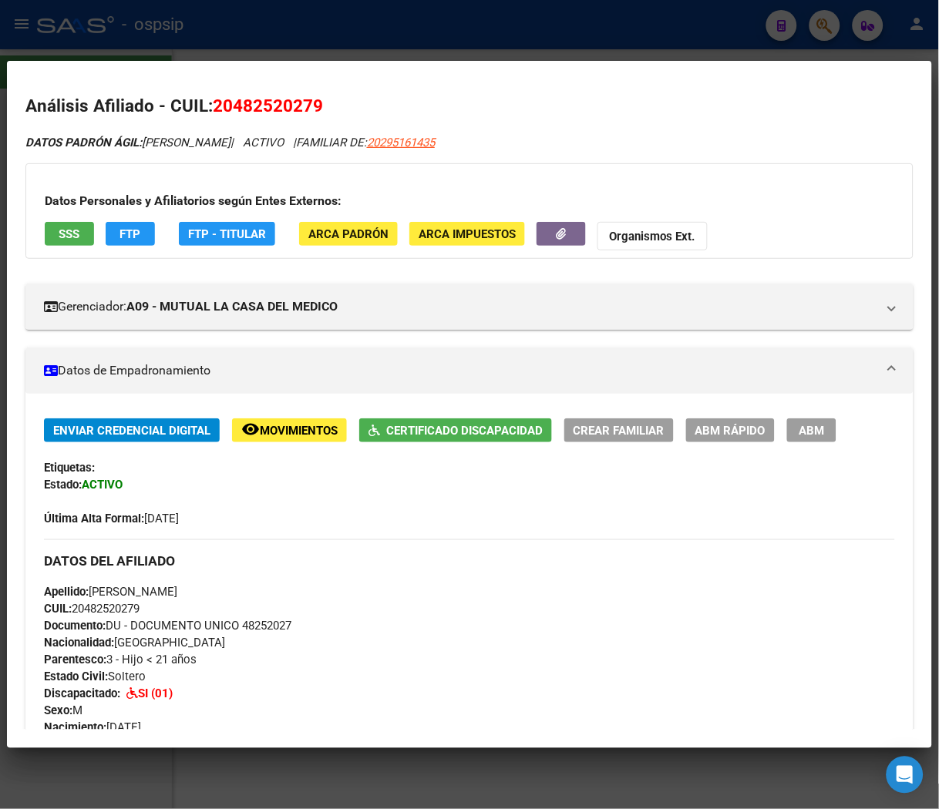
copy span "48252027"
drag, startPoint x: 460, startPoint y: 56, endPoint x: 507, endPoint y: 33, distance: 52.4
click at [468, 55] on div at bounding box center [469, 404] width 939 height 809
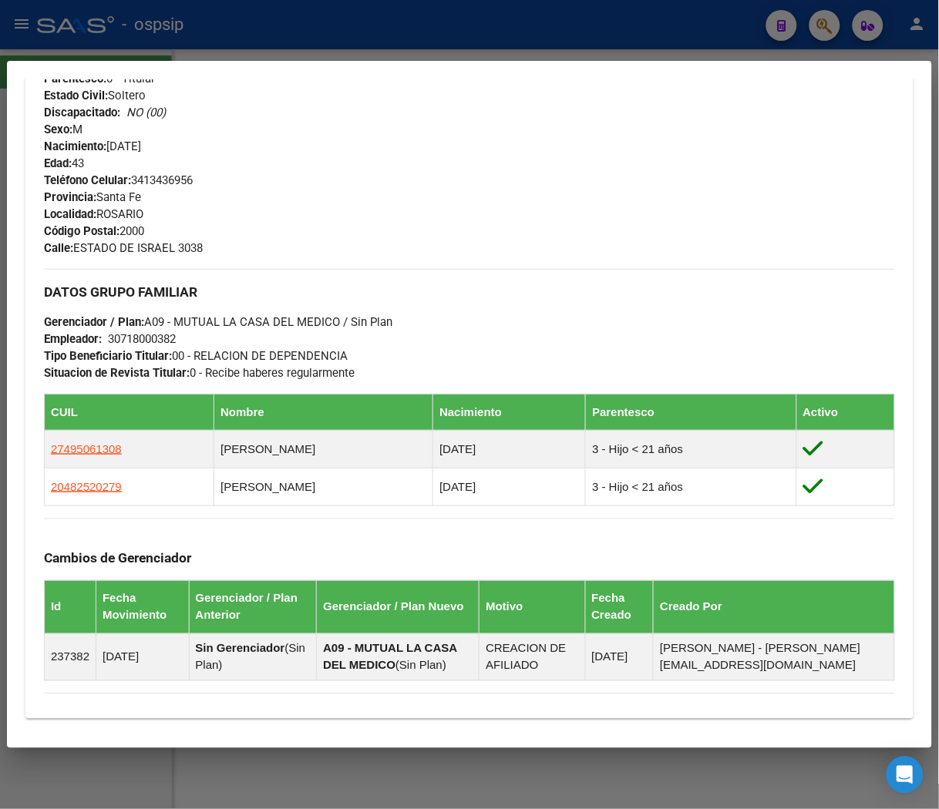
click at [507, 33] on div at bounding box center [469, 404] width 939 height 809
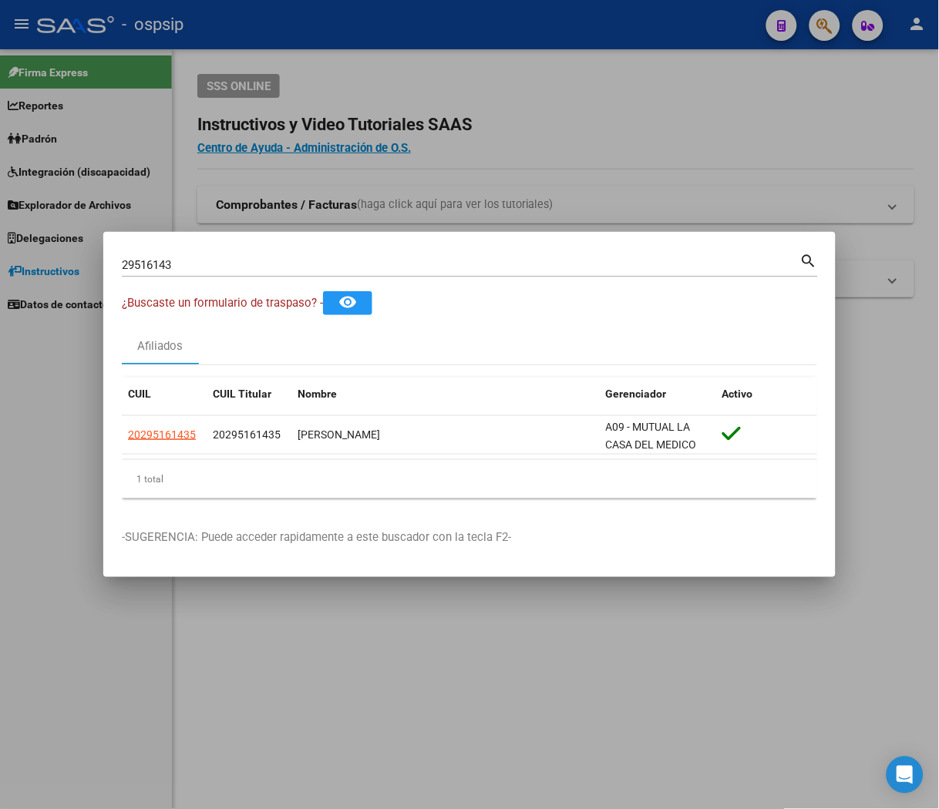
click at [507, 33] on div at bounding box center [469, 404] width 939 height 809
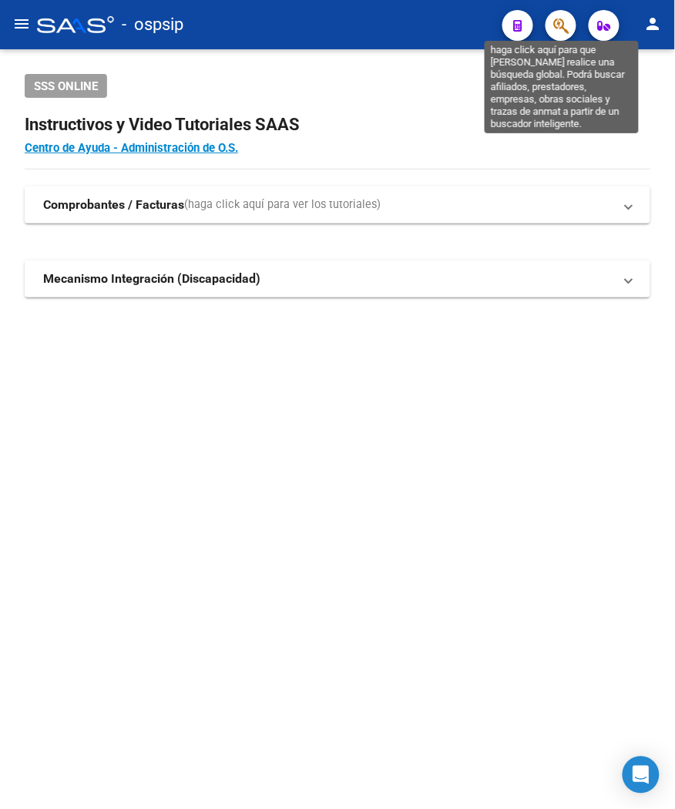
click at [566, 25] on icon "button" at bounding box center [560, 26] width 15 height 18
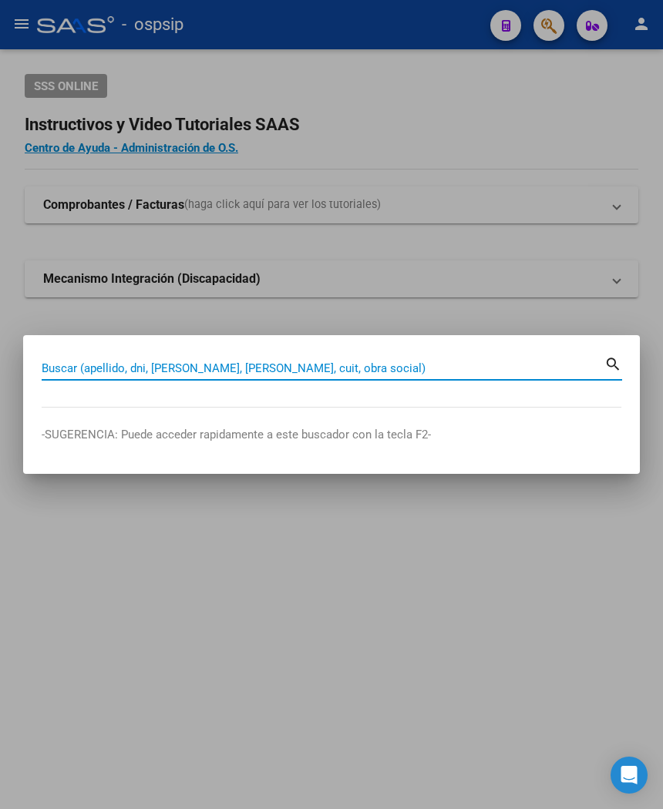
click at [210, 372] on input "Buscar (apellido, dni, [PERSON_NAME], [PERSON_NAME], cuit, obra social)" at bounding box center [323, 368] width 563 height 14
type input "21969431"
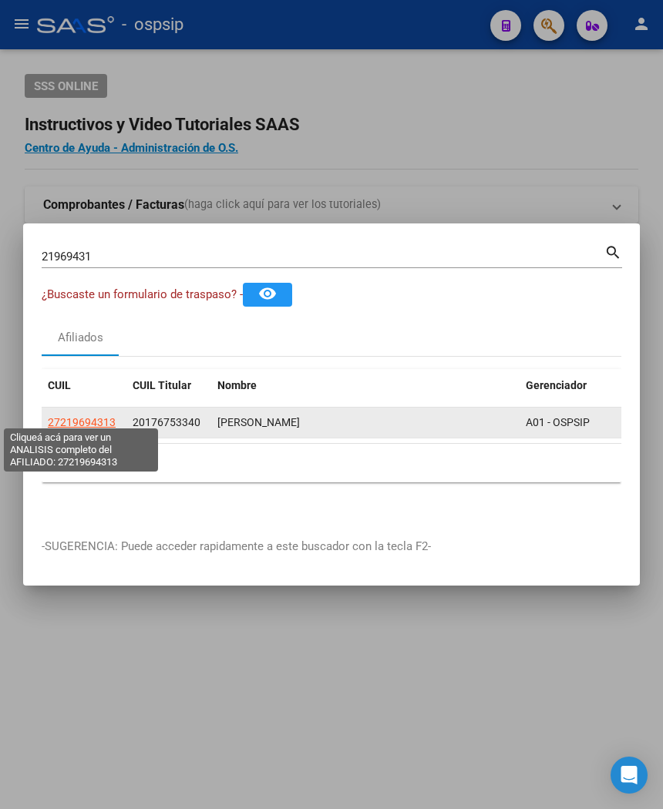
click at [96, 416] on span "27219694313" at bounding box center [82, 422] width 68 height 12
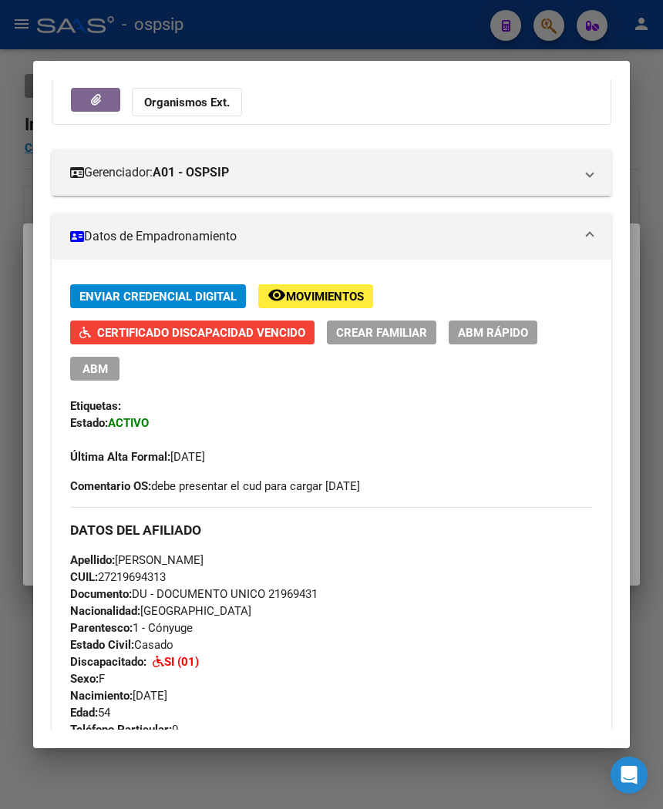
scroll to position [171, 0]
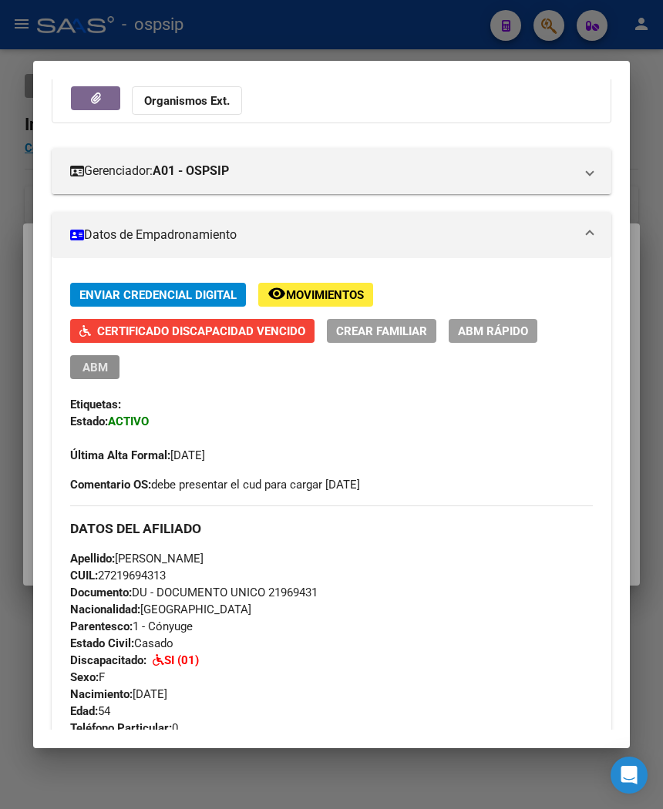
click at [82, 367] on span "ABM" at bounding box center [94, 368] width 25 height 14
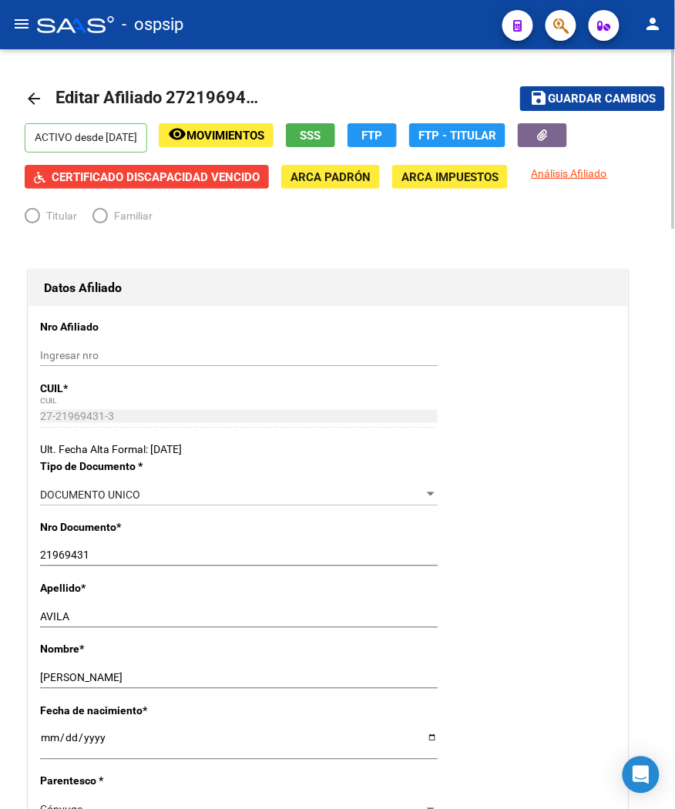
radio input "true"
type input "30-71620179-8"
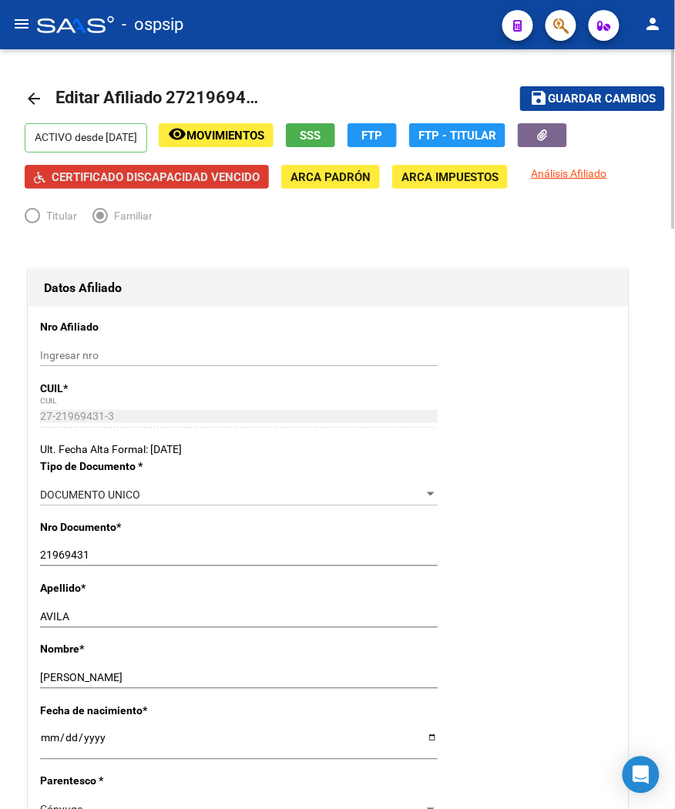
click at [170, 186] on button "Certificado Discapacidad Vencido" at bounding box center [147, 177] width 244 height 24
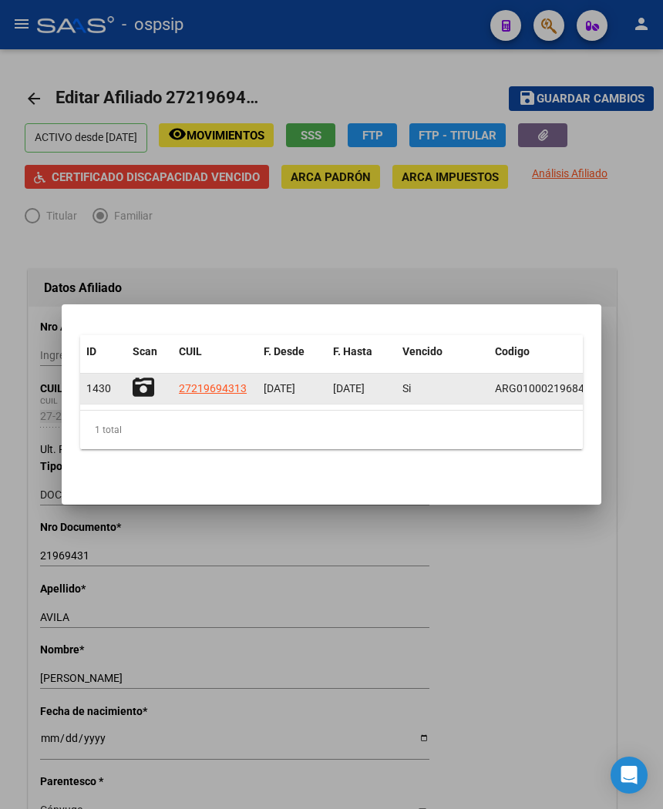
click at [143, 383] on icon at bounding box center [144, 388] width 22 height 22
